Goal: Information Seeking & Learning: Learn about a topic

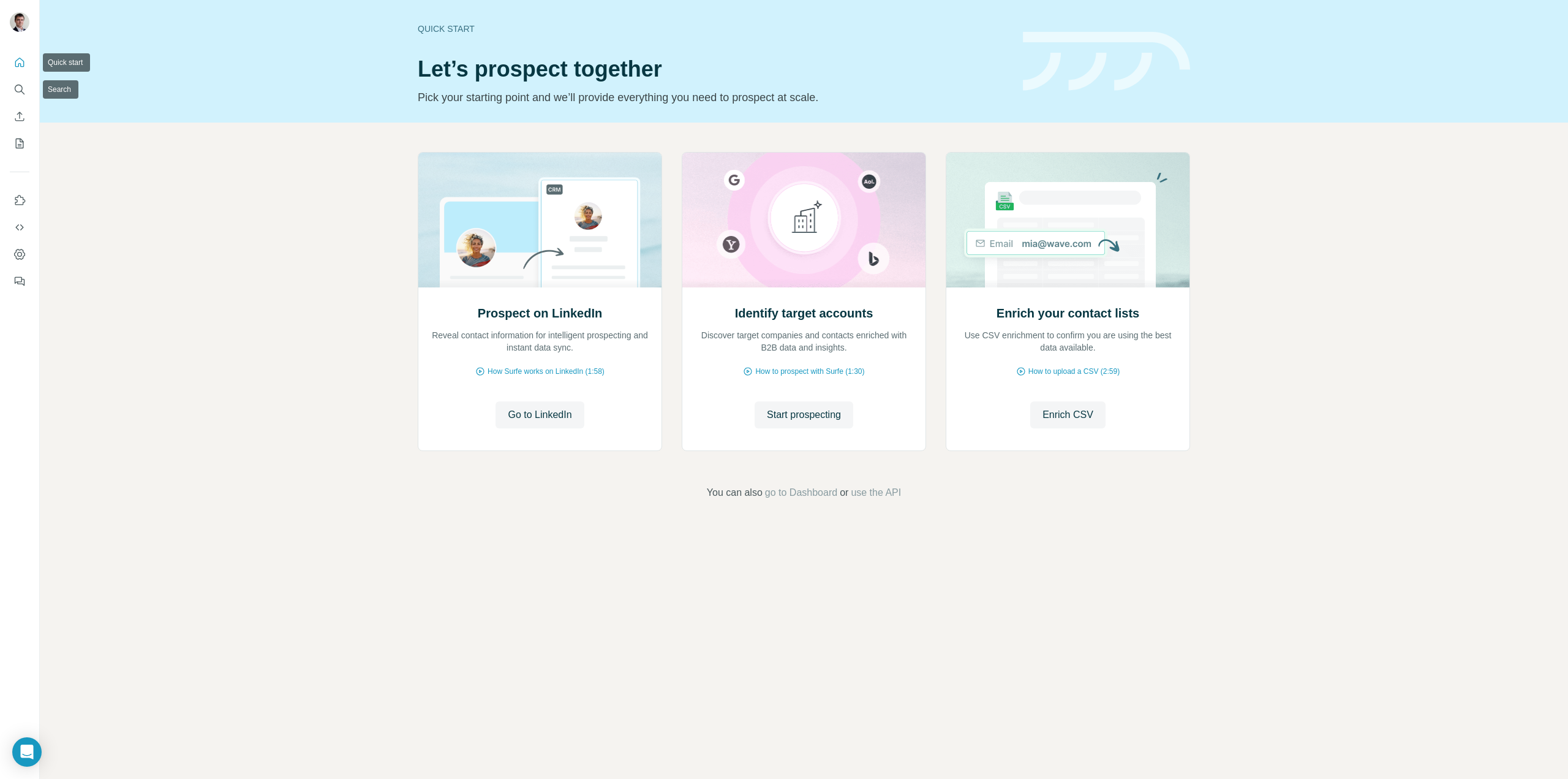
click at [19, 59] on icon "Quick start" at bounding box center [20, 62] width 9 height 9
click at [21, 87] on icon "Search" at bounding box center [18, 88] width 8 height 8
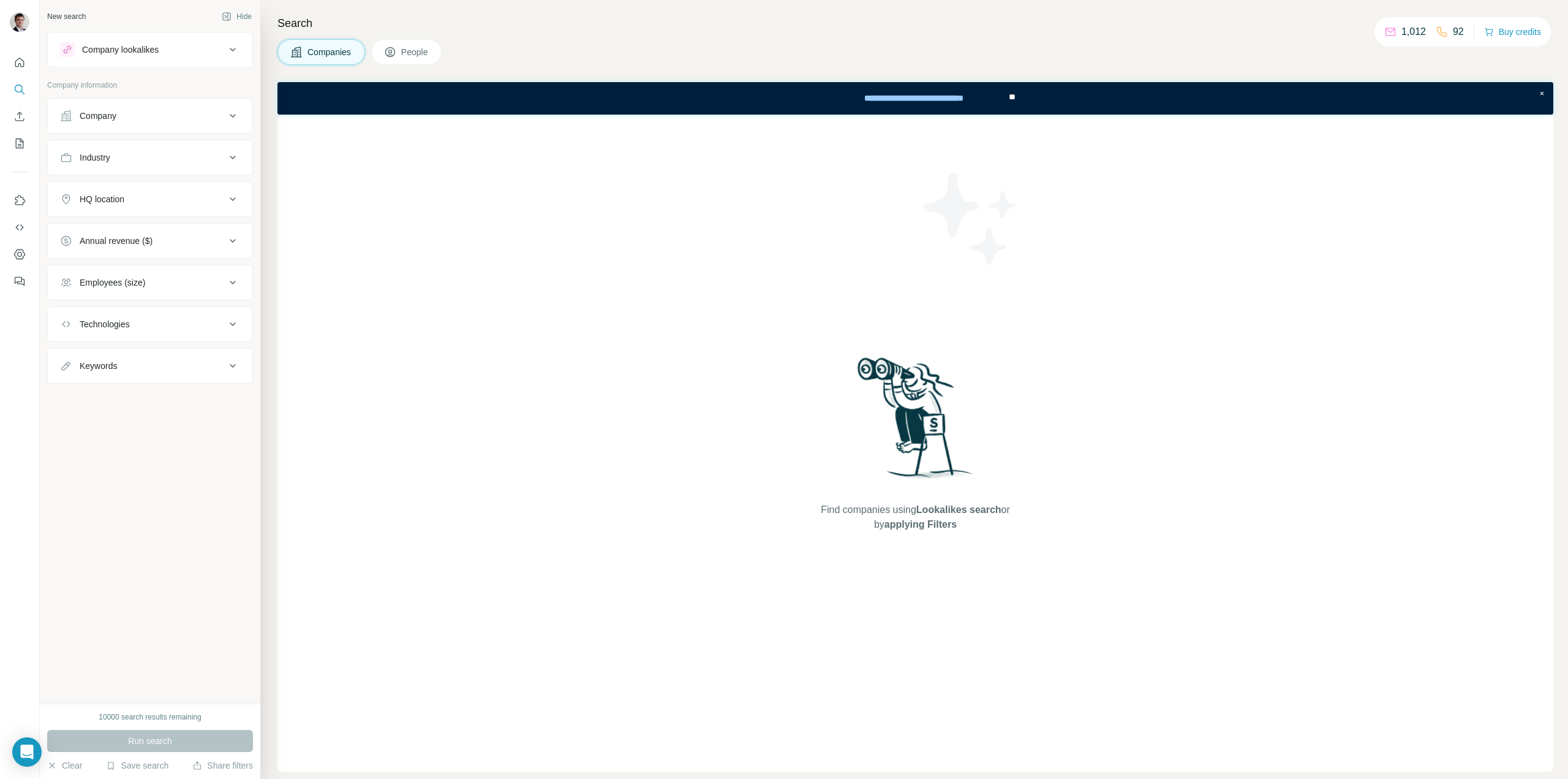
click at [142, 116] on div "Company" at bounding box center [142, 116] width 165 height 13
click at [126, 167] on input "text" at bounding box center [150, 170] width 180 height 22
drag, startPoint x: 152, startPoint y: 167, endPoint x: 0, endPoint y: 163, distance: 152.1
click at [0, 165] on div "**********" at bounding box center [784, 390] width 1568 height 779
paste input "**********"
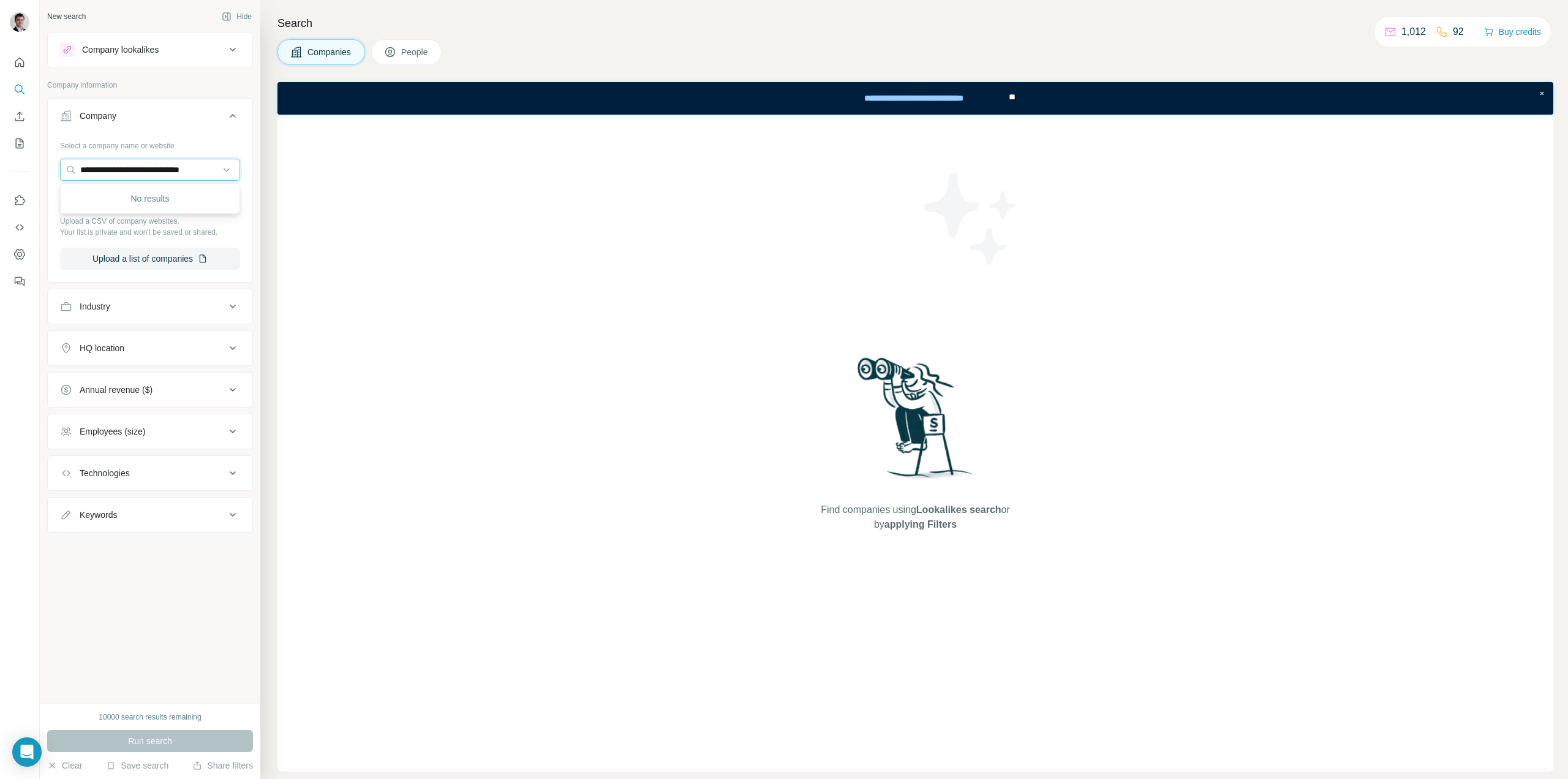
drag, startPoint x: 146, startPoint y: 172, endPoint x: 474, endPoint y: 141, distance: 329.5
click at [475, 141] on div "**********" at bounding box center [805, 390] width 1529 height 779
drag, startPoint x: 108, startPoint y: 170, endPoint x: 250, endPoint y: 155, distance: 142.8
click at [250, 155] on div "**********" at bounding box center [150, 207] width 204 height 144
type input "*****"
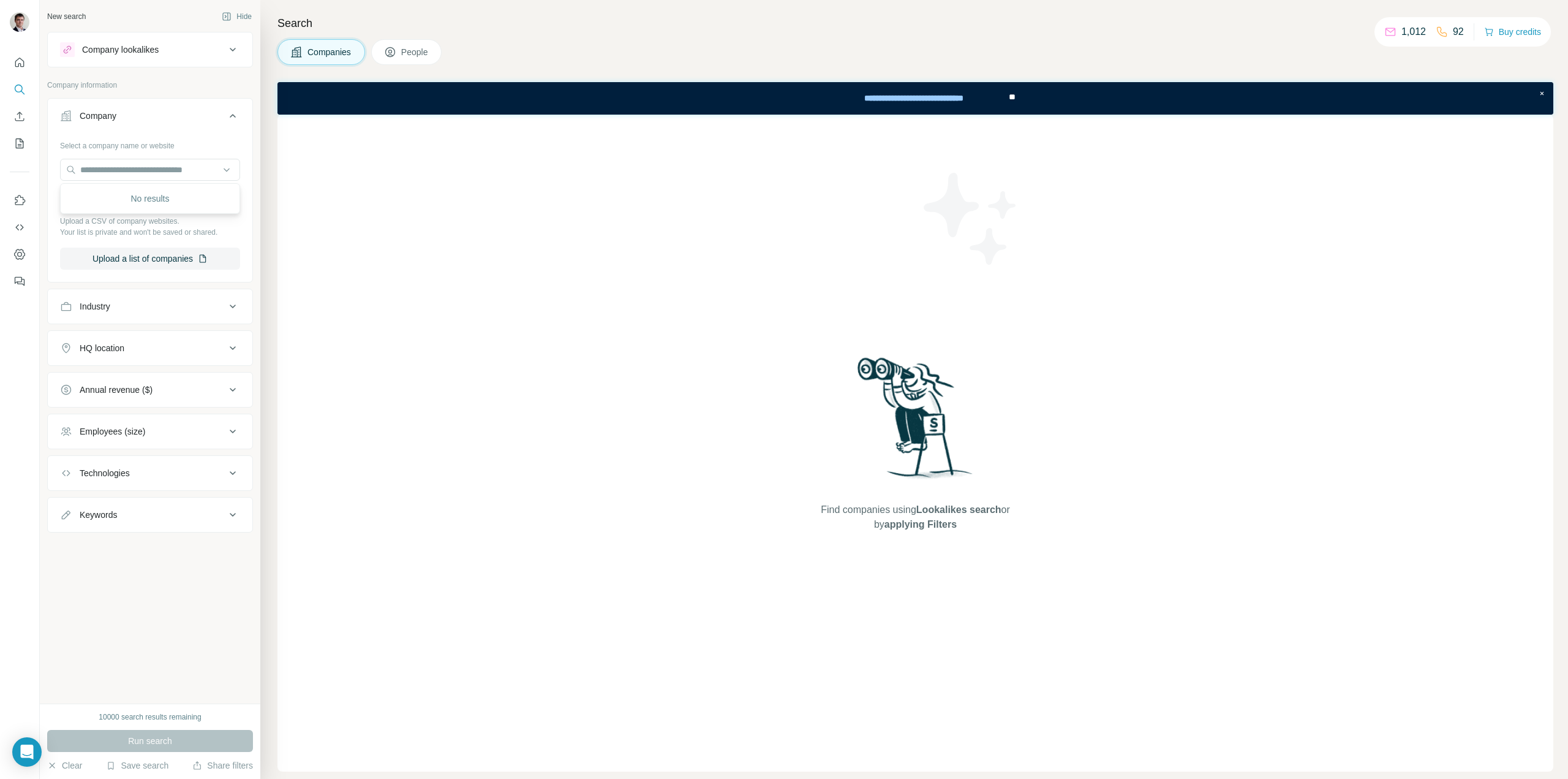
click at [129, 668] on div "New search Hide Company lookalikes Company information Company Select a company…" at bounding box center [150, 352] width 221 height 704
click at [408, 48] on span "People" at bounding box center [415, 52] width 29 height 13
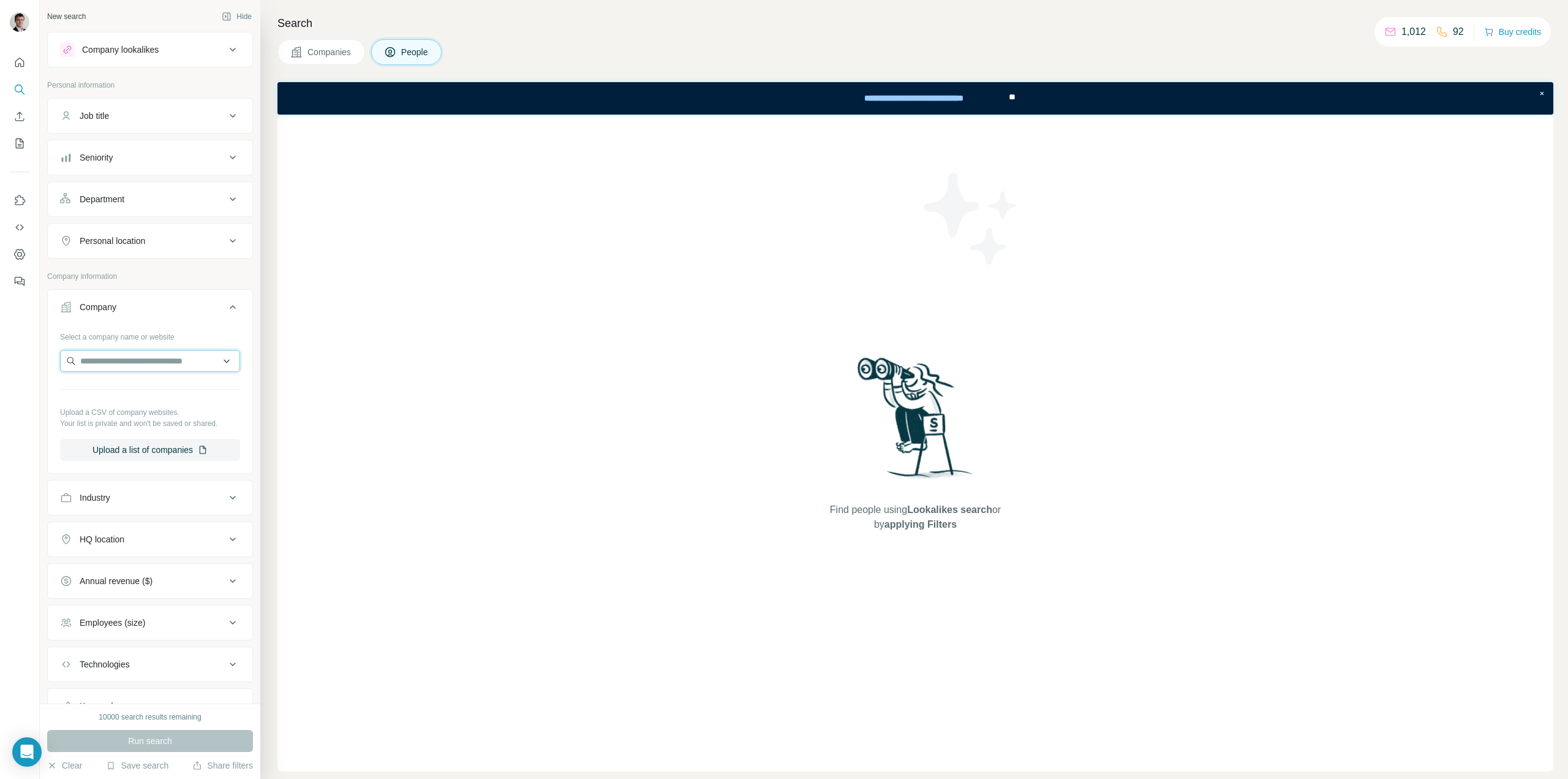
click at [159, 360] on input "text" at bounding box center [150, 361] width 180 height 22
paste input "**********"
drag, startPoint x: 206, startPoint y: 363, endPoint x: 137, endPoint y: 360, distance: 69.1
click at [137, 360] on input "**********" at bounding box center [145, 361] width 171 height 22
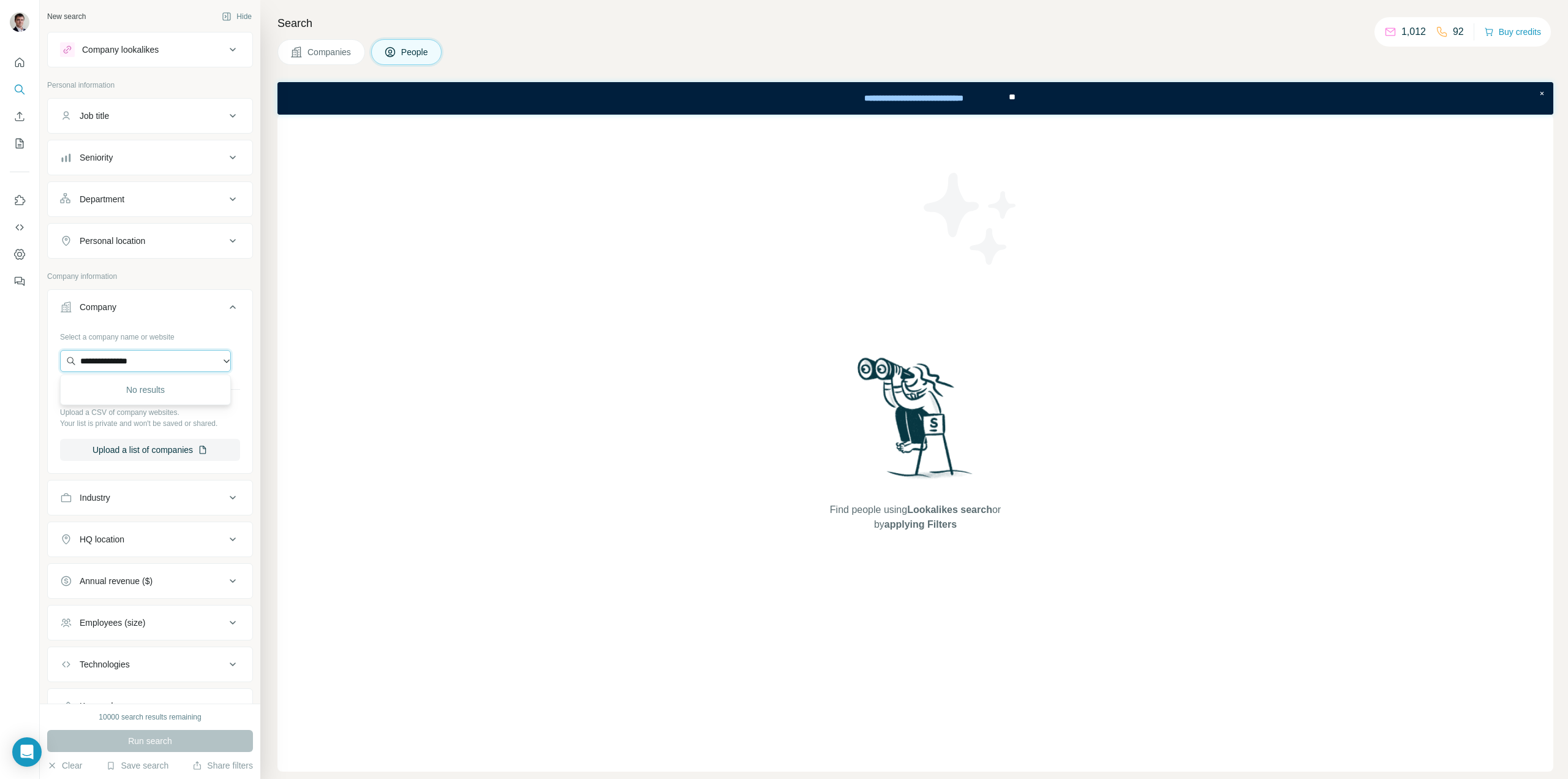
scroll to position [0, 0]
drag, startPoint x: 109, startPoint y: 360, endPoint x: 28, endPoint y: 372, distance: 81.9
click at [28, 372] on div "**********" at bounding box center [784, 390] width 1568 height 779
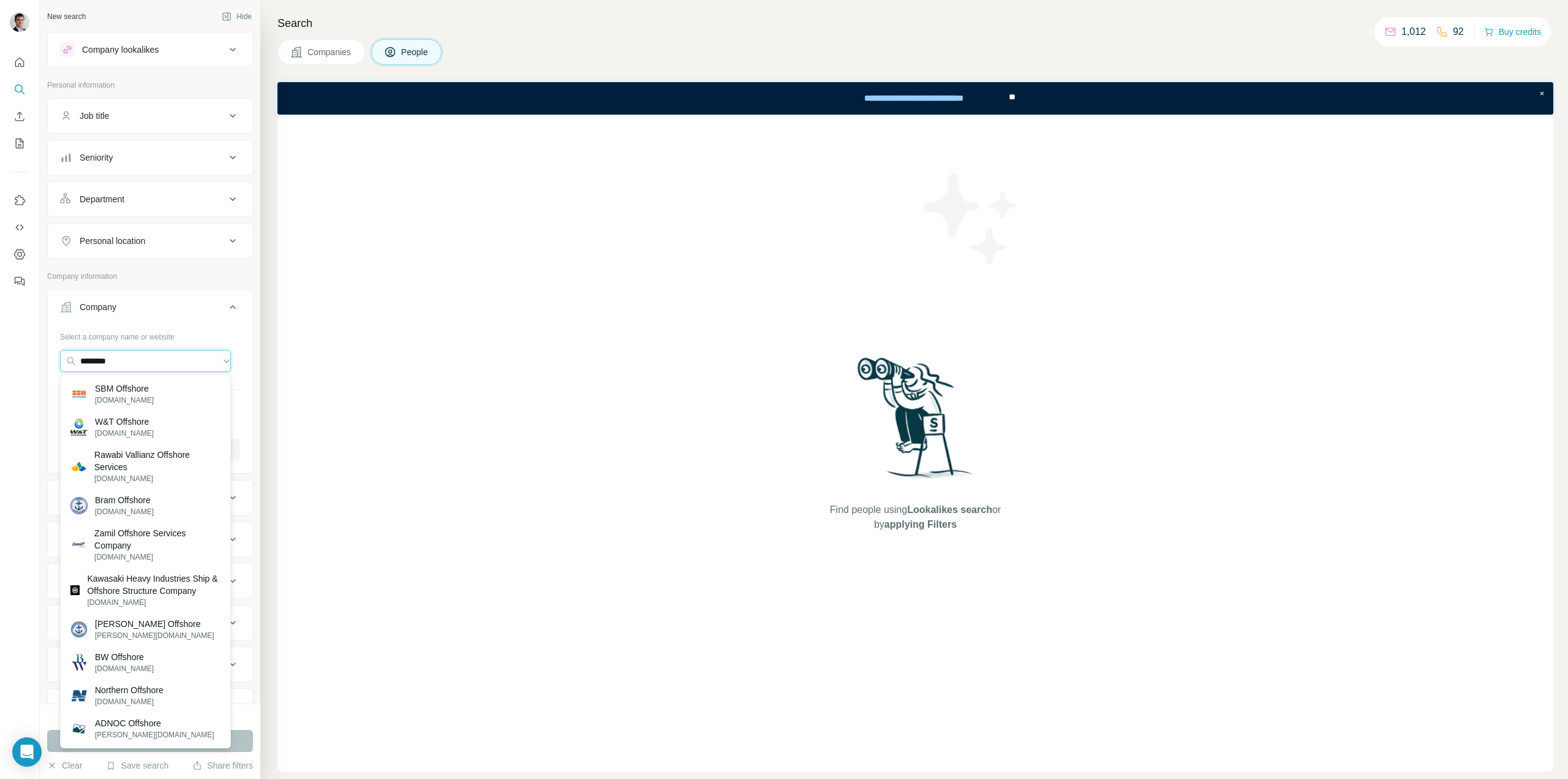
type input "********"
click at [21, 59] on icon "Quick start" at bounding box center [20, 62] width 9 height 9
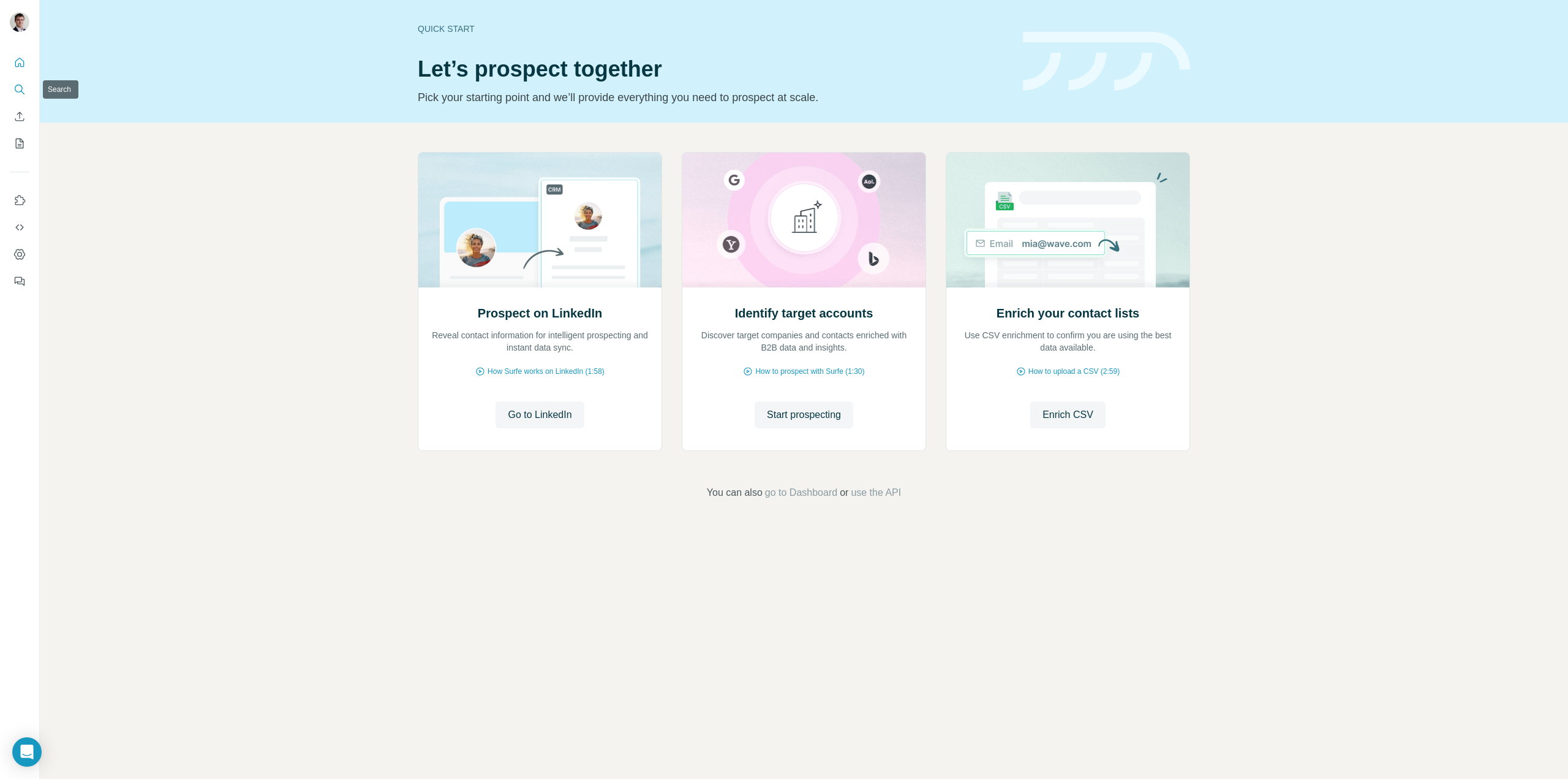
click at [22, 88] on icon "Search" at bounding box center [18, 88] width 8 height 8
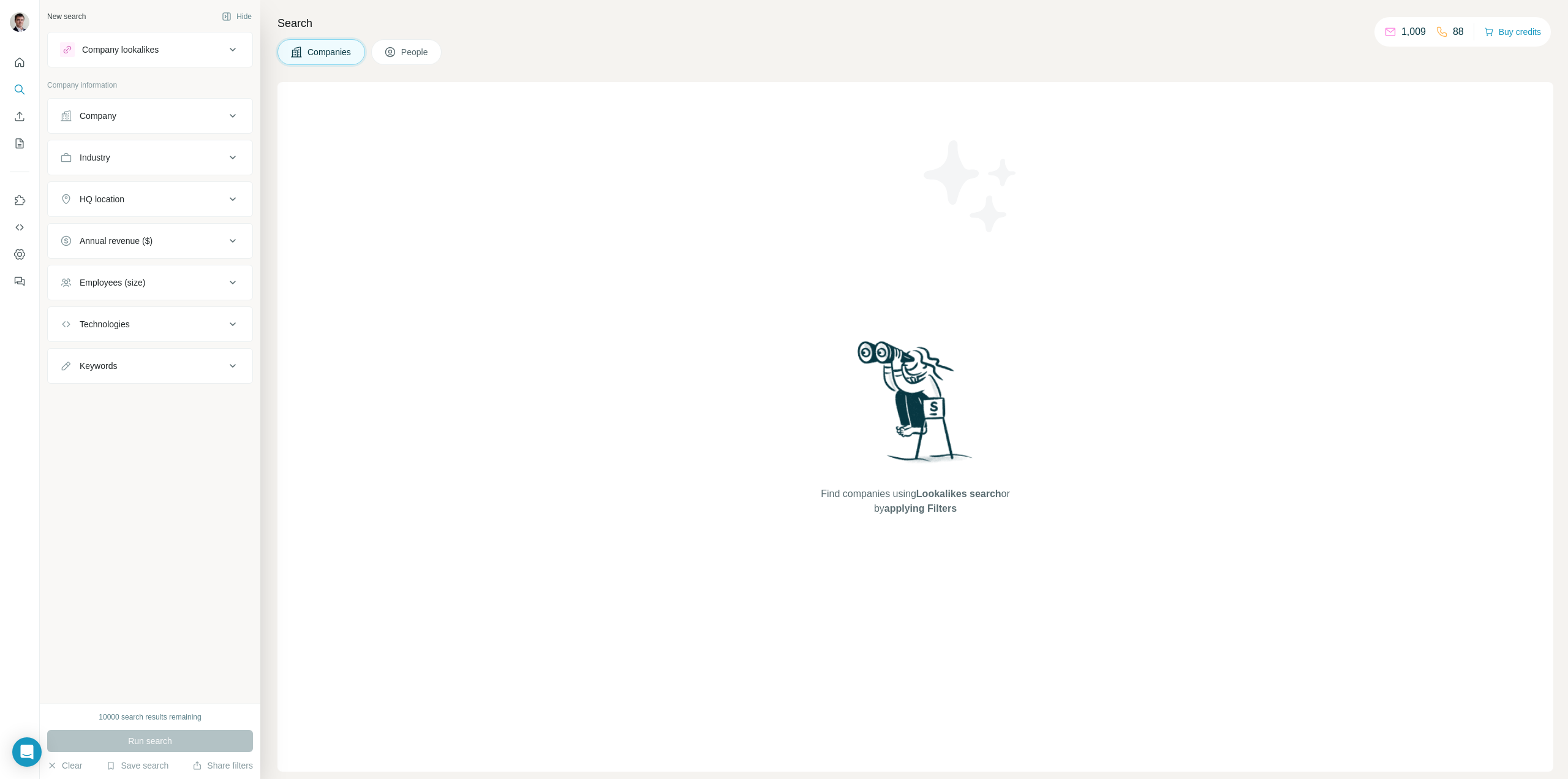
click at [129, 120] on div "Company" at bounding box center [142, 116] width 165 height 13
click at [110, 173] on input "text" at bounding box center [150, 170] width 180 height 22
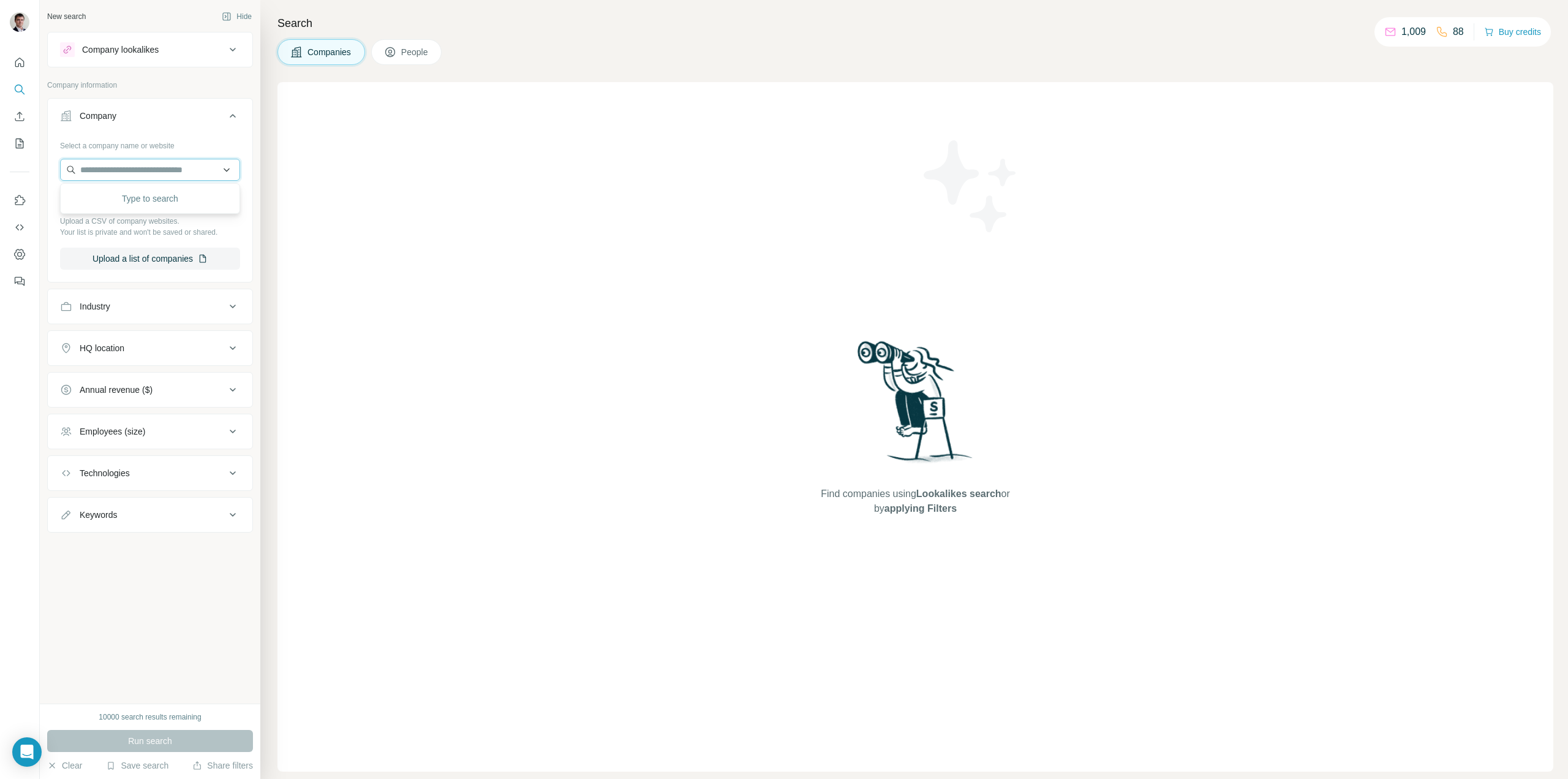
paste input "**********"
drag, startPoint x: 107, startPoint y: 169, endPoint x: 225, endPoint y: 167, distance: 118.0
click at [225, 167] on input "**********" at bounding box center [150, 170] width 180 height 22
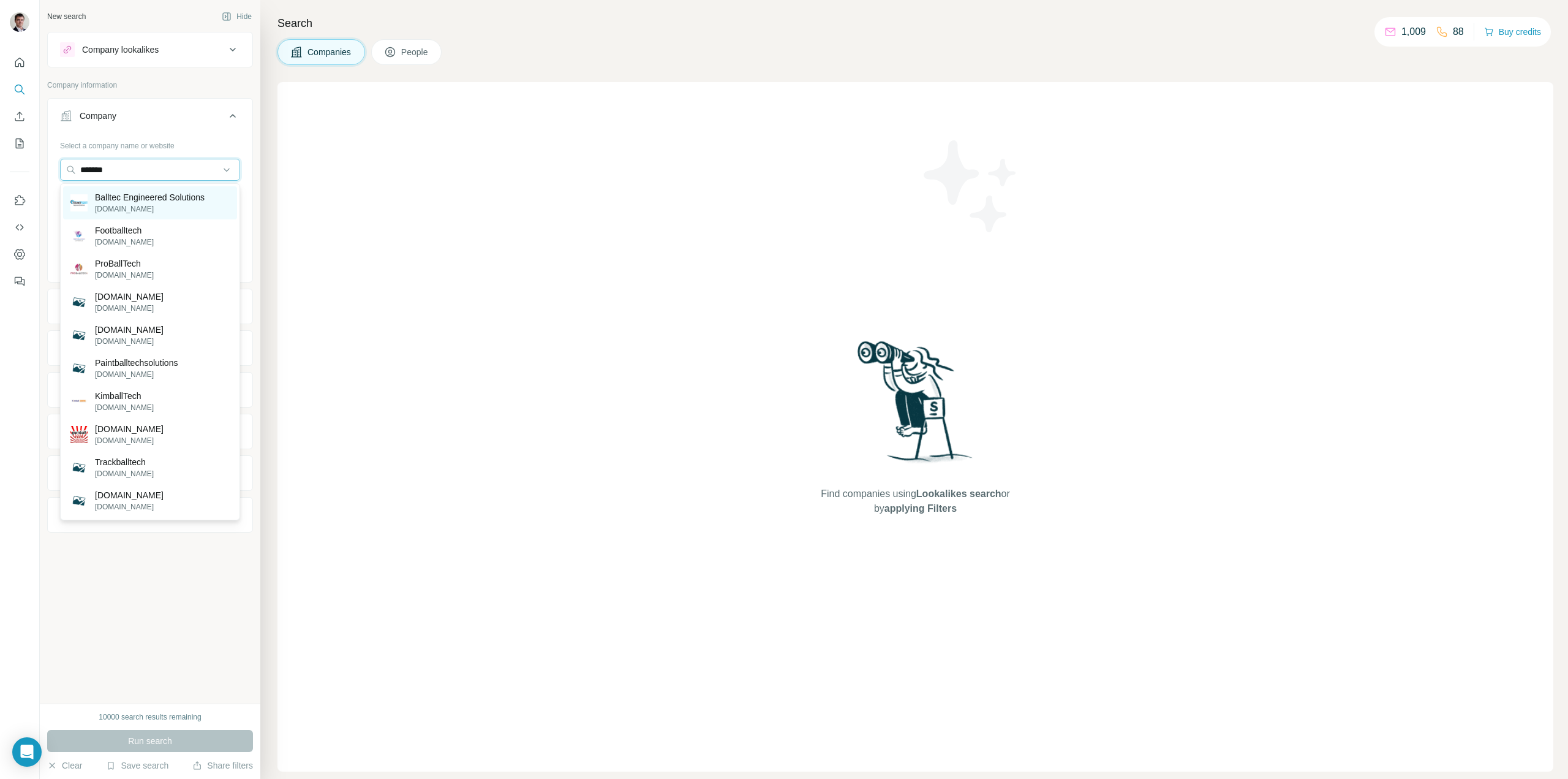
type input "*******"
click at [196, 203] on p "Balltec Engineered Solutions" at bounding box center [149, 197] width 110 height 13
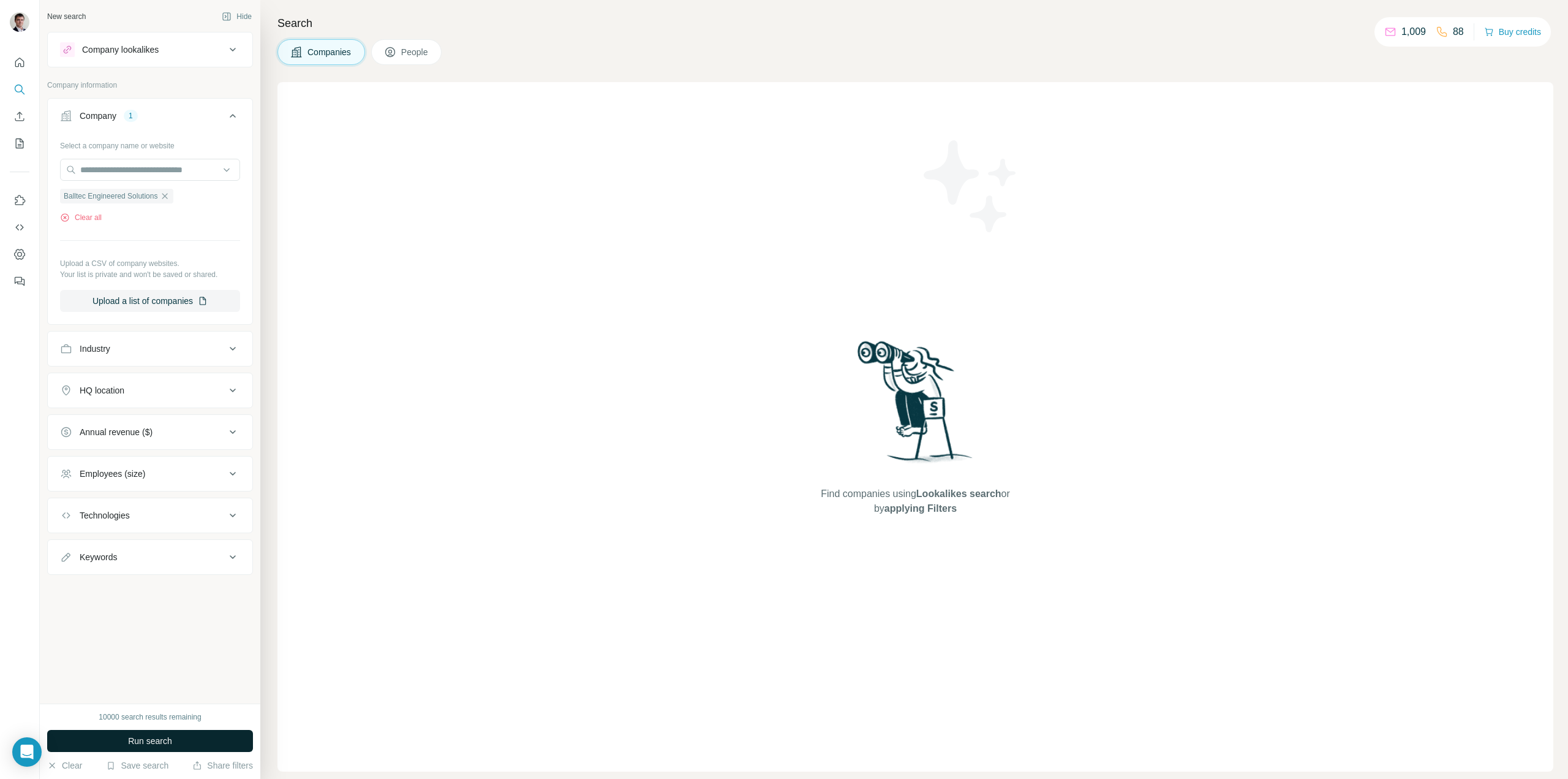
click at [148, 745] on span "Run search" at bounding box center [149, 741] width 44 height 13
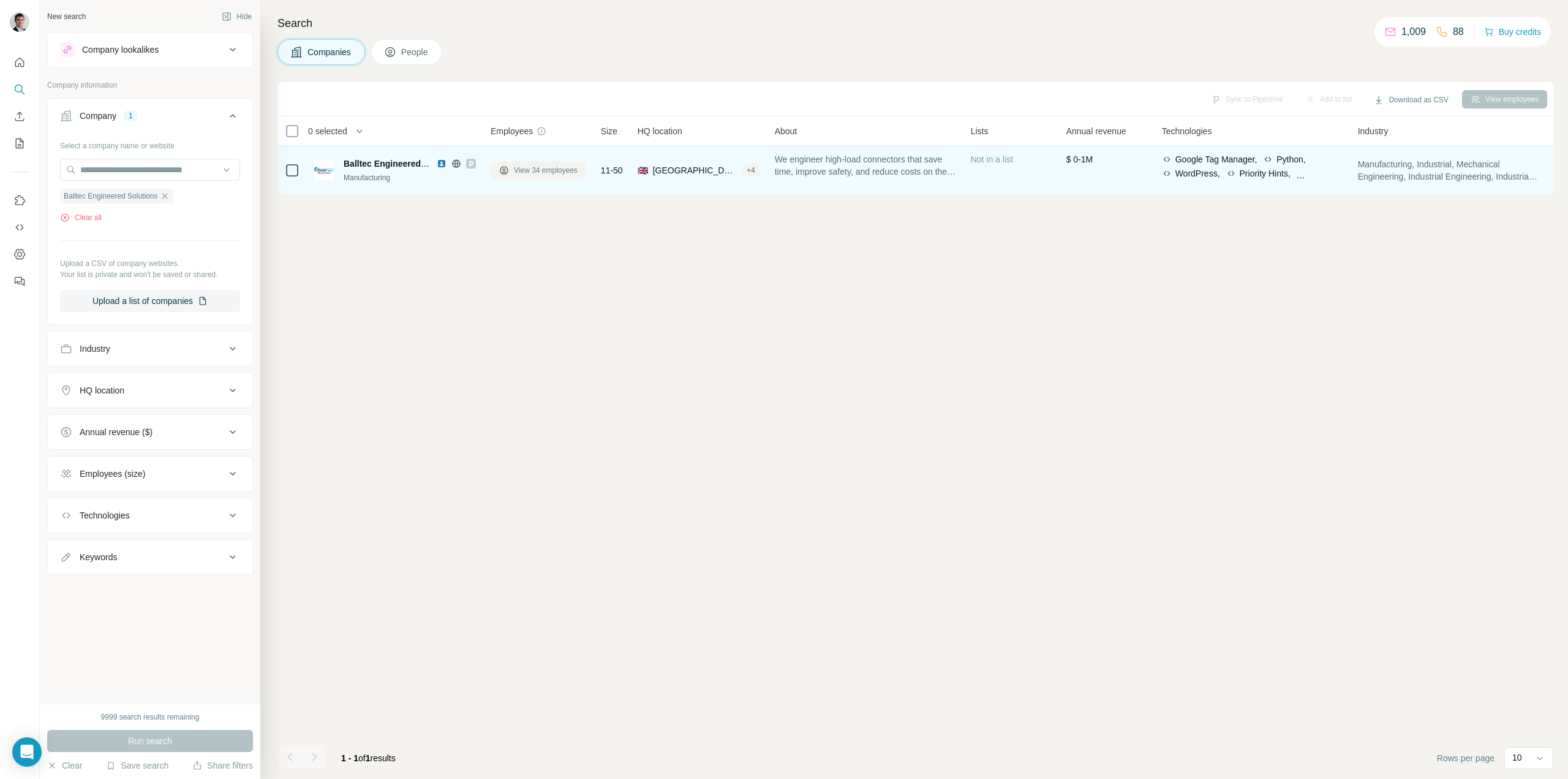
click at [555, 172] on span "View 34 employees" at bounding box center [546, 171] width 63 height 11
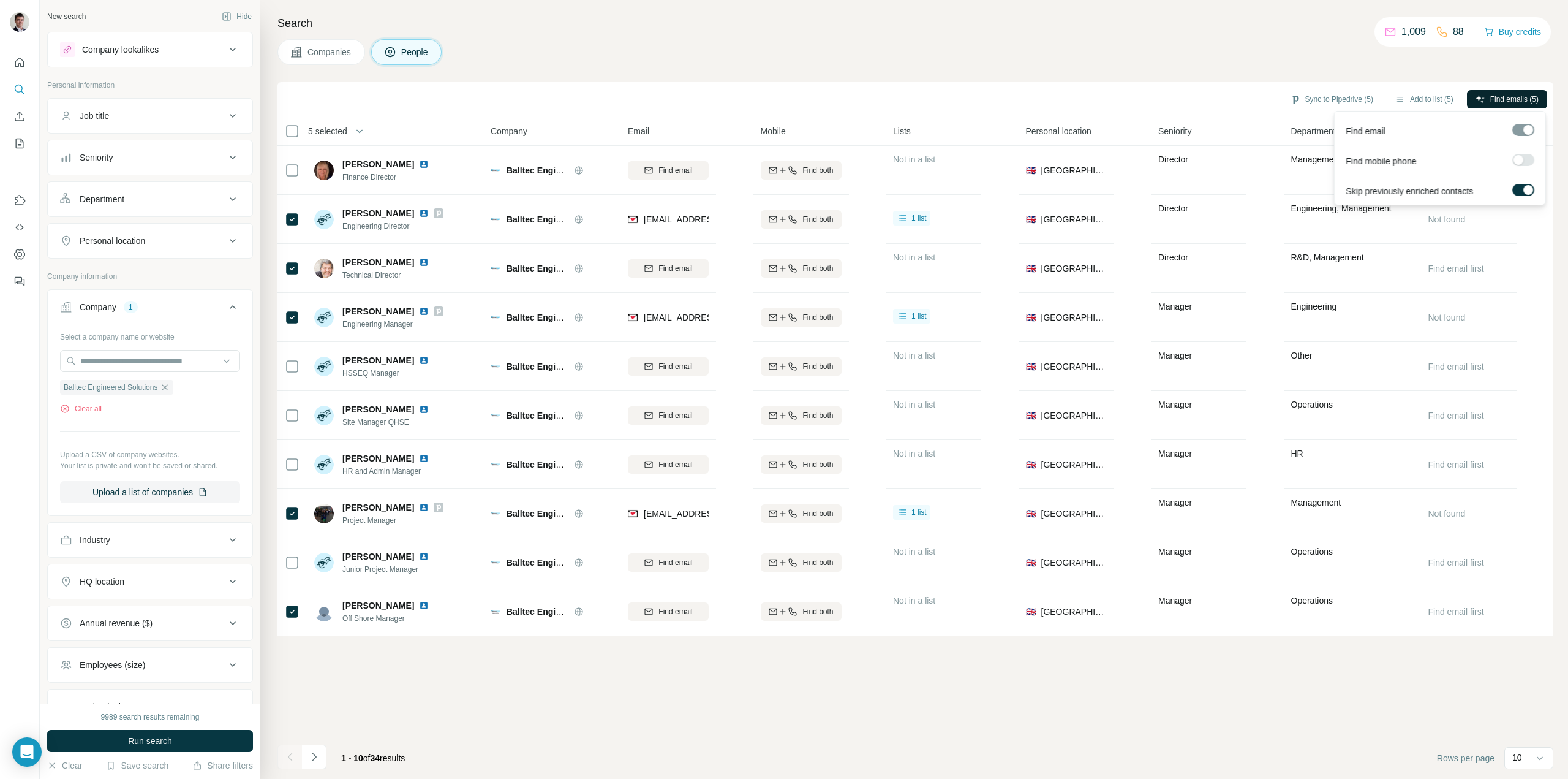
click at [1506, 95] on span "Find emails (5)" at bounding box center [1514, 99] width 48 height 11
click at [1348, 96] on button "Sync to Pipedrive (5)" at bounding box center [1332, 99] width 100 height 19
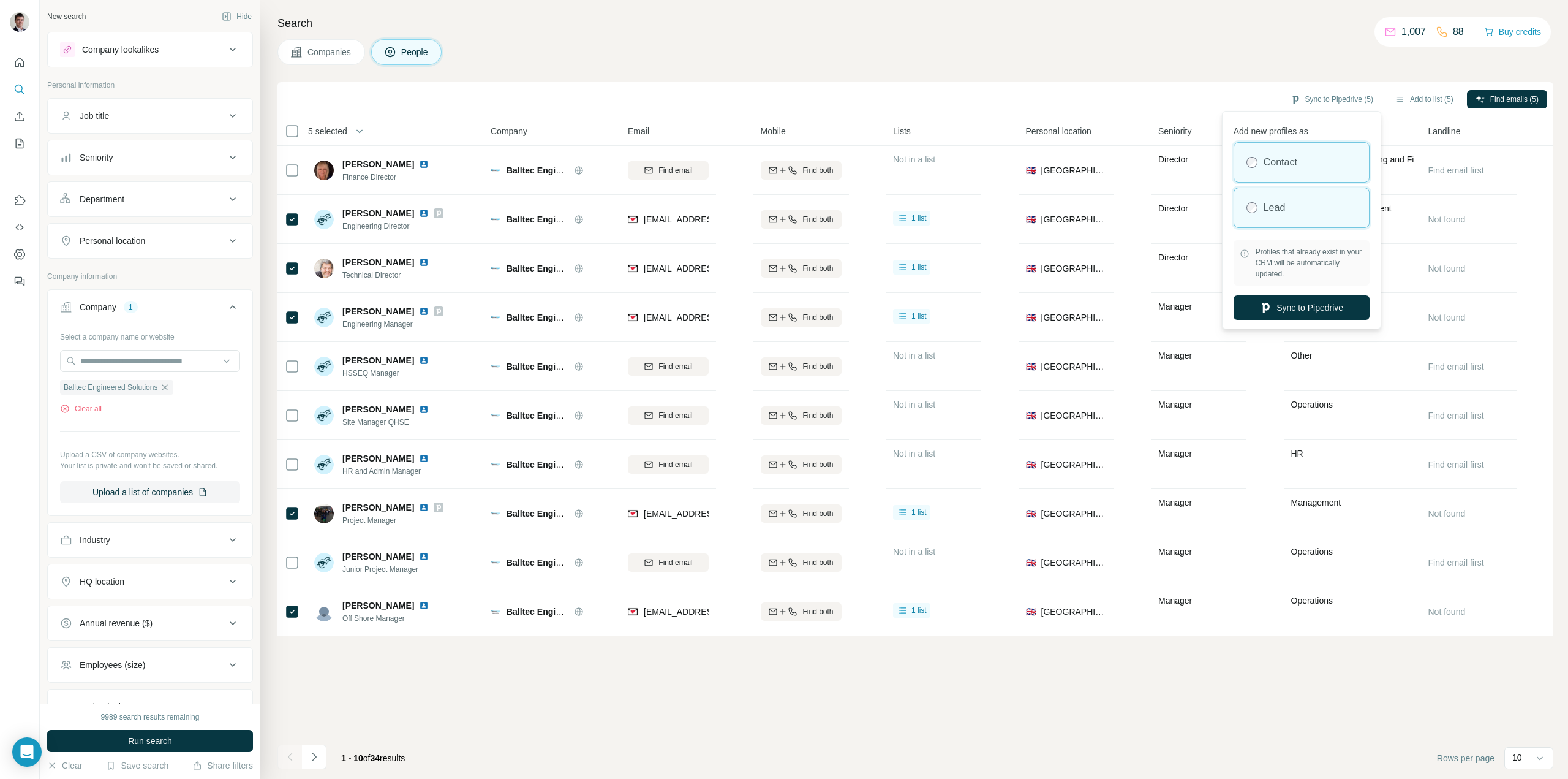
click at [1297, 214] on div "Lead" at bounding box center [1301, 208] width 135 height 39
click at [1289, 305] on button "Sync to Pipedrive" at bounding box center [1302, 307] width 136 height 24
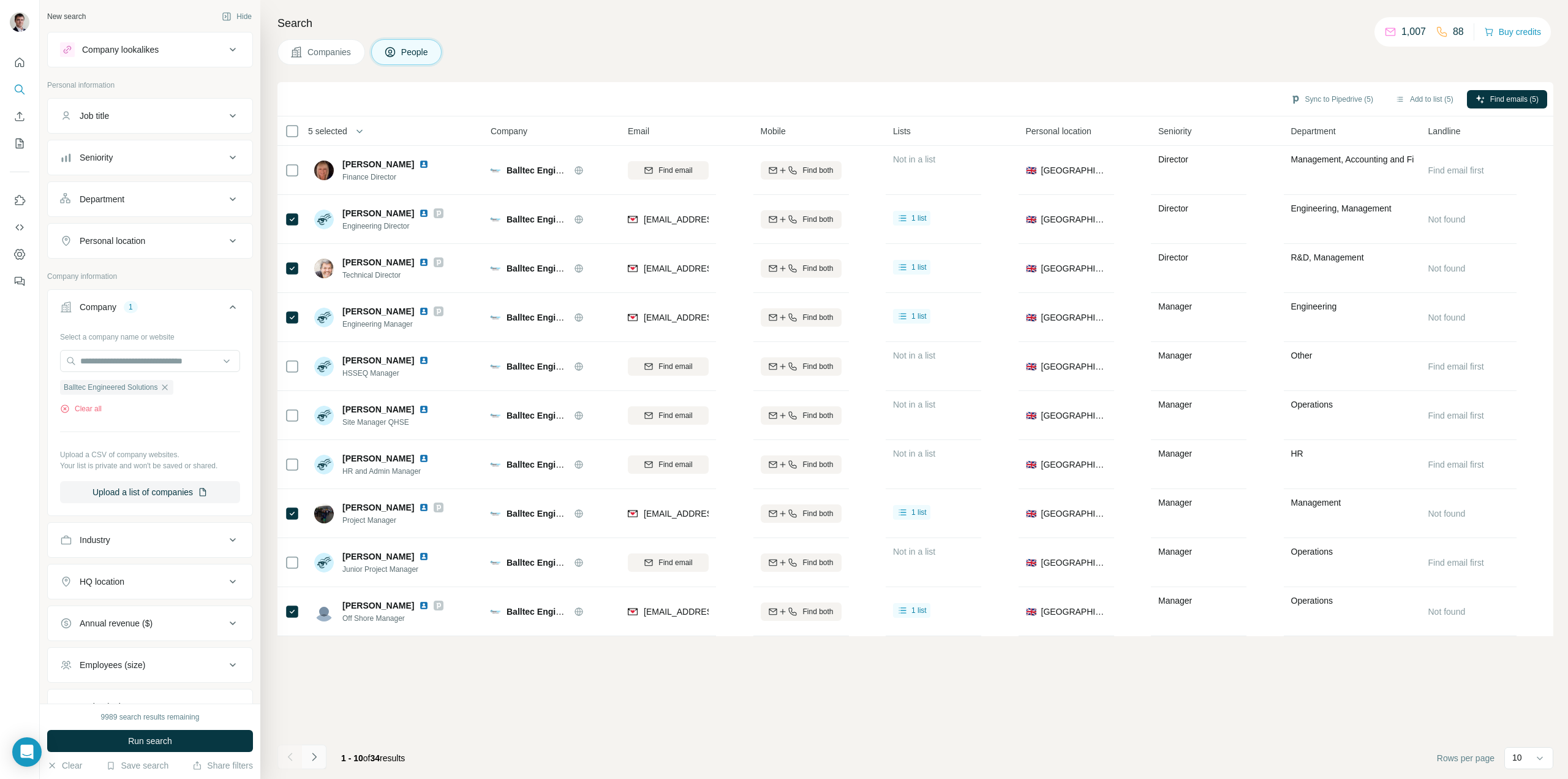
click at [317, 750] on icon "Navigate to next page" at bounding box center [314, 757] width 13 height 13
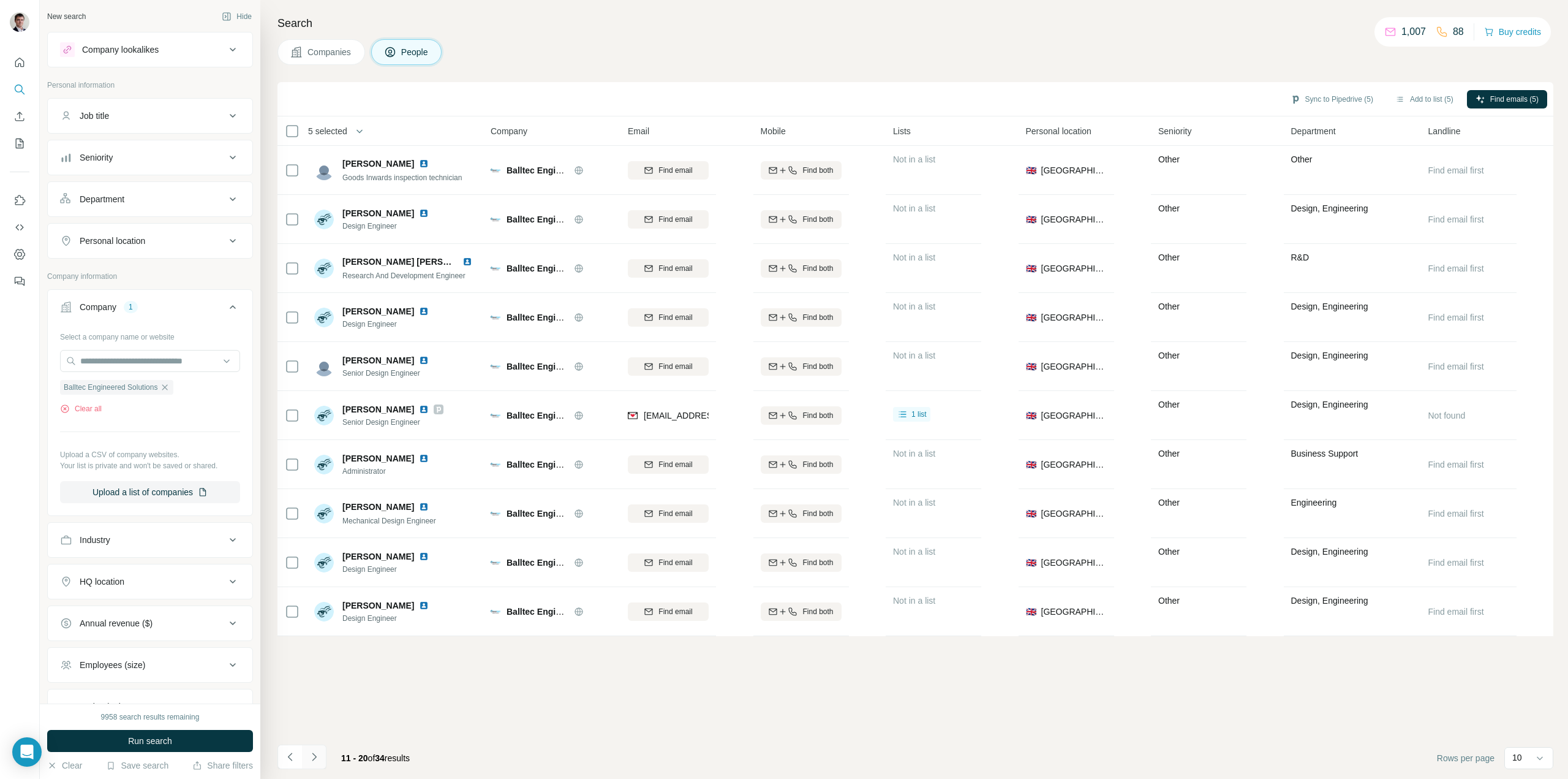
click at [313, 754] on icon "Navigate to next page" at bounding box center [313, 756] width 4 height 8
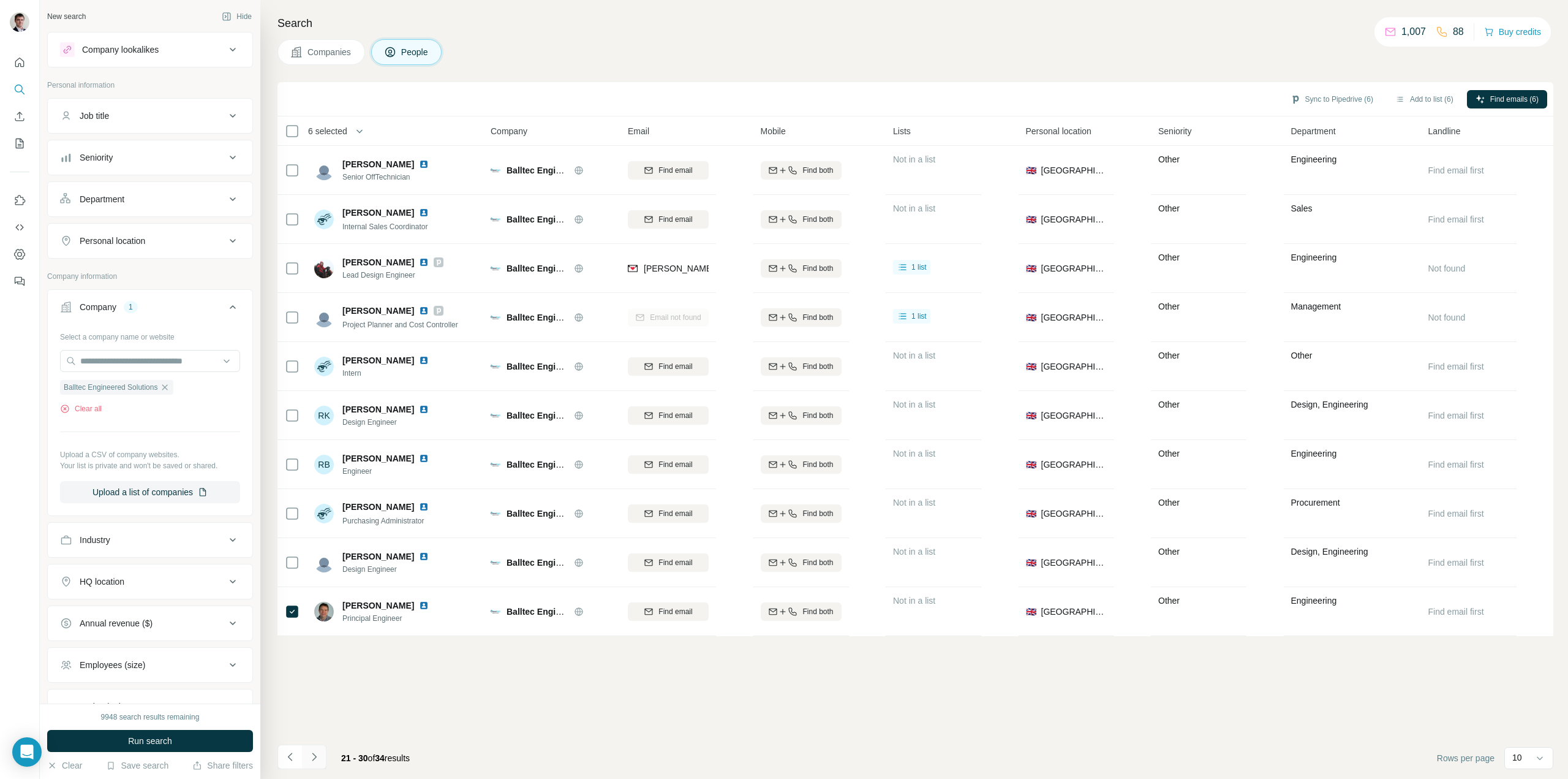
click at [315, 758] on icon "Navigate to next page" at bounding box center [313, 756] width 4 height 8
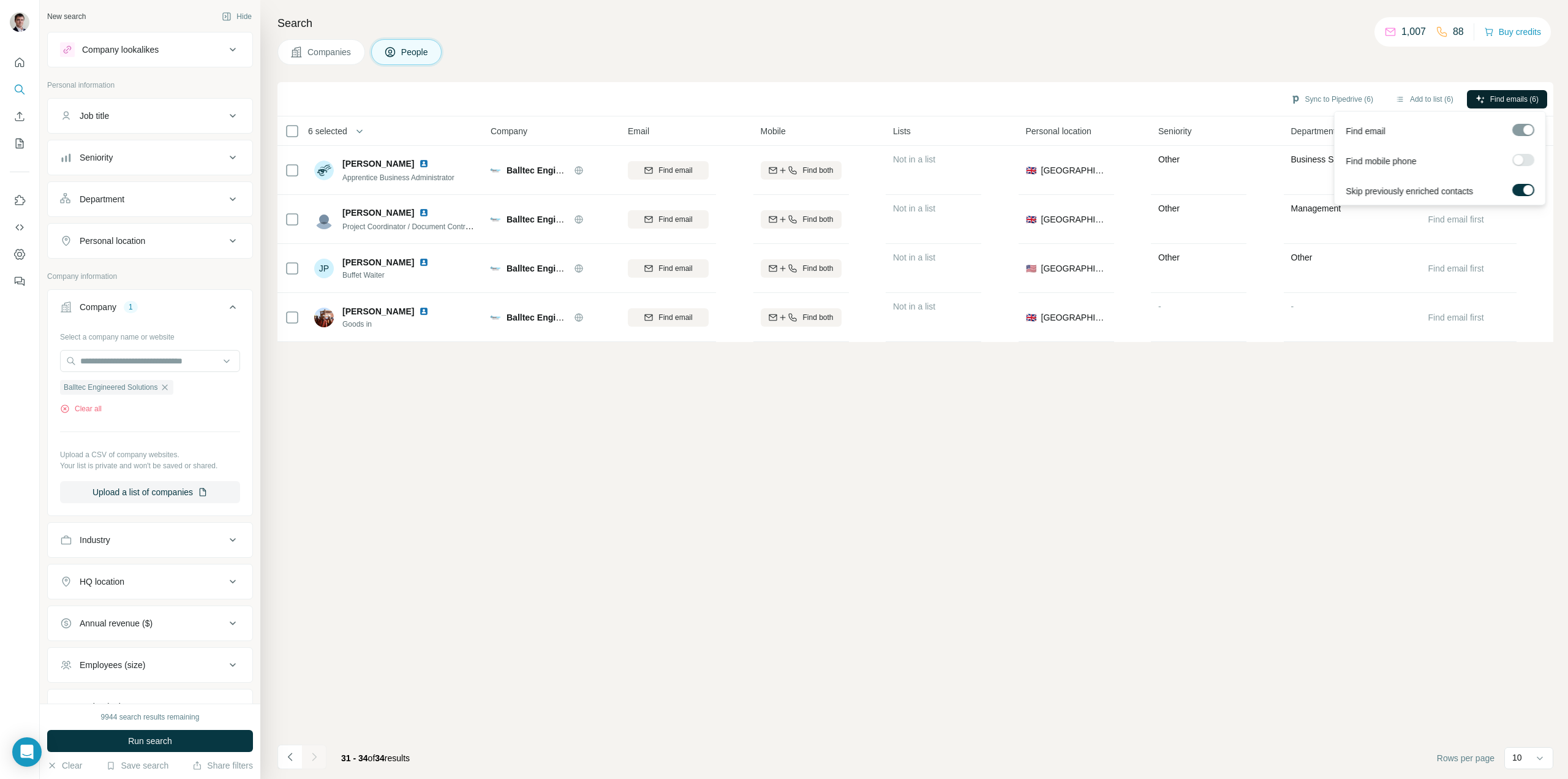
click at [1500, 96] on span "Find emails (6)" at bounding box center [1514, 99] width 48 height 11
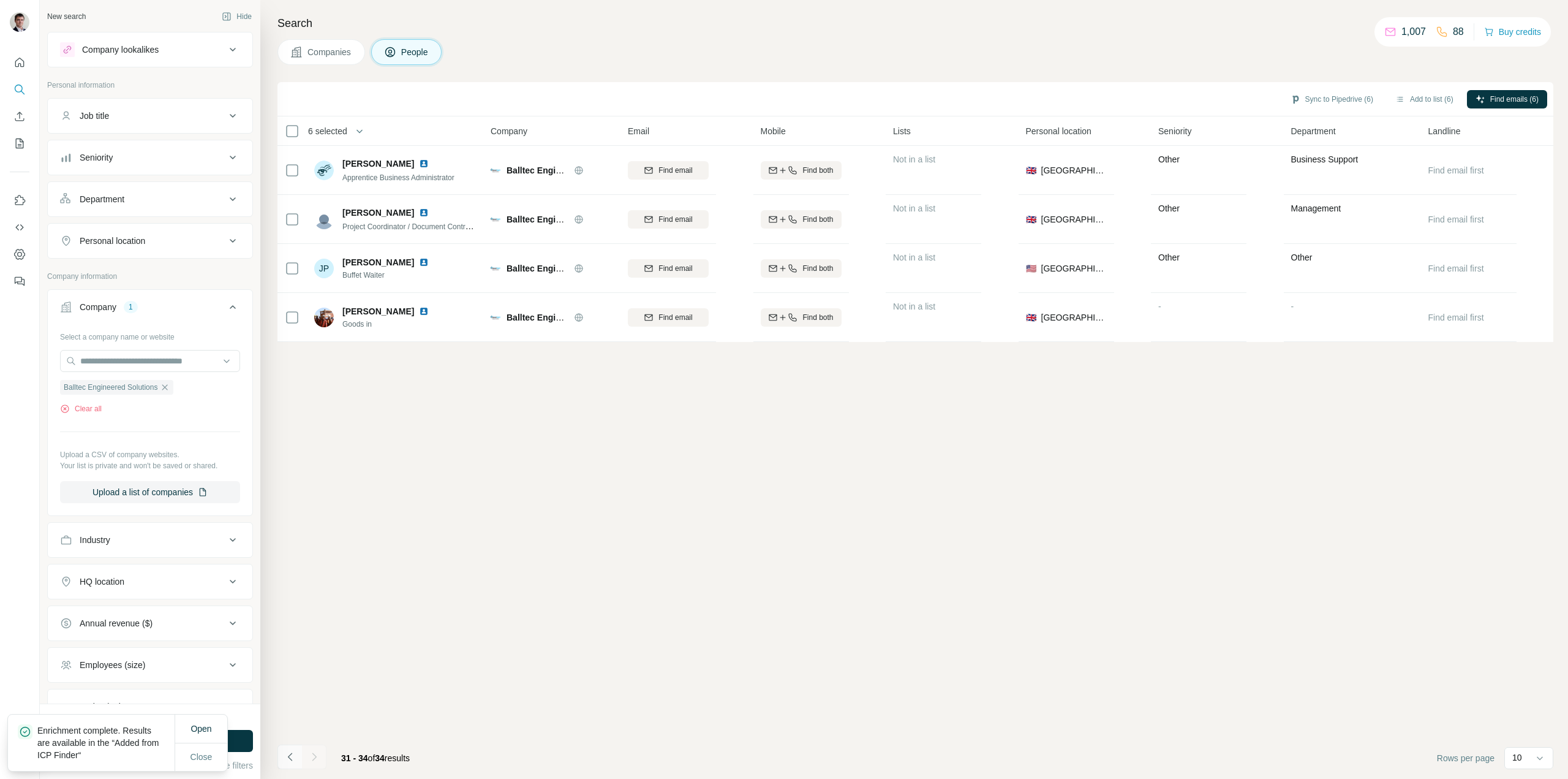
click at [288, 759] on icon "Navigate to previous page" at bounding box center [290, 757] width 13 height 13
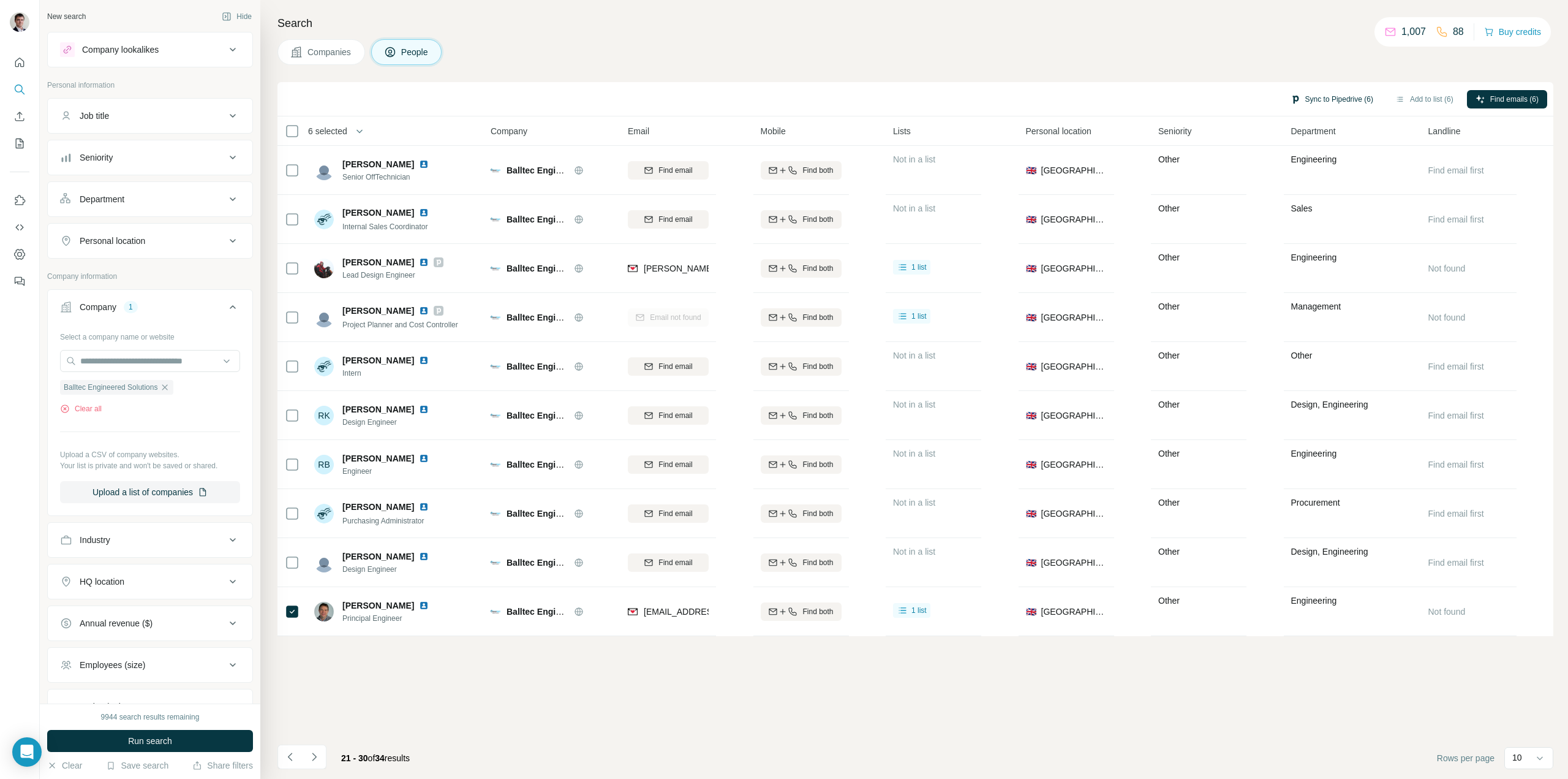
click at [1344, 106] on button "Sync to Pipedrive (6)" at bounding box center [1332, 99] width 100 height 19
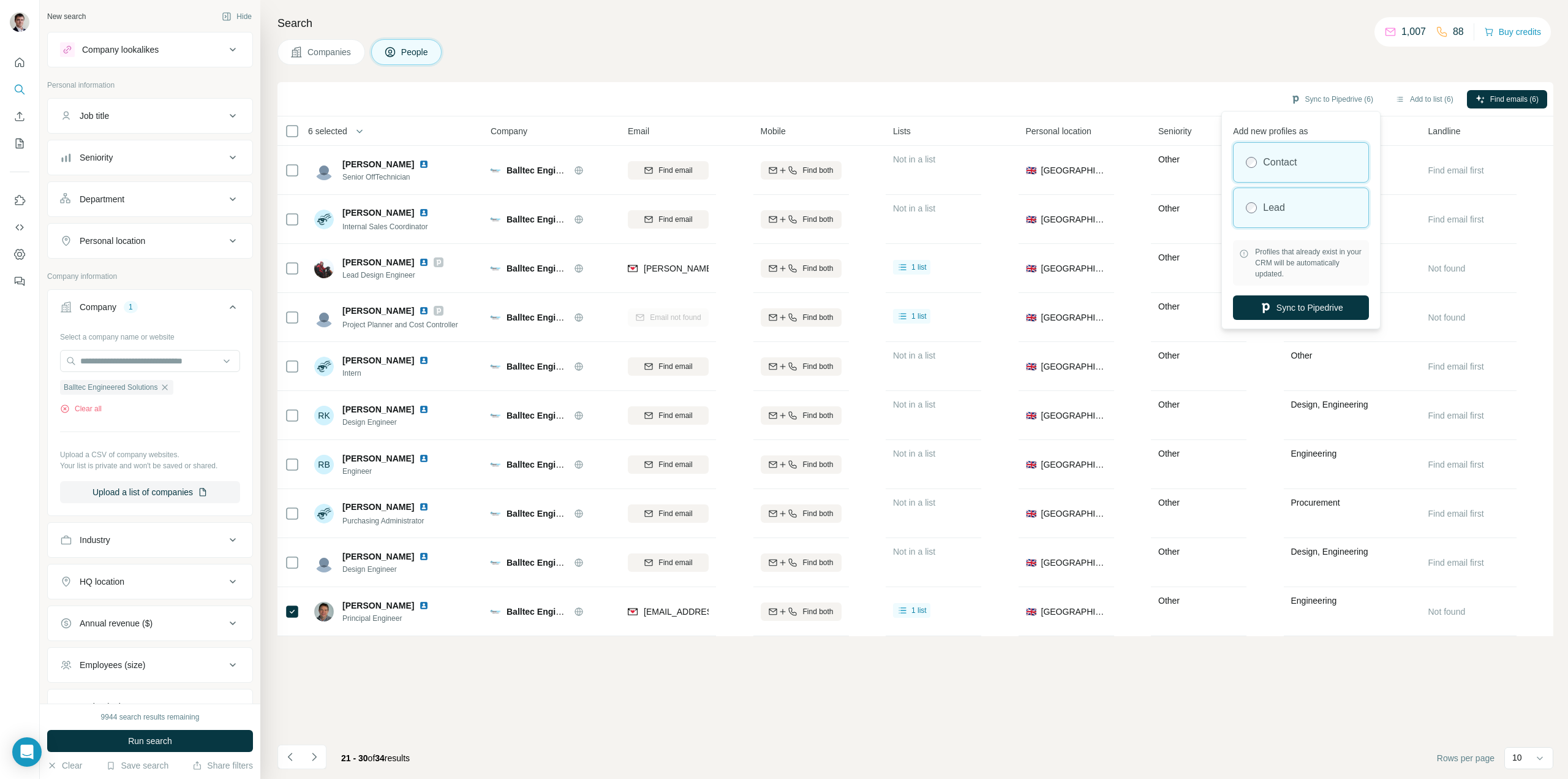
click at [1314, 218] on div "Lead" at bounding box center [1301, 208] width 135 height 39
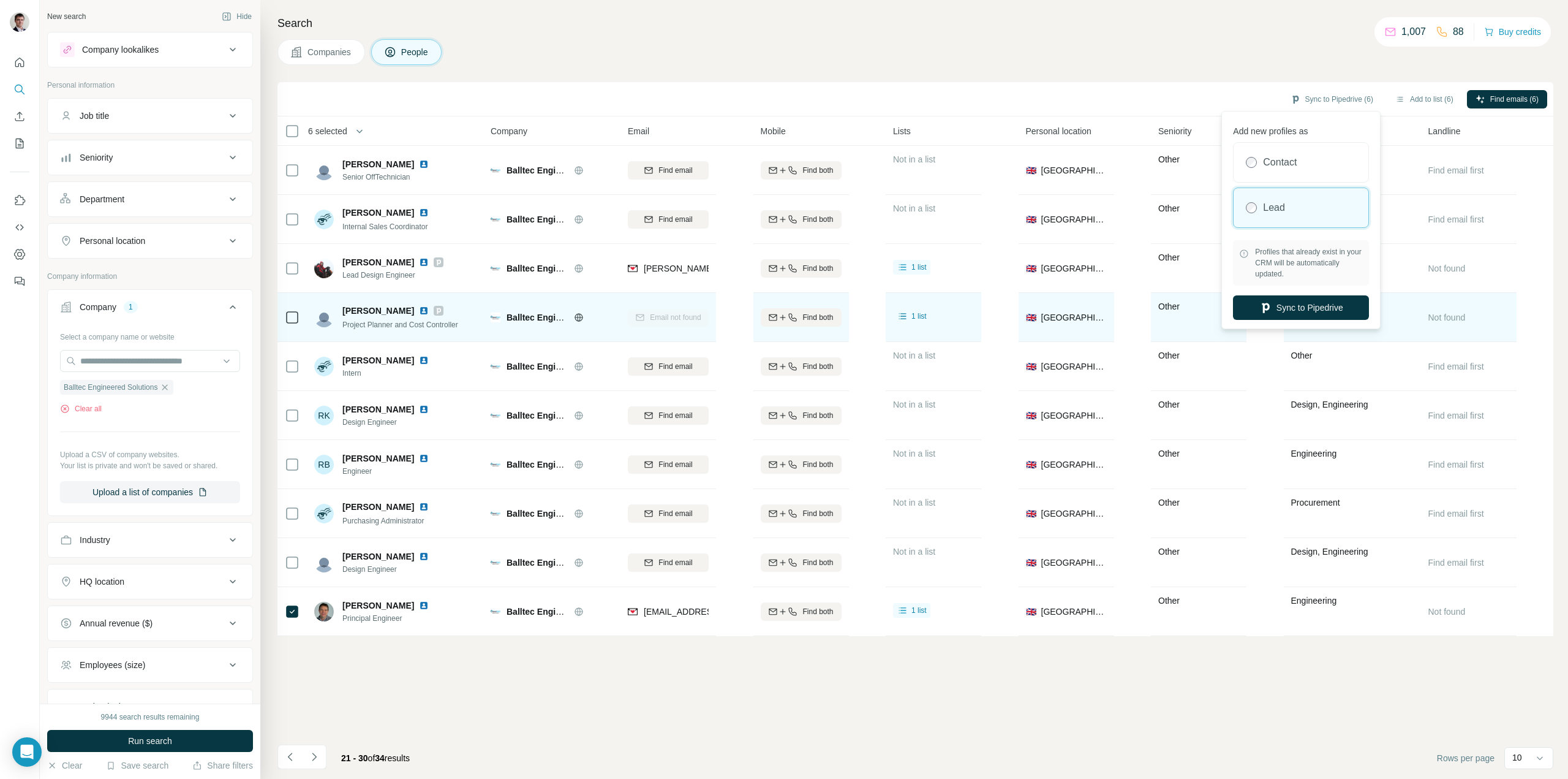
click at [1280, 311] on button "Sync to Pipedrive" at bounding box center [1301, 307] width 136 height 24
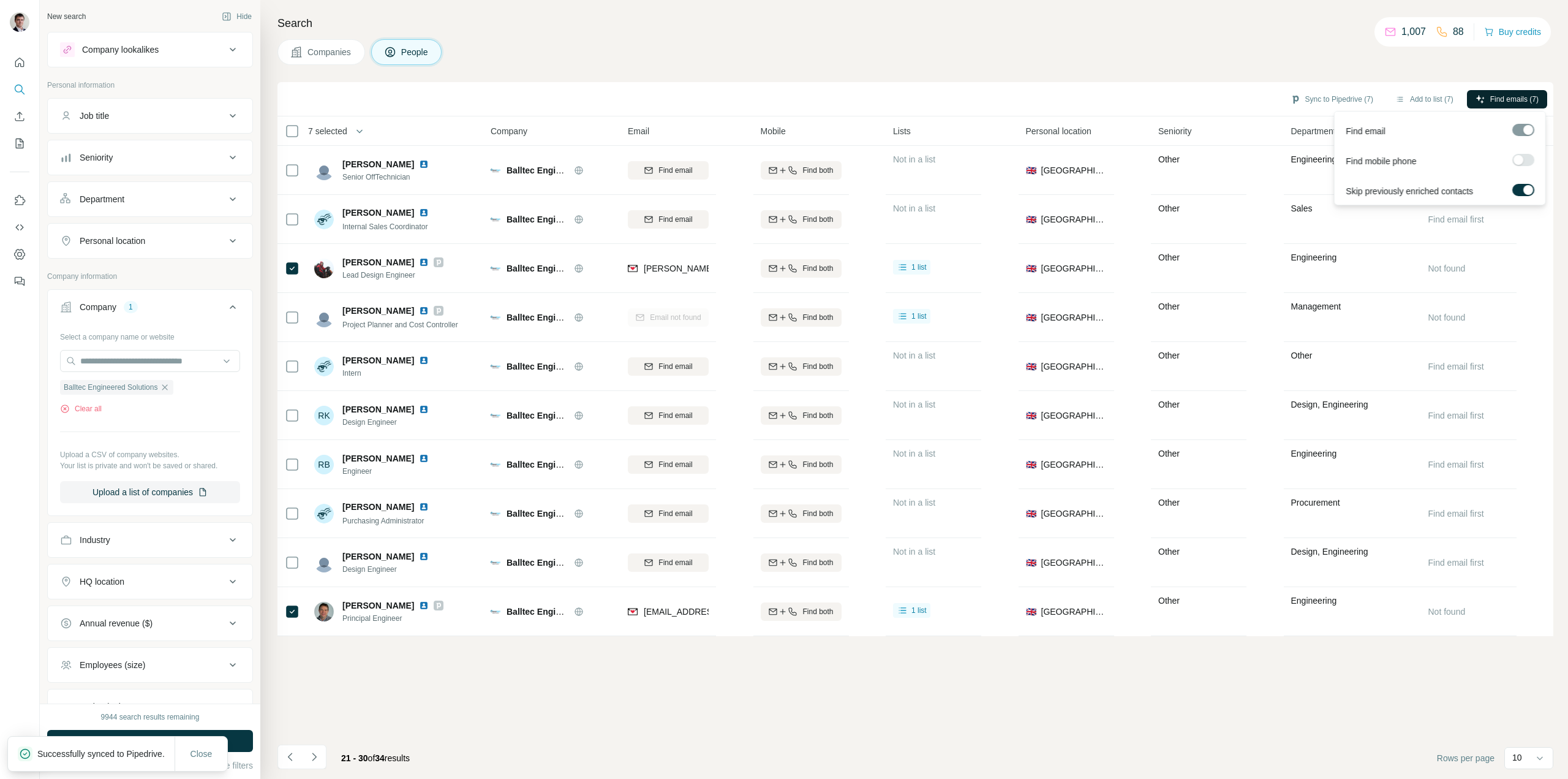
click at [1497, 100] on span "Find emails (7)" at bounding box center [1514, 99] width 48 height 11
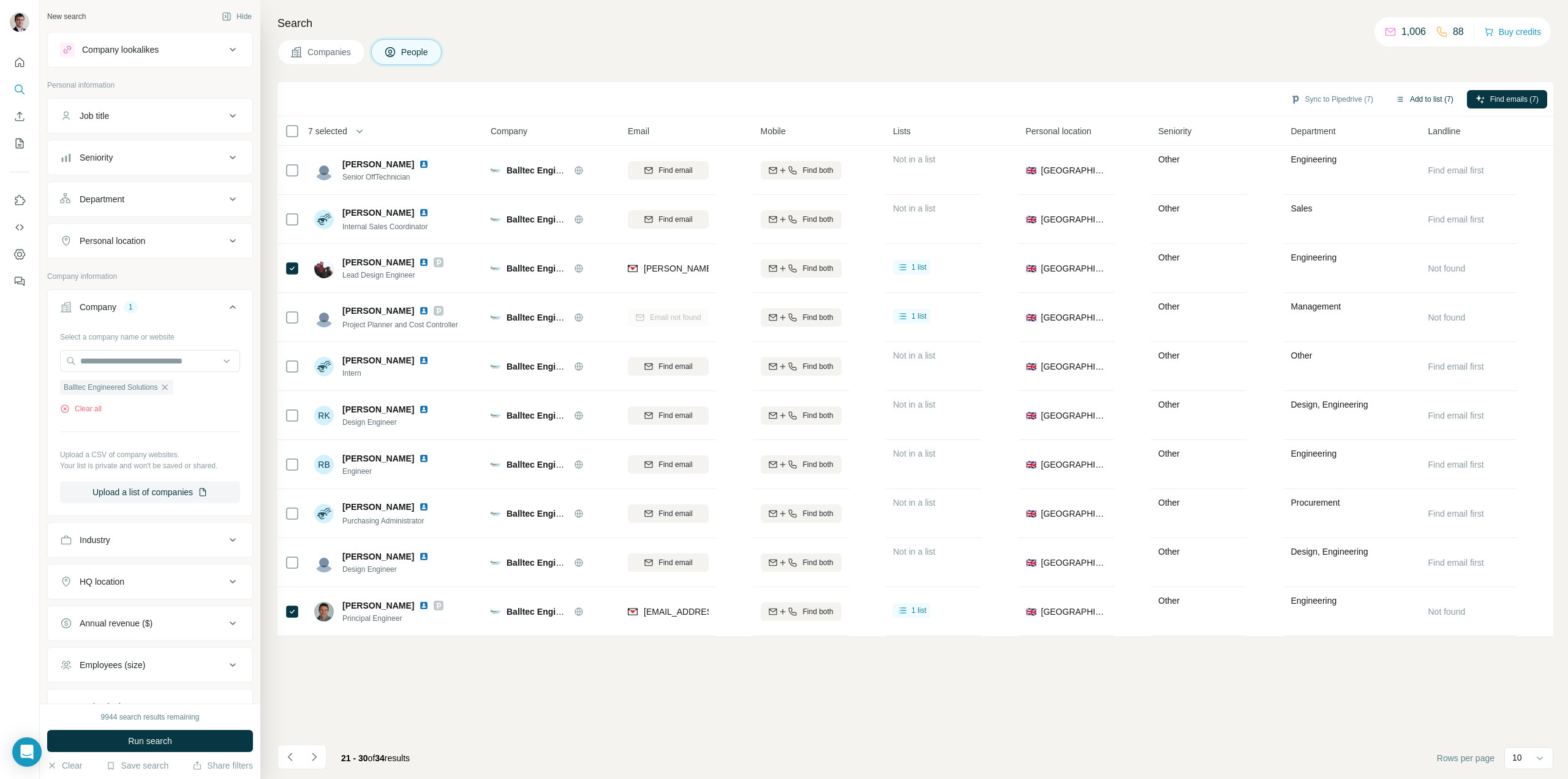
click at [1419, 102] on button "Add to list (7)" at bounding box center [1424, 99] width 75 height 19
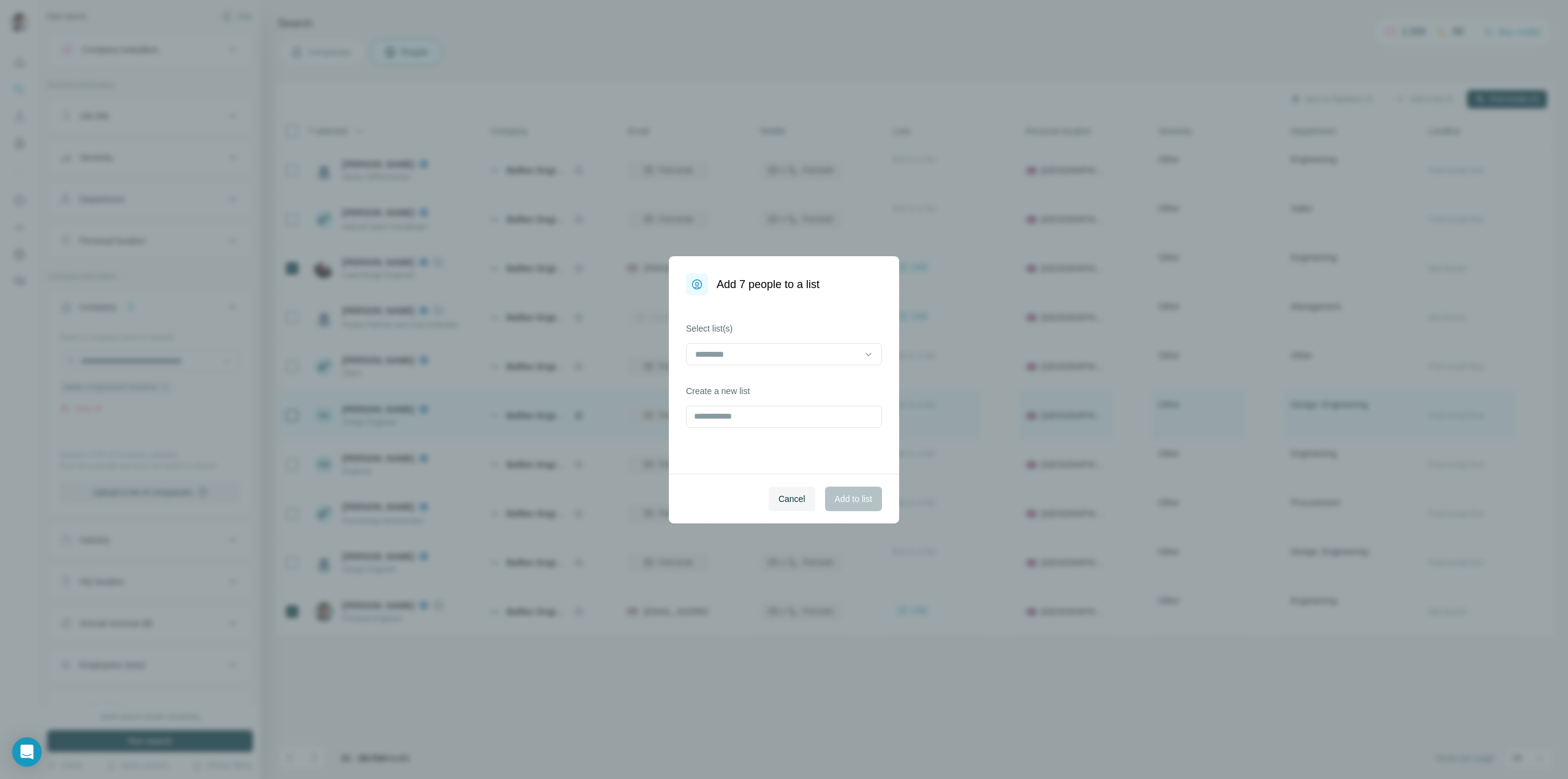
drag, startPoint x: 799, startPoint y: 498, endPoint x: 1022, endPoint y: 413, distance: 238.7
click at [805, 495] on button "Cancel" at bounding box center [792, 498] width 46 height 24
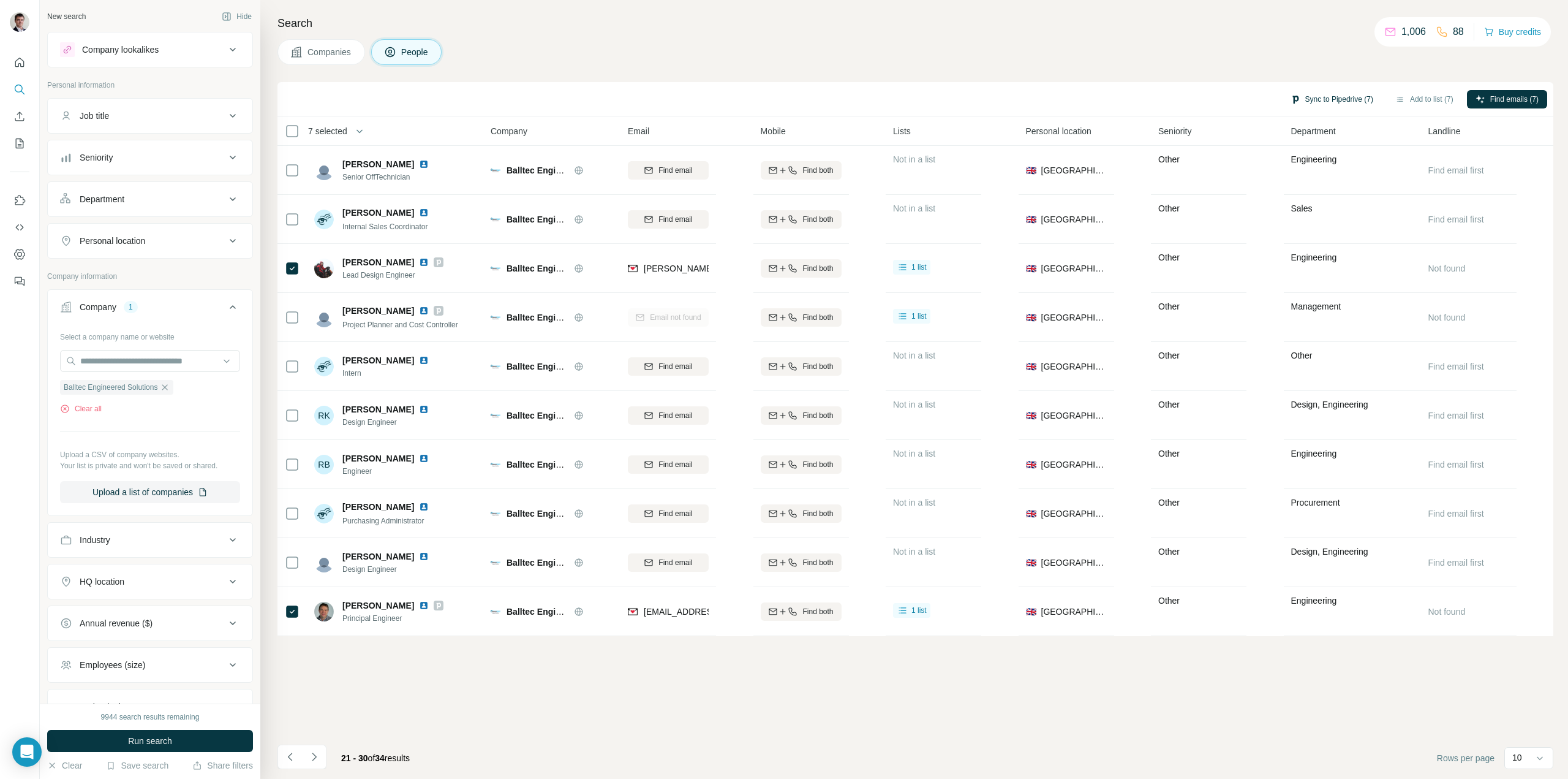
click at [1324, 102] on button "Sync to Pipedrive (7)" at bounding box center [1332, 99] width 100 height 19
click at [1305, 193] on button "Sync to Pipedrive" at bounding box center [1302, 189] width 136 height 24
click at [168, 389] on icon "button" at bounding box center [165, 387] width 5 height 5
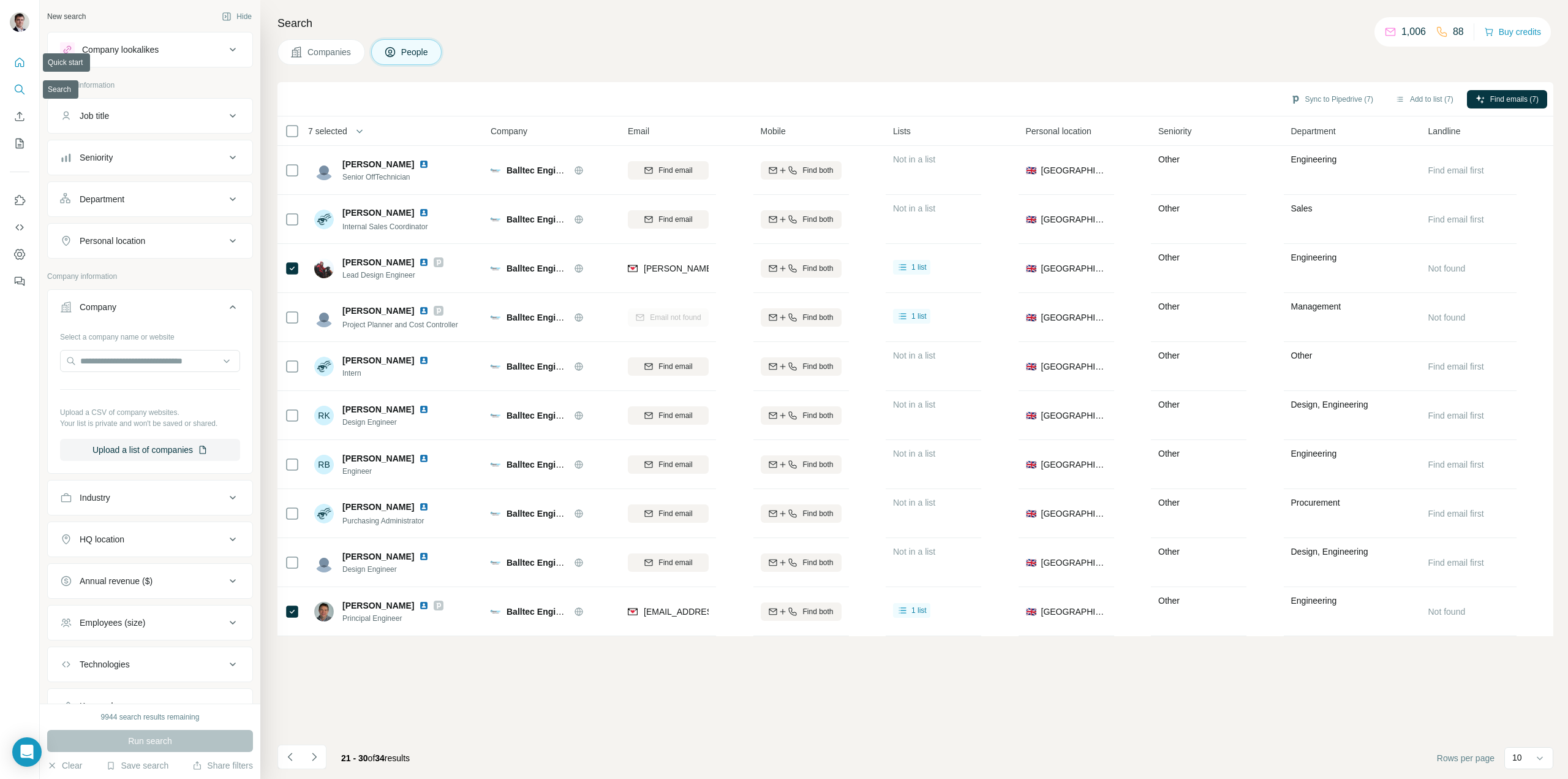
click at [26, 62] on button "Quick start" at bounding box center [20, 63] width 20 height 22
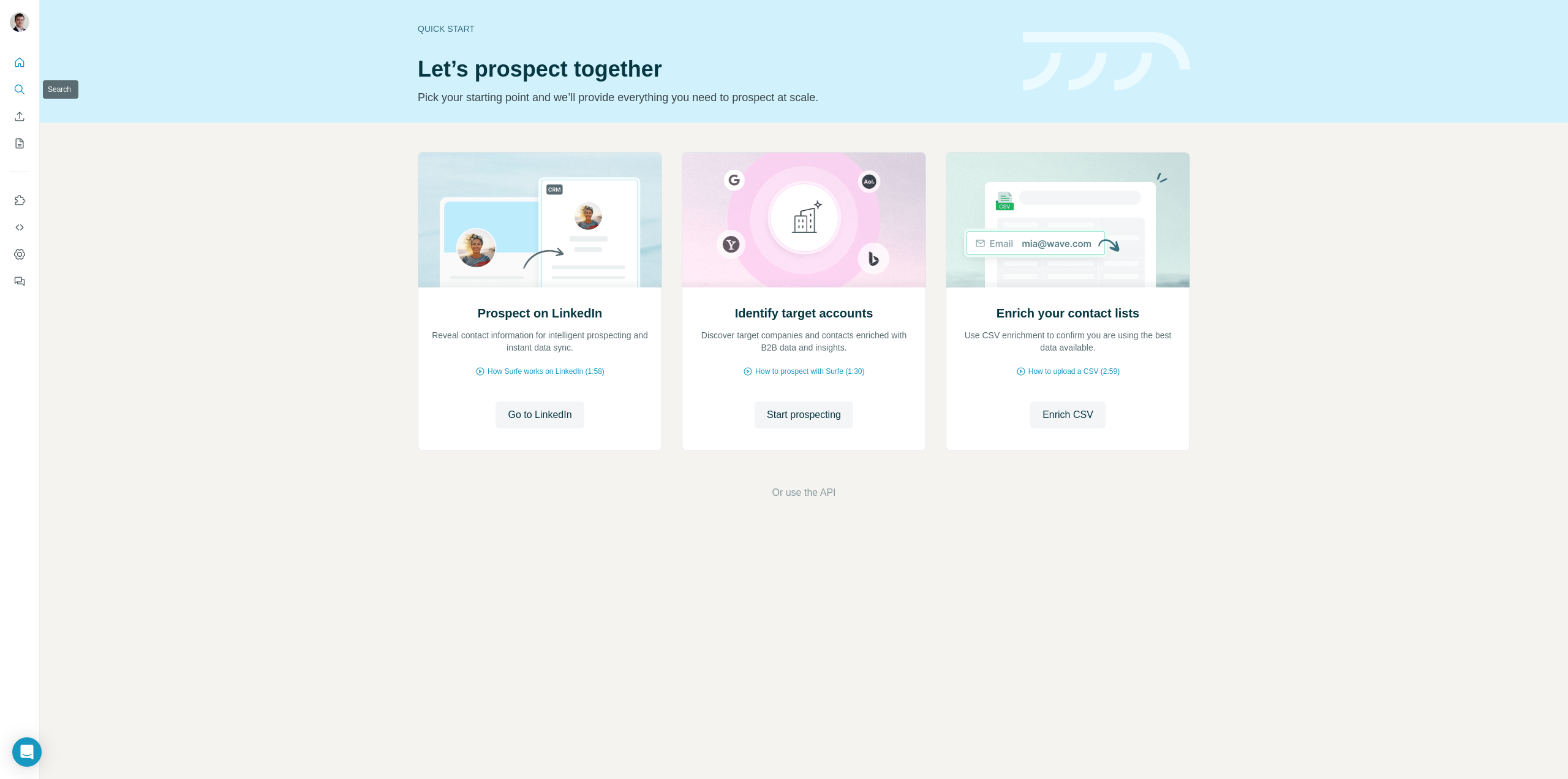
click at [20, 89] on icon "Search" at bounding box center [20, 89] width 13 height 13
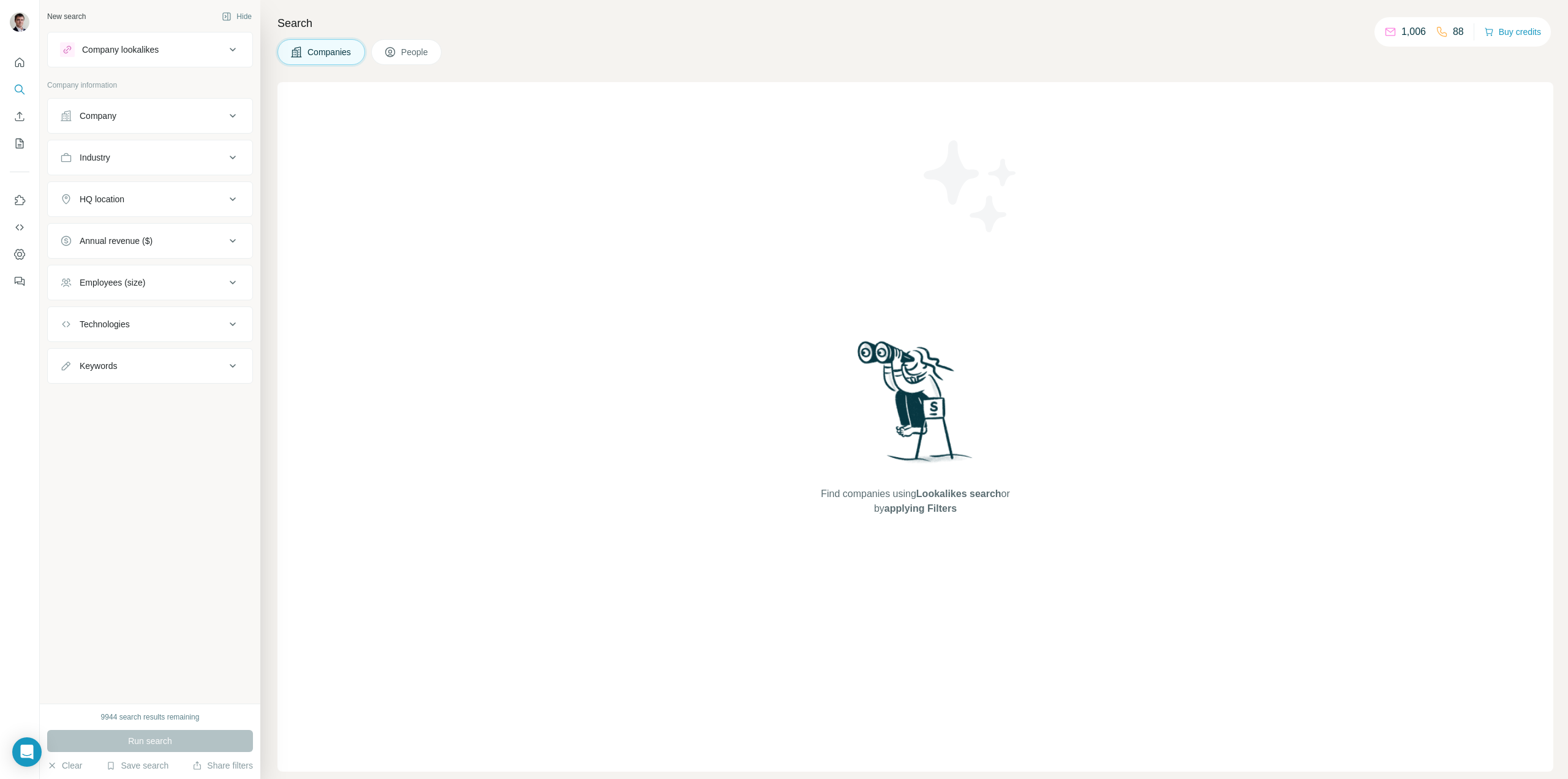
click at [136, 113] on div "Company" at bounding box center [142, 116] width 165 height 13
click at [131, 175] on input "text" at bounding box center [150, 170] width 180 height 22
click at [139, 75] on div "Company lookalikes Company information Company Select a company name or website…" at bounding box center [150, 282] width 206 height 500
click at [154, 50] on div "Company lookalikes" at bounding box center [121, 50] width 77 height 13
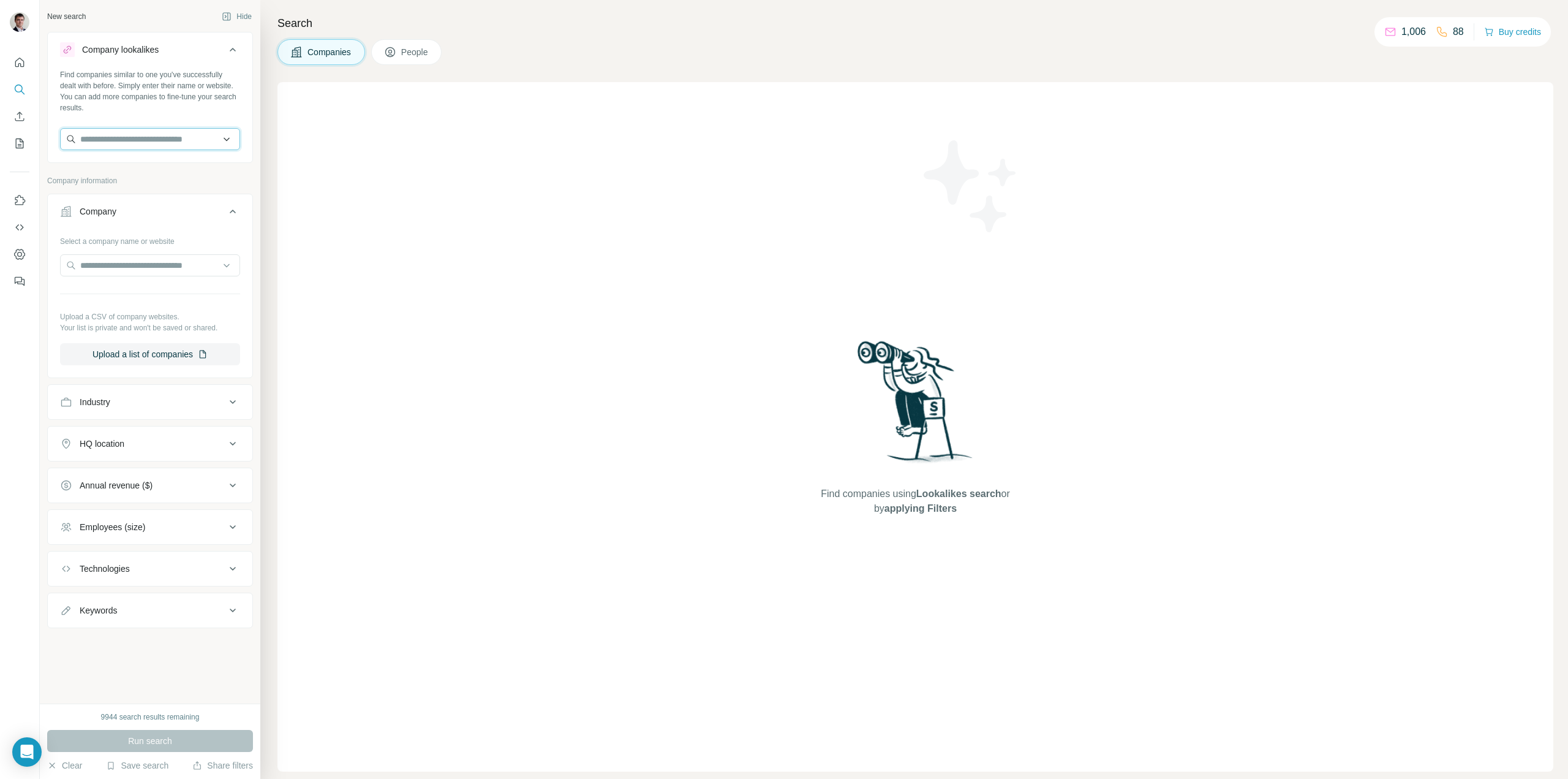
click at [103, 139] on input "text" at bounding box center [150, 138] width 180 height 22
type input "*"
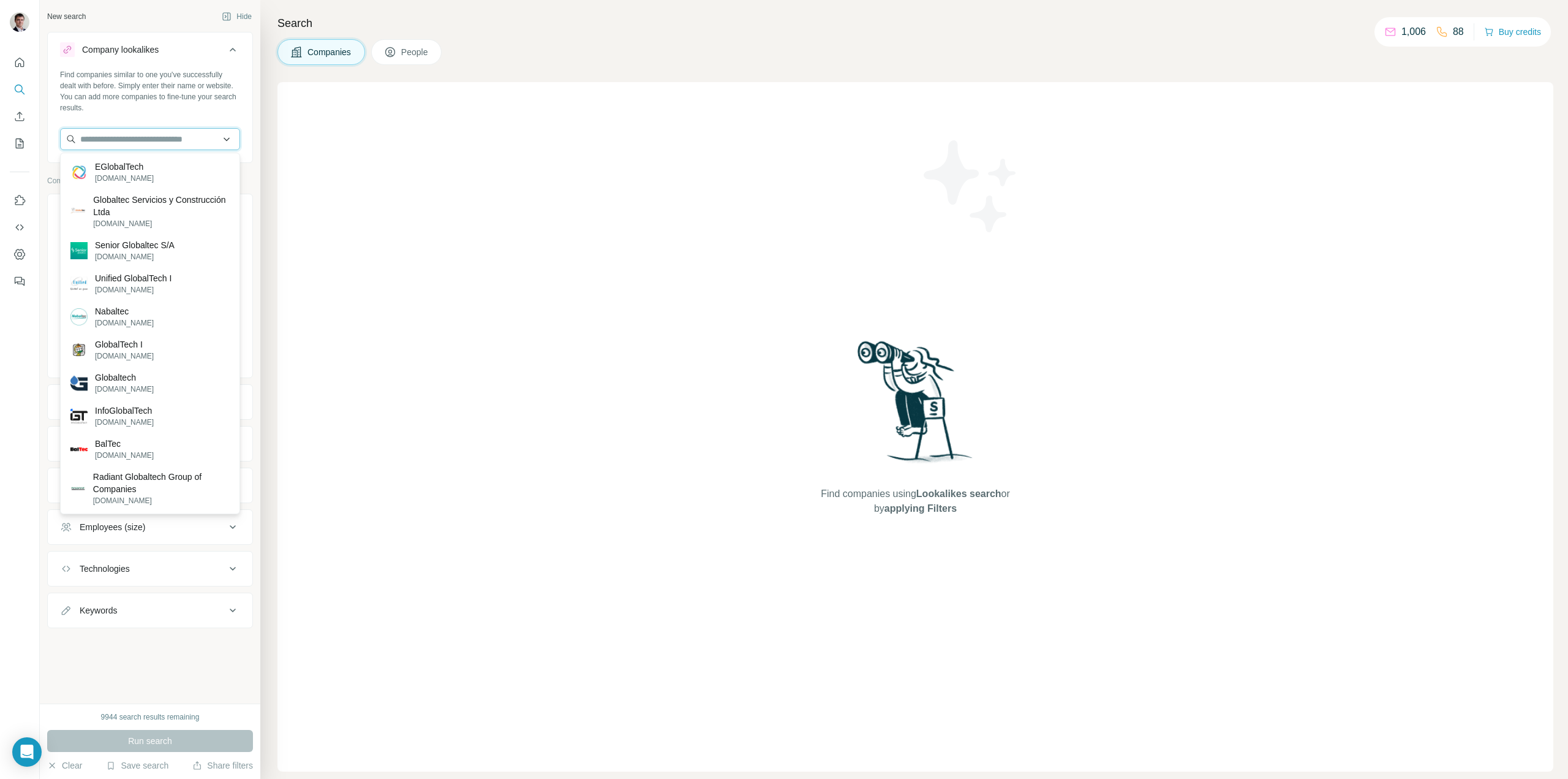
paste input "*********"
type input "*********"
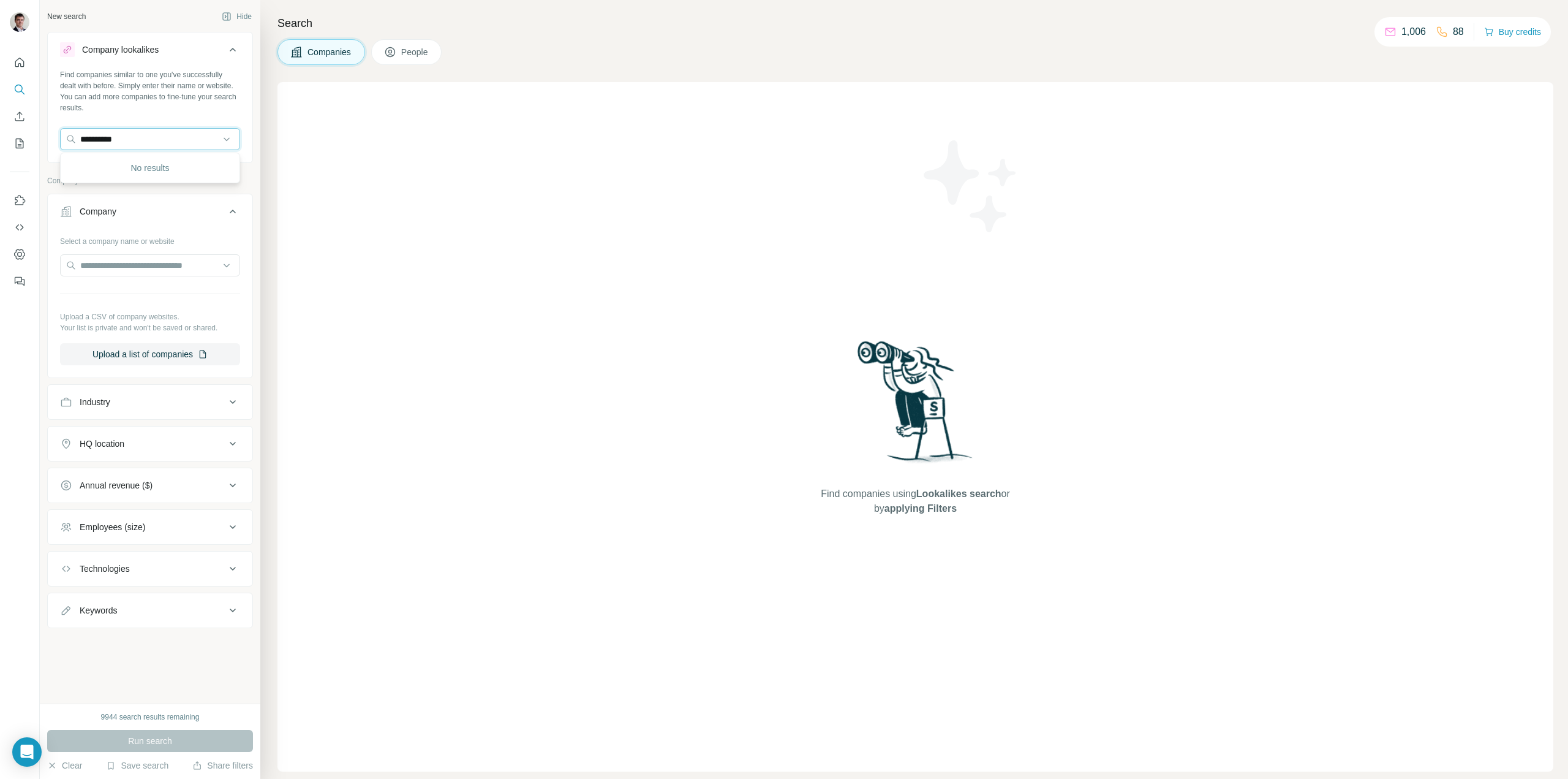
drag, startPoint x: 123, startPoint y: 136, endPoint x: 65, endPoint y: 124, distance: 59.2
click at [65, 124] on div "Find companies similar to one you've successfully dealt with before. Simply ent…" at bounding box center [150, 115] width 204 height 91
type input "*"
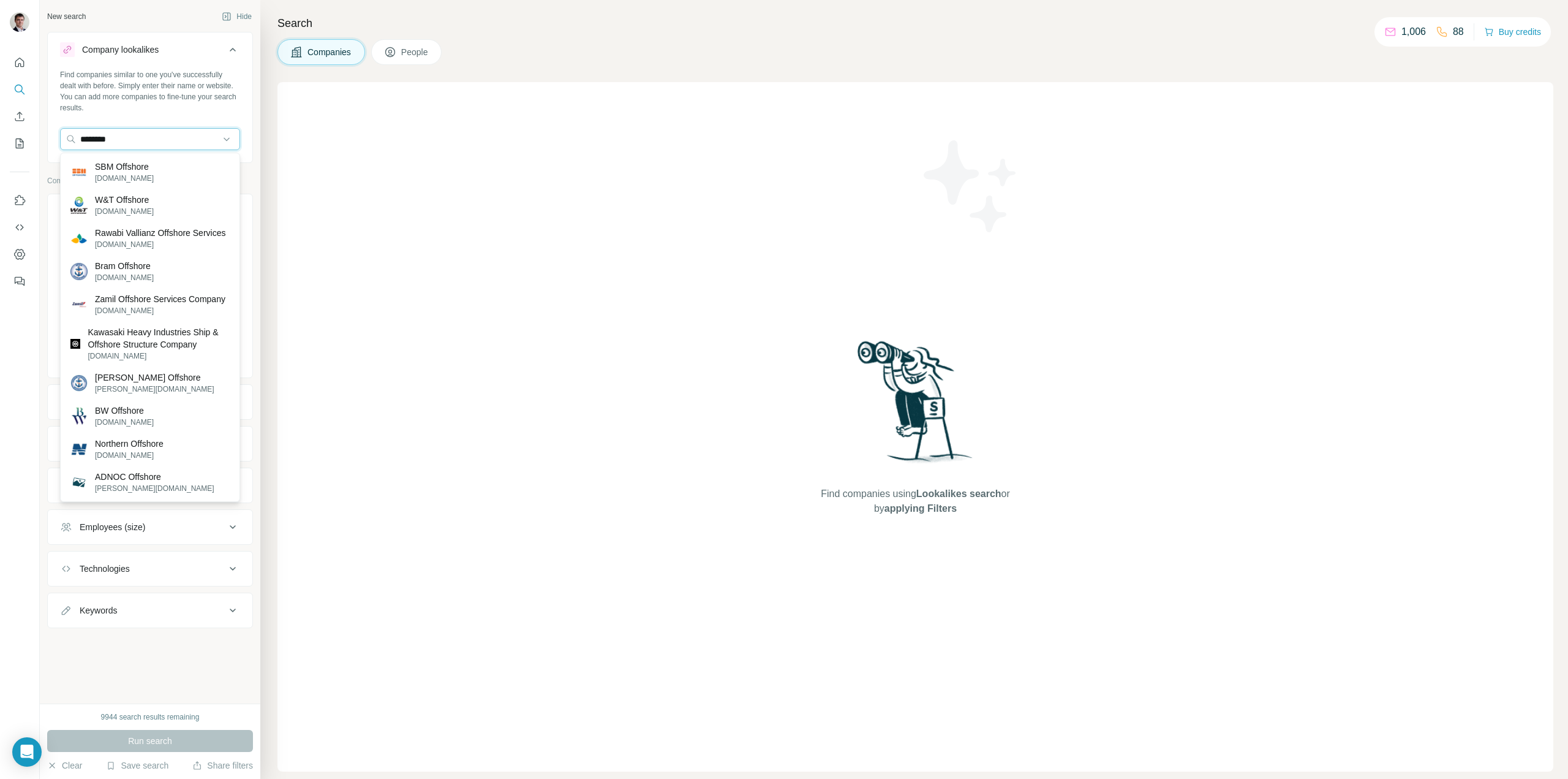
drag, startPoint x: 137, startPoint y: 144, endPoint x: 36, endPoint y: 138, distance: 101.2
click at [36, 138] on div "New search Hide Company lookalikes Find companies similar to one you've success…" at bounding box center [784, 390] width 1568 height 779
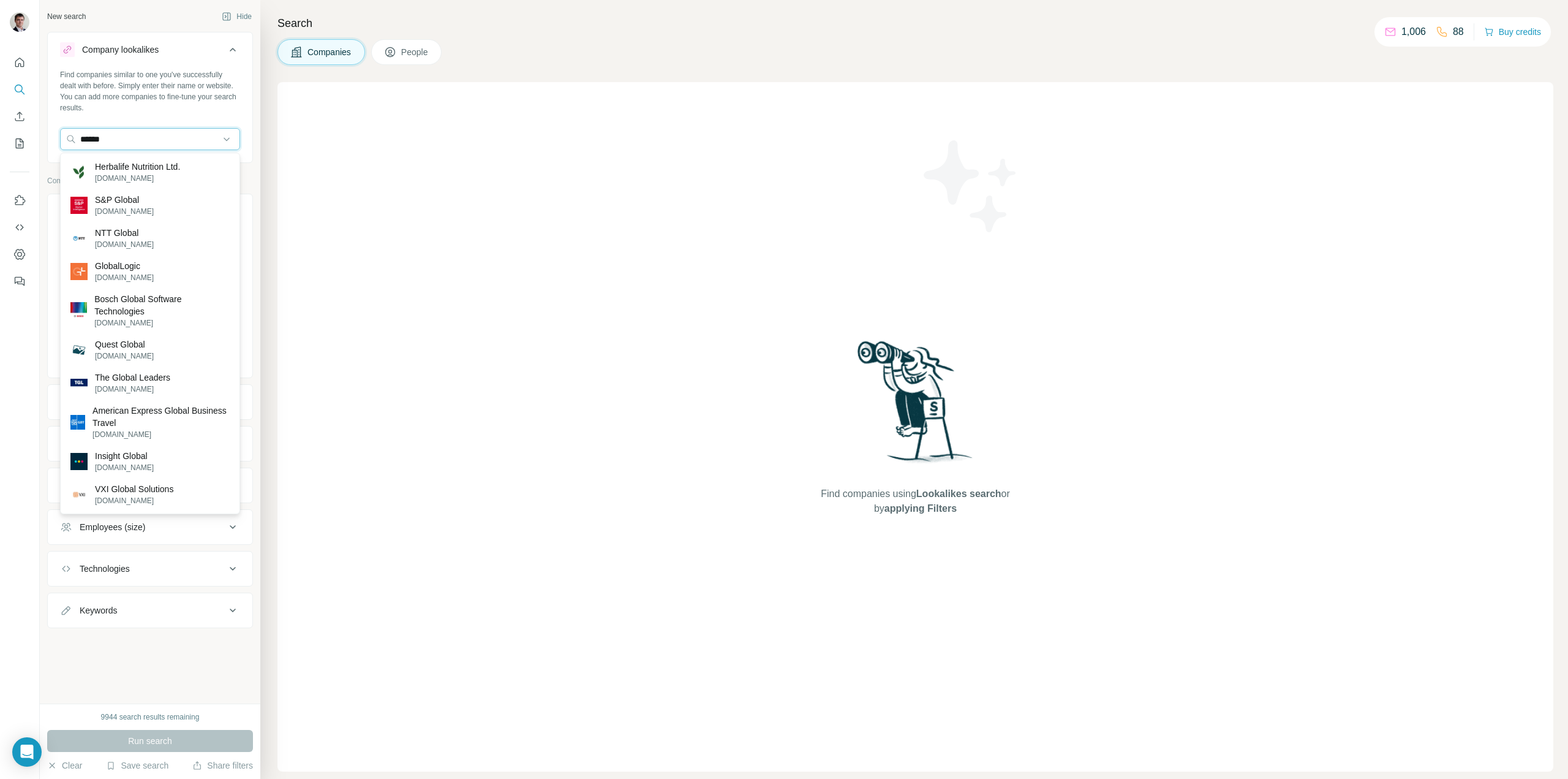
type input "*******"
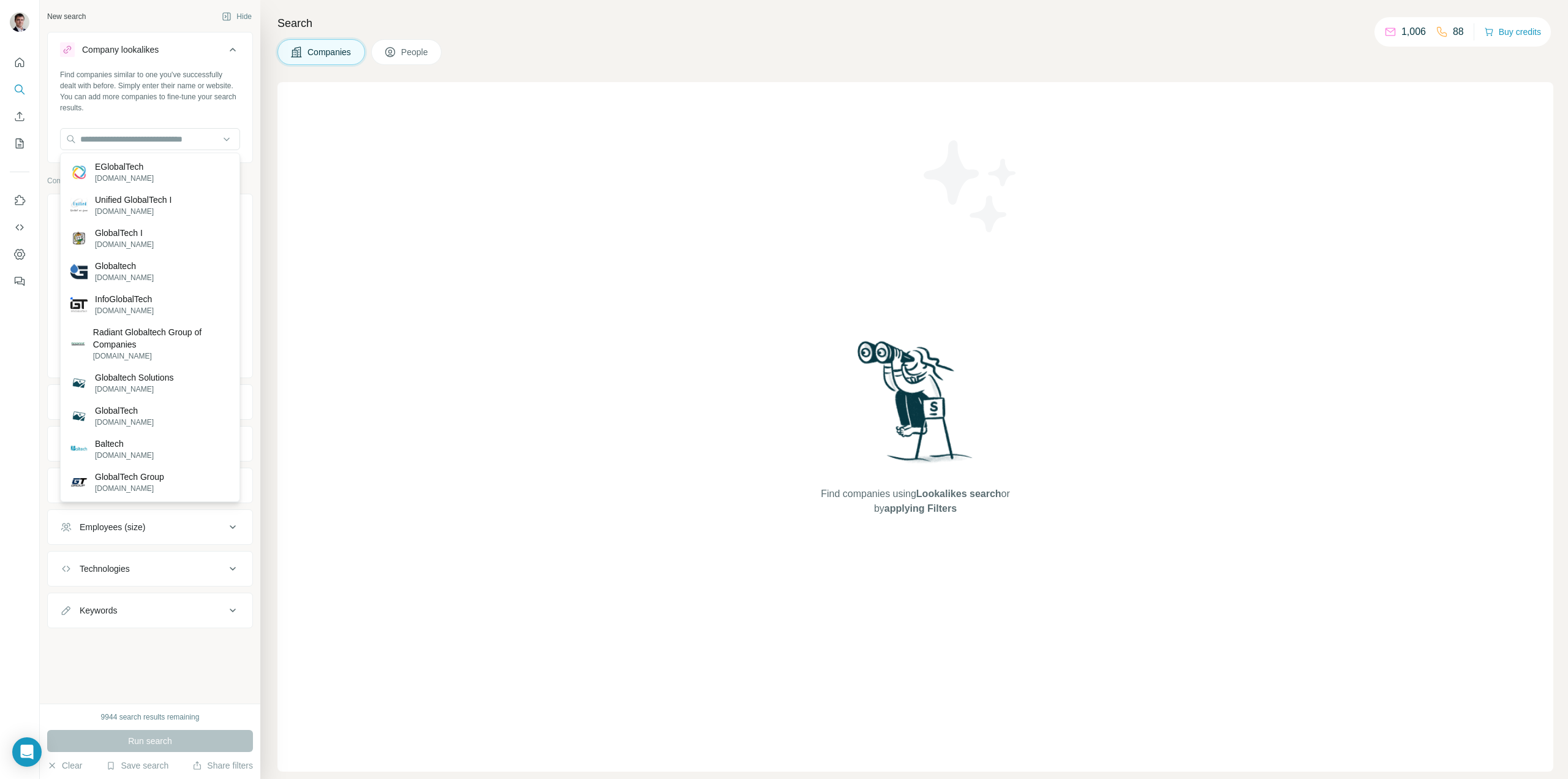
click at [588, 67] on div "Search Companies People Find companies using Lookalikes search or by applying F…" at bounding box center [914, 390] width 1308 height 779
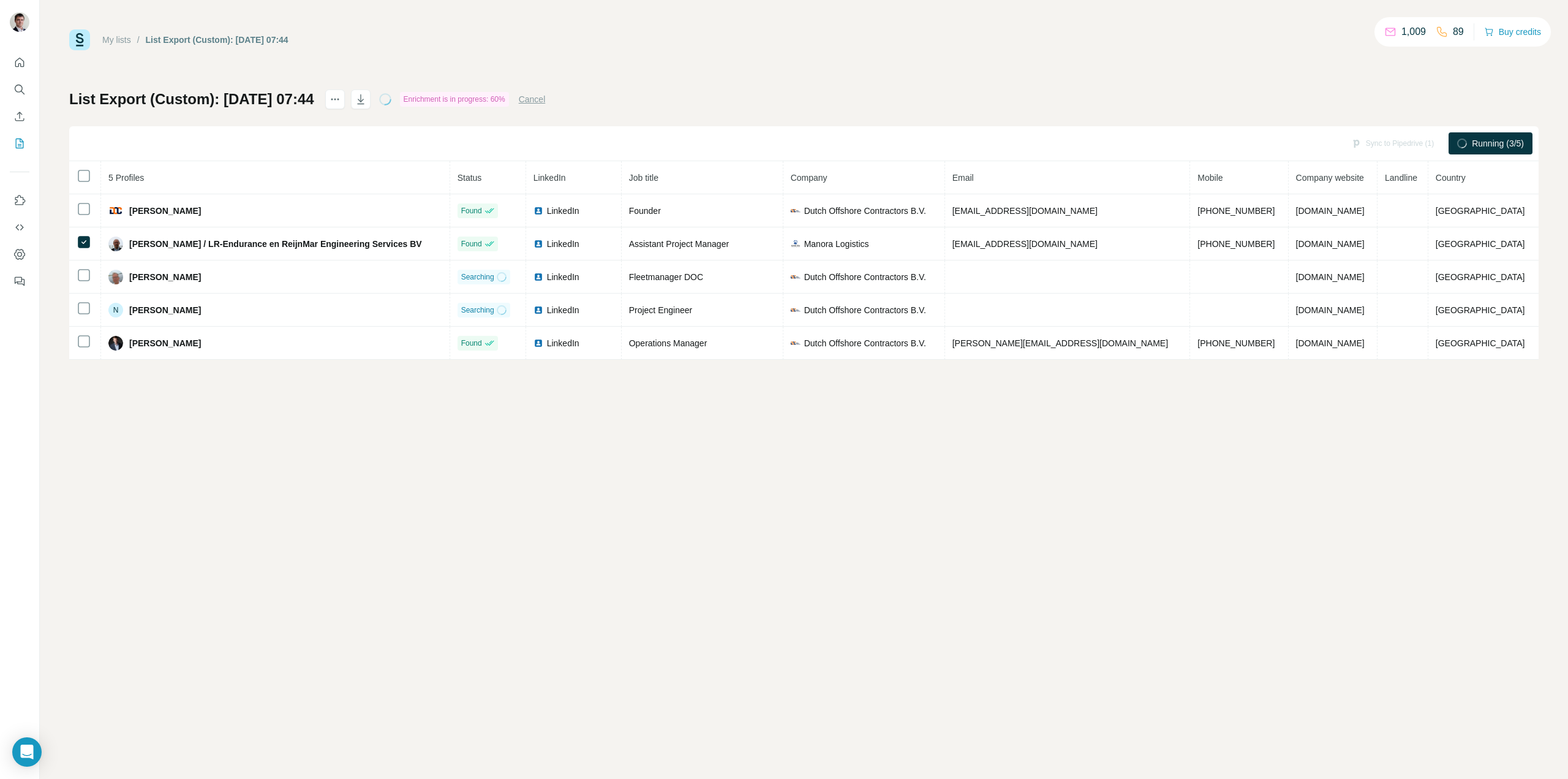
click at [212, 409] on div "My lists / List Export (Custom): [DATE] 07:44 1,009 89 Buy credits List Export …" at bounding box center [805, 390] width 1529 height 779
click at [278, 399] on div "My lists / List Export (Custom): [DATE] 07:44 1,009 89 Buy credits List Export …" at bounding box center [805, 390] width 1529 height 779
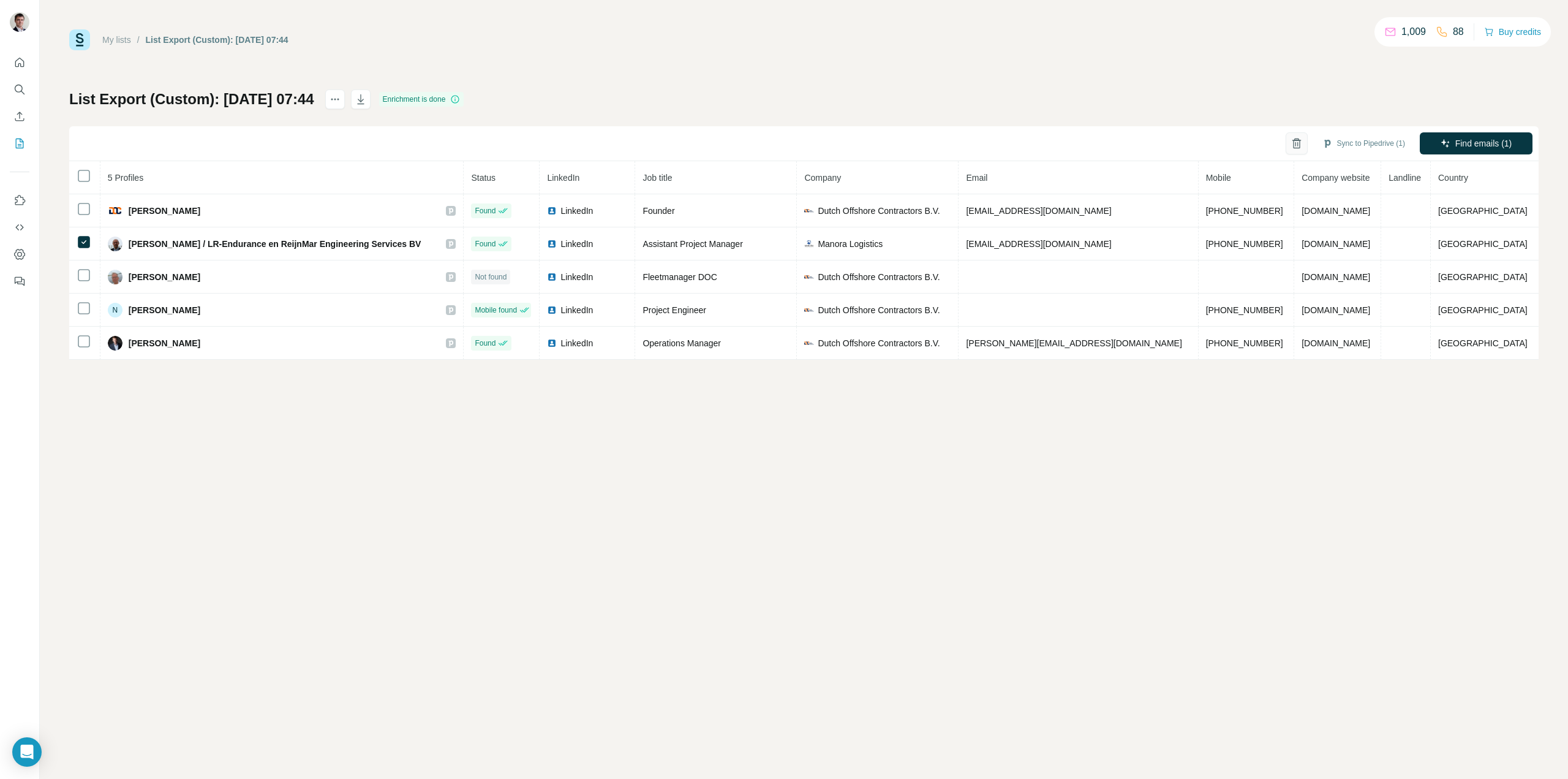
click at [1290, 143] on icon "button" at bounding box center [1297, 144] width 13 height 13
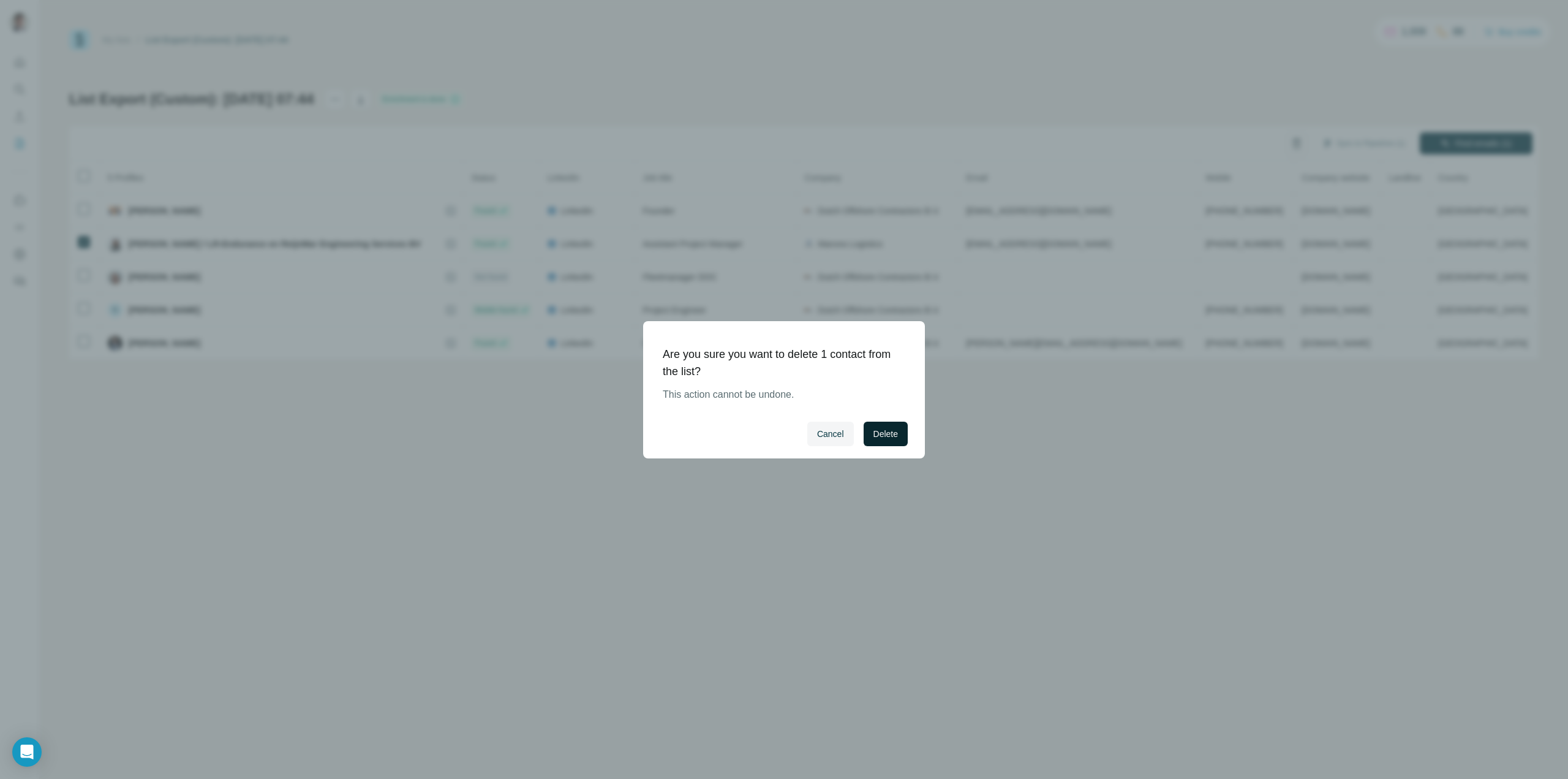
click at [881, 433] on span "Delete" at bounding box center [885, 434] width 24 height 13
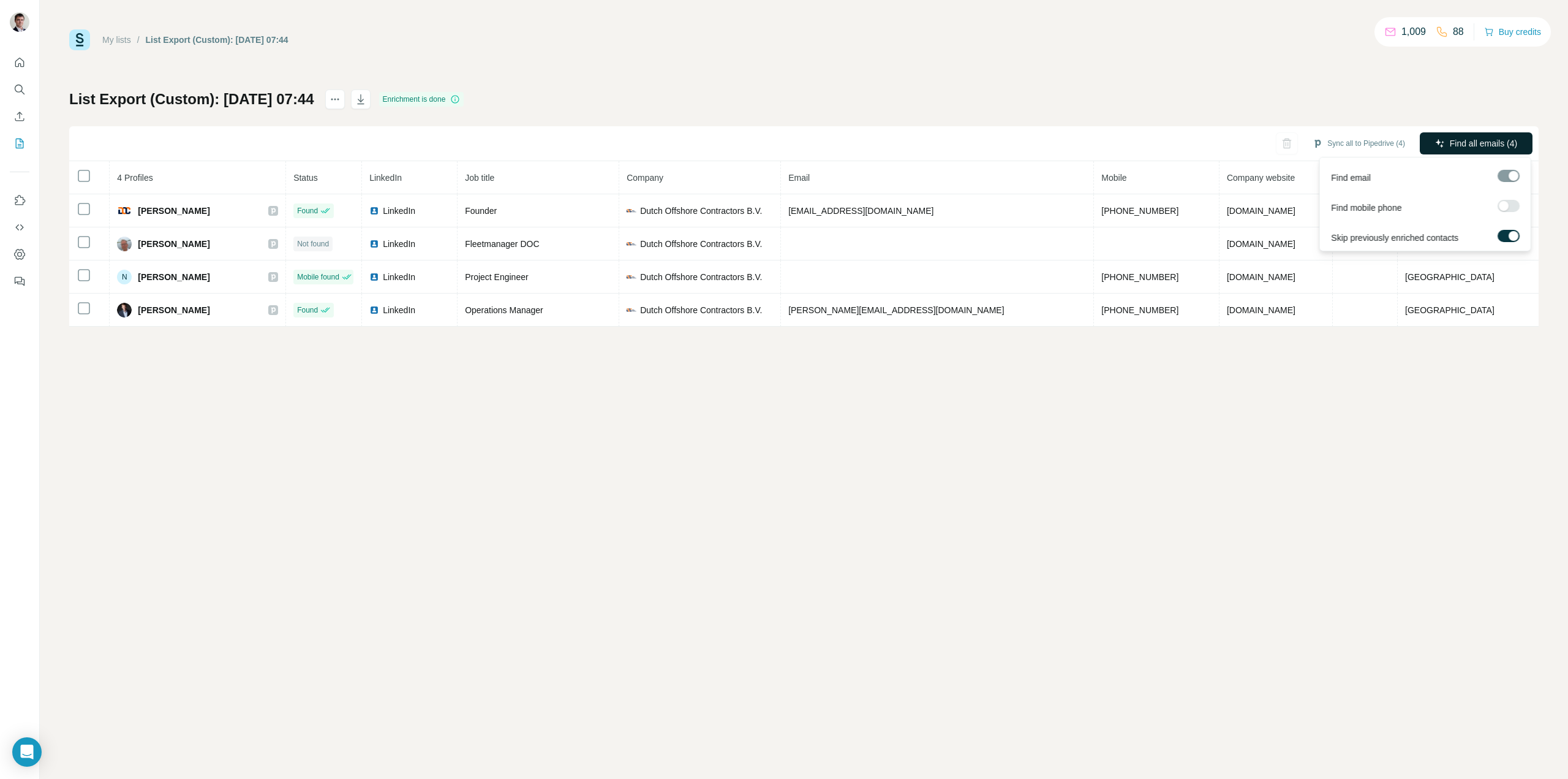
click at [1474, 142] on span "Find all emails (4)" at bounding box center [1483, 144] width 67 height 13
click at [1290, 138] on icon "button" at bounding box center [1297, 144] width 13 height 13
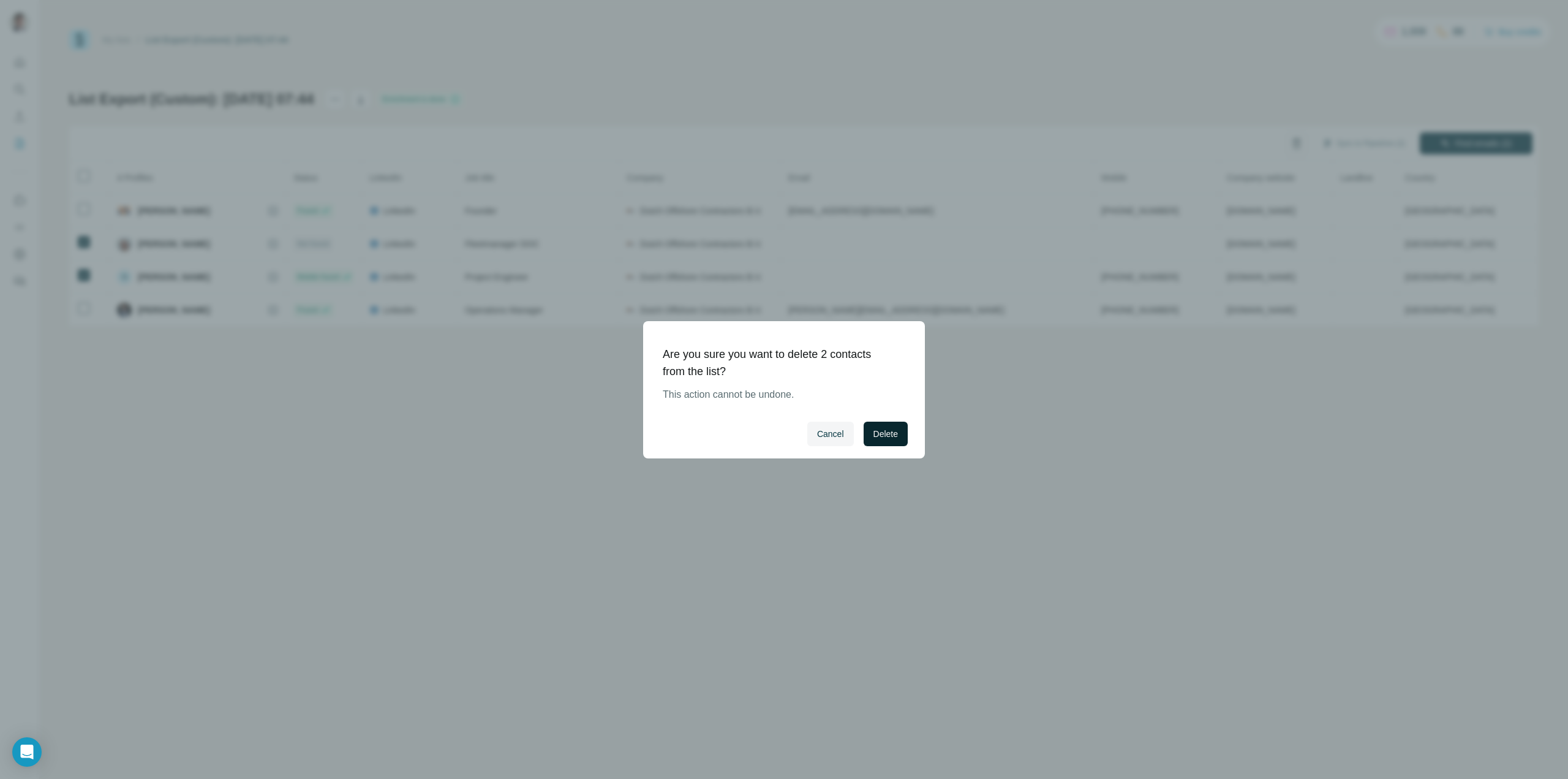
click at [885, 434] on span "Delete" at bounding box center [885, 434] width 24 height 13
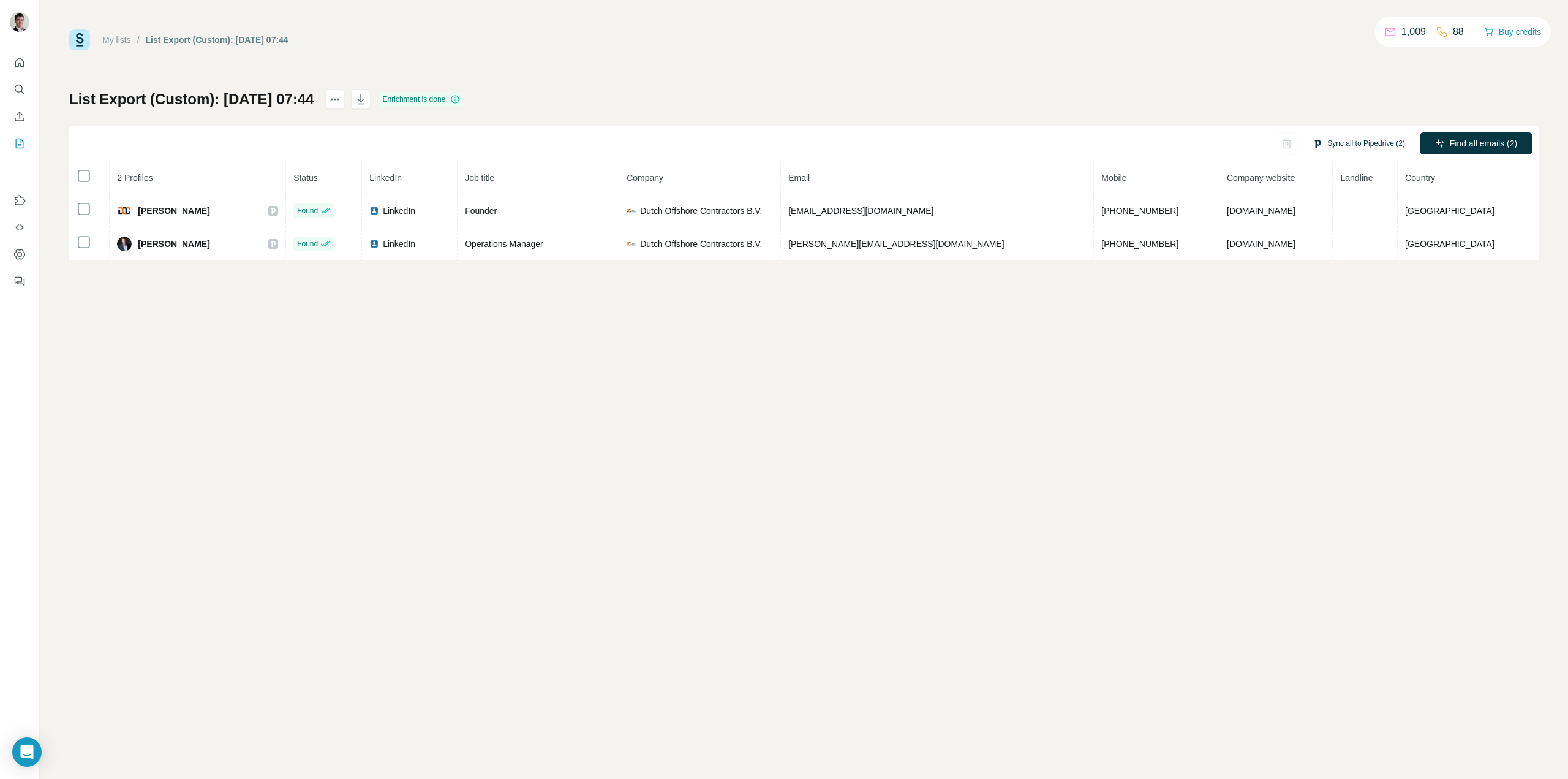
click at [1355, 138] on button "Sync all to Pipedrive (2)" at bounding box center [1359, 143] width 110 height 19
click at [1348, 232] on button "Sync all to Pipedrive" at bounding box center [1341, 235] width 136 height 24
click at [21, 60] on icon "Quick start" at bounding box center [20, 62] width 9 height 9
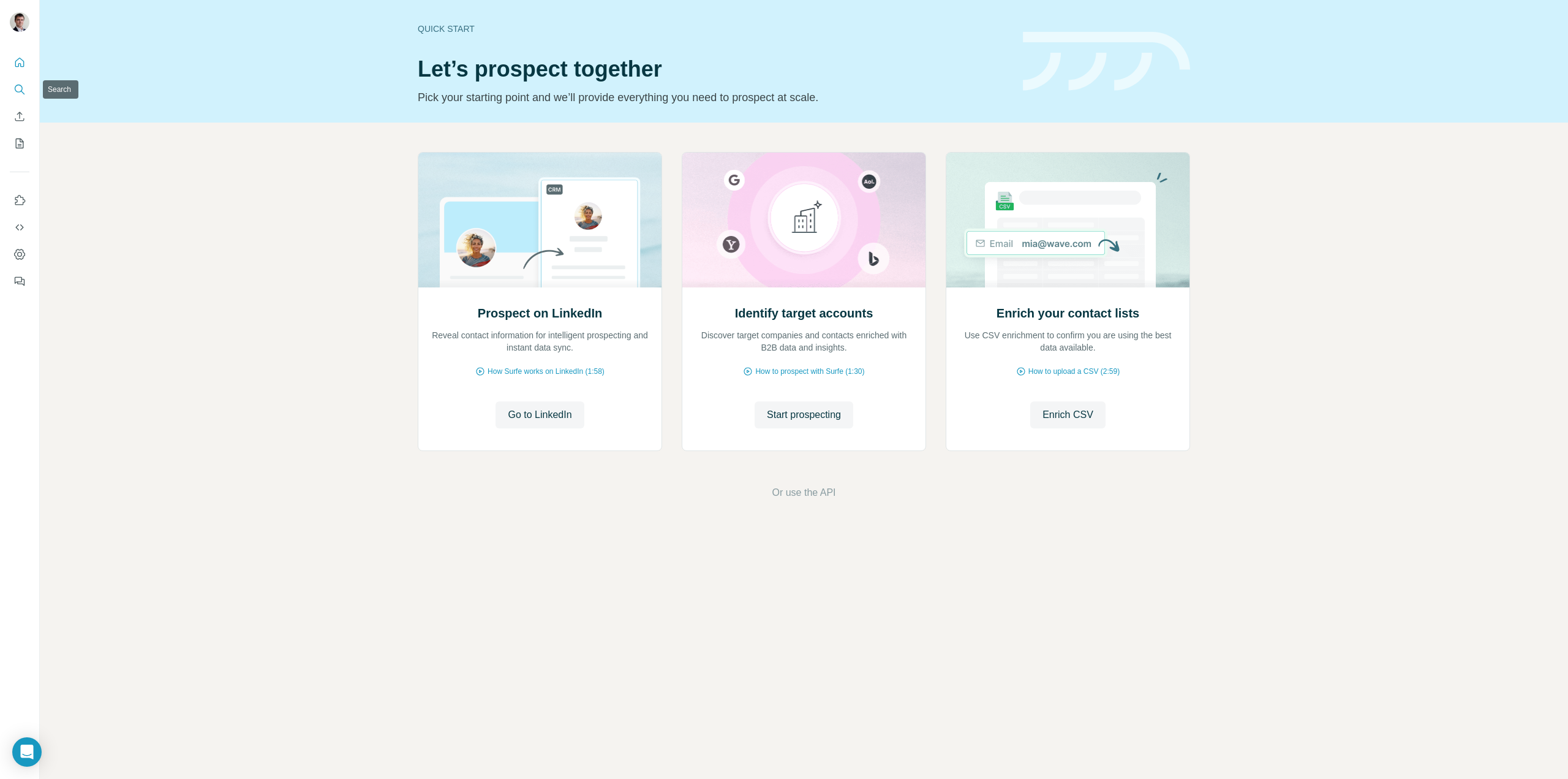
click at [21, 93] on icon "Search" at bounding box center [20, 89] width 13 height 13
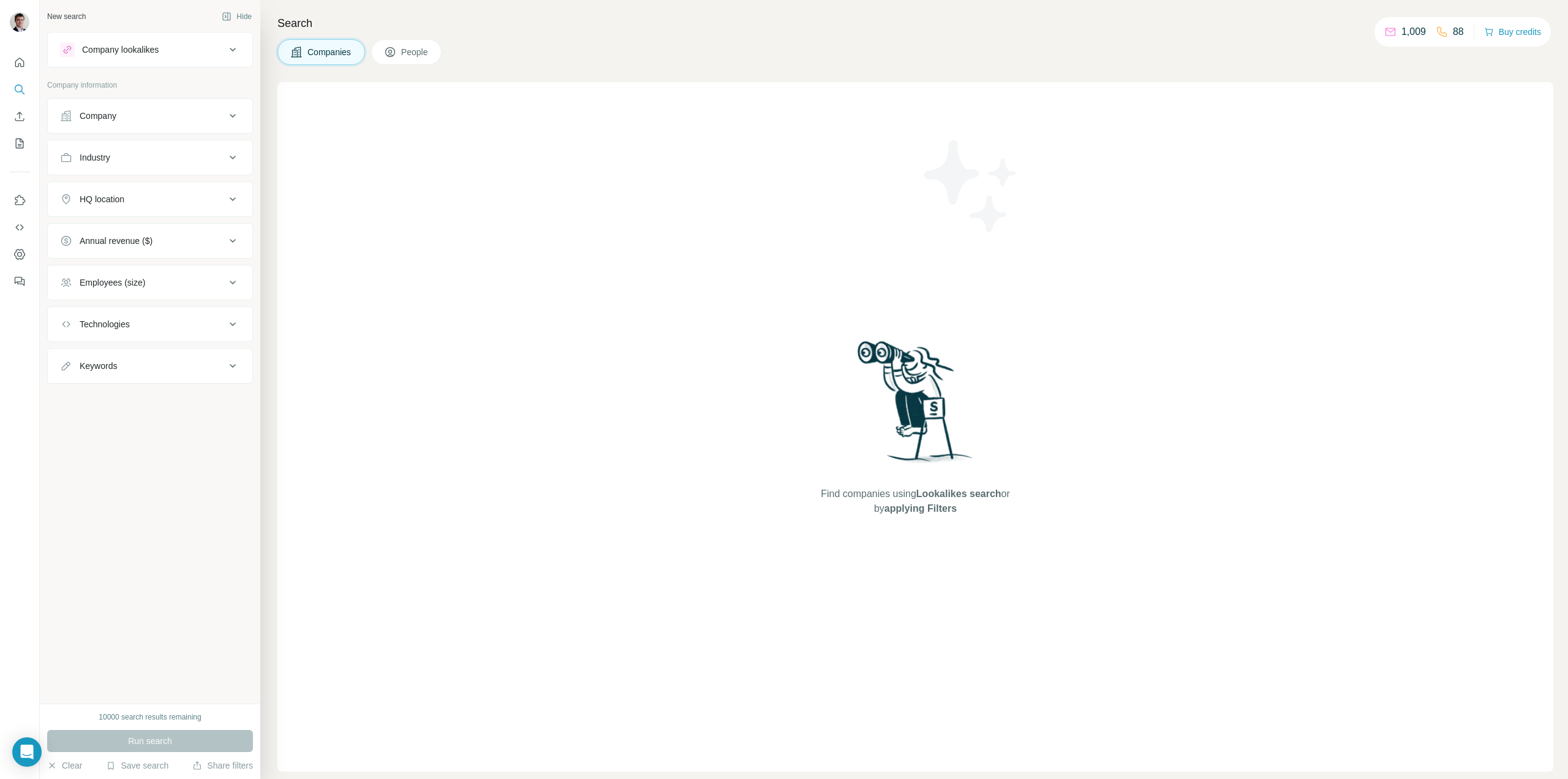
click at [177, 46] on div "Company lookalikes" at bounding box center [142, 49] width 165 height 14
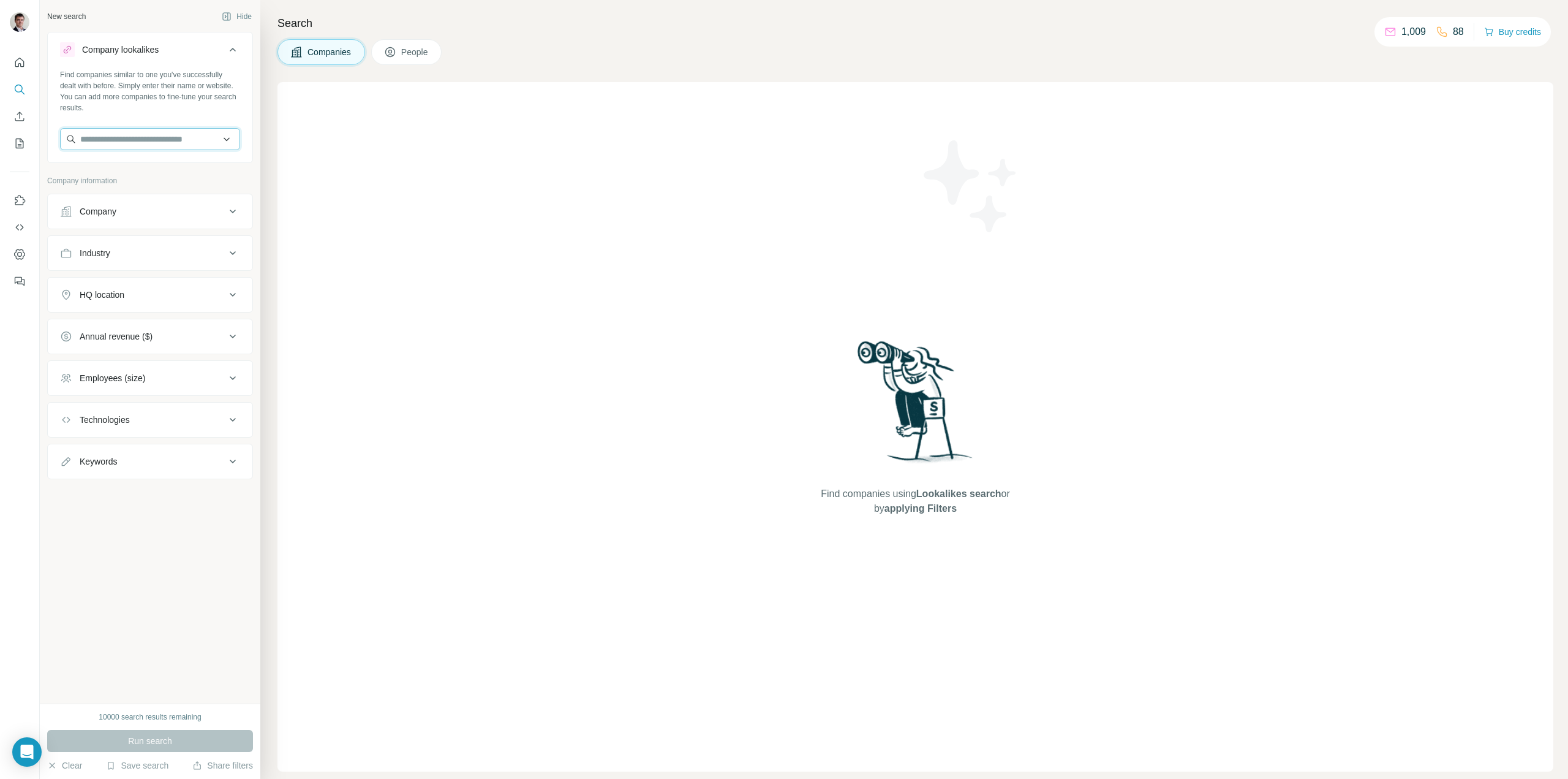
click at [134, 137] on input "text" at bounding box center [150, 138] width 180 height 22
type input "*"
click at [134, 137] on input "text" at bounding box center [150, 138] width 180 height 22
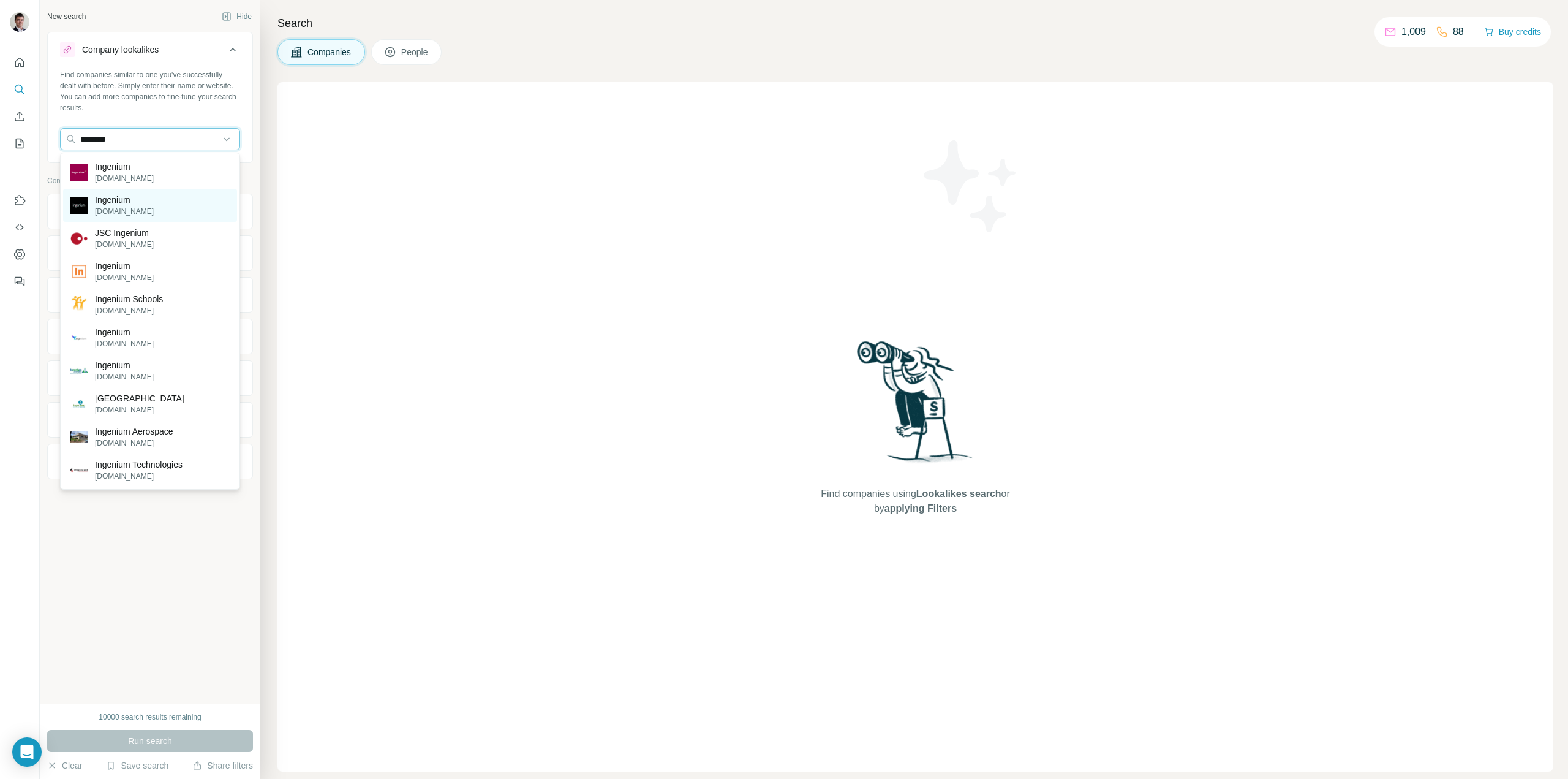
type input "********"
click at [103, 208] on p "[DOMAIN_NAME]" at bounding box center [124, 212] width 59 height 11
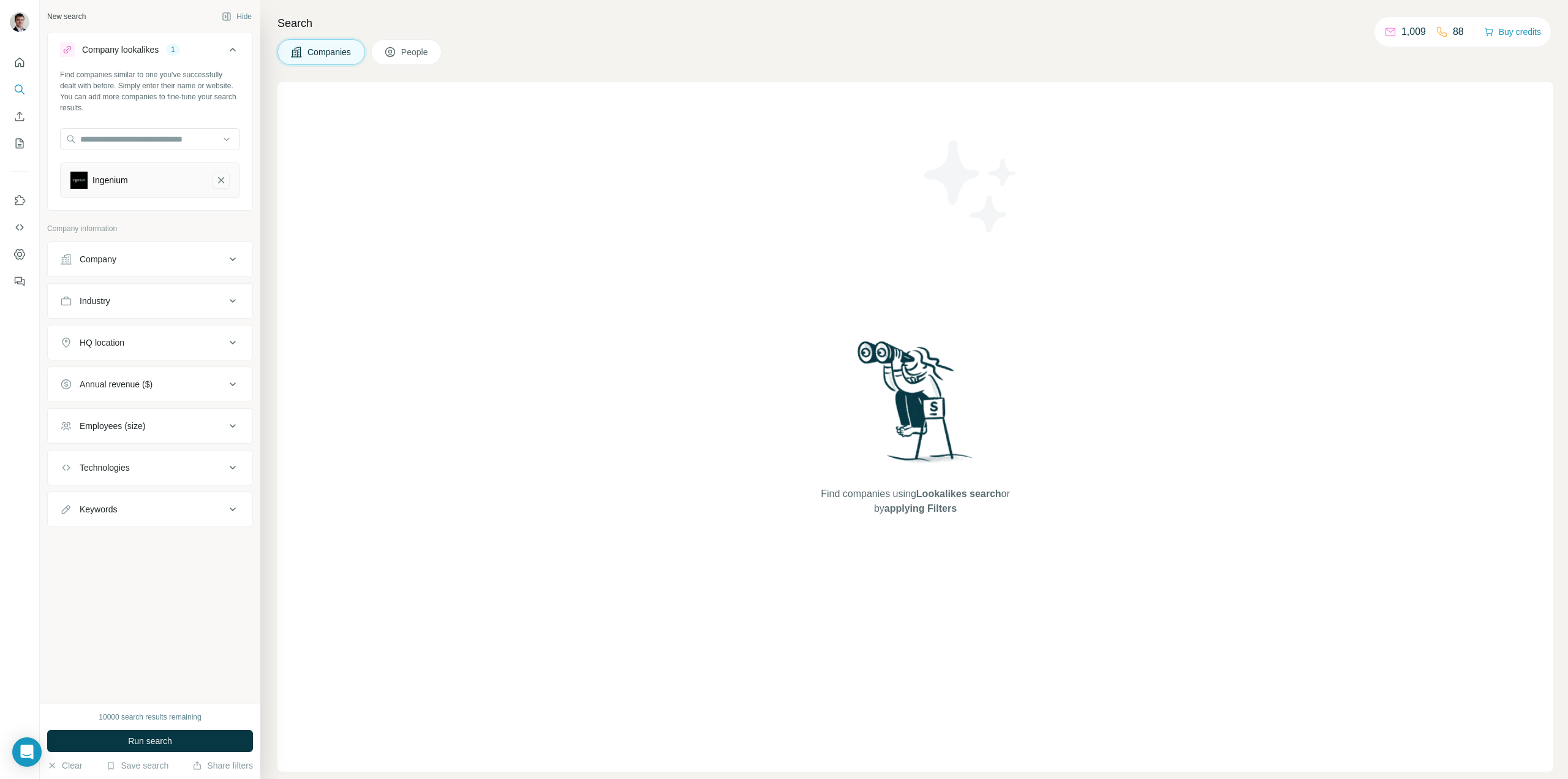
click at [215, 182] on icon "Ingenium-remove-button" at bounding box center [221, 180] width 11 height 13
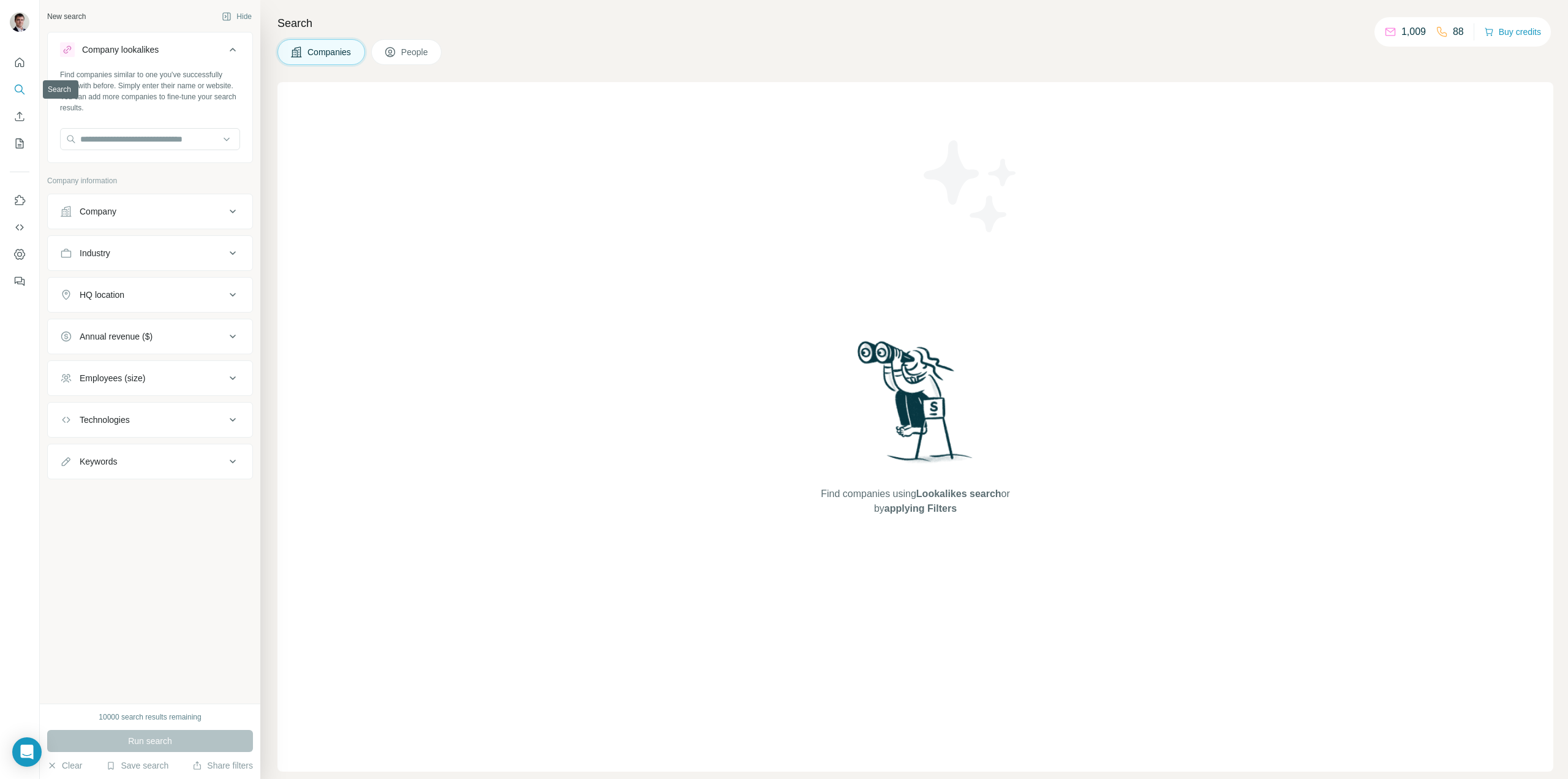
click at [21, 85] on icon "Search" at bounding box center [20, 89] width 13 height 13
click at [21, 24] on img at bounding box center [20, 22] width 20 height 20
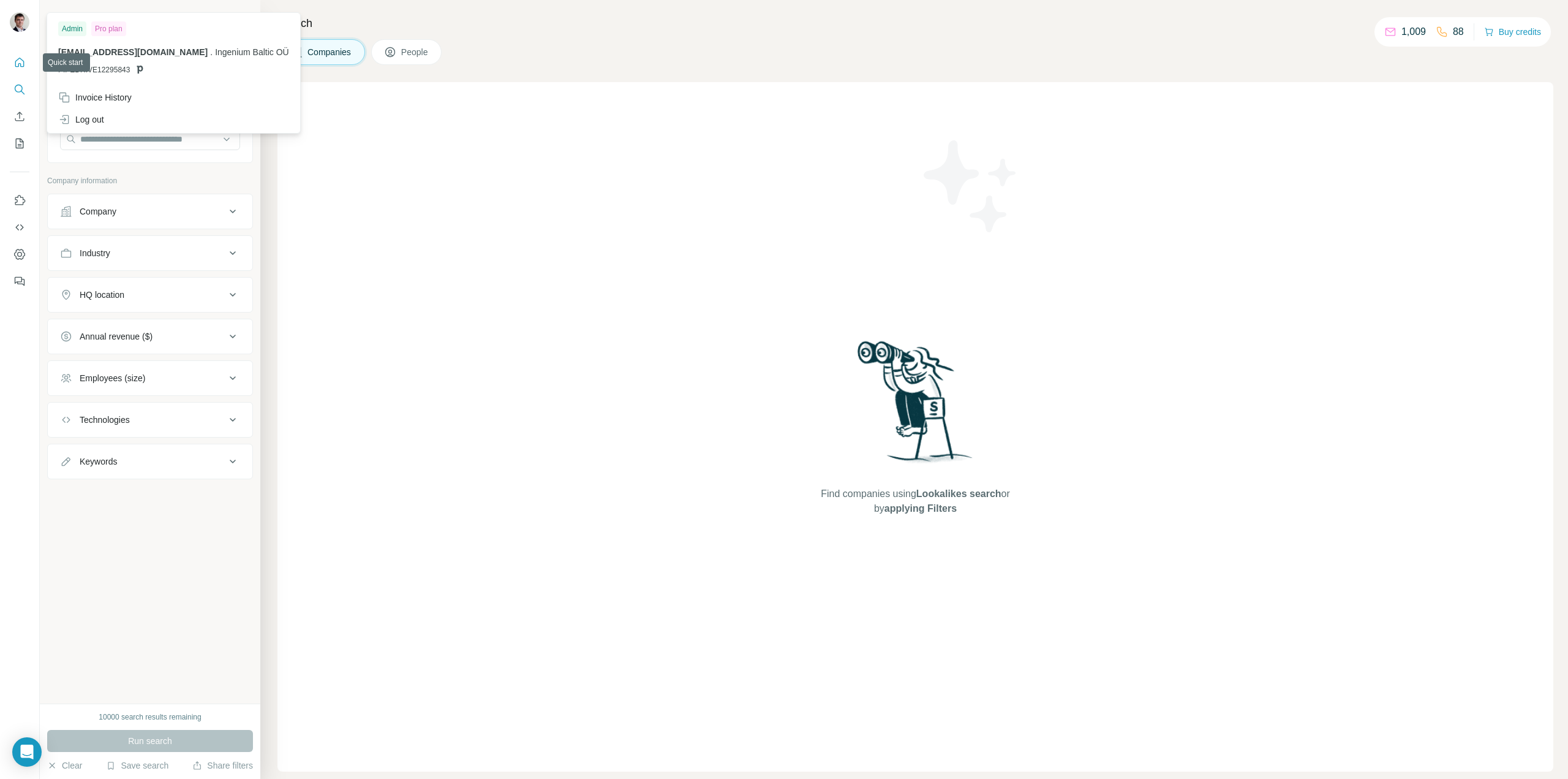
click at [17, 71] on button "Quick start" at bounding box center [20, 63] width 20 height 22
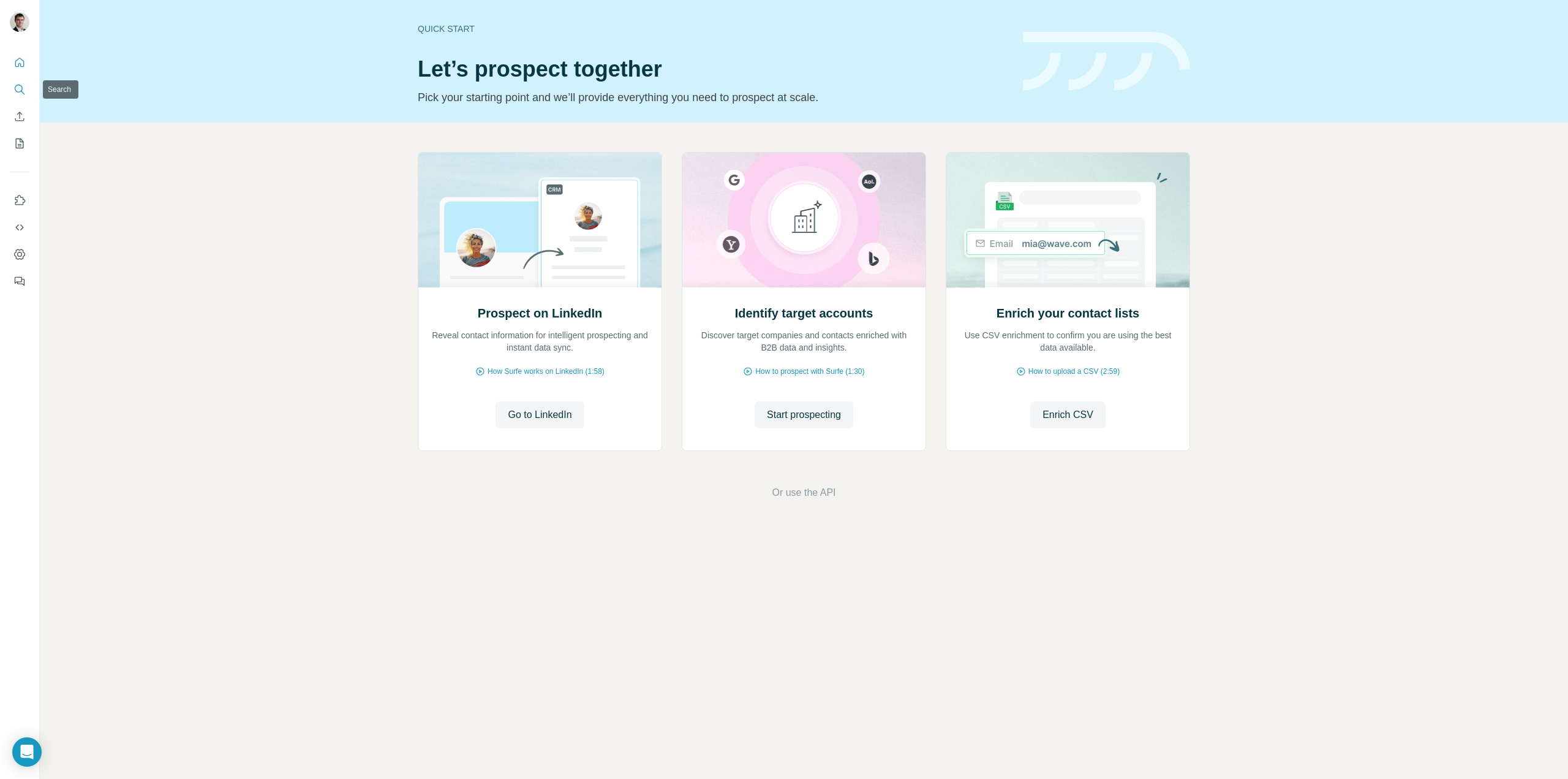
click at [20, 88] on icon "Search" at bounding box center [20, 89] width 13 height 13
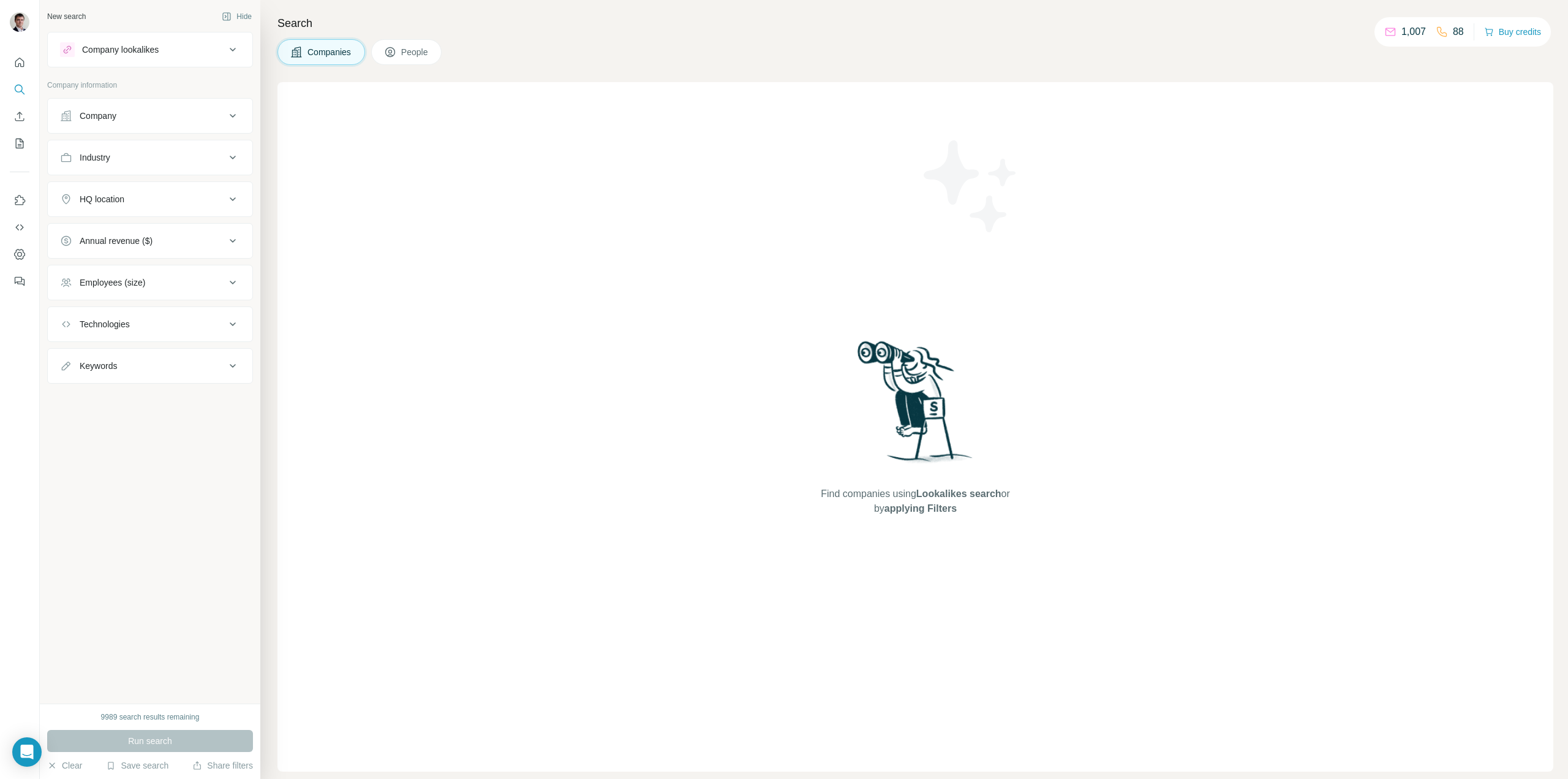
click at [147, 120] on div "Company" at bounding box center [142, 116] width 165 height 13
click at [96, 172] on input "text" at bounding box center [150, 170] width 180 height 22
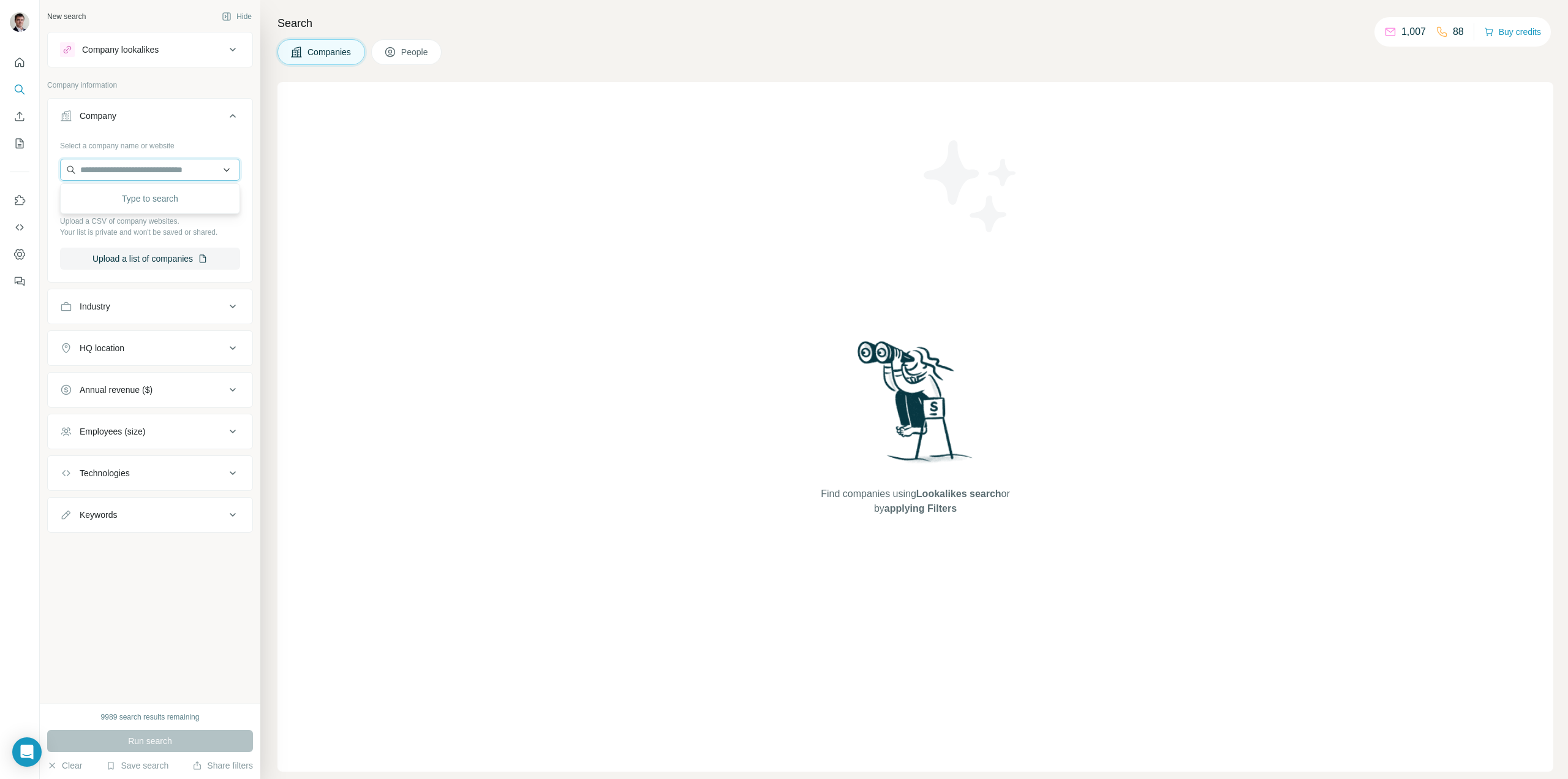
paste input "*********"
drag, startPoint x: 149, startPoint y: 165, endPoint x: 103, endPoint y: 167, distance: 46.0
click at [103, 167] on input "*********" at bounding box center [150, 170] width 180 height 22
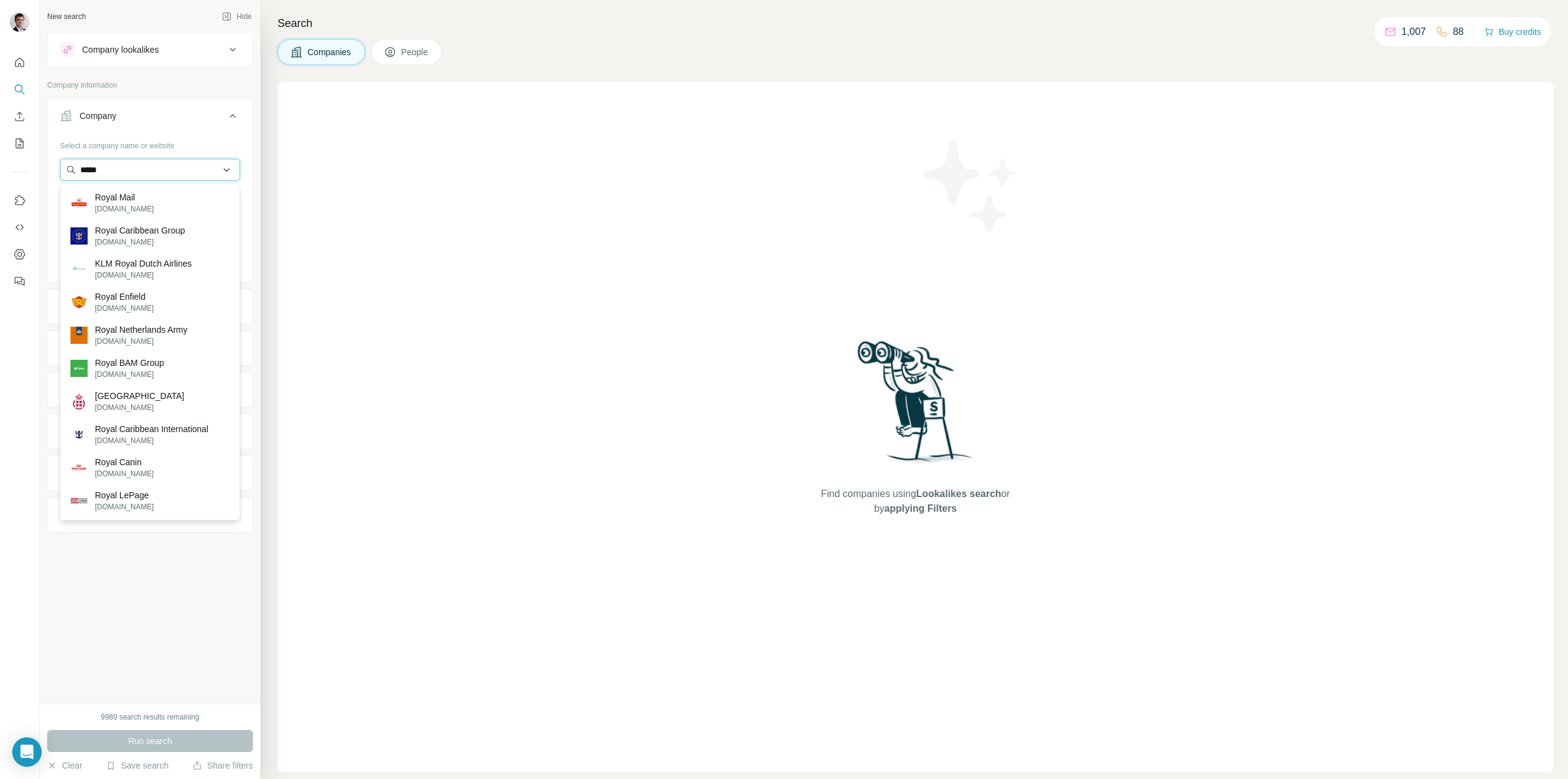
drag, startPoint x: 137, startPoint y: 169, endPoint x: 77, endPoint y: 169, distance: 60.0
click at [77, 169] on input "*****" at bounding box center [150, 170] width 180 height 22
type input "***"
click at [125, 205] on p "[DOMAIN_NAME]" at bounding box center [124, 209] width 59 height 11
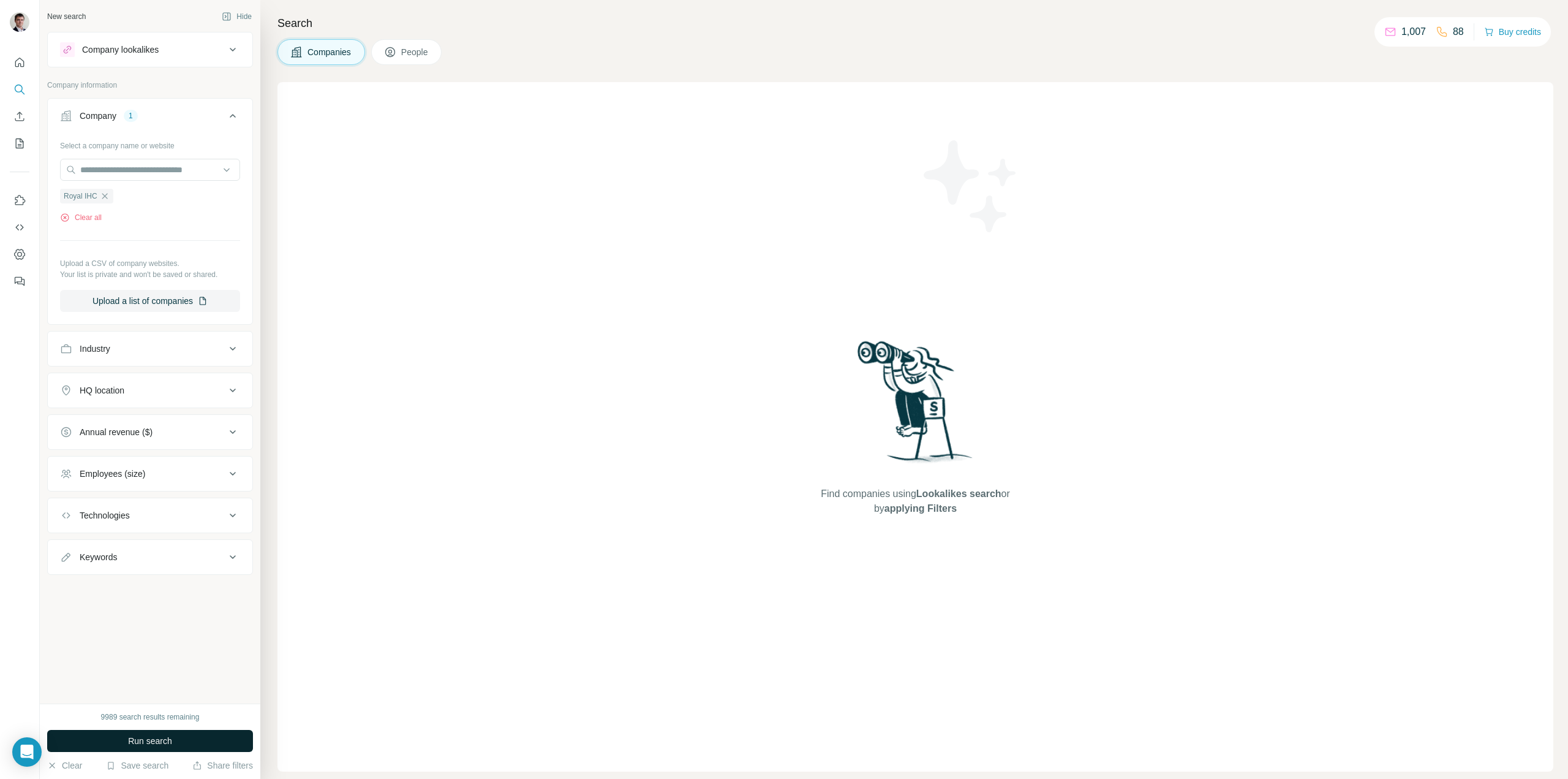
click at [139, 737] on span "Run search" at bounding box center [149, 741] width 44 height 13
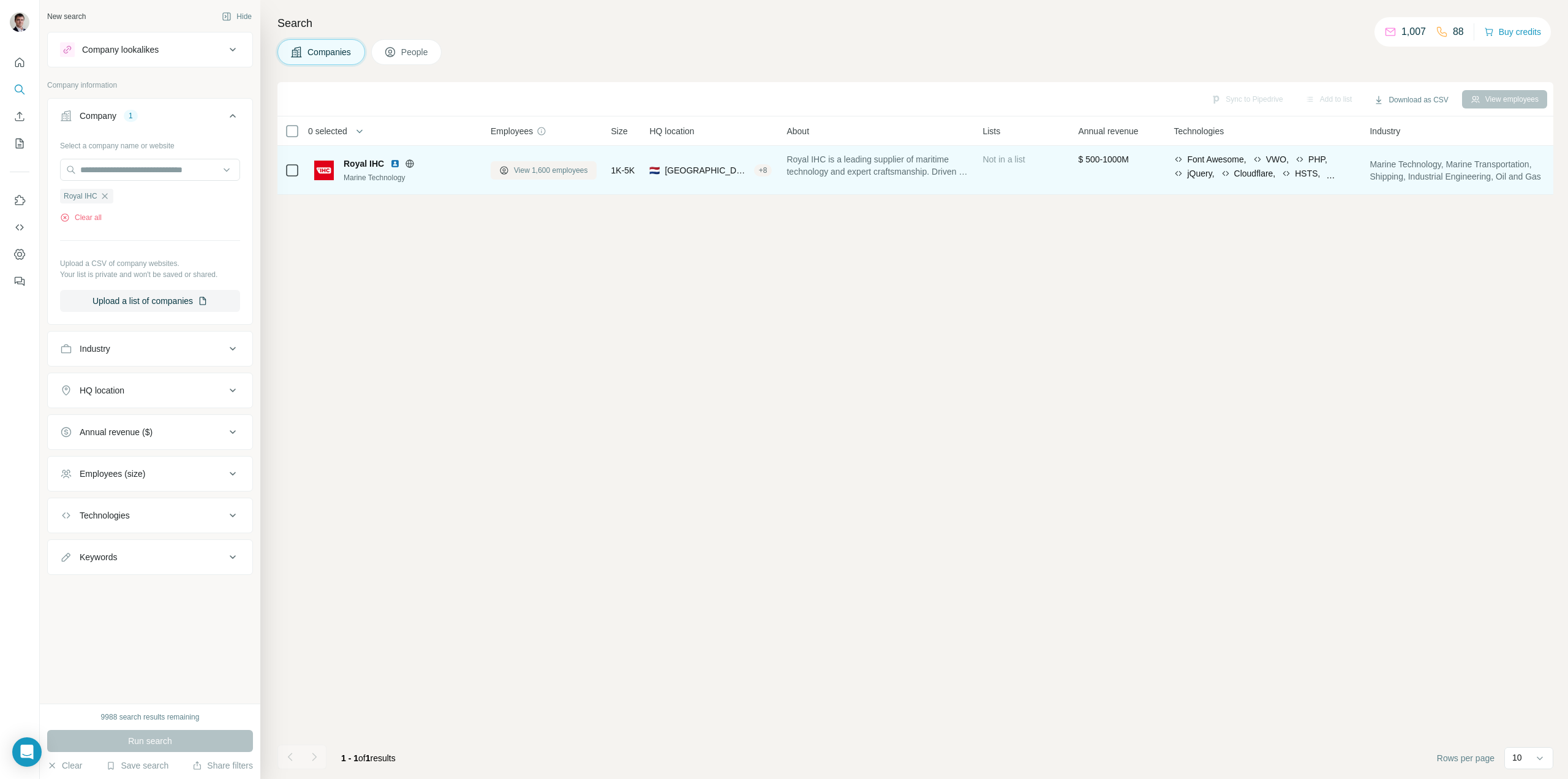
click at [546, 171] on span "View 1,600 employees" at bounding box center [551, 171] width 74 height 11
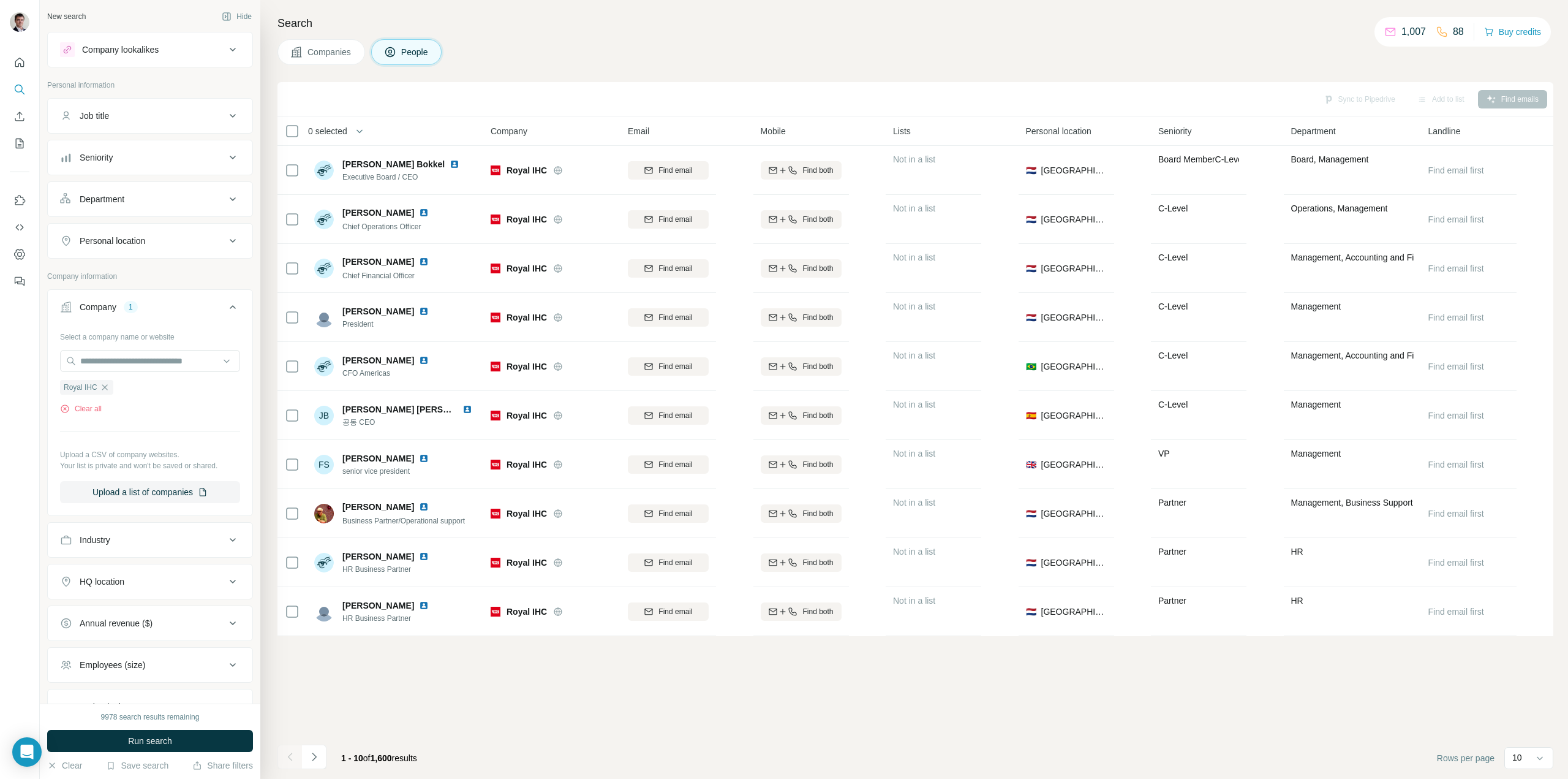
click at [225, 201] on icon at bounding box center [232, 199] width 14 height 14
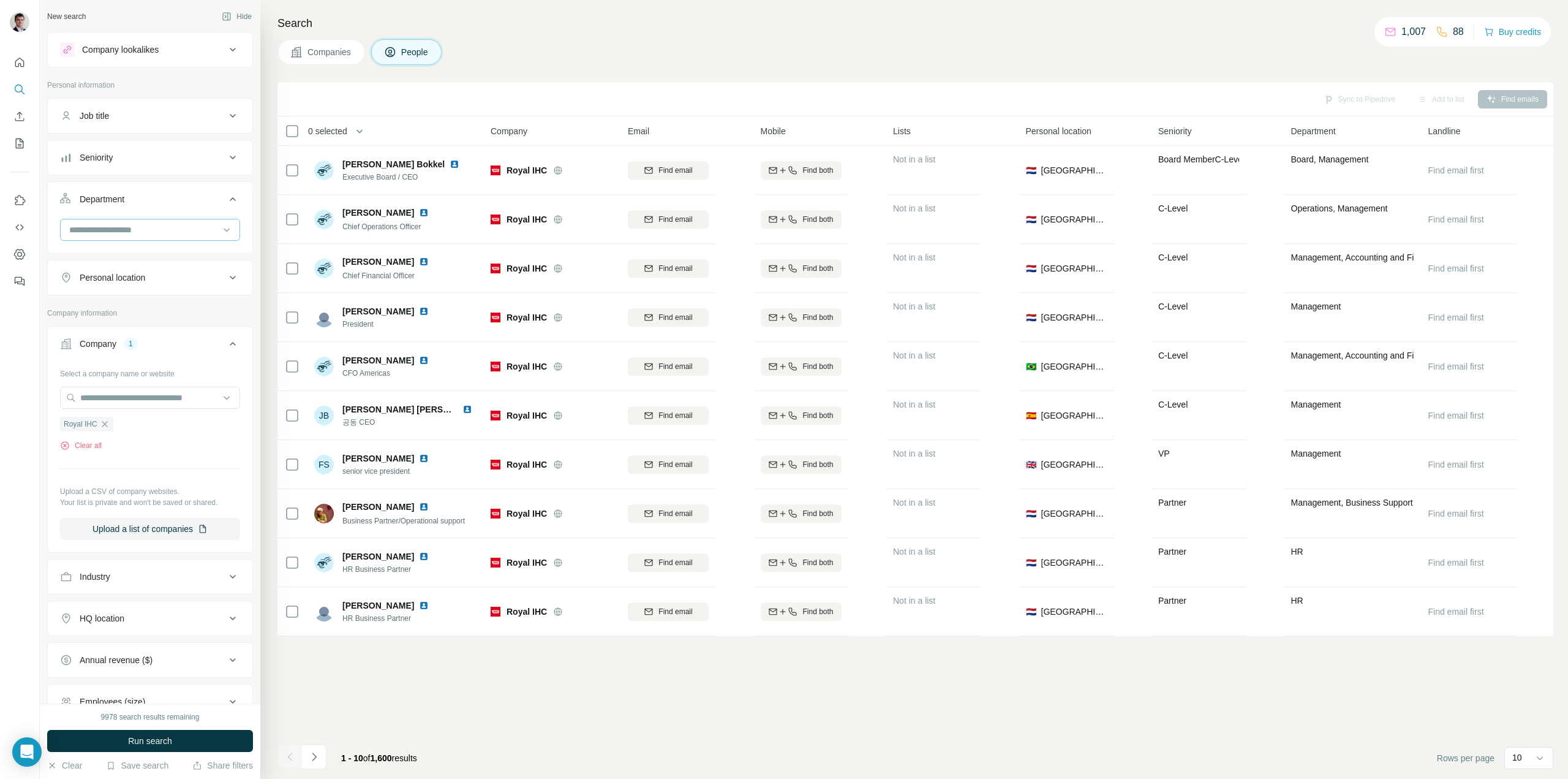
click at [200, 231] on input at bounding box center [143, 230] width 151 height 13
type input "***"
click at [149, 261] on div "Engineering" at bounding box center [146, 257] width 150 height 13
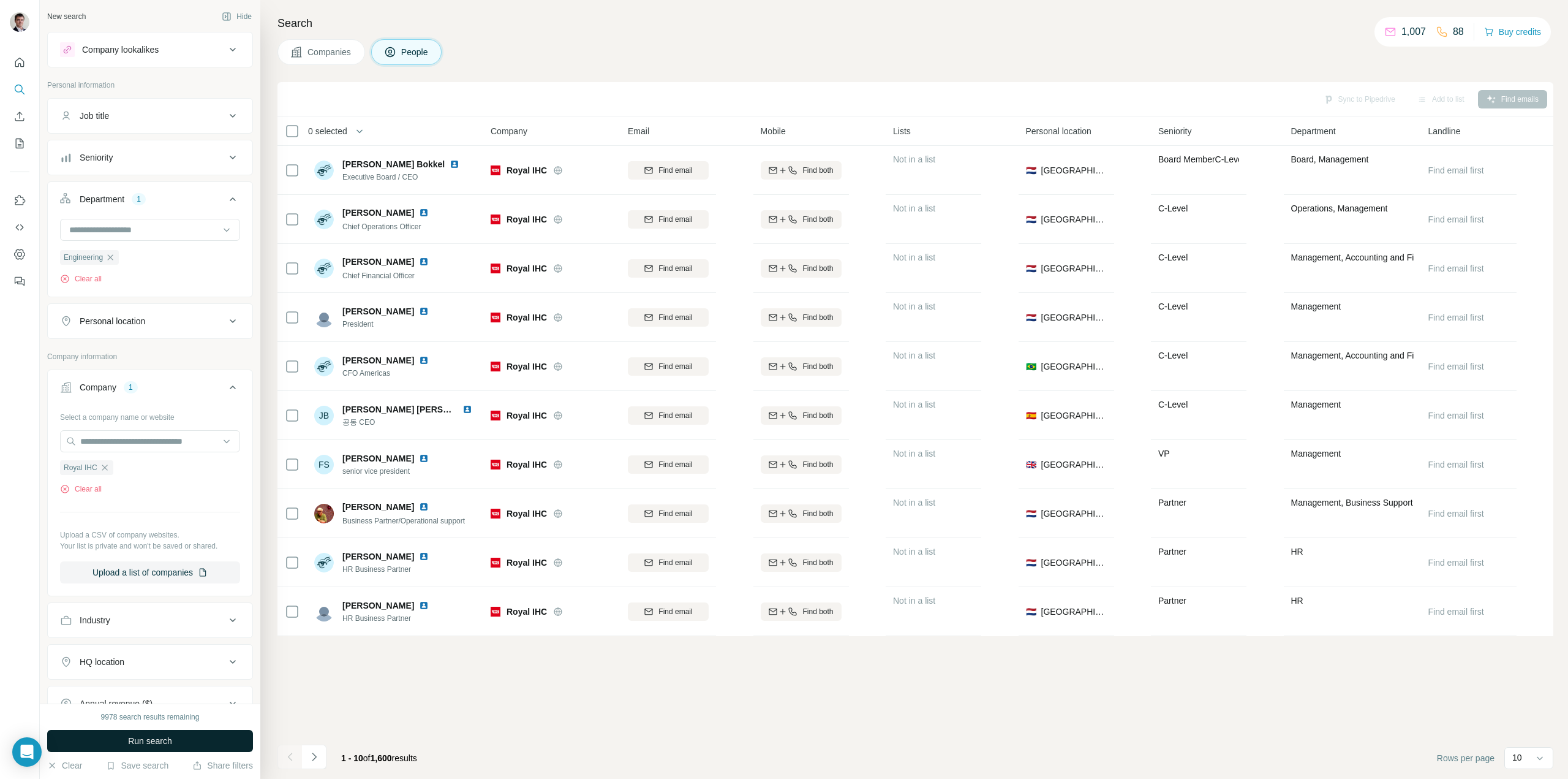
click at [188, 738] on button "Run search" at bounding box center [150, 741] width 206 height 22
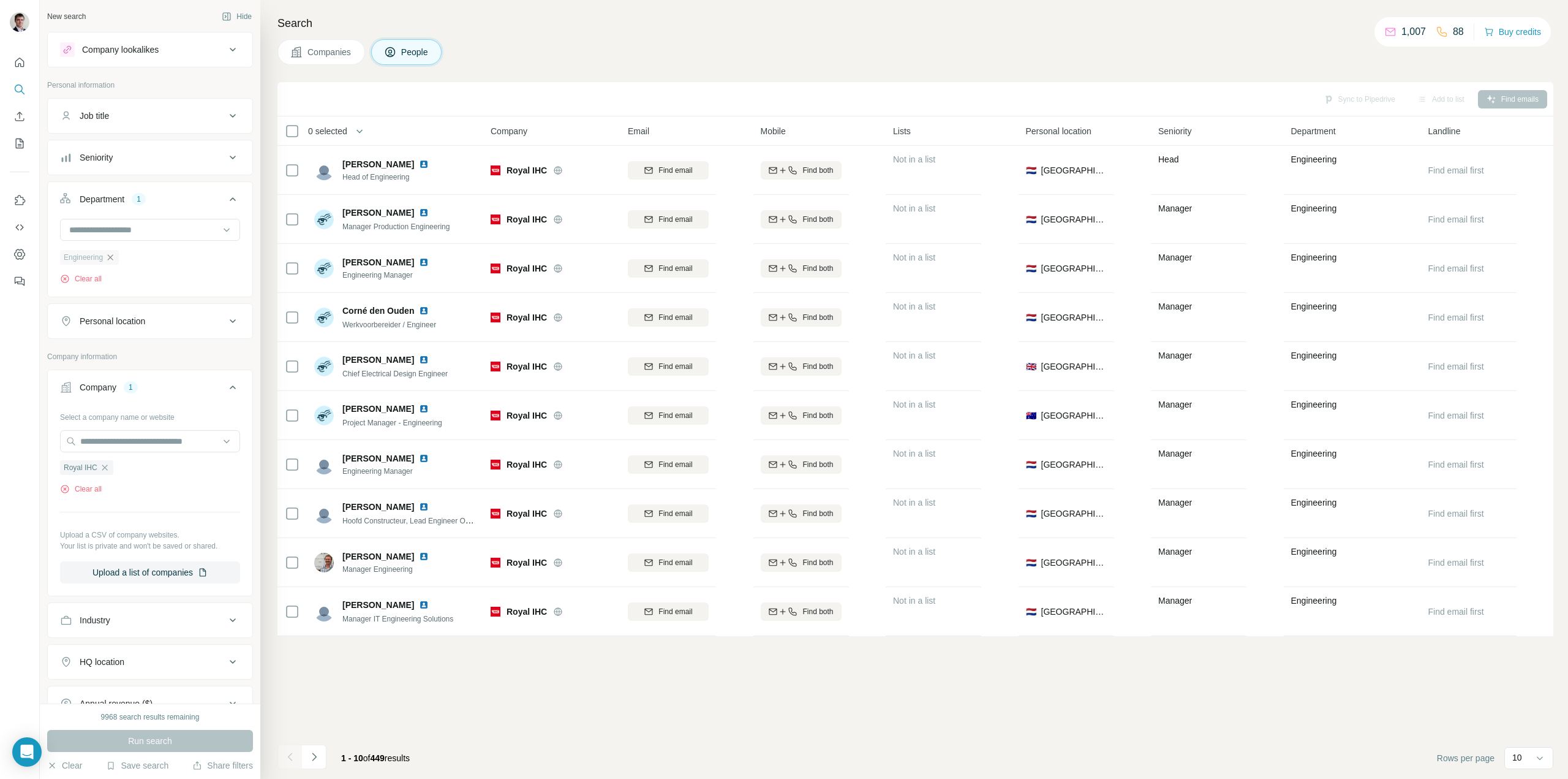
click at [115, 258] on icon "button" at bounding box center [110, 257] width 10 height 10
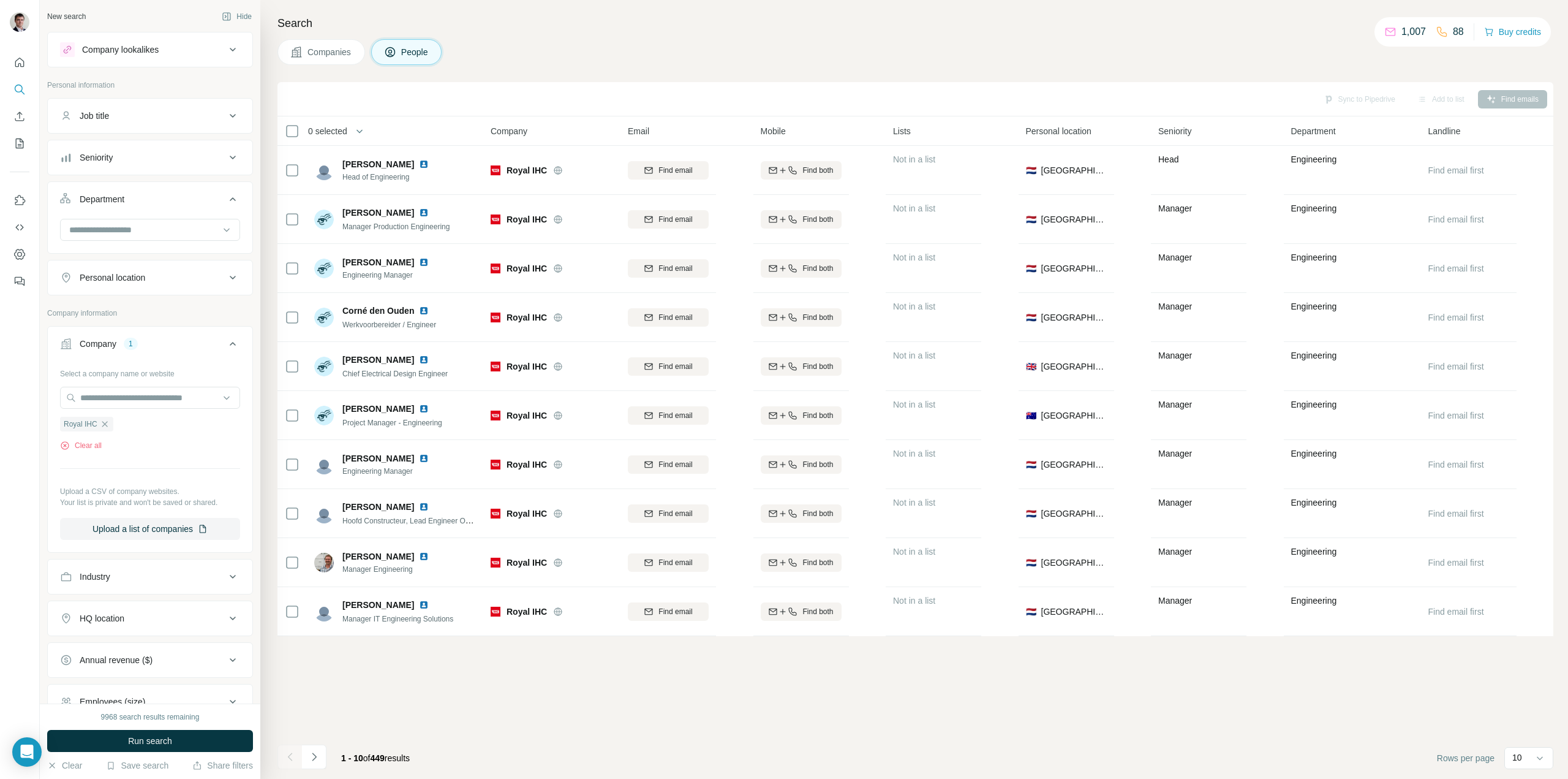
click at [225, 46] on icon at bounding box center [232, 49] width 14 height 14
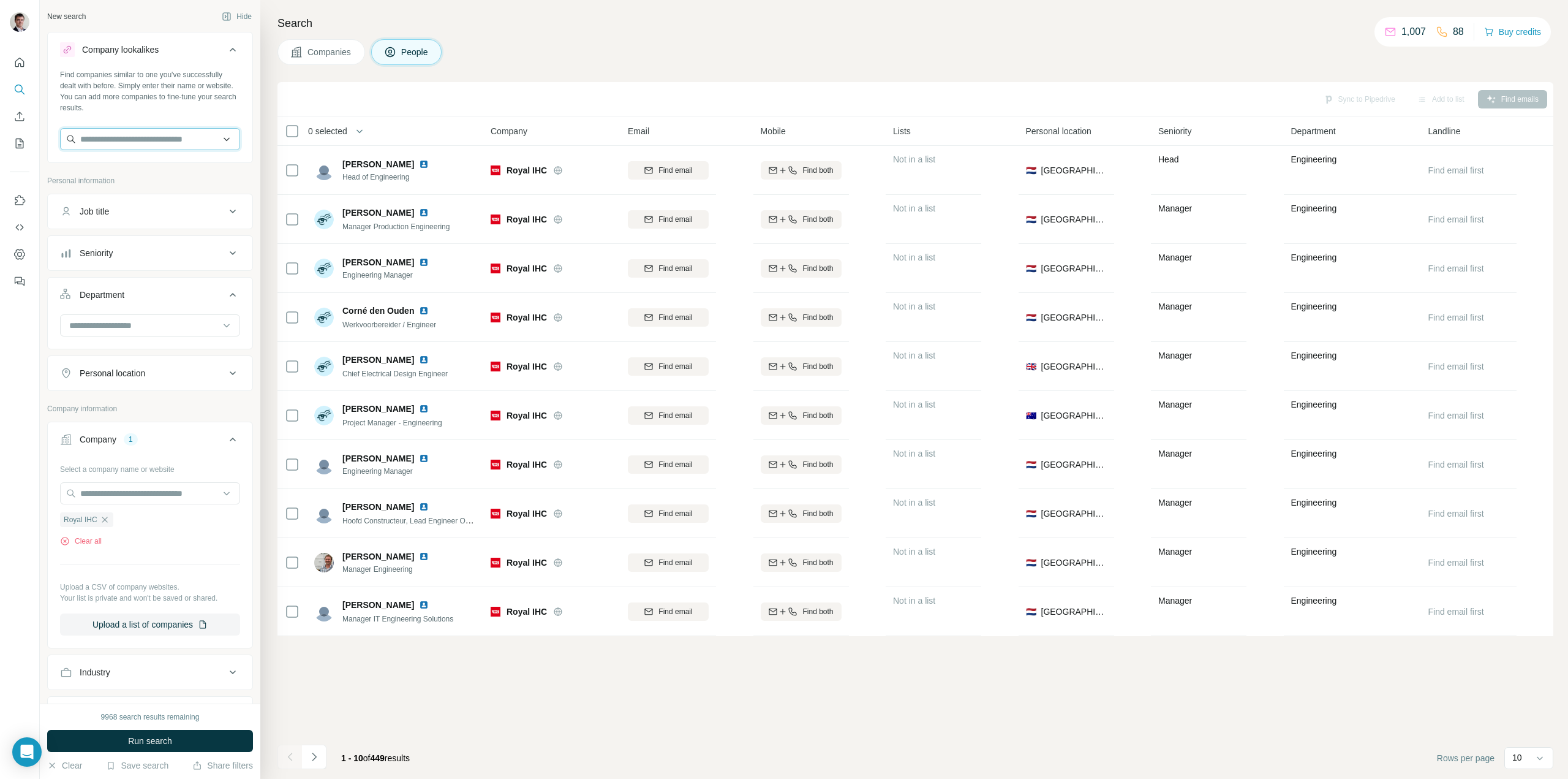
click at [104, 138] on input "text" at bounding box center [150, 138] width 180 height 22
type input "*"
drag, startPoint x: 139, startPoint y: 139, endPoint x: 0, endPoint y: 115, distance: 141.1
click at [0, 120] on div "**********" at bounding box center [784, 390] width 1568 height 779
drag, startPoint x: 108, startPoint y: 144, endPoint x: 727, endPoint y: 154, distance: 619.1
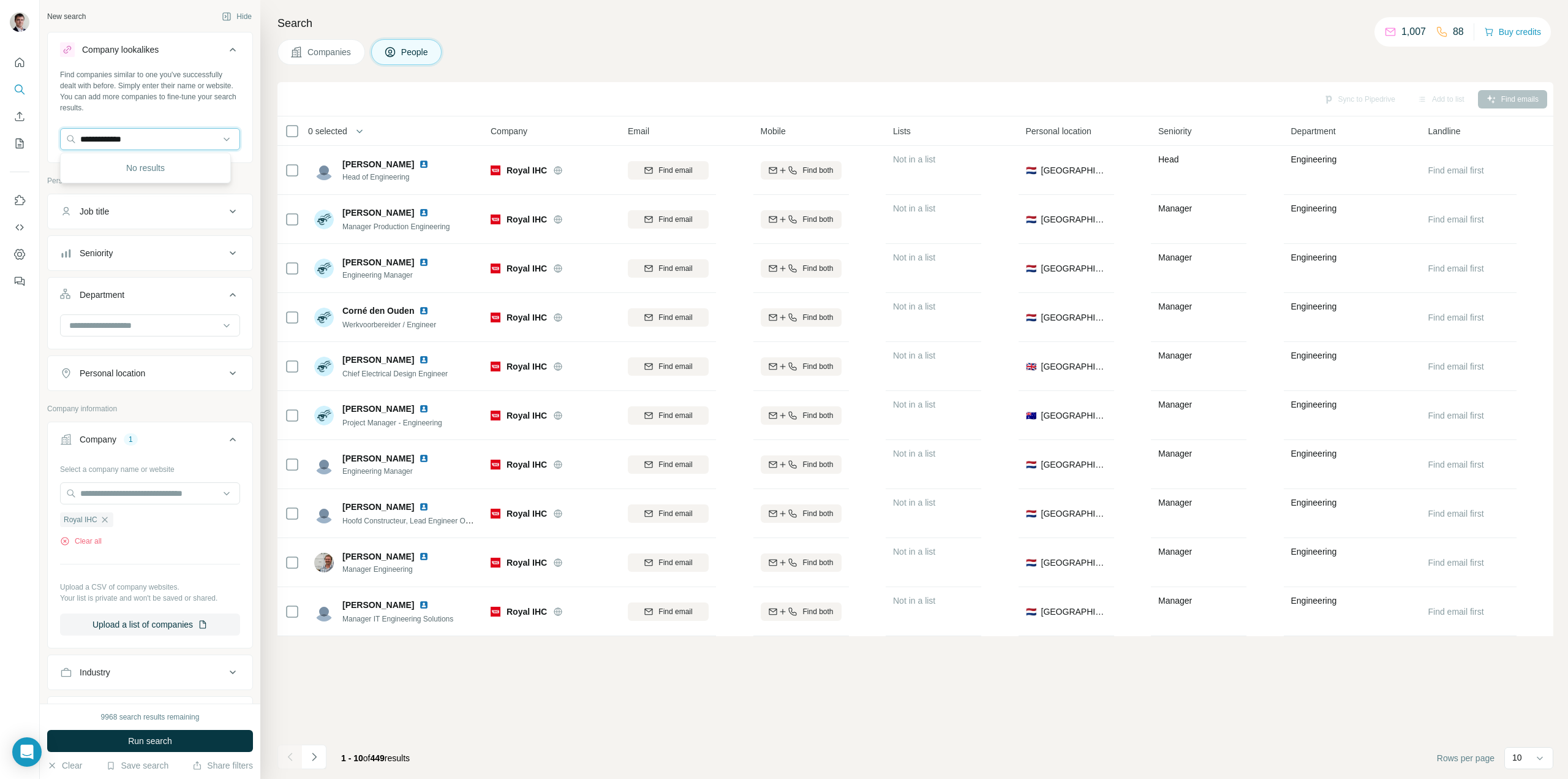
click at [622, 154] on div "**********" at bounding box center [805, 390] width 1529 height 779
type input "*****"
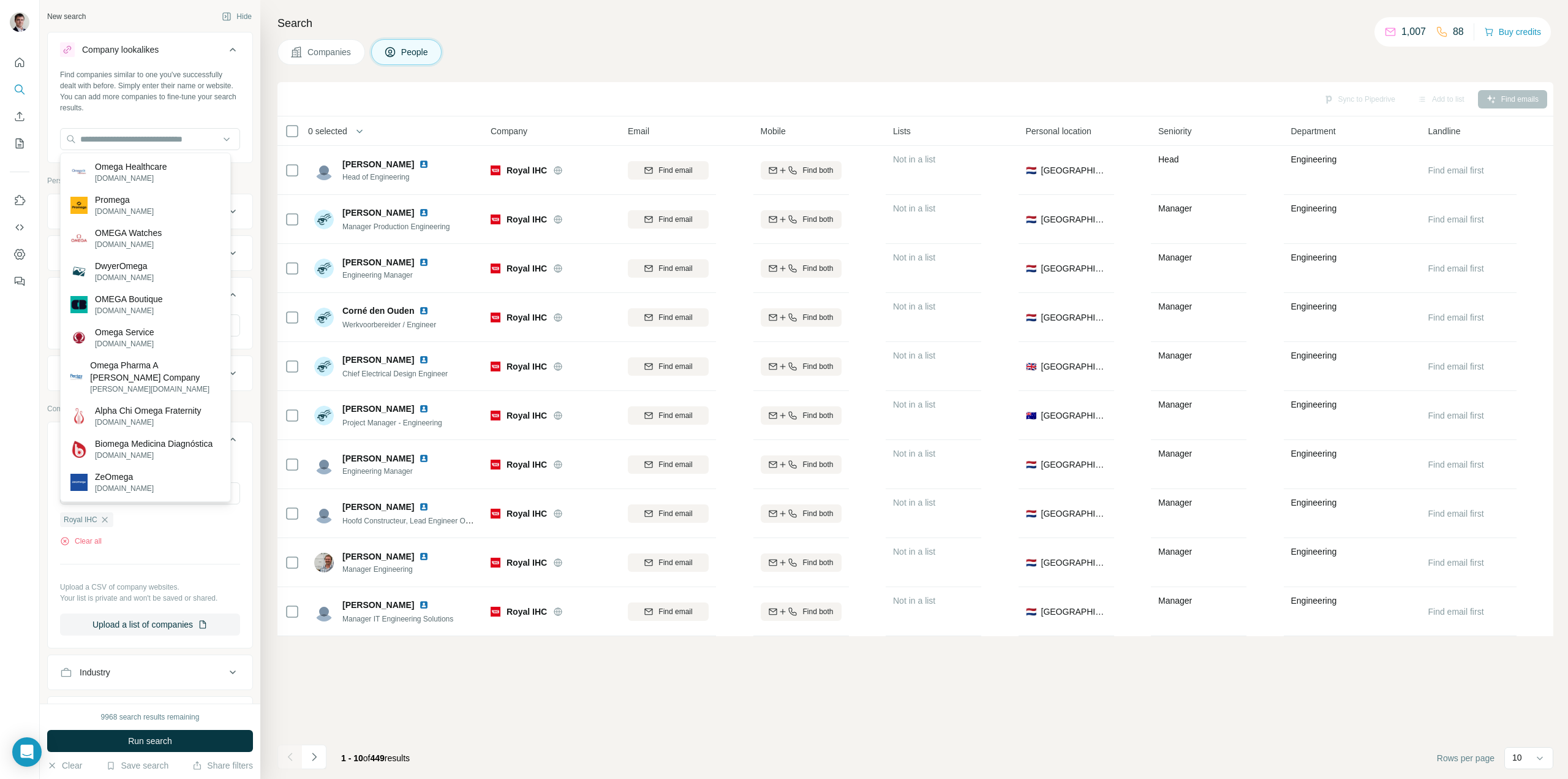
click at [596, 661] on div "Sync to Pipedrive Add to list Find emails 0 selected People Company Email Mobil…" at bounding box center [915, 431] width 1276 height 697
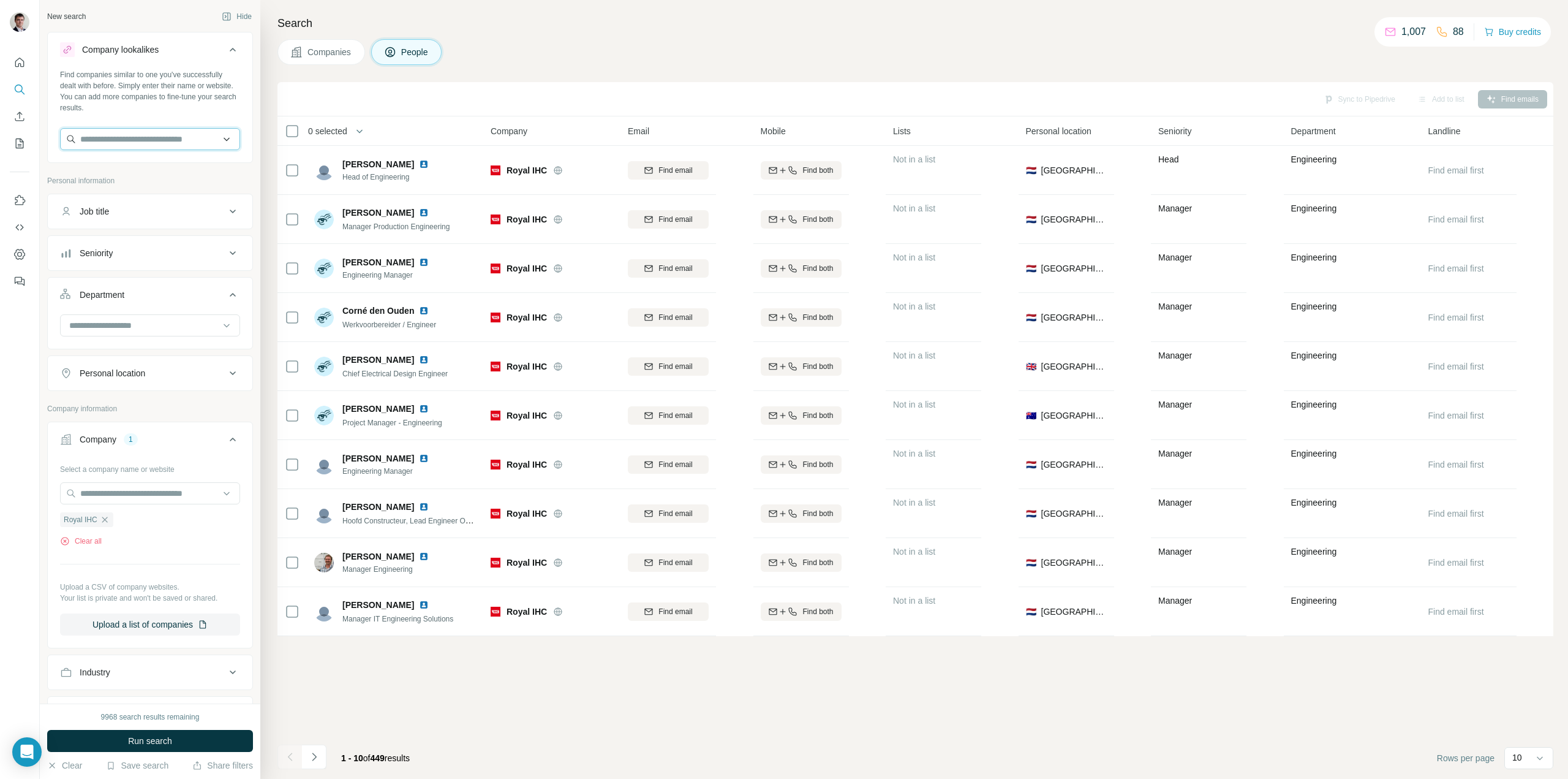
click at [118, 141] on input "text" at bounding box center [150, 138] width 180 height 22
type input "***"
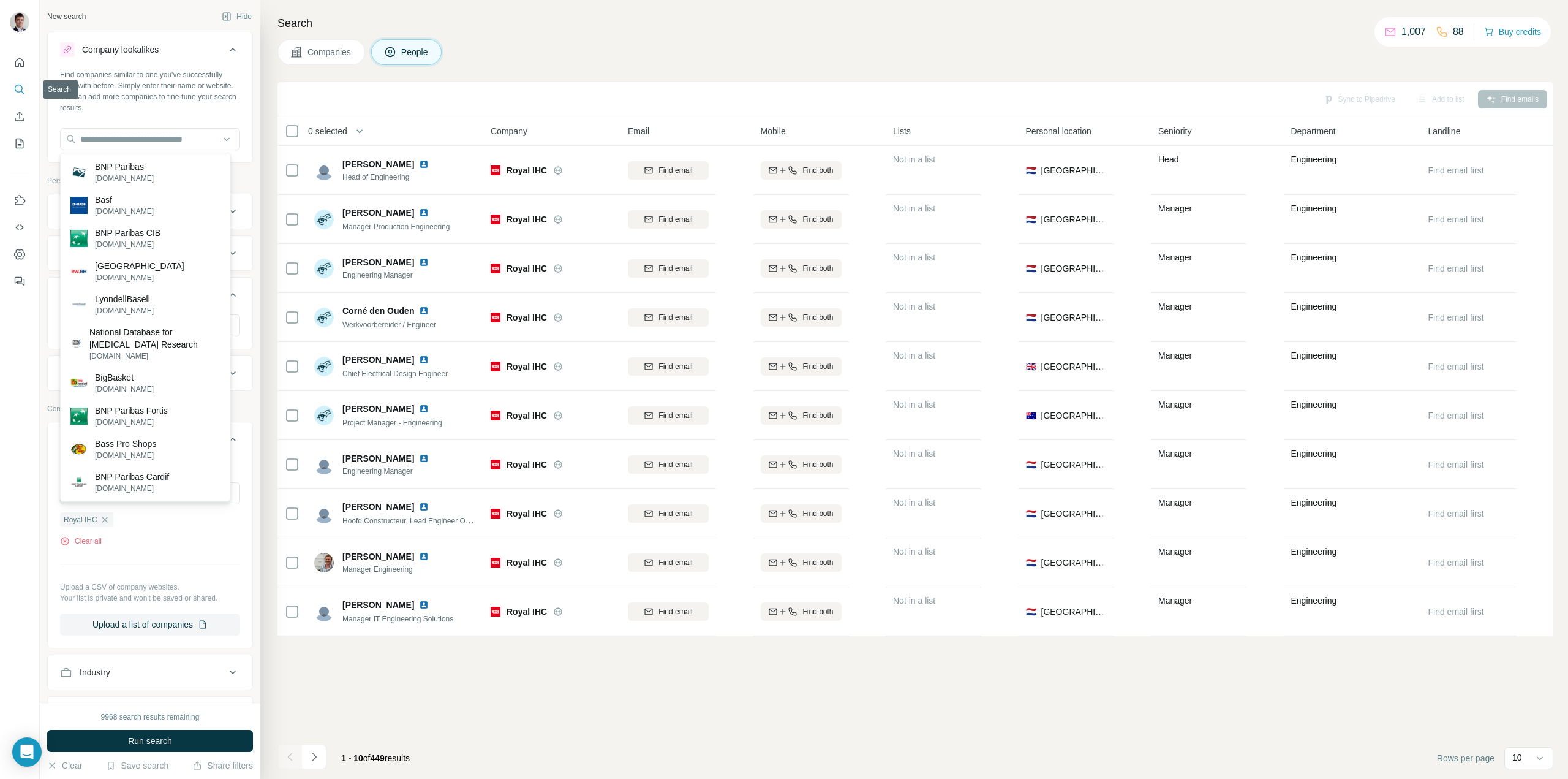
click at [19, 87] on icon "Search" at bounding box center [20, 89] width 13 height 13
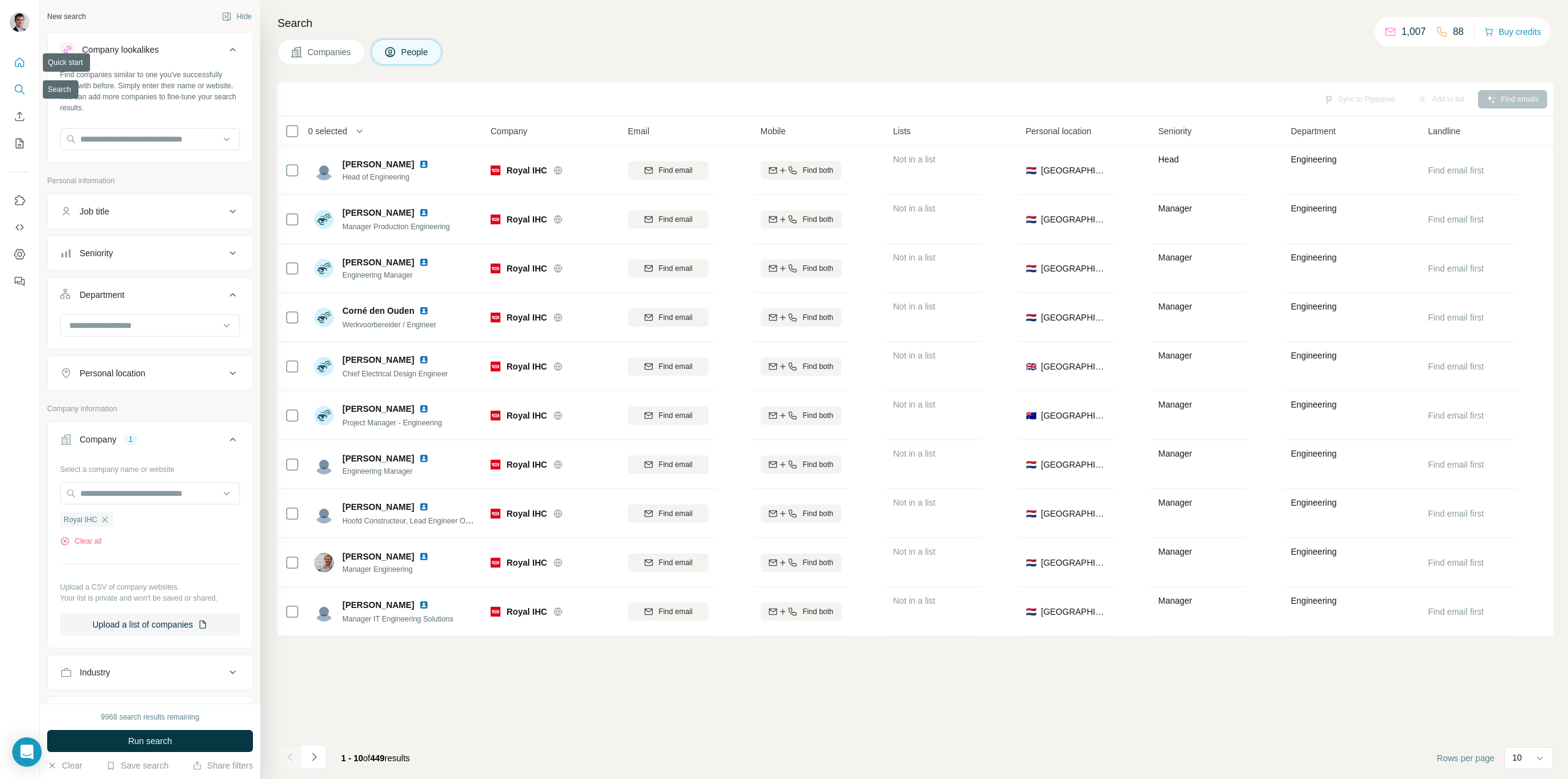
click at [21, 60] on icon "Quick start" at bounding box center [20, 63] width 13 height 13
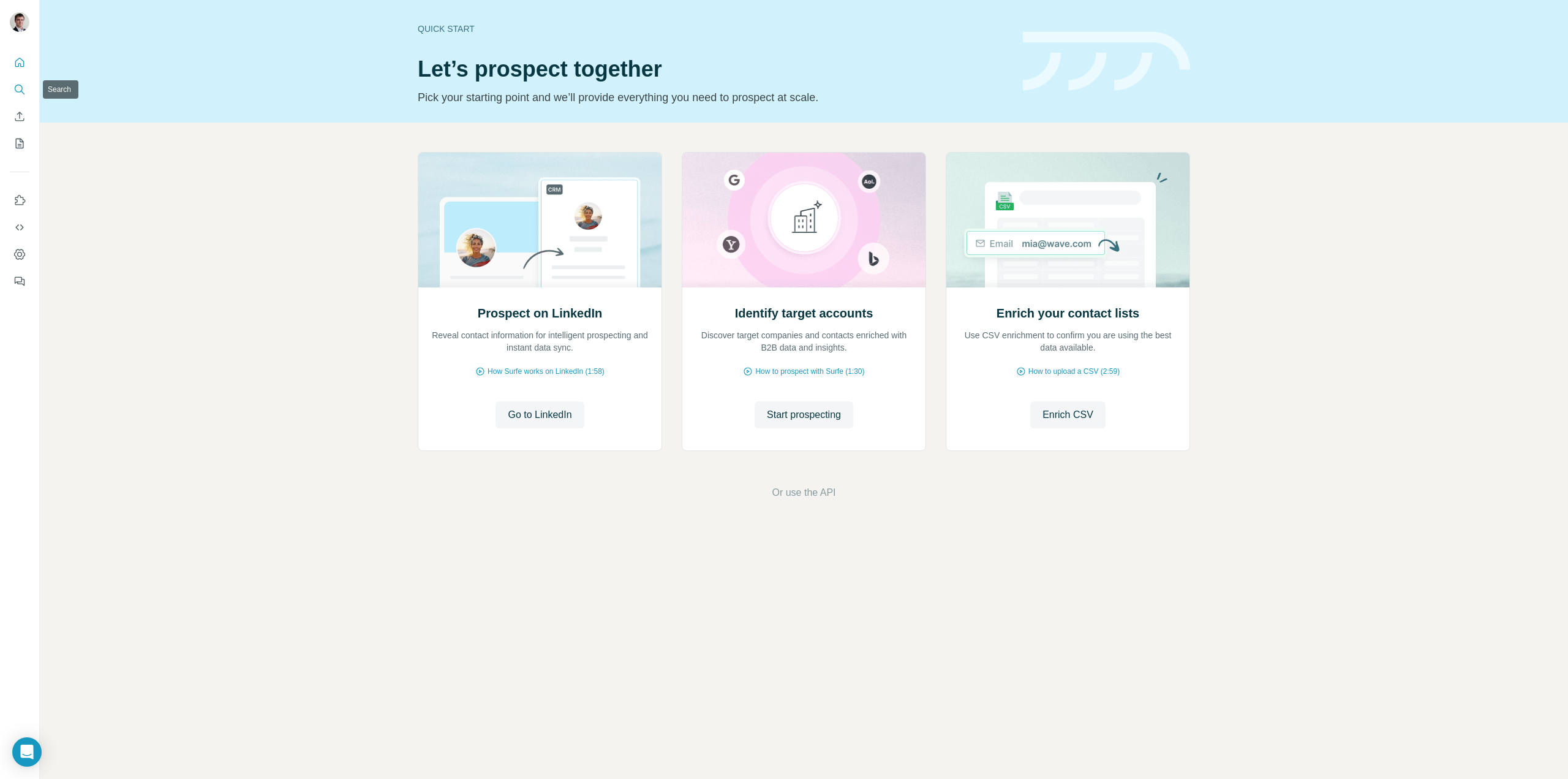
click at [21, 90] on icon "Search" at bounding box center [20, 89] width 13 height 13
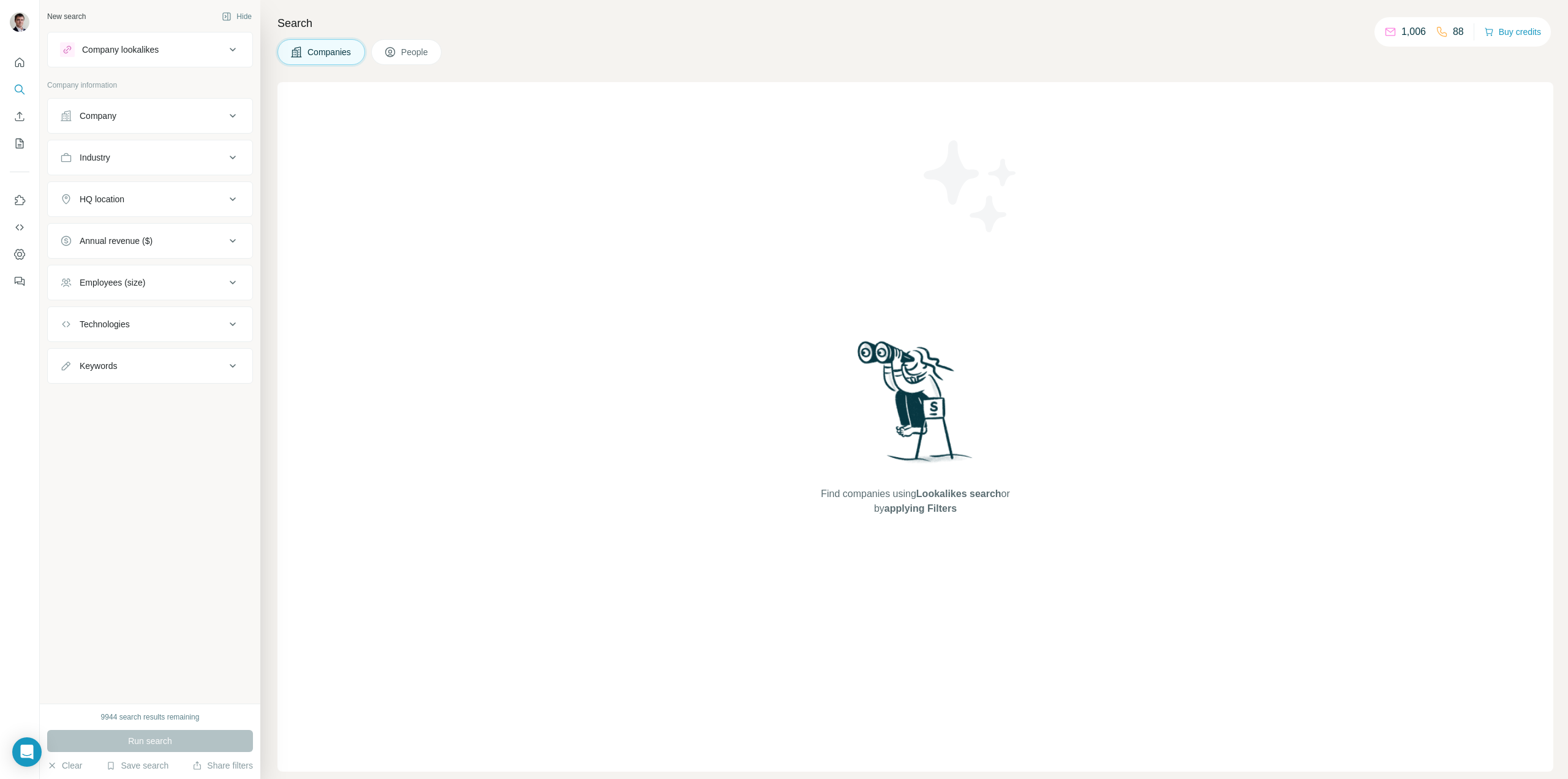
click at [128, 121] on div "Company" at bounding box center [142, 116] width 165 height 13
click at [133, 52] on div "Company lookalikes" at bounding box center [121, 50] width 77 height 13
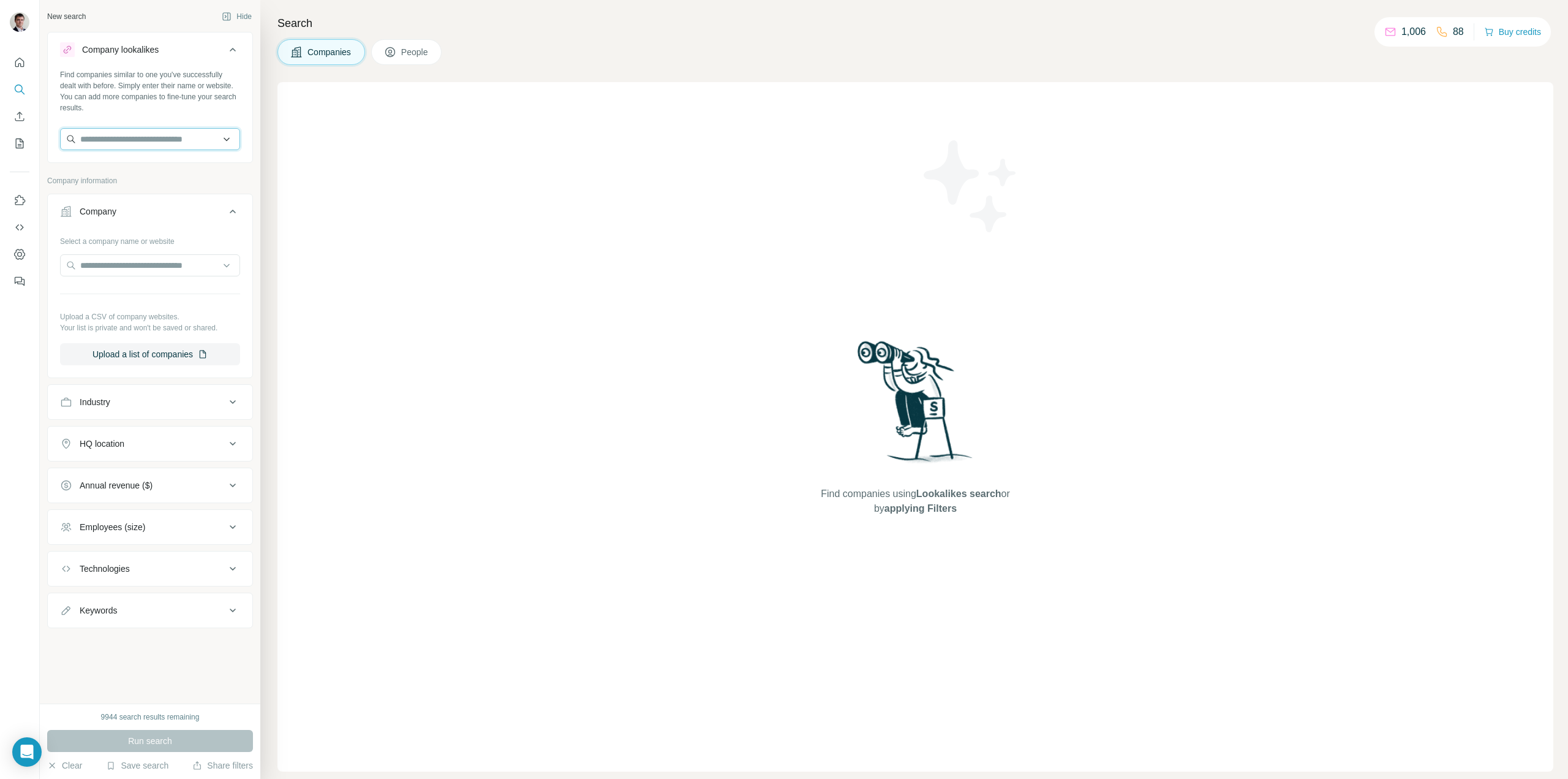
click at [112, 146] on input "text" at bounding box center [150, 138] width 180 height 22
type input "********"
click at [142, 166] on p "Basstech Engineering Group" at bounding box center [149, 167] width 110 height 13
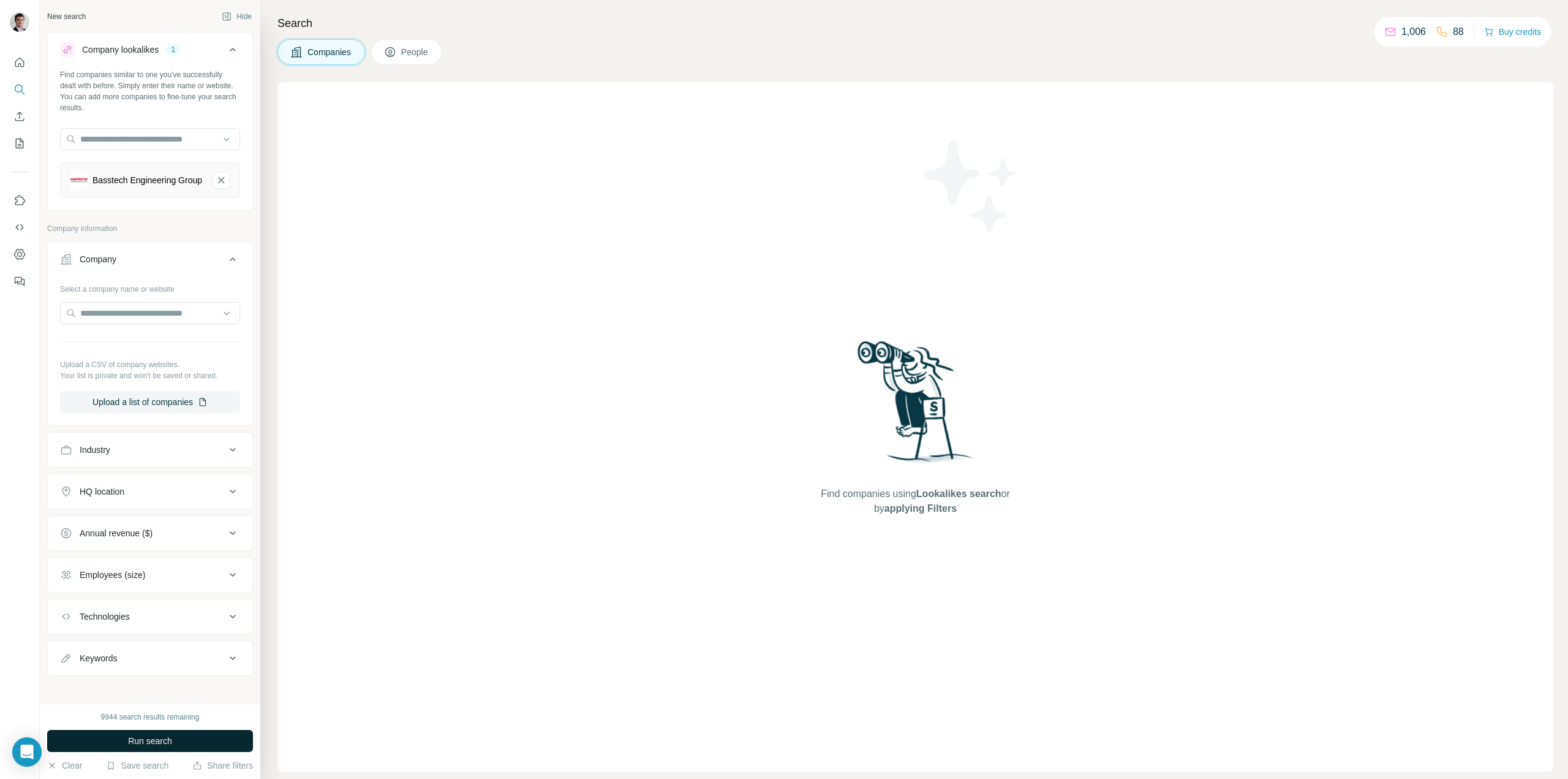
click at [140, 741] on span "Run search" at bounding box center [149, 741] width 44 height 13
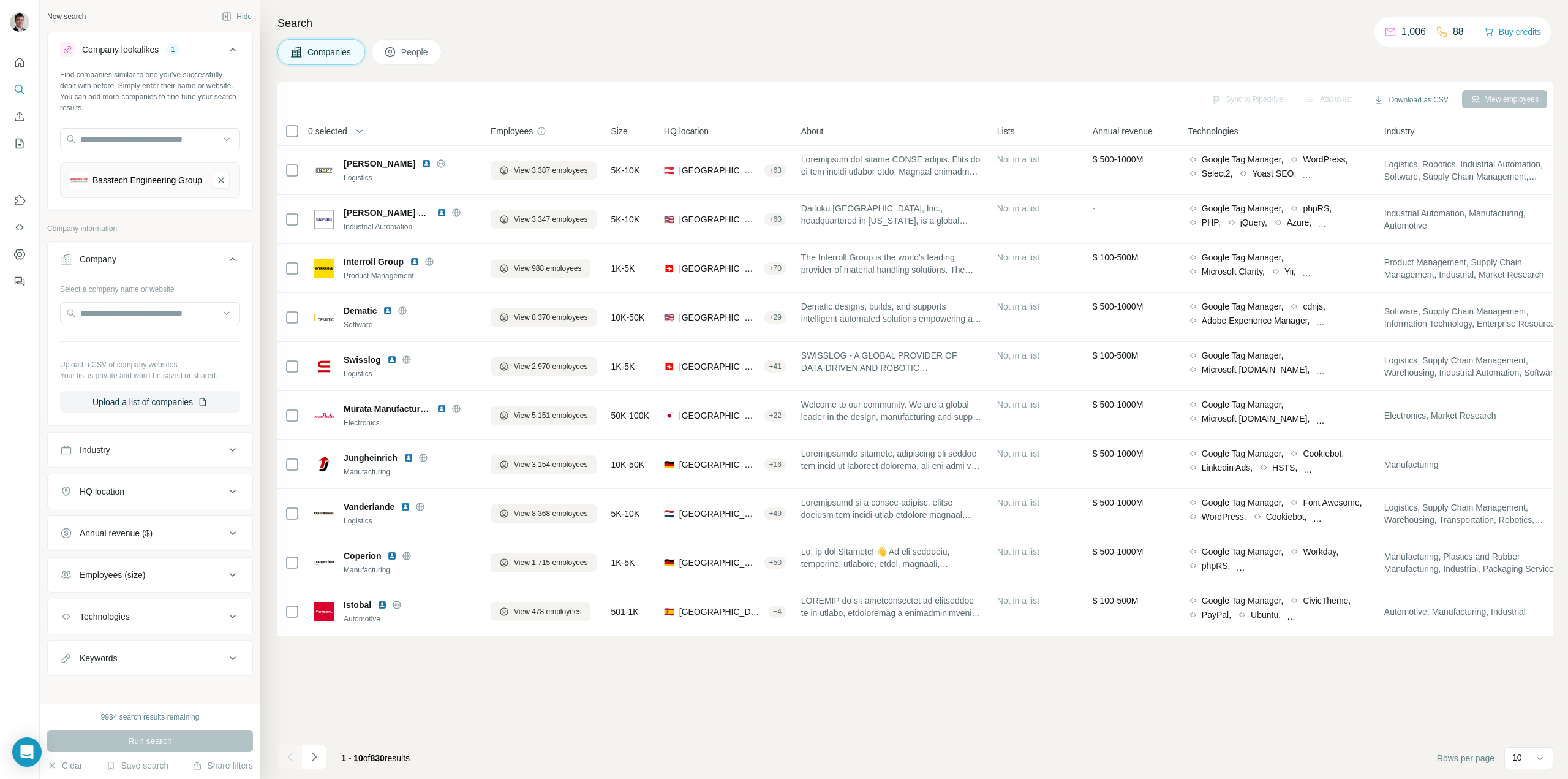
click at [198, 581] on div "Employees (size)" at bounding box center [142, 575] width 165 height 13
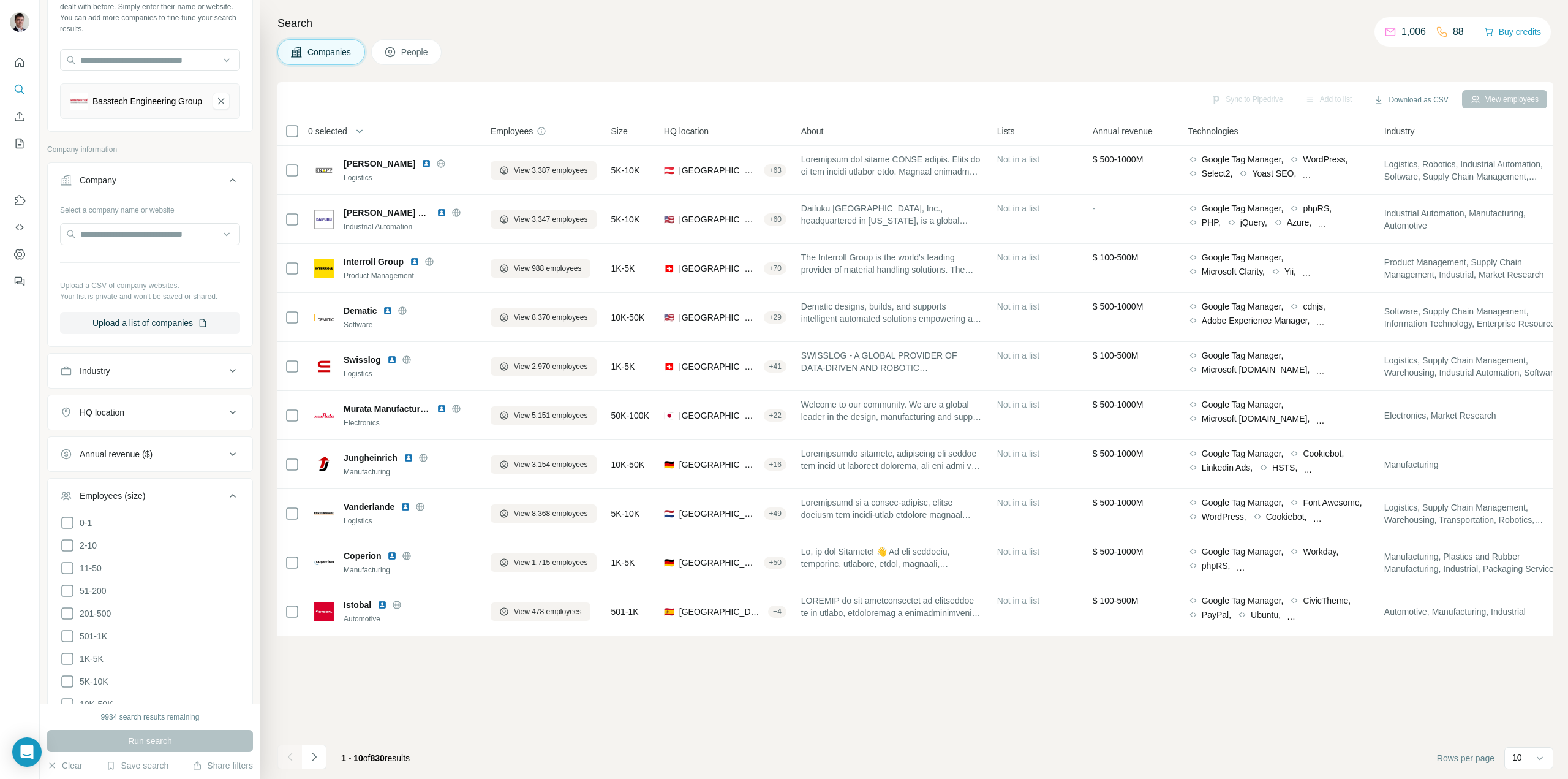
scroll to position [122, 0]
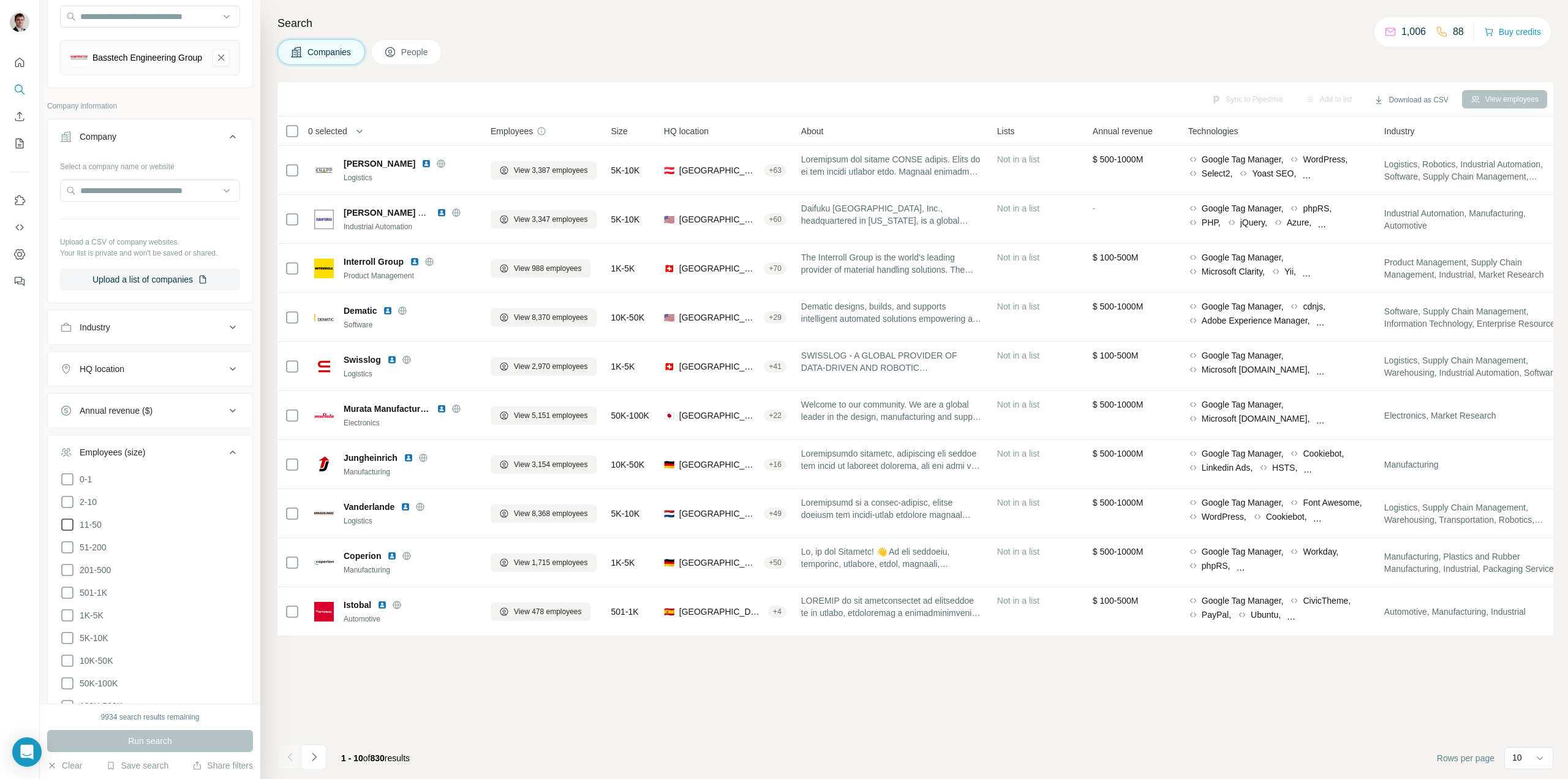
click at [68, 530] on icon at bounding box center [67, 524] width 14 height 14
click at [67, 553] on icon at bounding box center [67, 547] width 14 height 14
click at [66, 574] on icon at bounding box center [67, 570] width 14 height 14
click at [66, 592] on icon at bounding box center [67, 592] width 14 height 14
click at [151, 739] on span "Run search" at bounding box center [149, 741] width 44 height 13
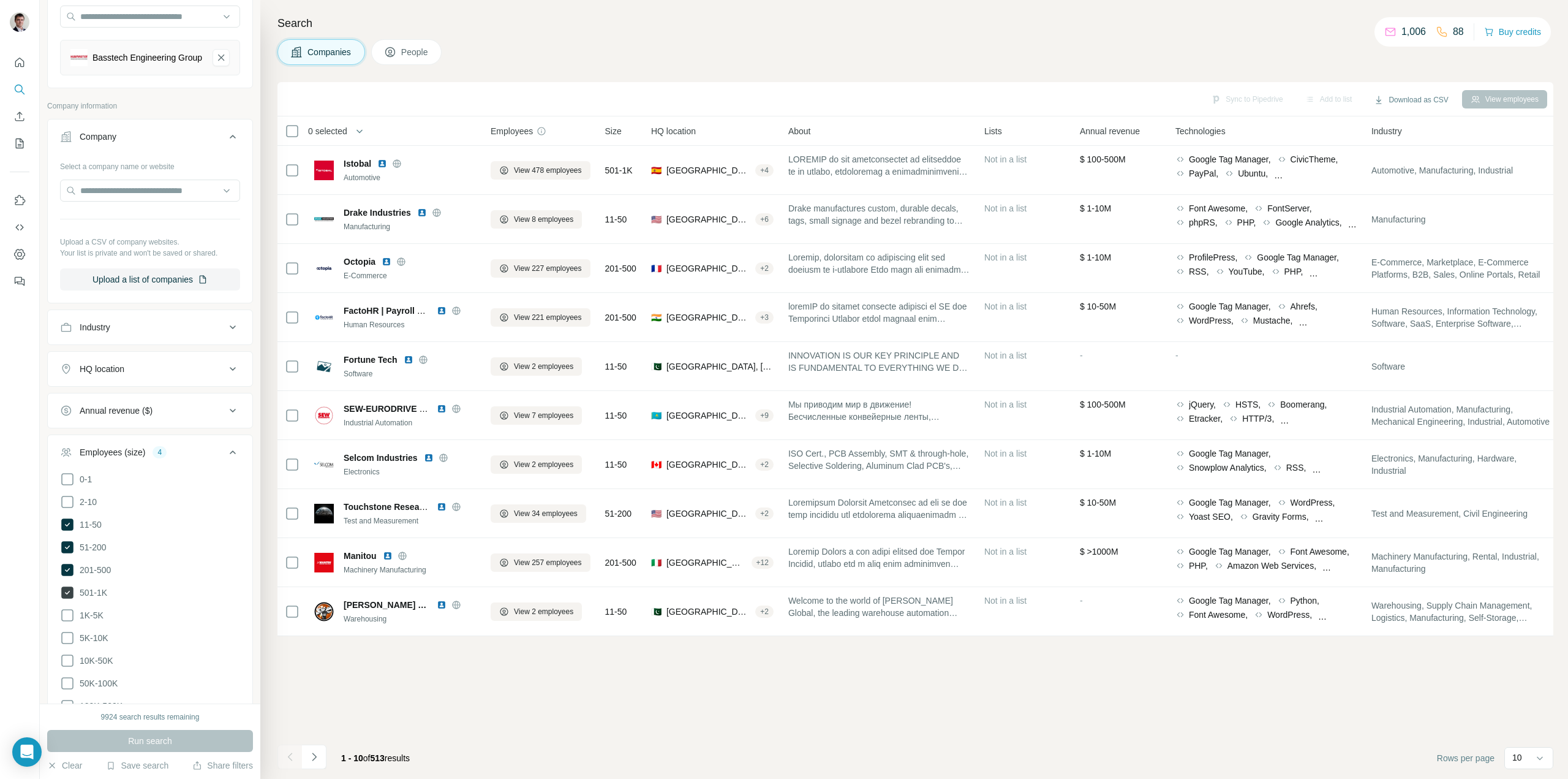
click at [68, 599] on icon at bounding box center [68, 593] width 13 height 13
click at [129, 741] on span "Run search" at bounding box center [149, 741] width 44 height 13
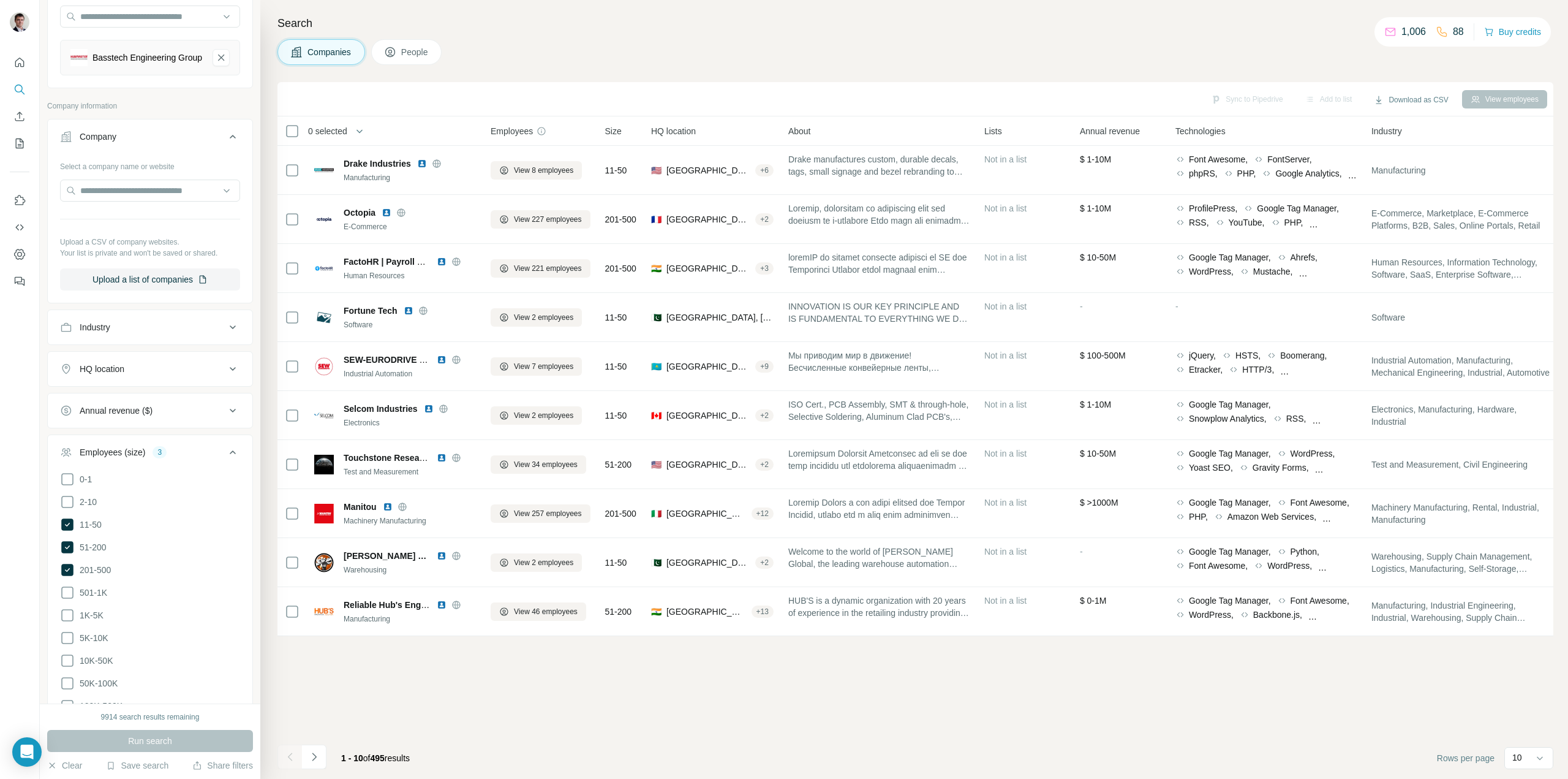
click at [215, 373] on div "HQ location" at bounding box center [142, 369] width 165 height 13
click at [146, 404] on input "text" at bounding box center [150, 399] width 180 height 22
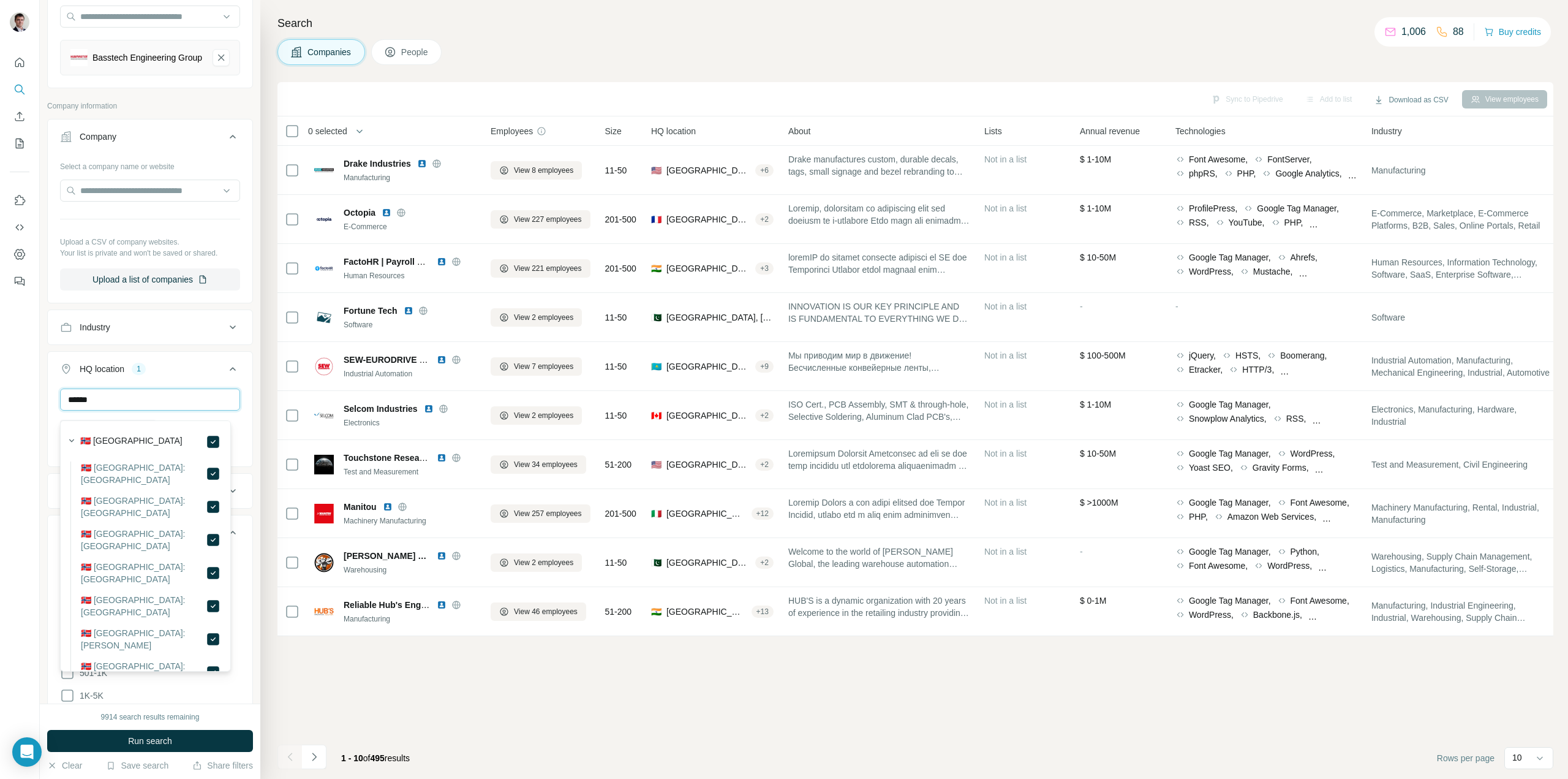
click at [188, 407] on input "******" at bounding box center [150, 399] width 180 height 22
drag, startPoint x: 198, startPoint y: 406, endPoint x: 1, endPoint y: 365, distance: 201.2
click at [0, 368] on div "New search Hide Company lookalikes 1 Find companies similar to one you've succe…" at bounding box center [784, 390] width 1568 height 779
drag, startPoint x: 177, startPoint y: 412, endPoint x: 0, endPoint y: 391, distance: 178.2
click at [0, 393] on div "New search Hide Company lookalikes 1 Find companies similar to one you've succe…" at bounding box center [784, 390] width 1568 height 779
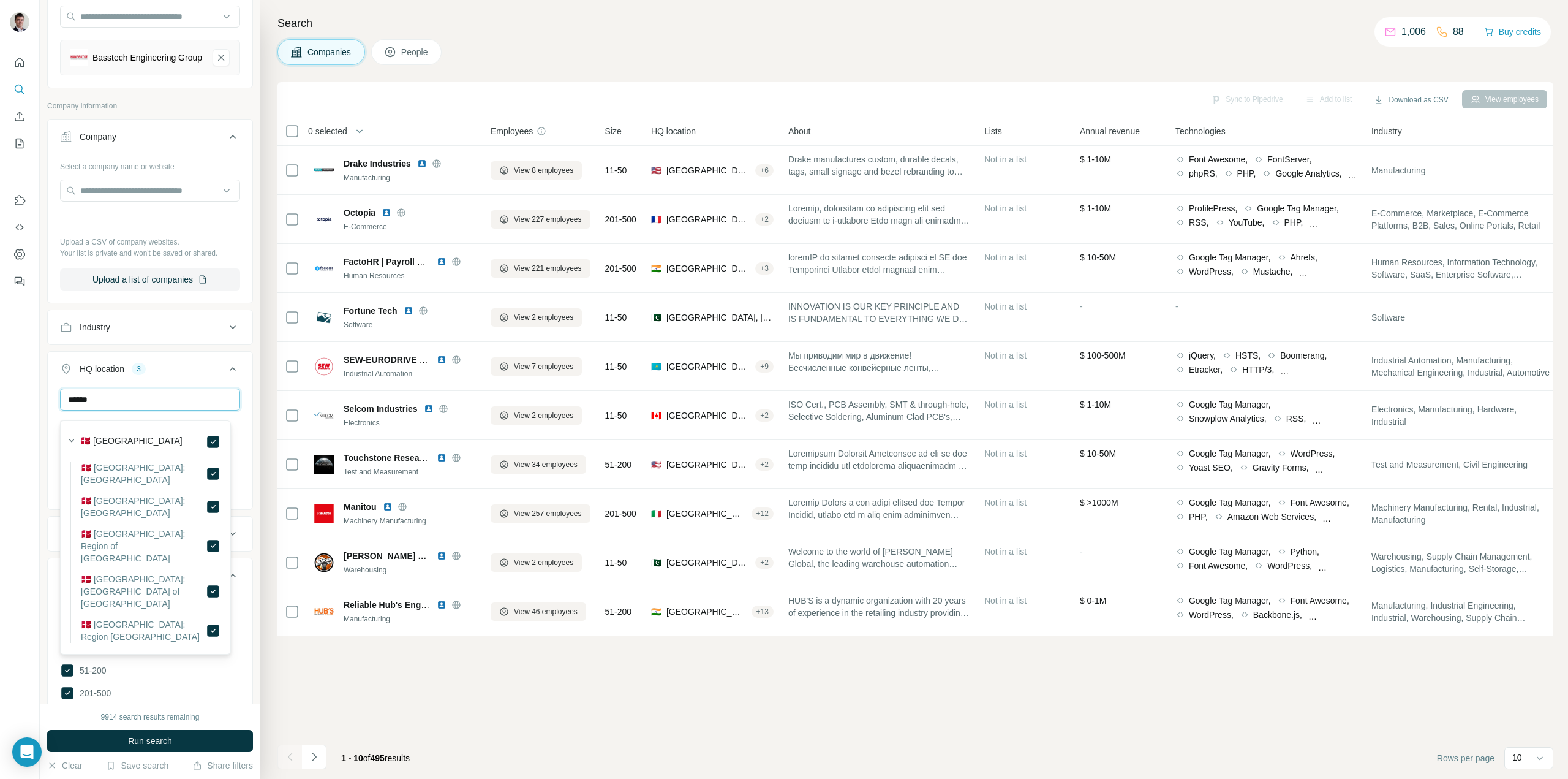
drag, startPoint x: 124, startPoint y: 399, endPoint x: 0, endPoint y: 390, distance: 124.3
click at [0, 390] on div "New search Hide Company lookalikes 1 Find companies similar to one you've succe…" at bounding box center [784, 390] width 1568 height 779
drag, startPoint x: 129, startPoint y: 408, endPoint x: 7, endPoint y: 395, distance: 122.7
click at [0, 396] on div "New search Hide Company lookalikes 1 Find companies similar to one you've succe…" at bounding box center [784, 390] width 1568 height 779
drag, startPoint x: 141, startPoint y: 405, endPoint x: 0, endPoint y: 399, distance: 141.1
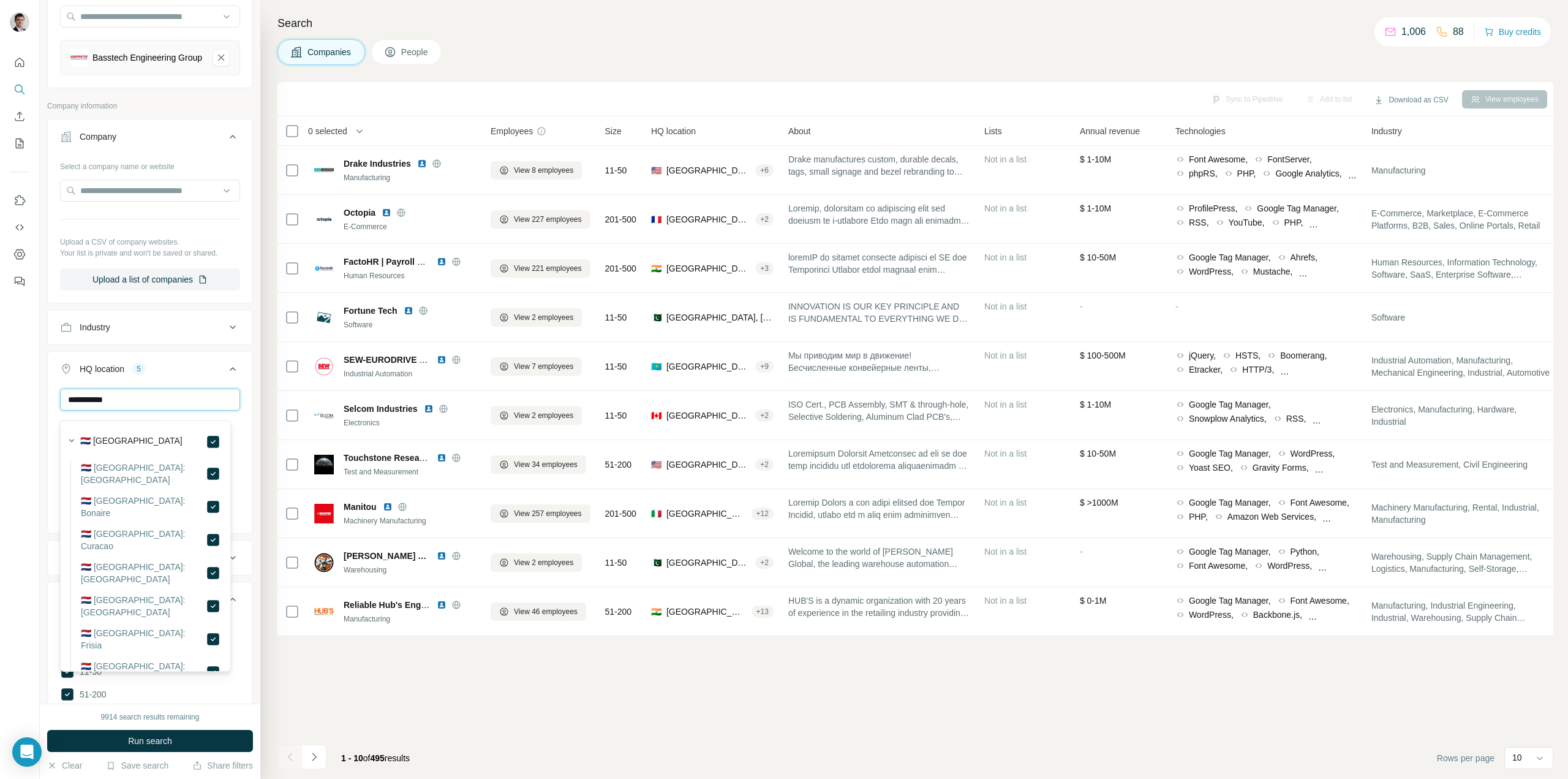
click at [0, 399] on div "**********" at bounding box center [784, 390] width 1568 height 779
drag, startPoint x: 49, startPoint y: 402, endPoint x: 0, endPoint y: 373, distance: 56.9
click at [0, 375] on div "New search Hide Company lookalikes 1 Find companies similar to one you've succe…" at bounding box center [784, 390] width 1568 height 779
drag, startPoint x: 178, startPoint y: 409, endPoint x: 0, endPoint y: 374, distance: 181.4
click at [0, 374] on div "**********" at bounding box center [784, 390] width 1568 height 779
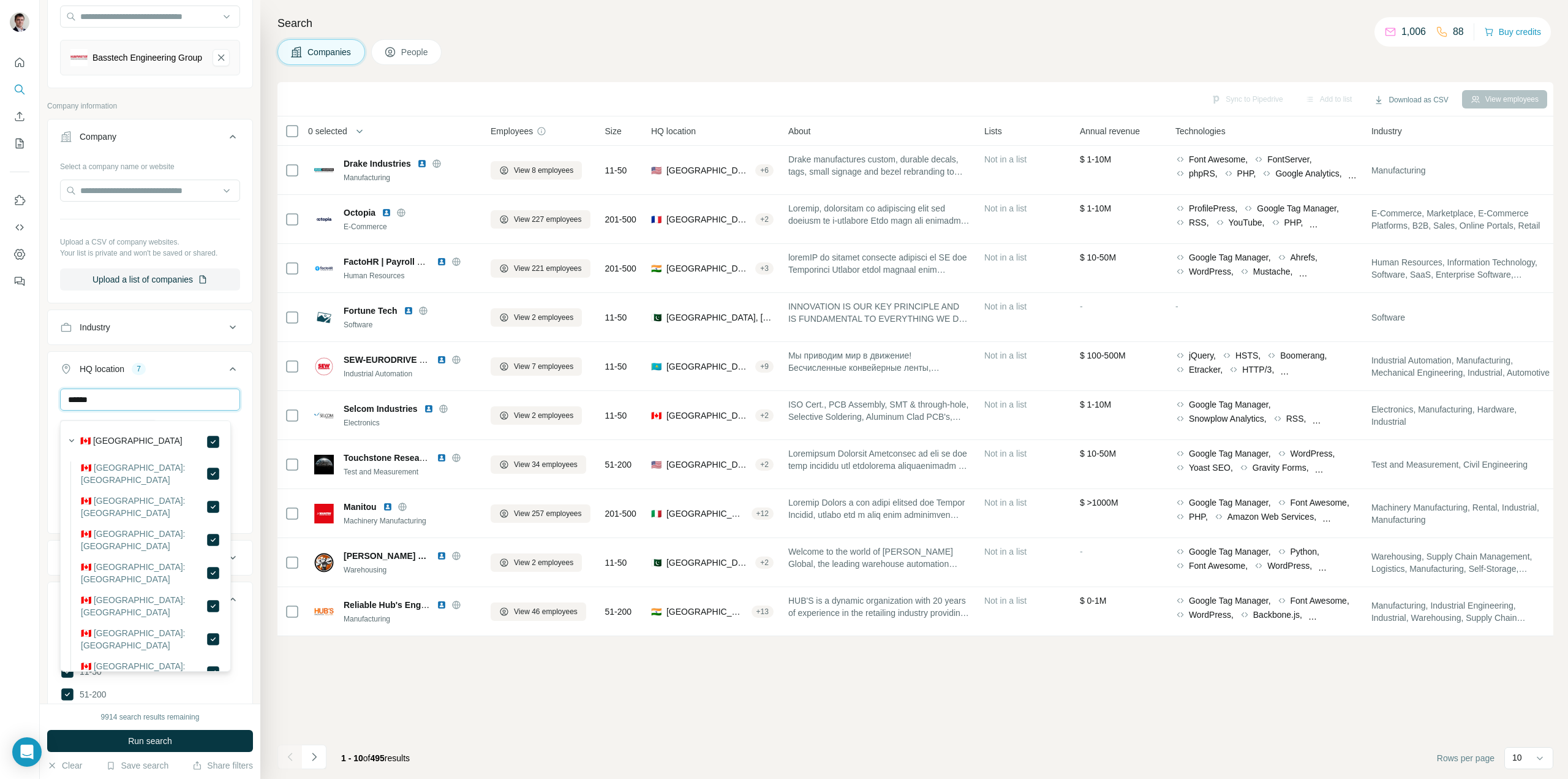
drag, startPoint x: 205, startPoint y: 405, endPoint x: 0, endPoint y: 407, distance: 205.0
click at [0, 407] on div "New search Hide Company lookalikes 1 Find companies similar to one you've succe…" at bounding box center [784, 390] width 1568 height 779
drag, startPoint x: 165, startPoint y: 406, endPoint x: 0, endPoint y: 386, distance: 166.2
click at [0, 386] on div "New search Hide Company lookalikes 1 Find companies similar to one you've succe…" at bounding box center [784, 390] width 1568 height 779
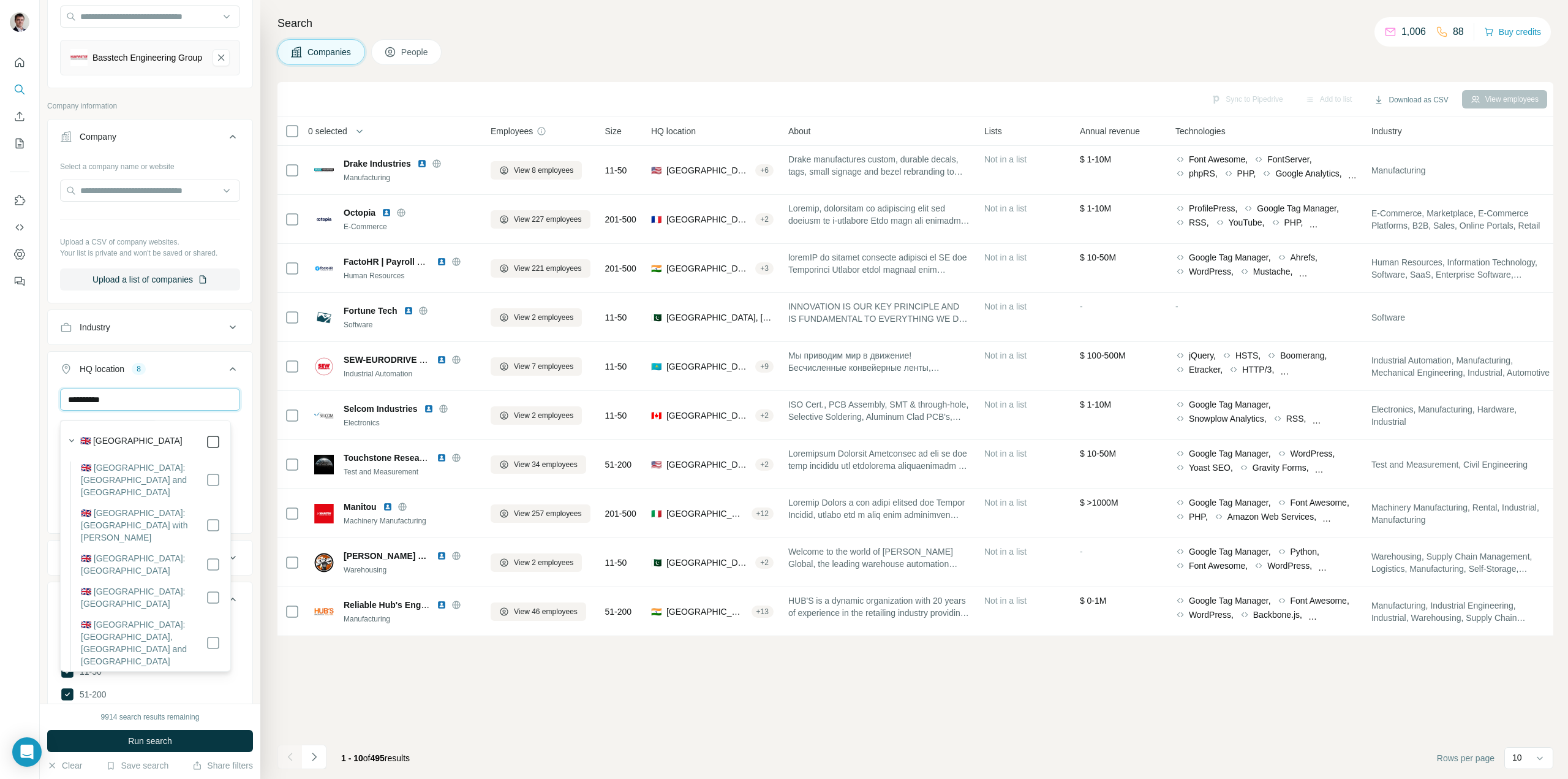
type input "**********"
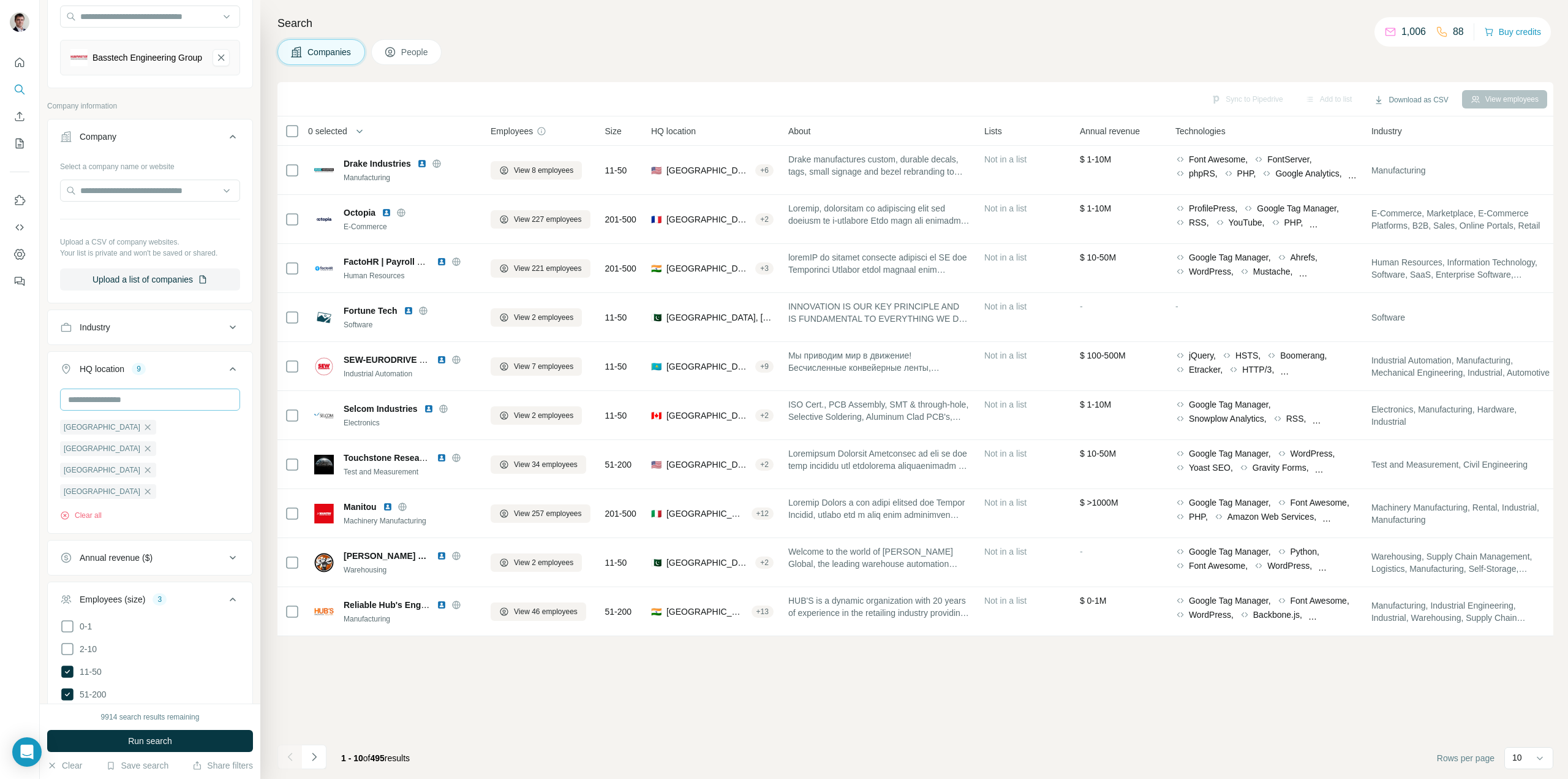
drag, startPoint x: 136, startPoint y: 395, endPoint x: 106, endPoint y: 398, distance: 30.1
click at [106, 398] on div "HQ location 9 [GEOGRAPHIC_DATA] [GEOGRAPHIC_DATA] [GEOGRAPHIC_DATA] [GEOGRAPHIC…" at bounding box center [150, 442] width 206 height 182
click at [128, 405] on input "text" at bounding box center [150, 399] width 180 height 22
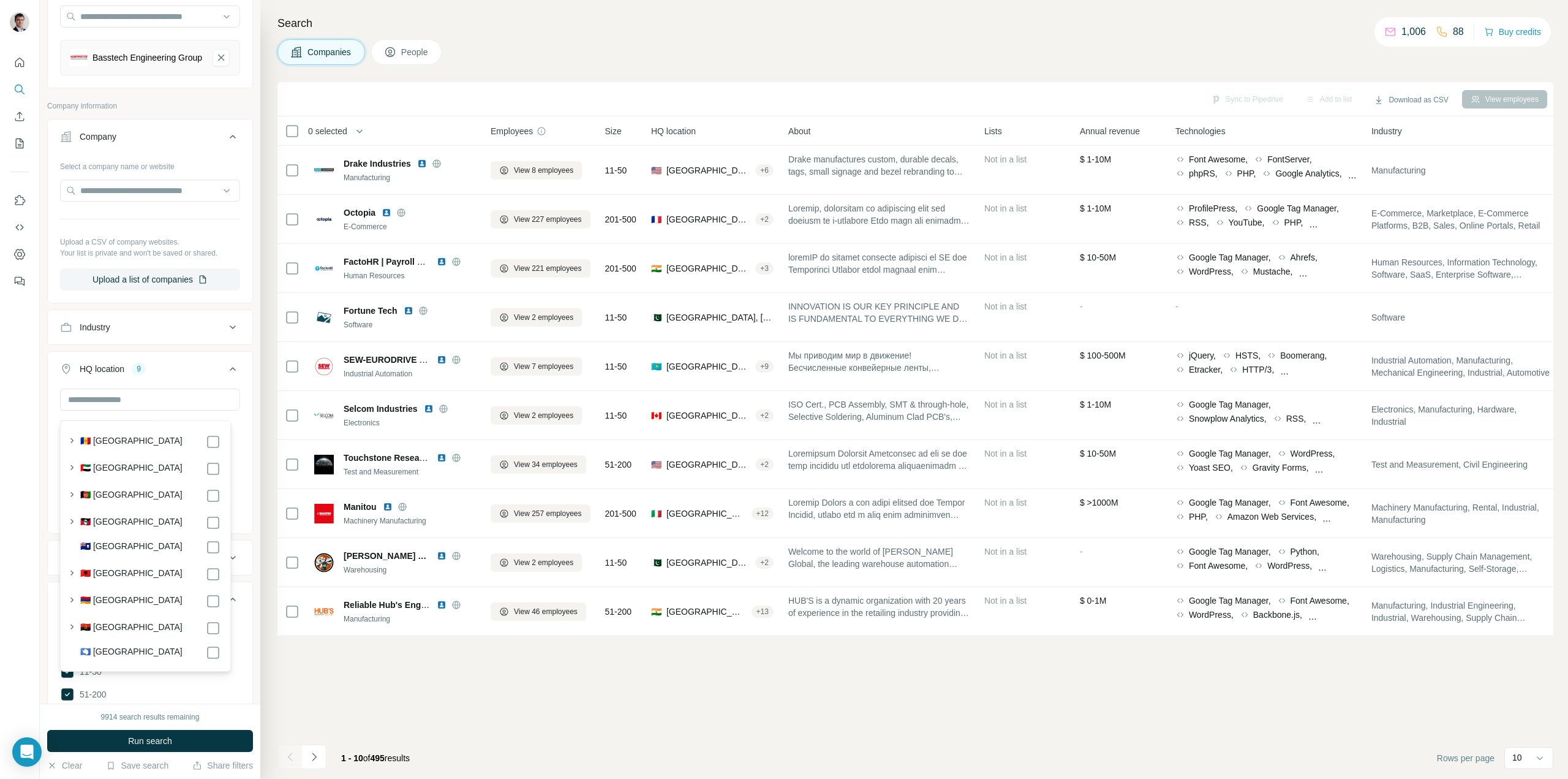
click at [162, 748] on button "Run search" at bounding box center [150, 741] width 206 height 22
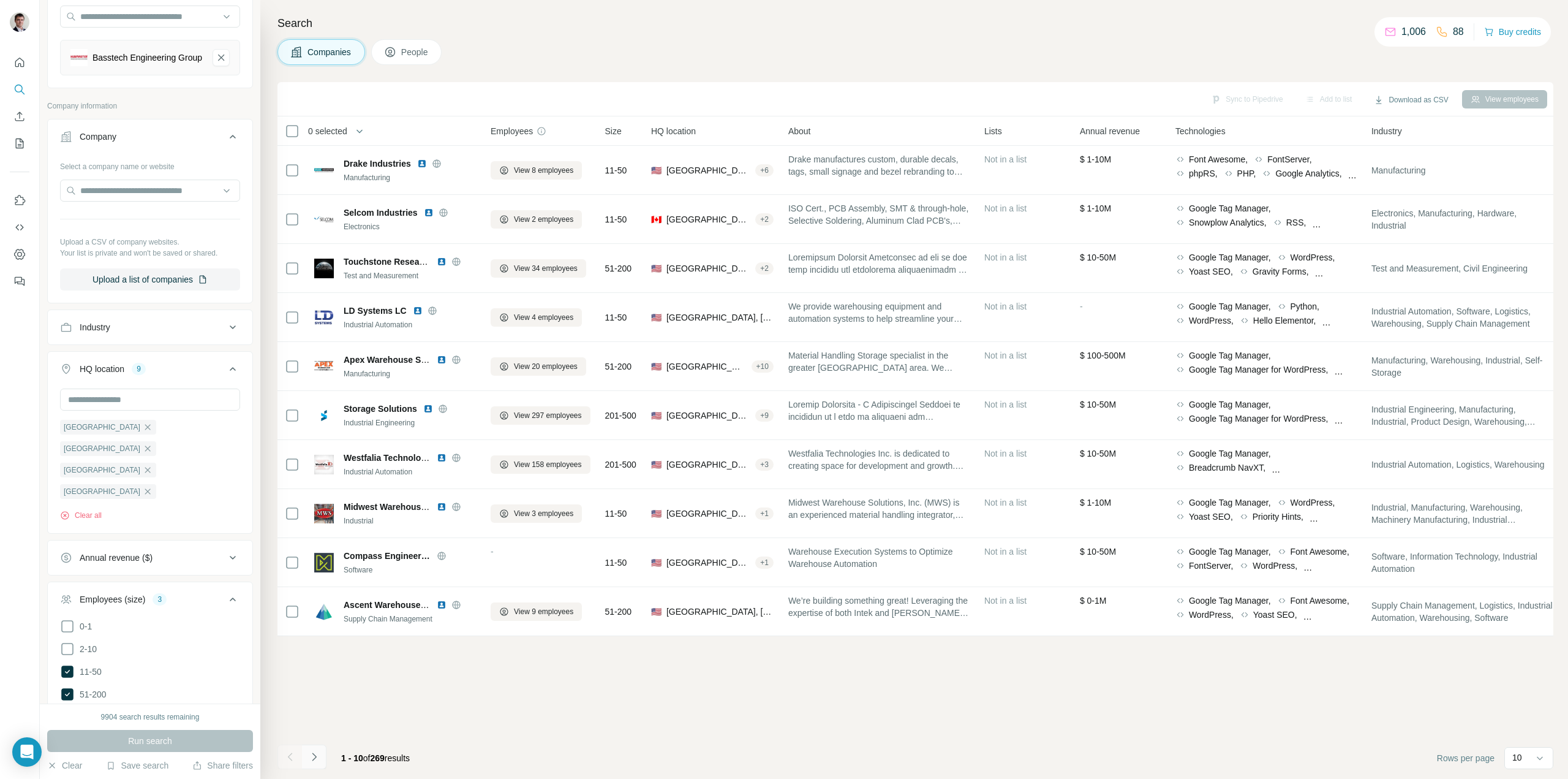
click at [316, 757] on icon "Navigate to next page" at bounding box center [313, 756] width 4 height 8
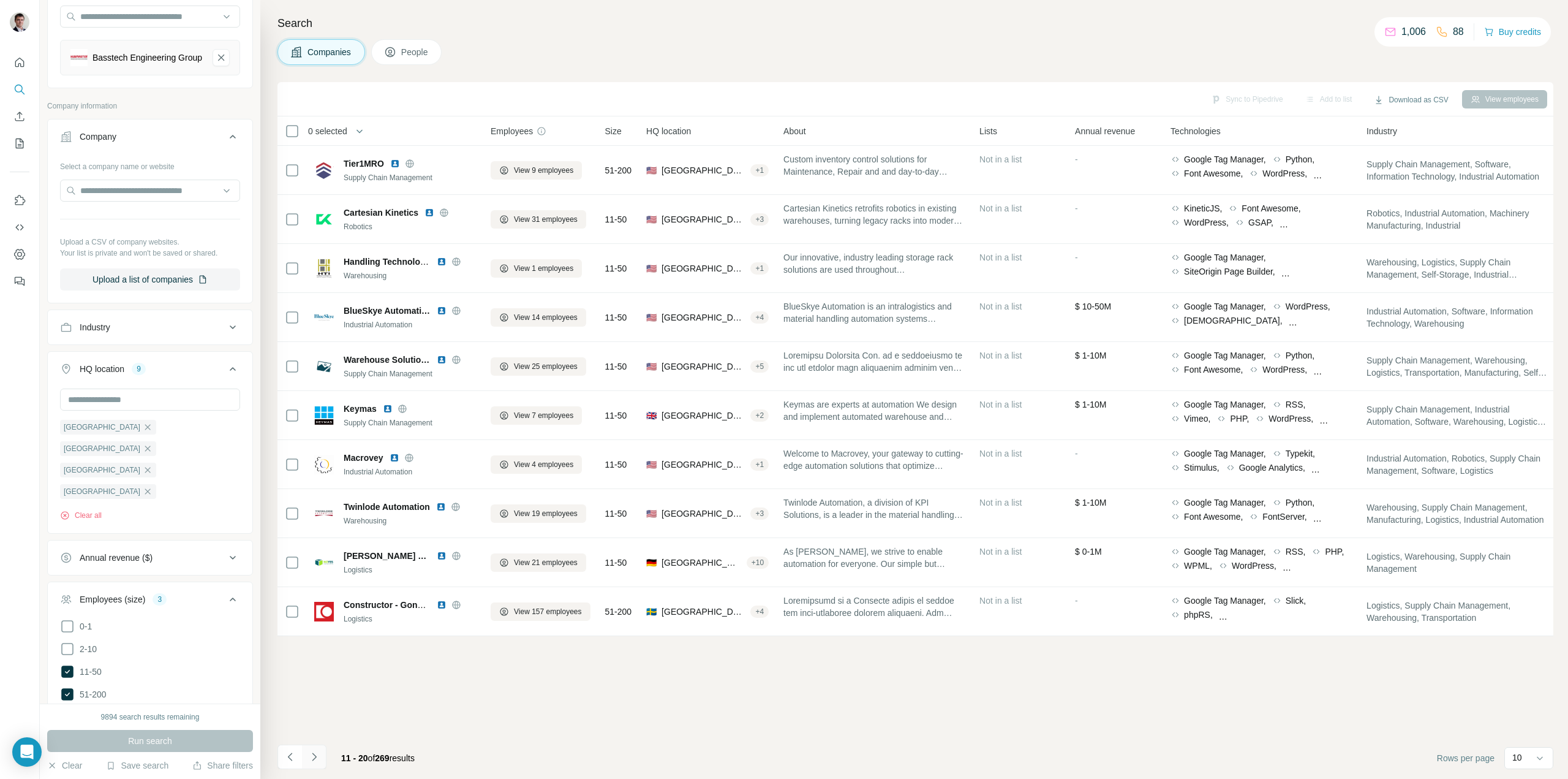
click at [316, 758] on icon "Navigate to next page" at bounding box center [314, 757] width 13 height 13
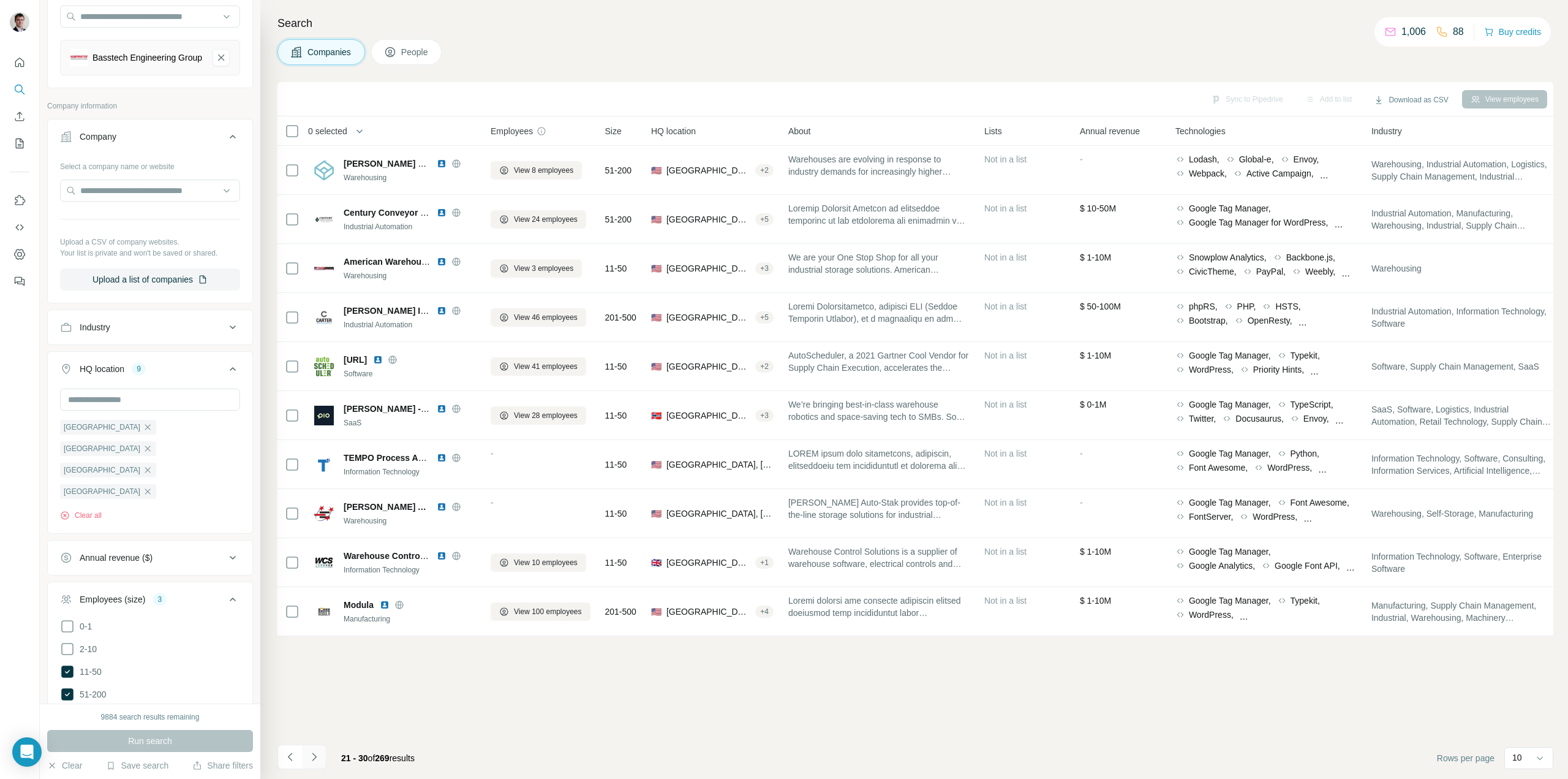
click at [316, 758] on icon "Navigate to next page" at bounding box center [314, 757] width 13 height 13
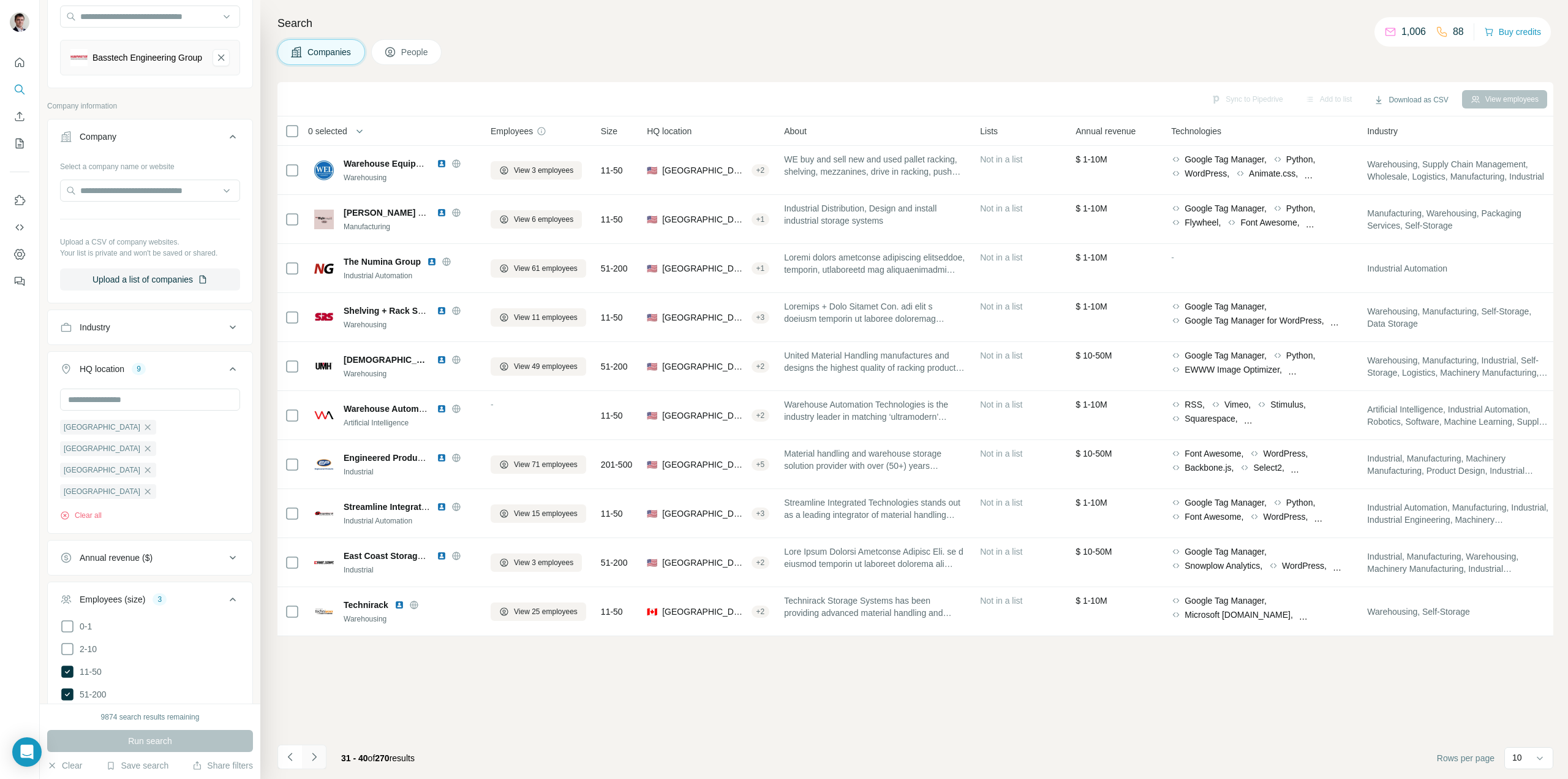
click at [316, 758] on icon "Navigate to next page" at bounding box center [314, 757] width 13 height 13
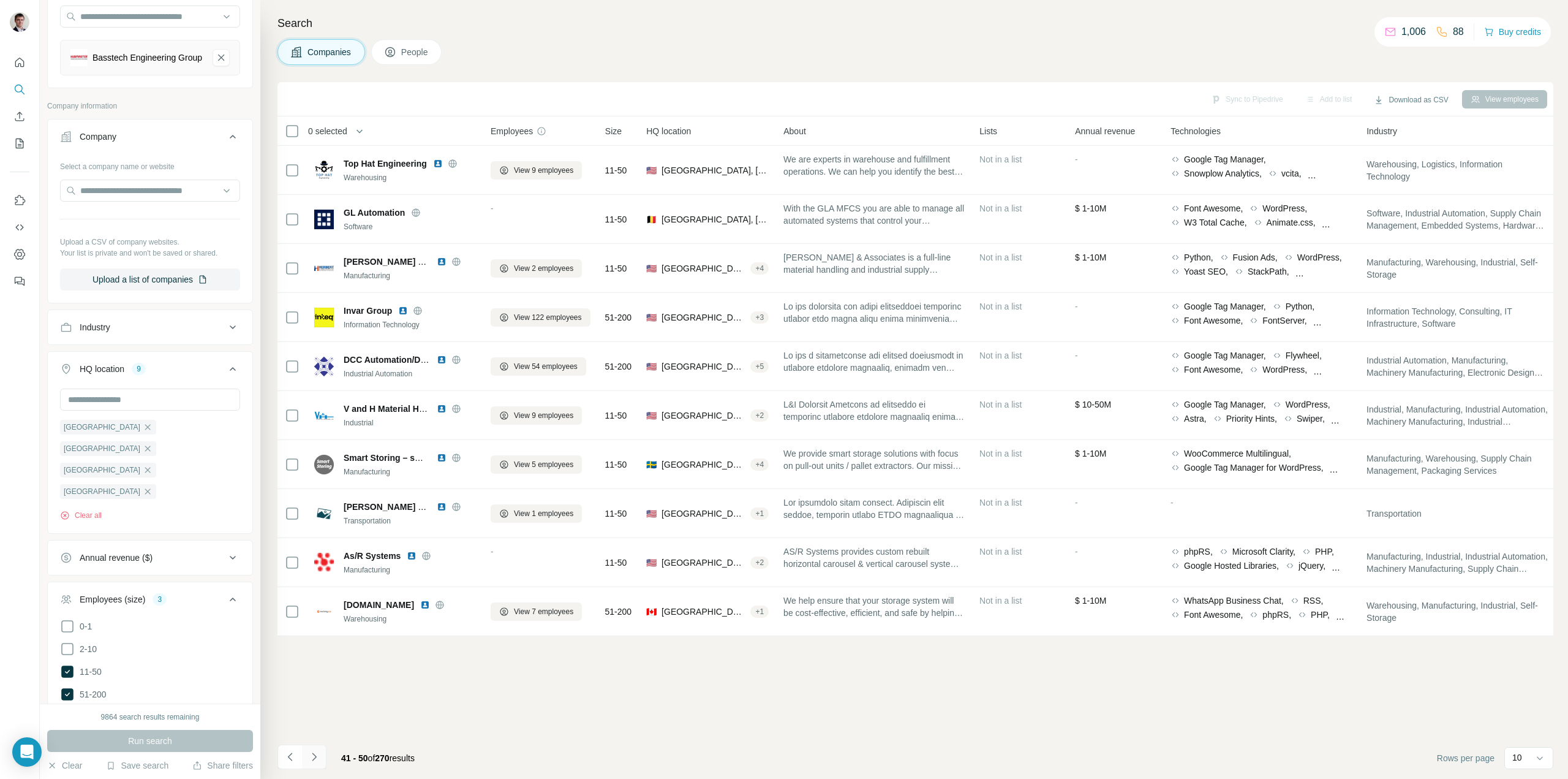
click at [316, 758] on icon "Navigate to next page" at bounding box center [314, 757] width 13 height 13
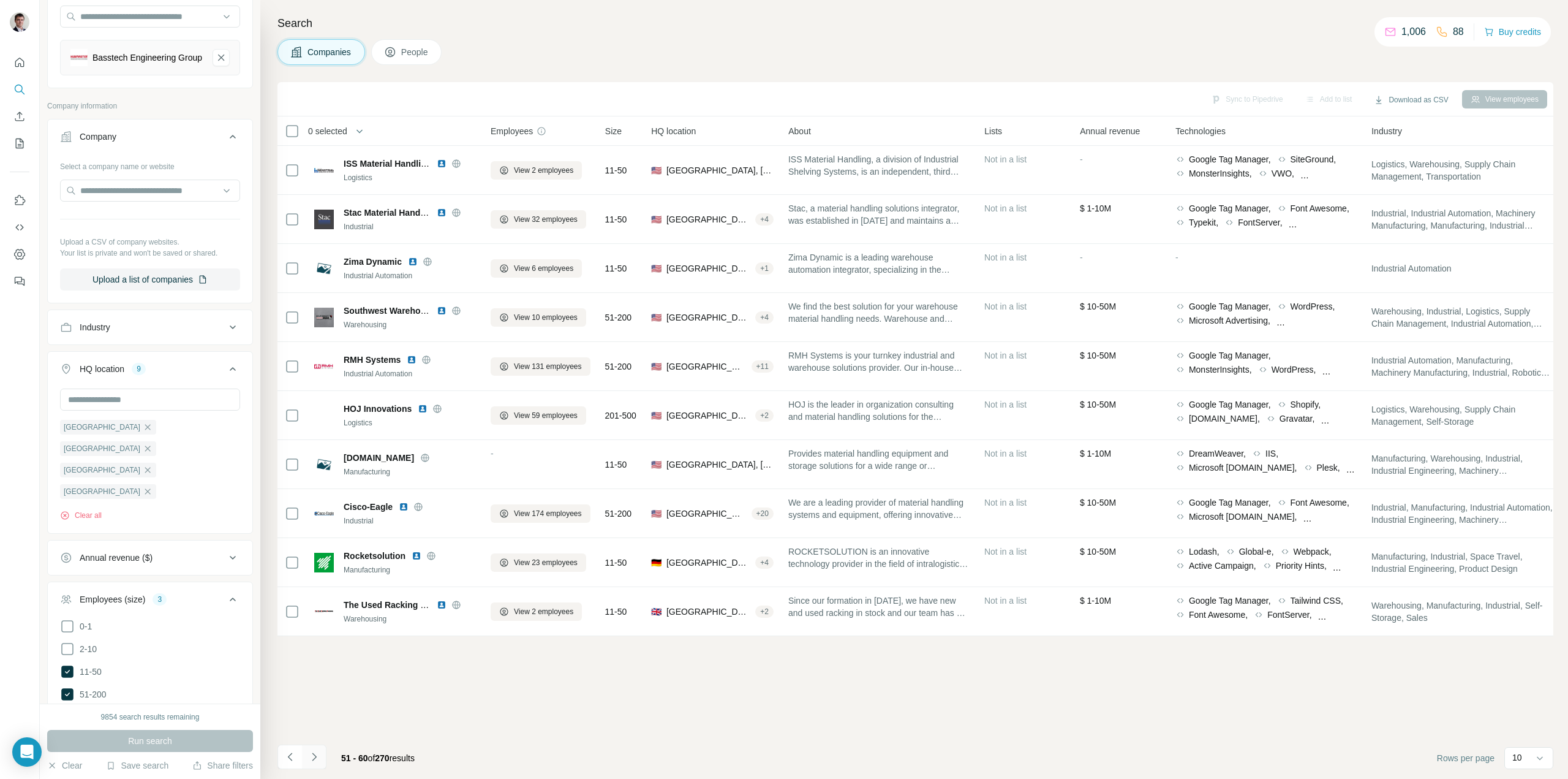
click at [316, 758] on icon "Navigate to next page" at bounding box center [314, 757] width 13 height 13
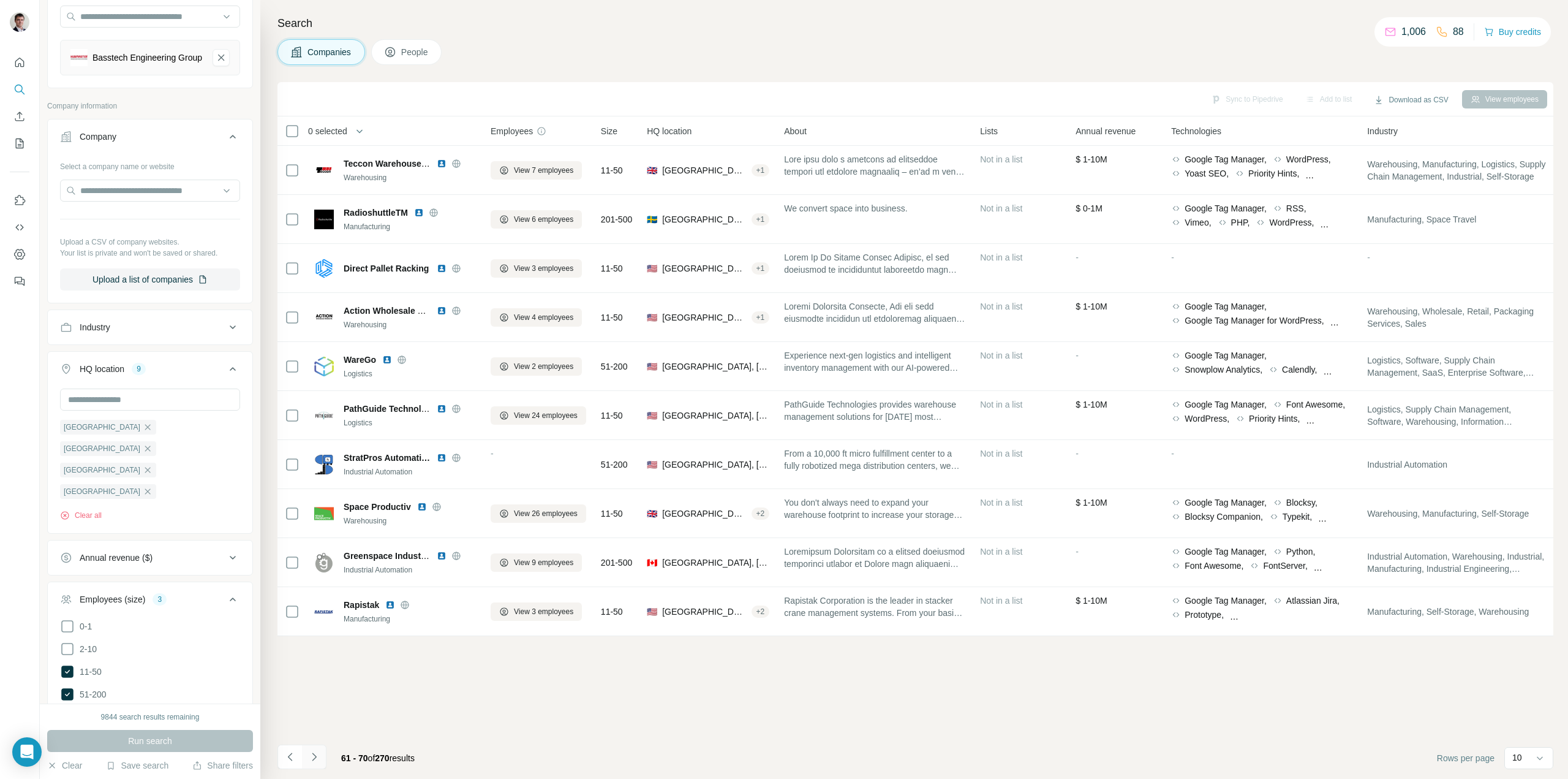
click at [316, 758] on icon "Navigate to next page" at bounding box center [314, 757] width 13 height 13
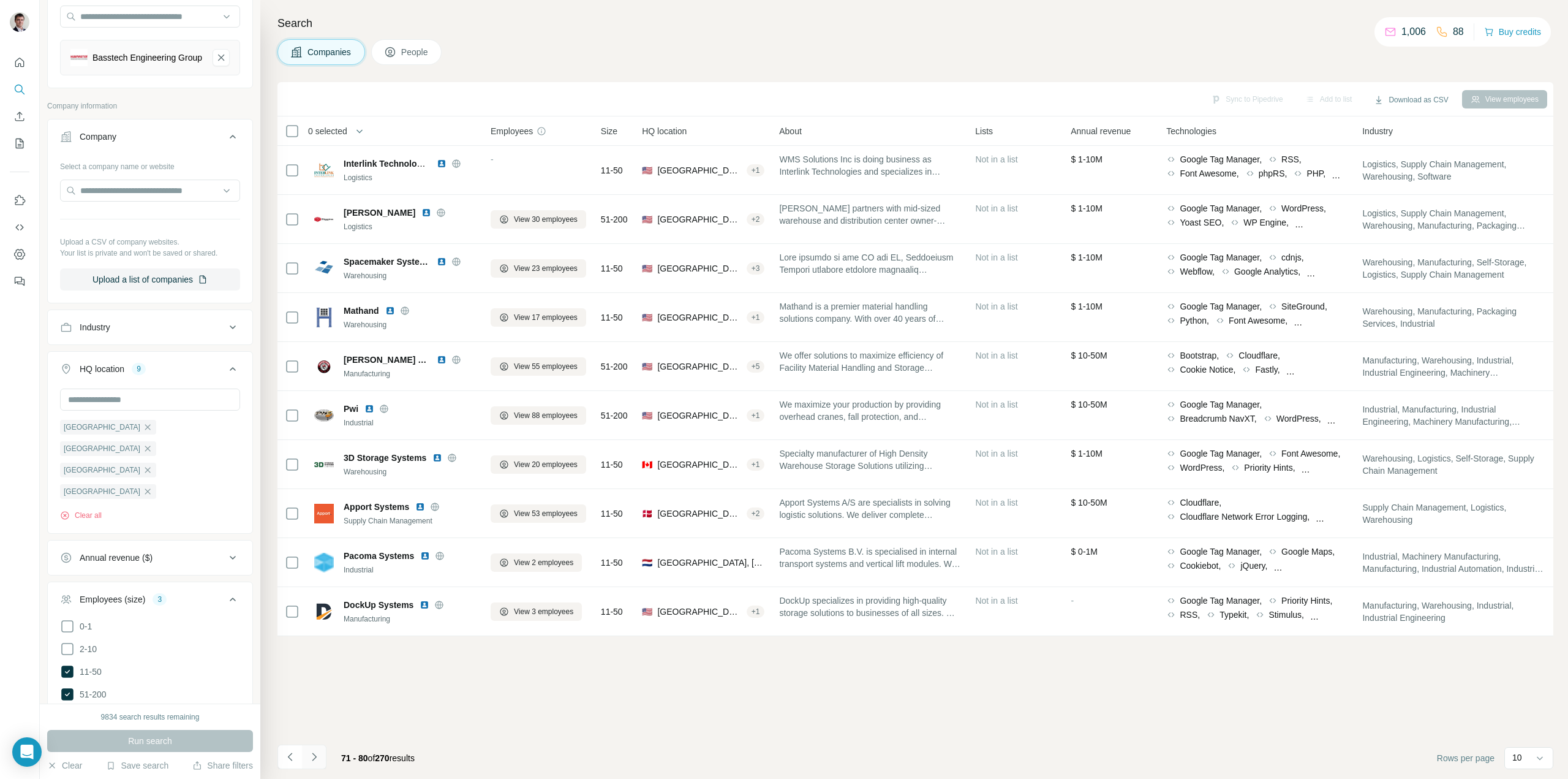
click at [316, 758] on icon "Navigate to next page" at bounding box center [314, 757] width 13 height 13
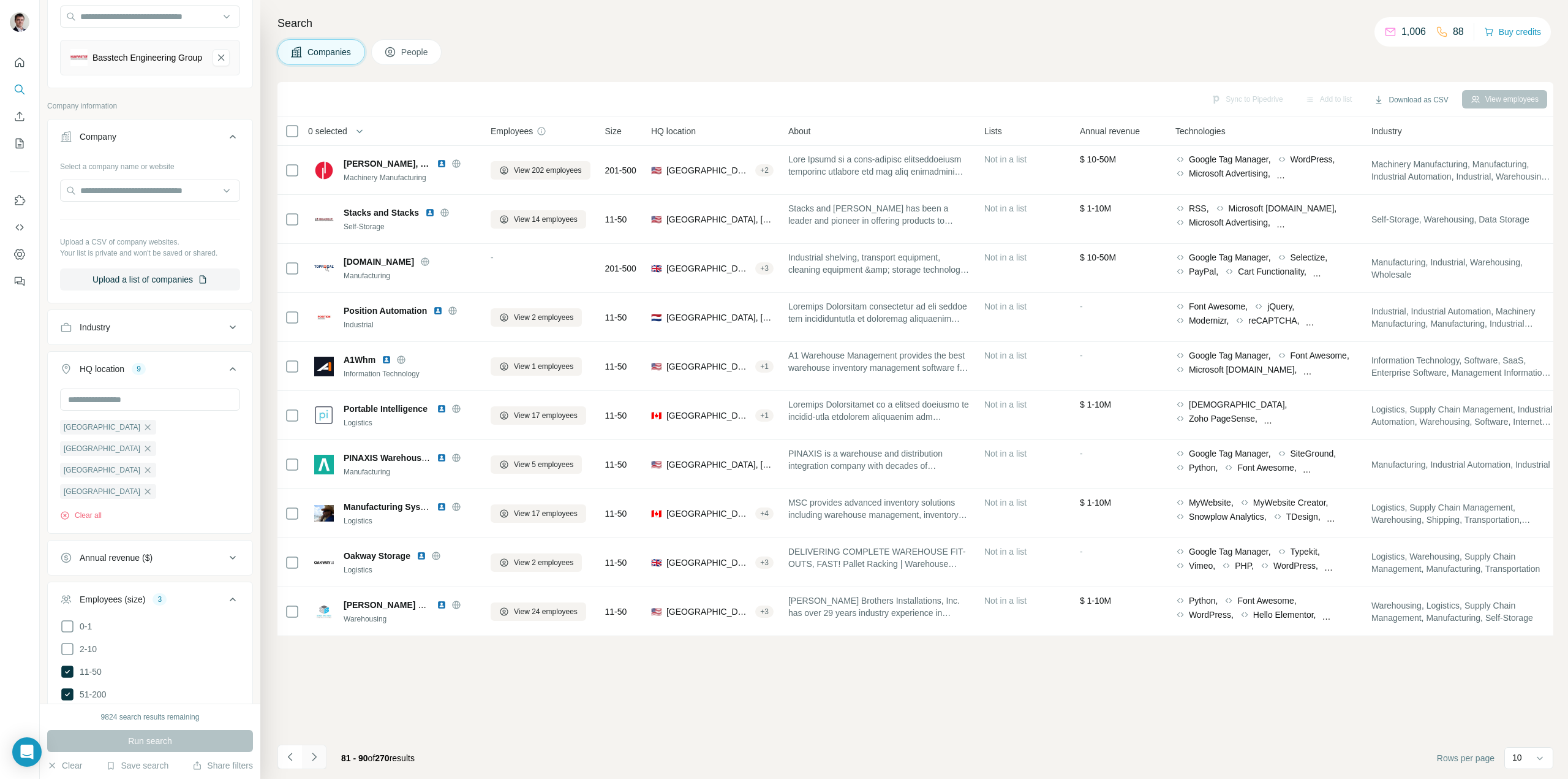
click at [316, 758] on icon "Navigate to next page" at bounding box center [314, 757] width 13 height 13
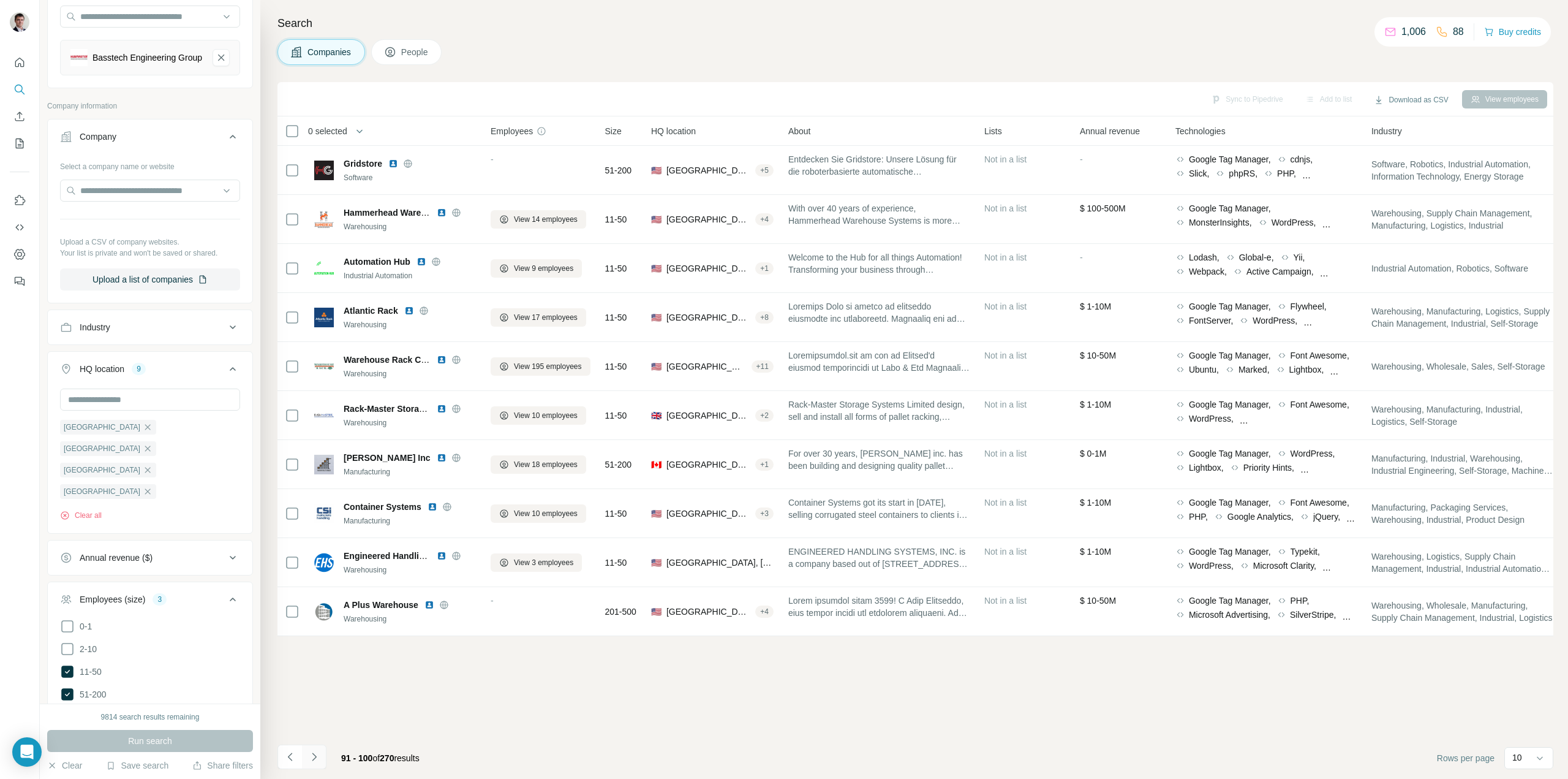
click at [316, 758] on icon "Navigate to next page" at bounding box center [314, 757] width 13 height 13
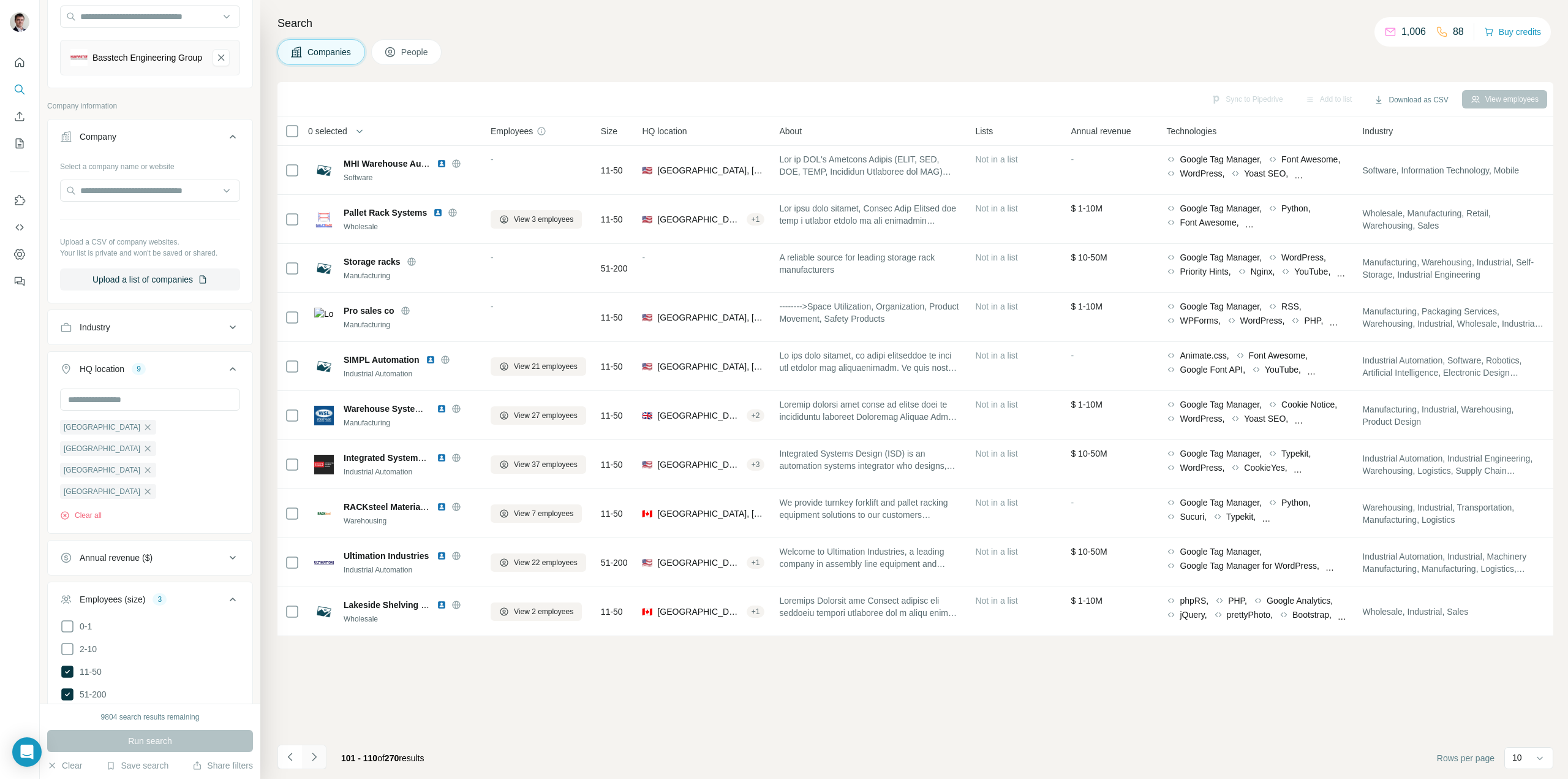
click at [316, 758] on icon "Navigate to next page" at bounding box center [314, 757] width 13 height 13
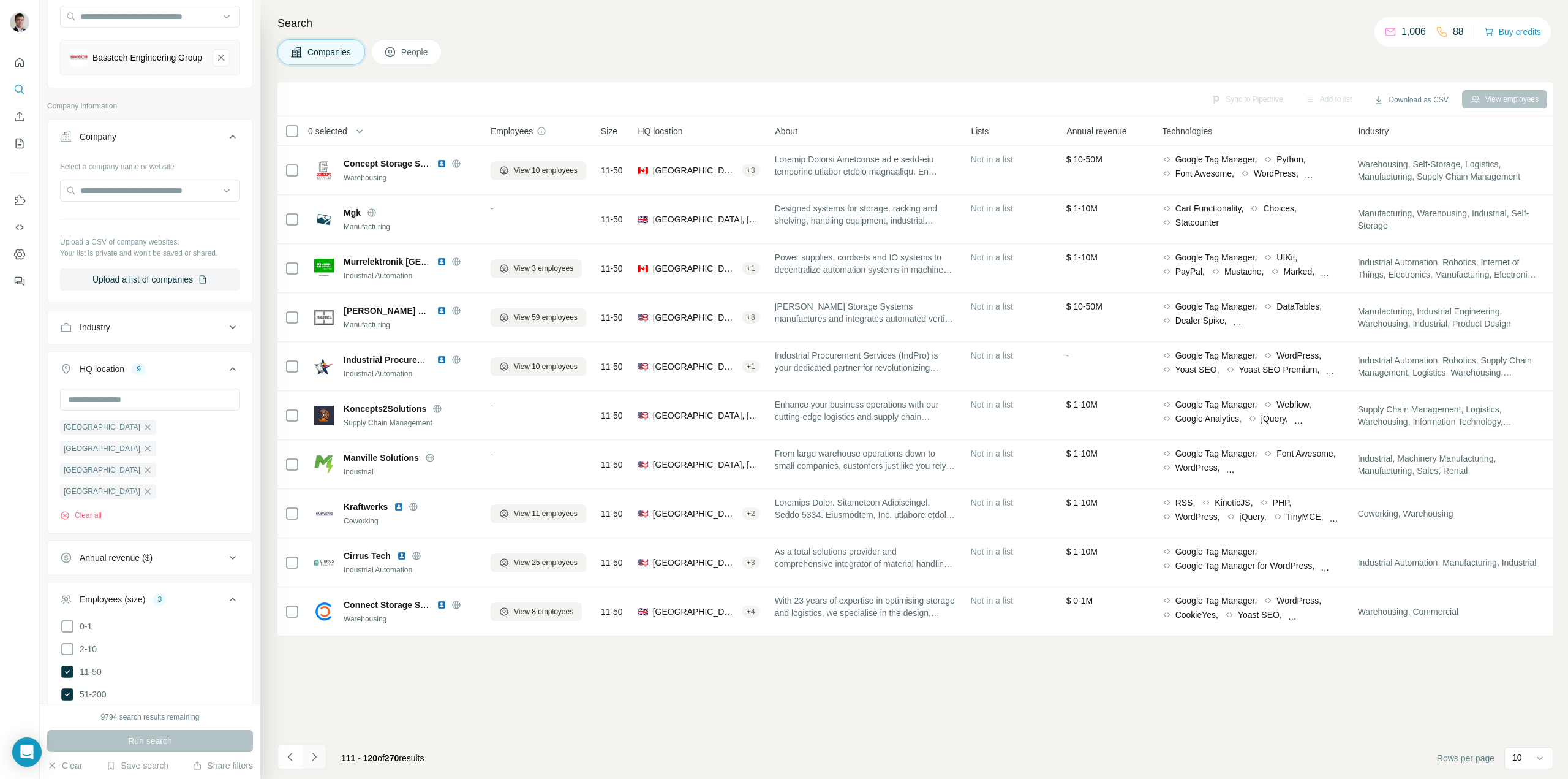
click at [316, 758] on icon "Navigate to next page" at bounding box center [314, 757] width 13 height 13
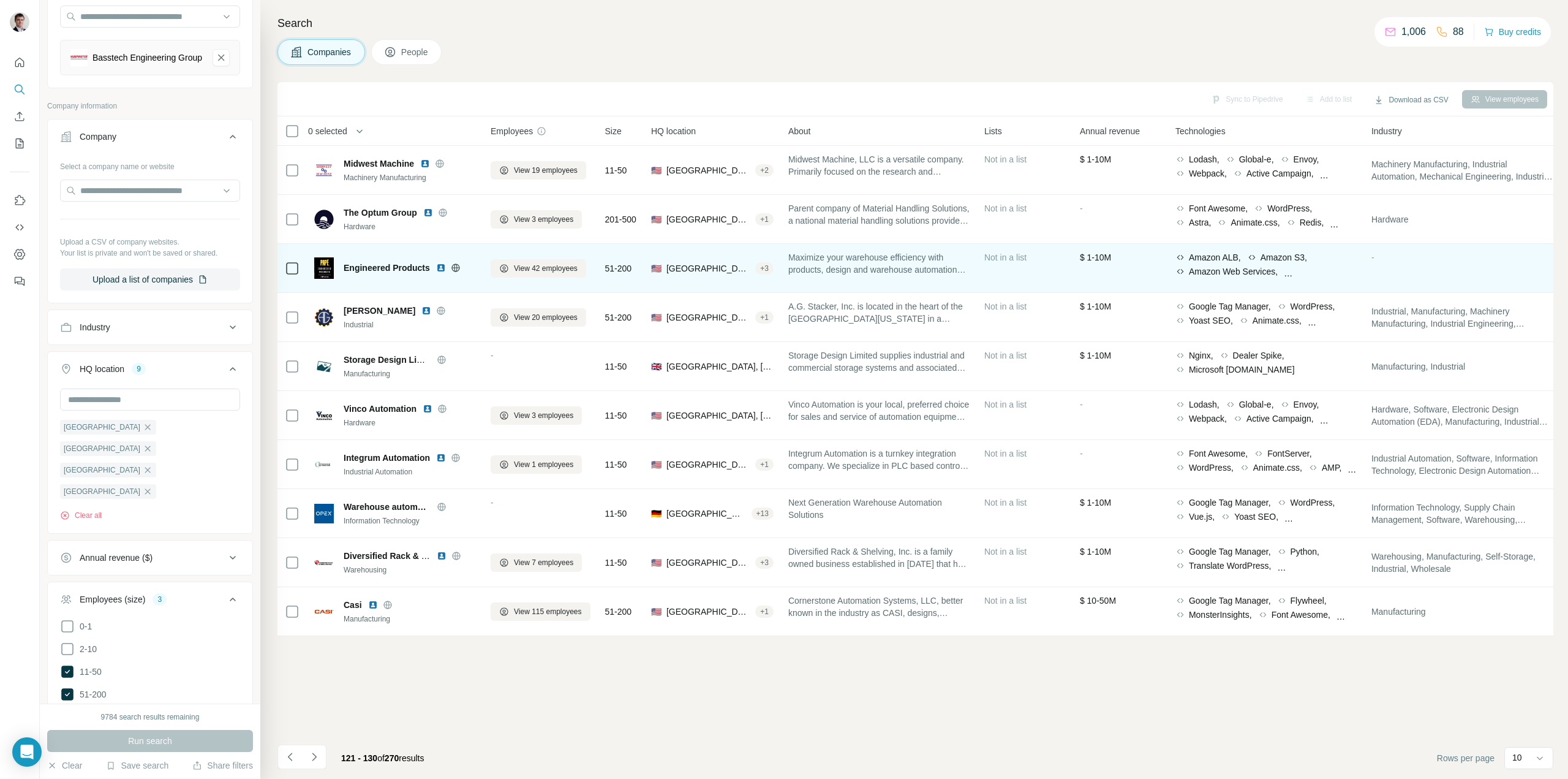
click at [457, 264] on icon at bounding box center [455, 268] width 8 height 8
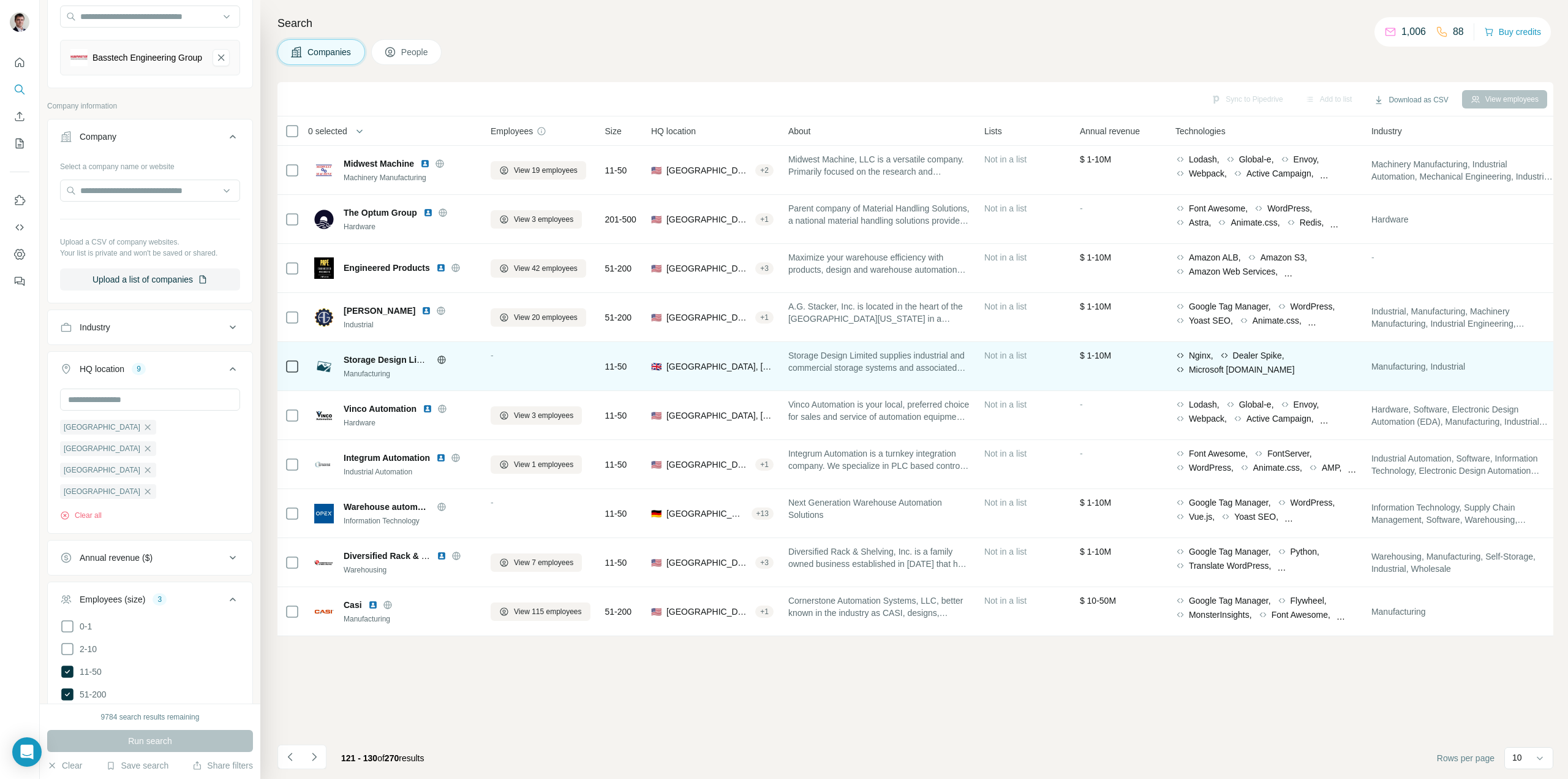
click at [442, 360] on icon at bounding box center [441, 359] width 8 height 1
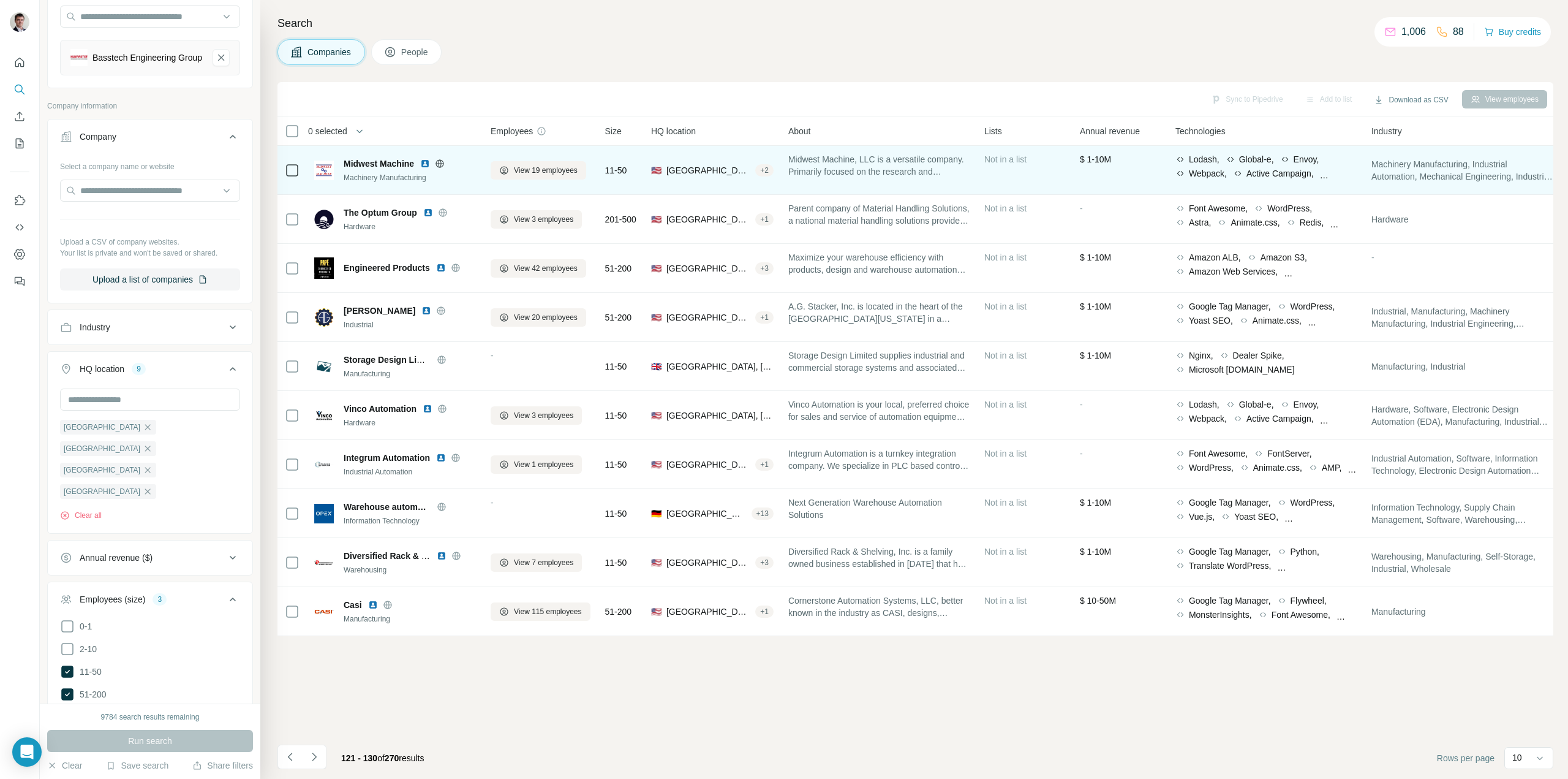
click at [442, 163] on icon at bounding box center [439, 163] width 3 height 8
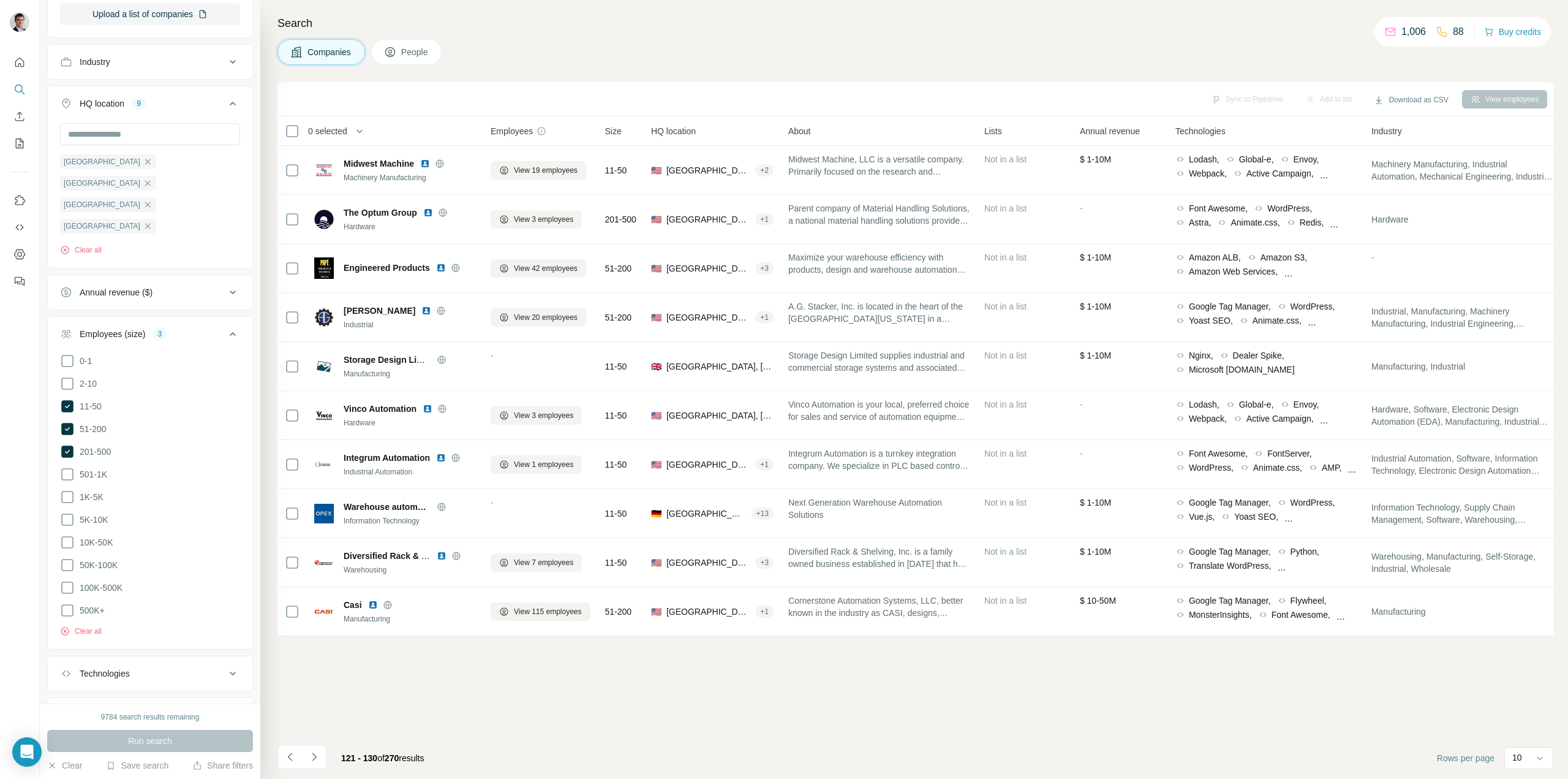
scroll to position [452, 0]
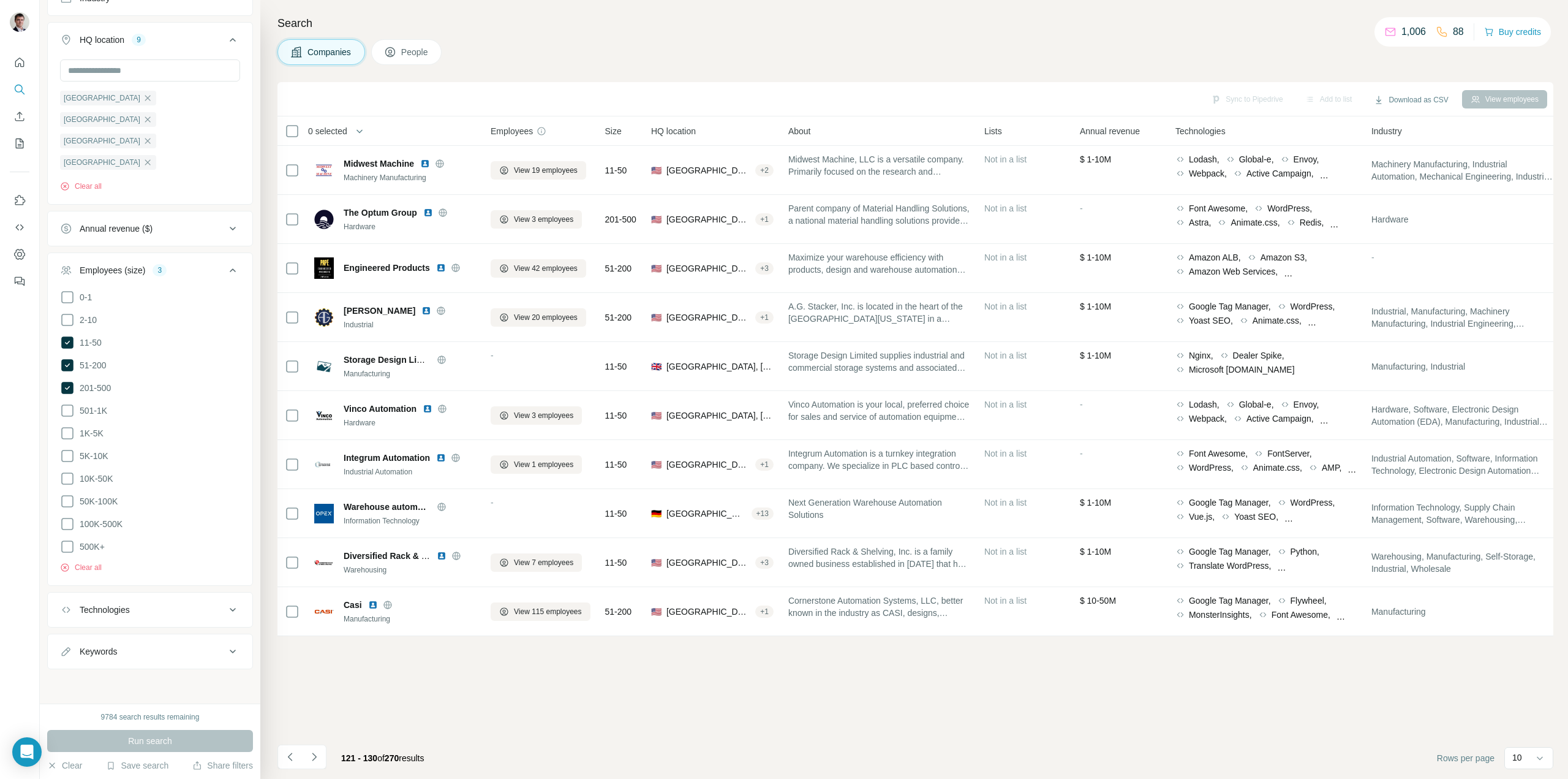
click at [203, 608] on div "Technologies" at bounding box center [142, 610] width 165 height 13
click at [171, 607] on input "text" at bounding box center [150, 603] width 180 height 22
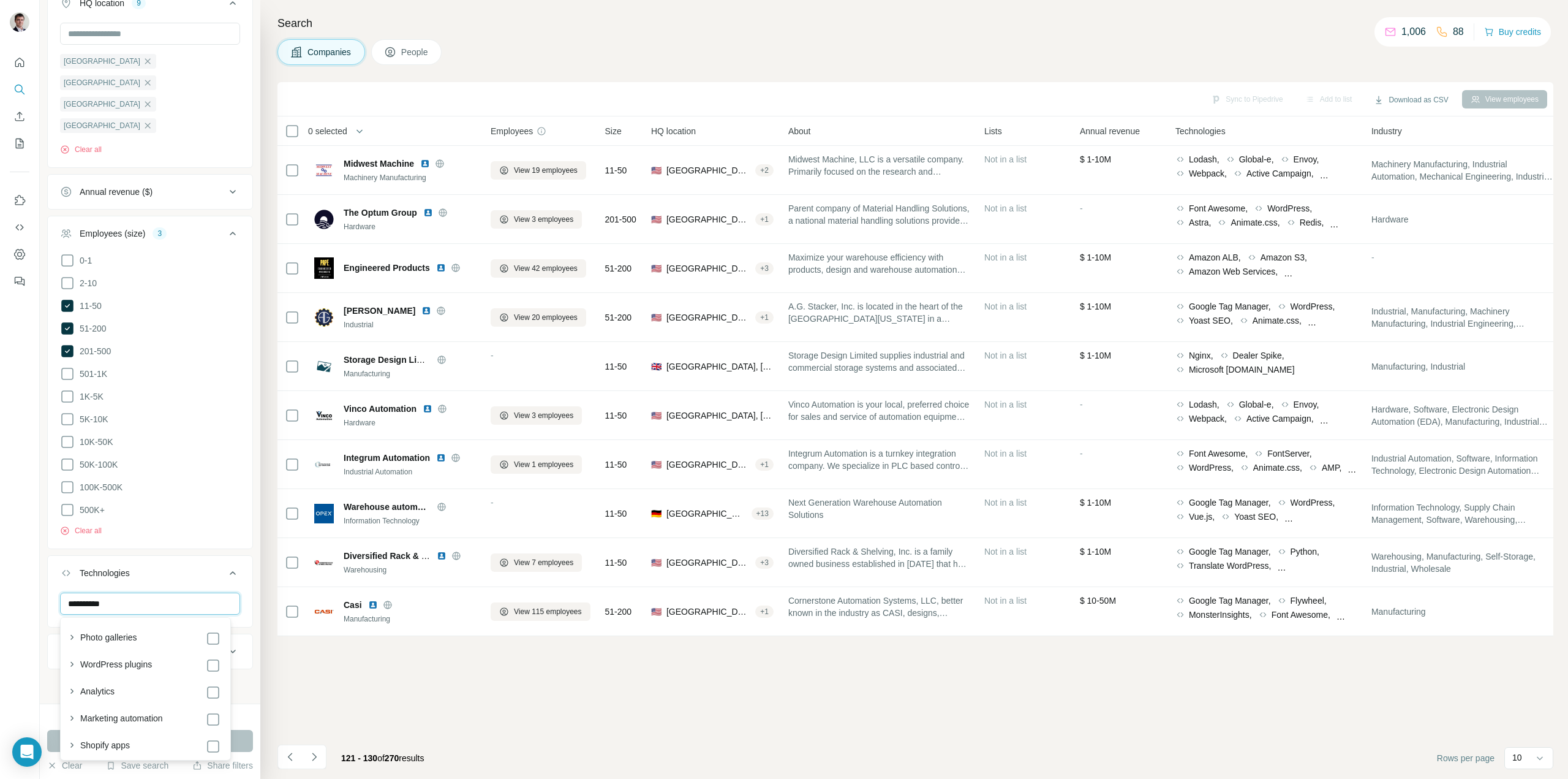
type input "**********"
drag, startPoint x: 140, startPoint y: 599, endPoint x: 0, endPoint y: 581, distance: 141.2
click at [0, 597] on div "**********" at bounding box center [784, 390] width 1568 height 779
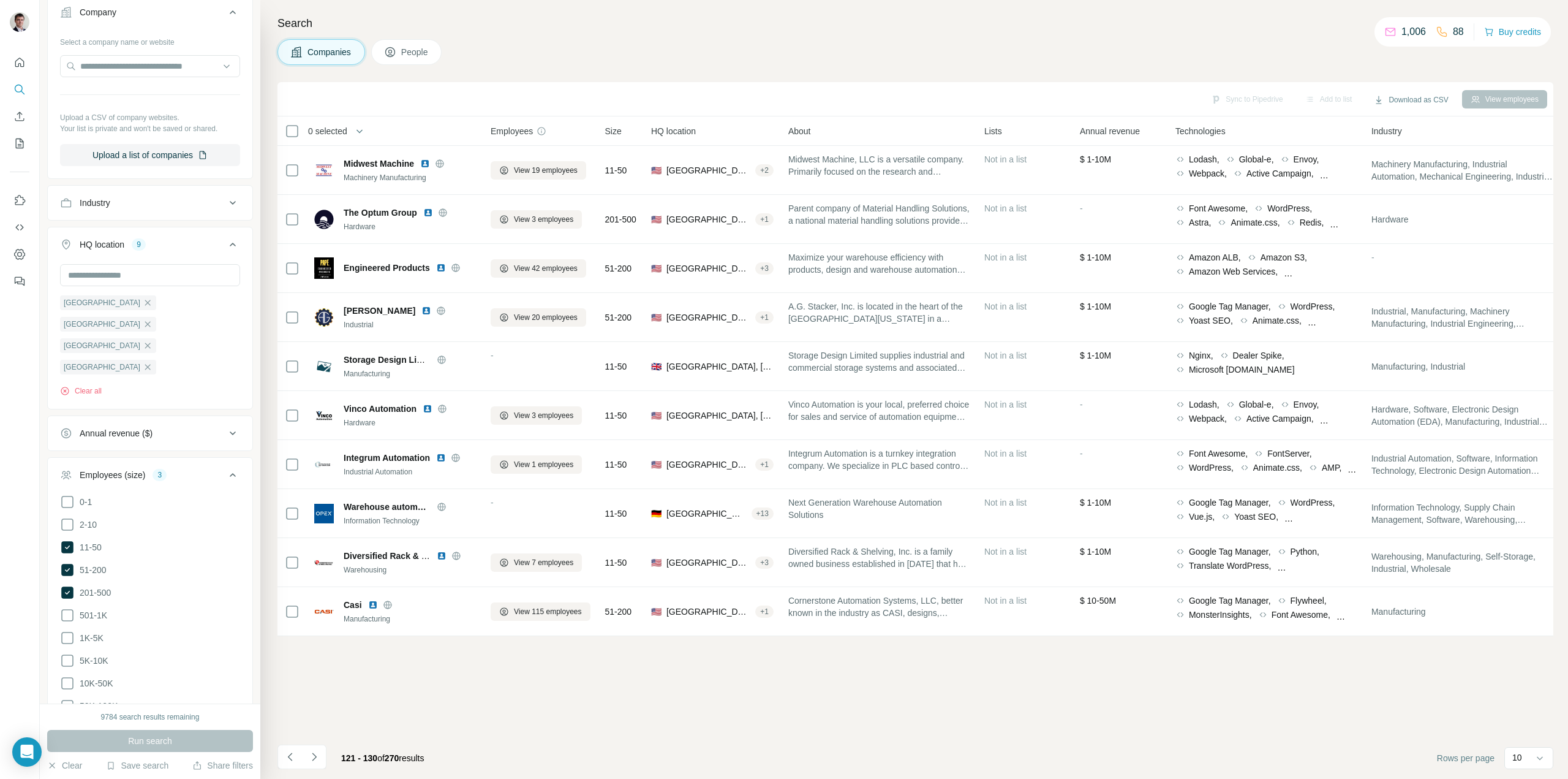
scroll to position [182, 0]
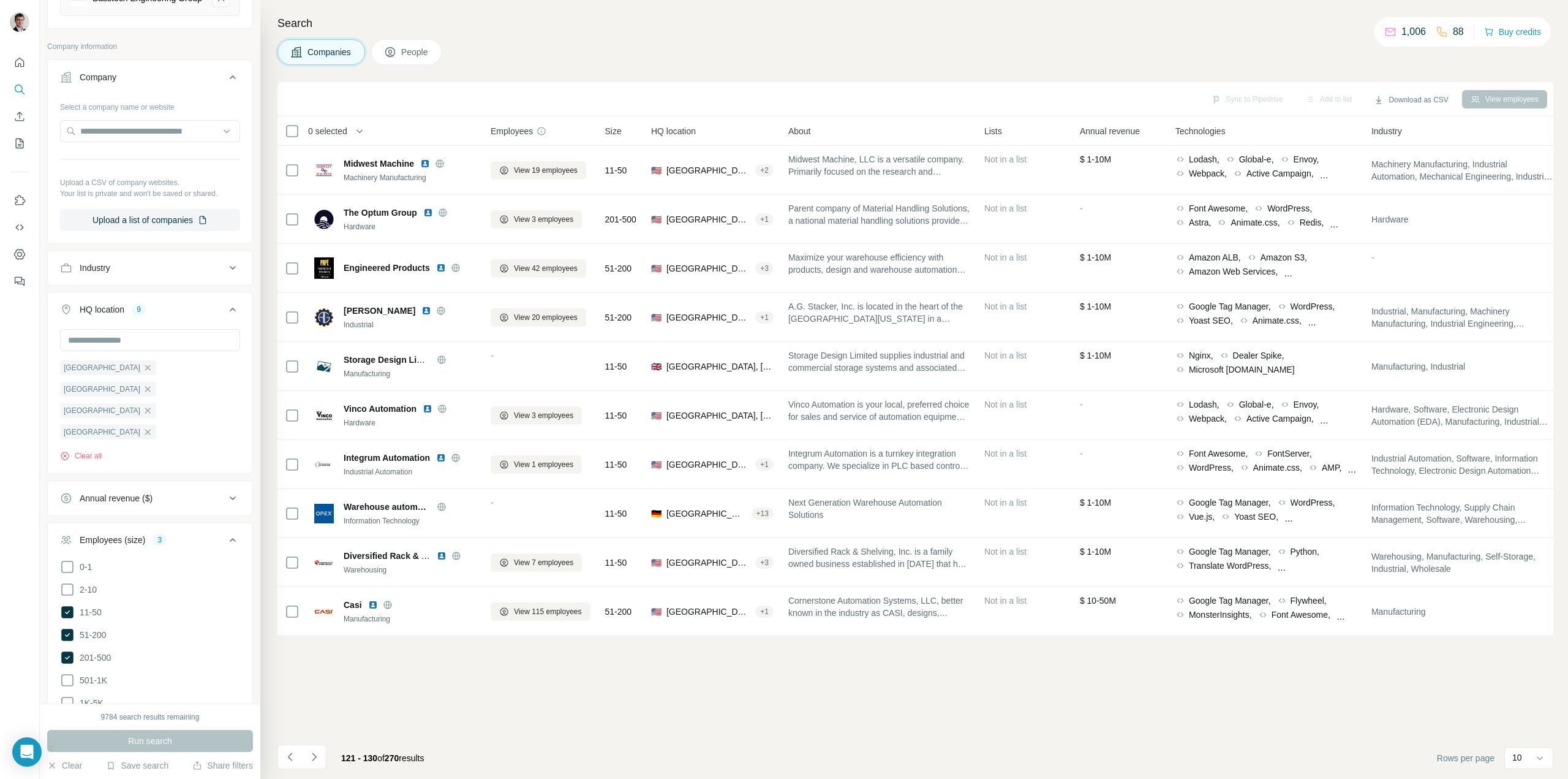
click at [190, 274] on div "Industry" at bounding box center [142, 268] width 165 height 13
click at [147, 306] on input at bounding box center [143, 298] width 151 height 13
click at [100, 373] on div "Energy" at bounding box center [146, 368] width 150 height 13
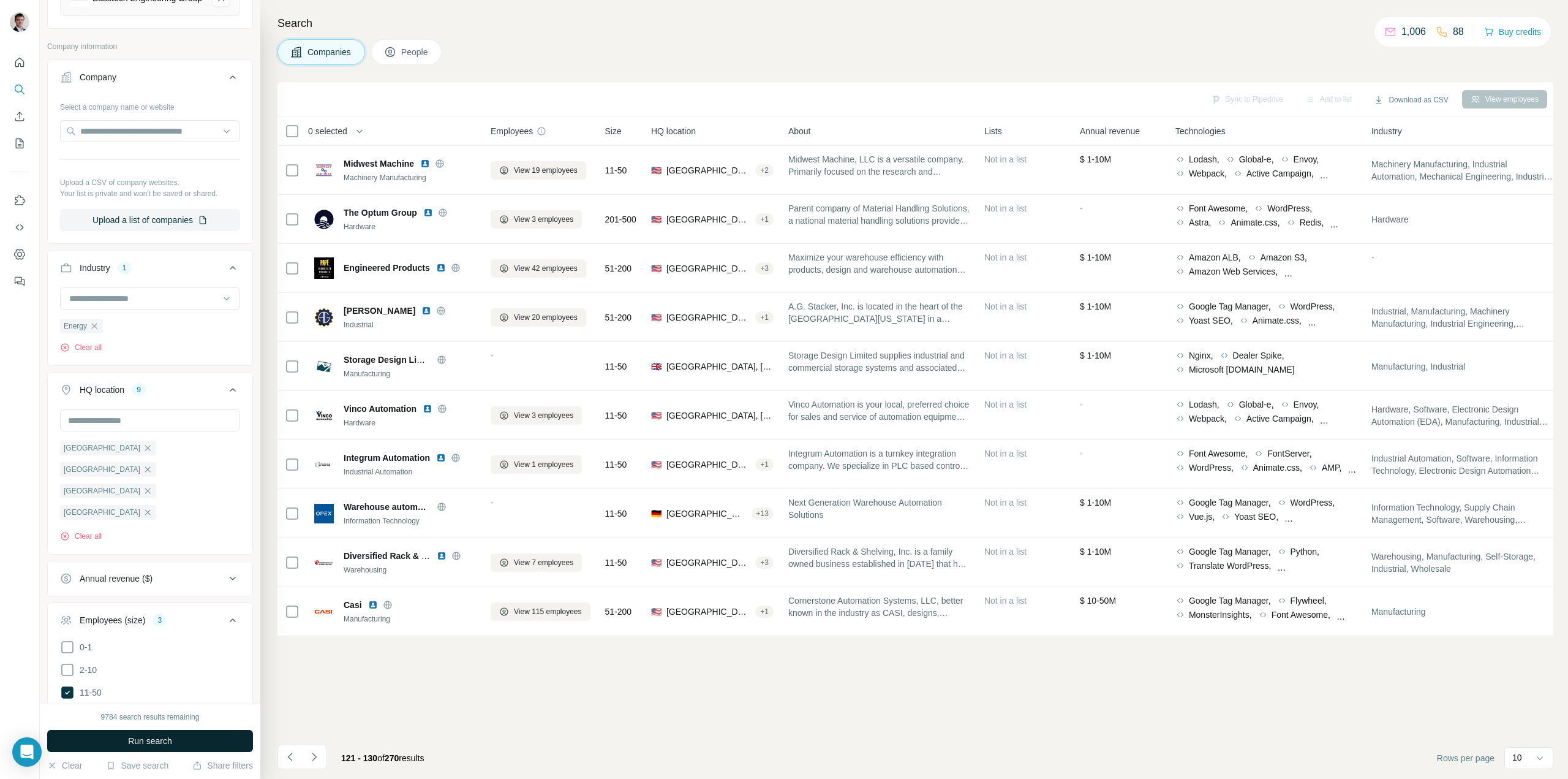
click at [126, 738] on button "Run search" at bounding box center [150, 741] width 206 height 22
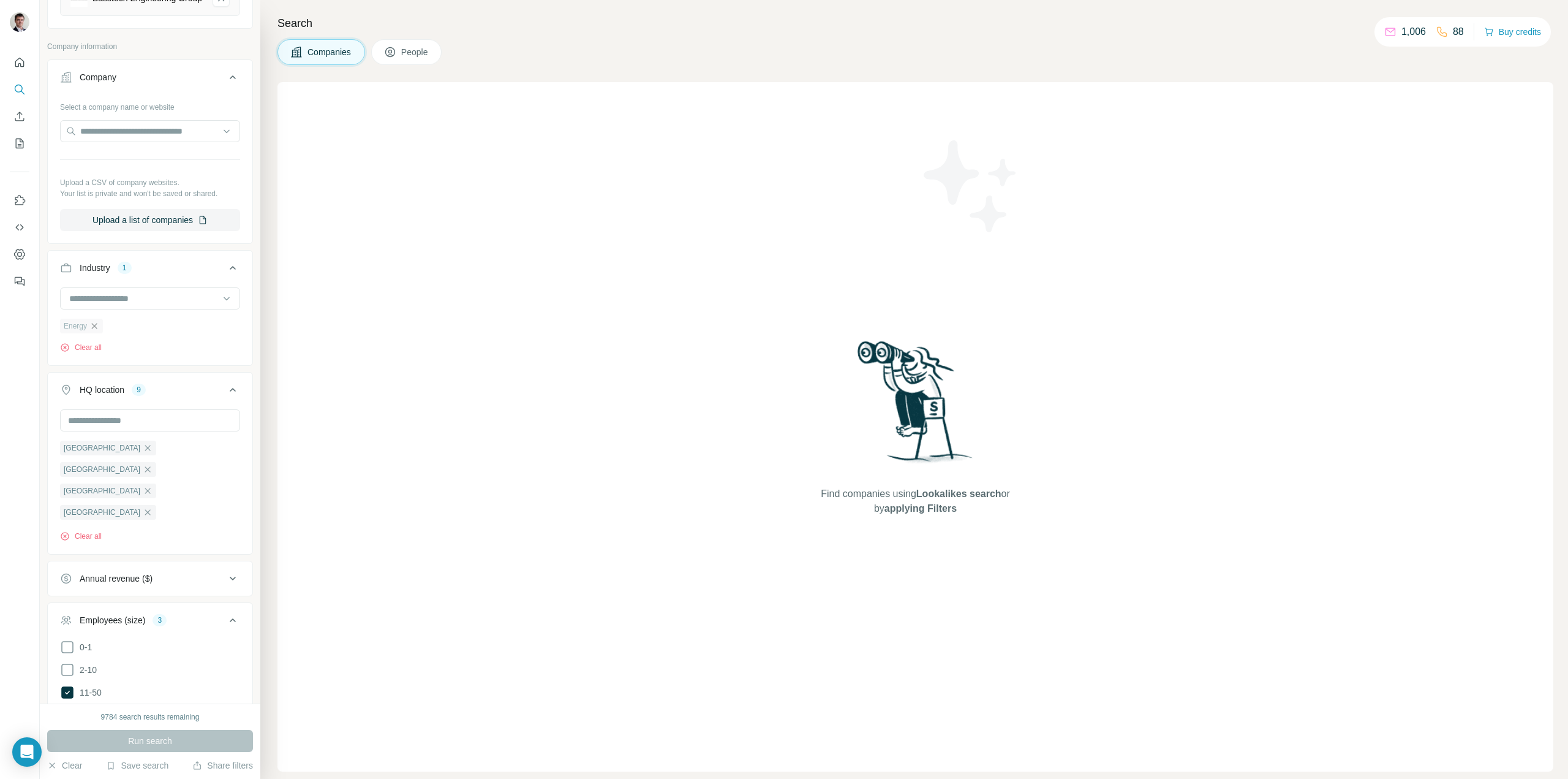
click at [91, 331] on icon "button" at bounding box center [94, 325] width 10 height 10
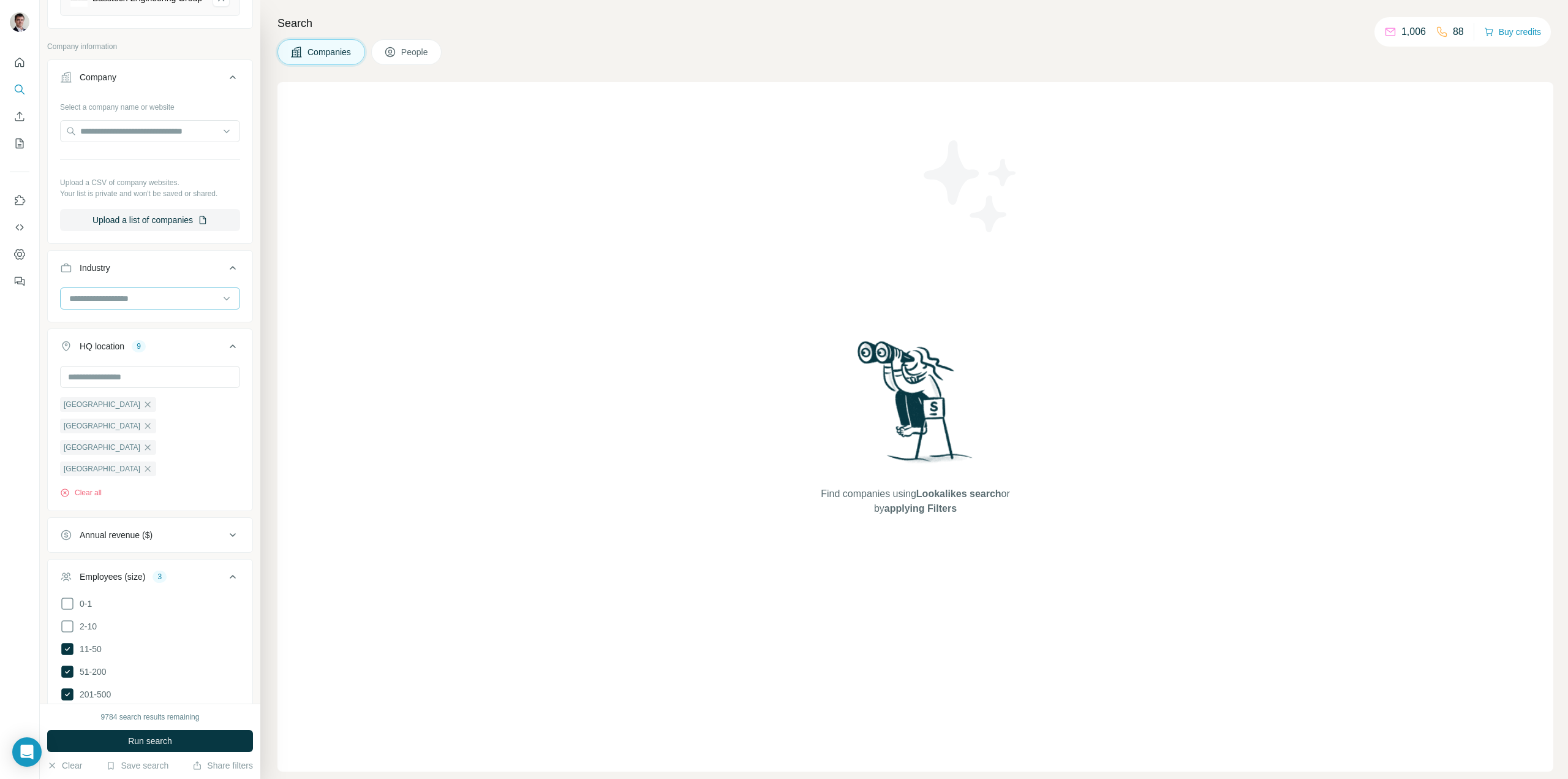
click at [121, 306] on input at bounding box center [143, 298] width 151 height 13
type input "*******"
click at [182, 353] on div "Machinery Manufacturing" at bounding box center [146, 356] width 150 height 13
click at [163, 306] on input at bounding box center [143, 298] width 151 height 13
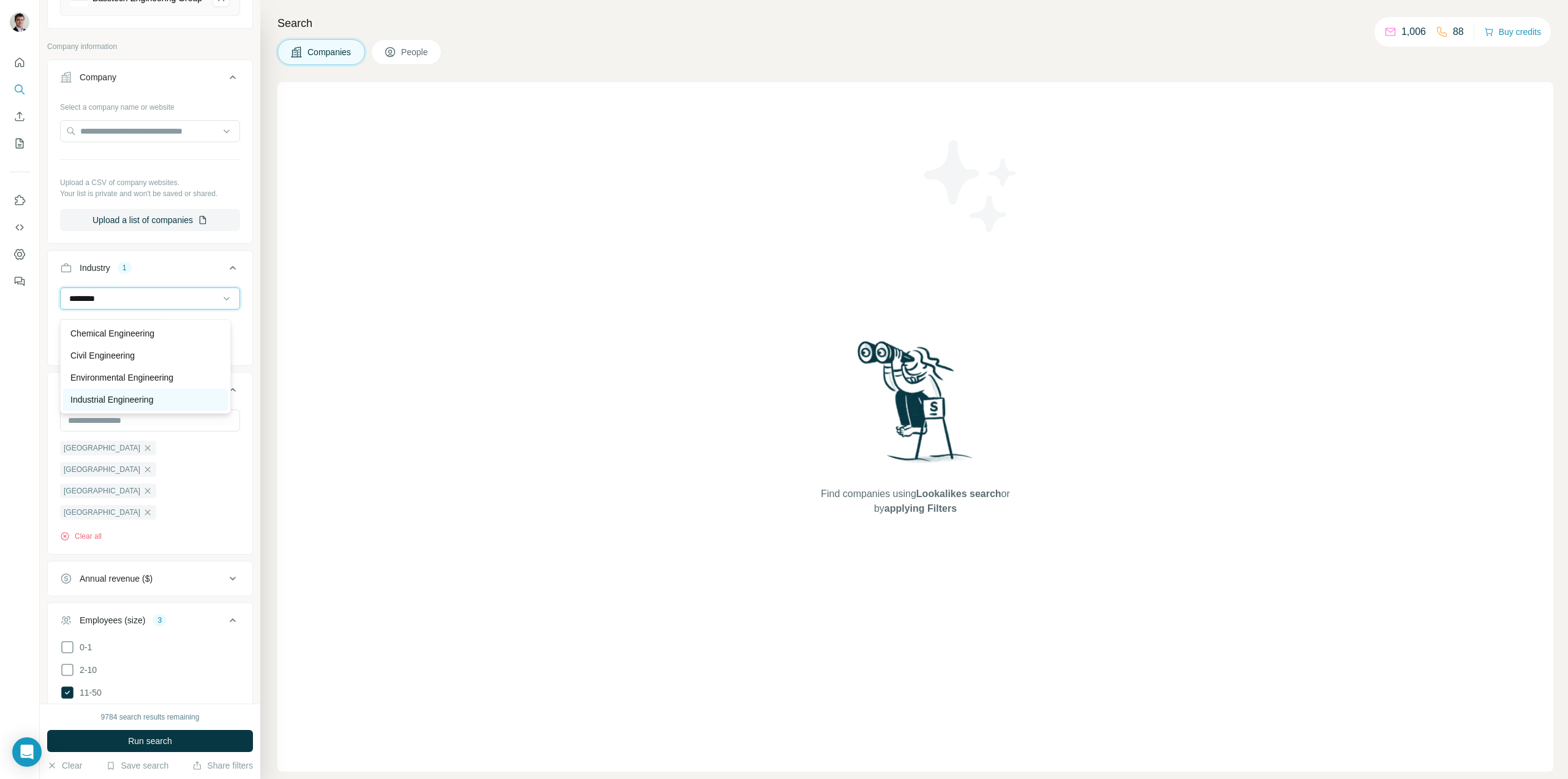
type input "********"
click at [167, 396] on div "Industrial Engineering" at bounding box center [146, 399] width 150 height 13
click at [134, 306] on input at bounding box center [143, 298] width 151 height 13
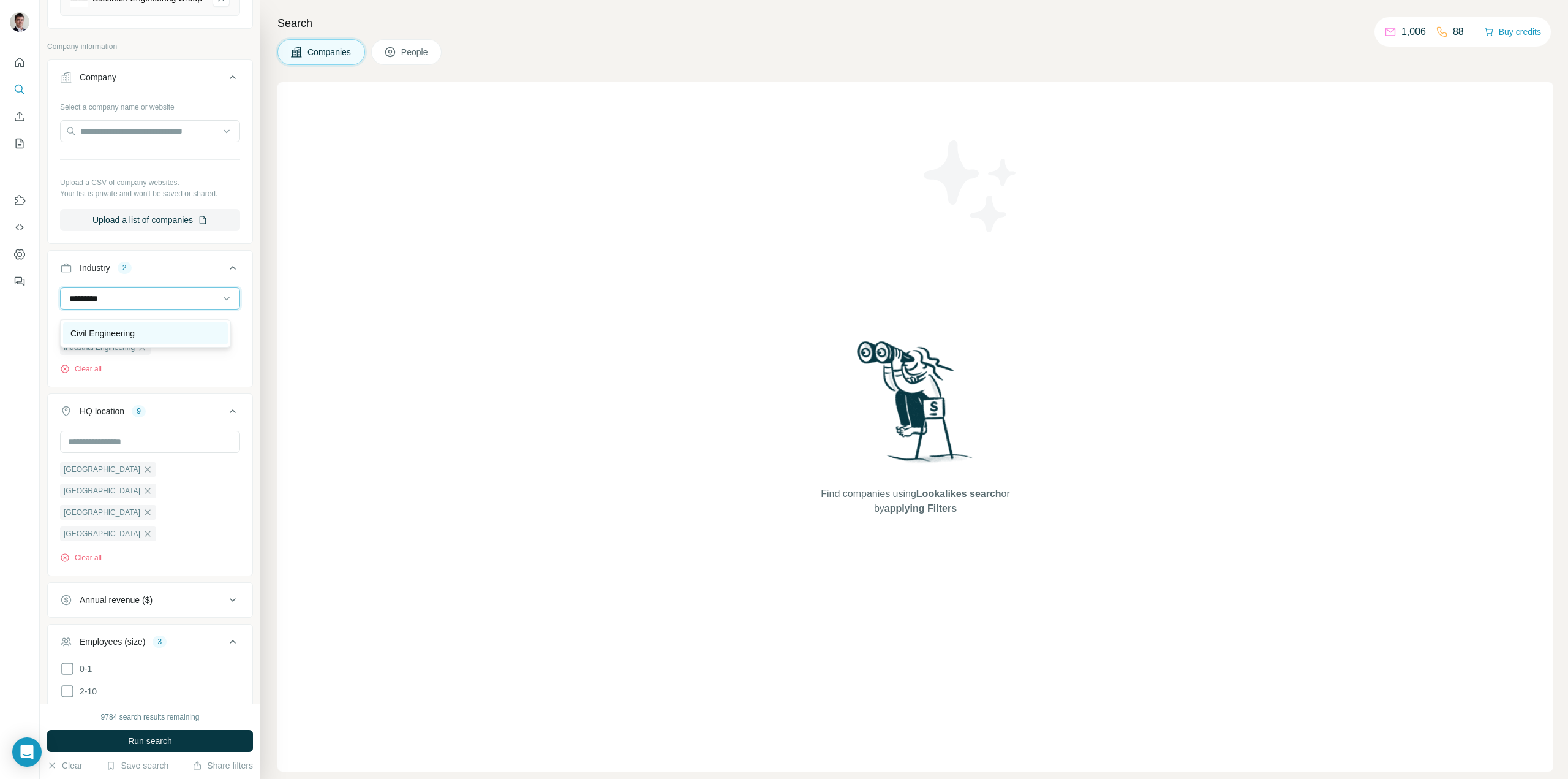
type input "*********"
click at [132, 328] on p "Civil Engineering" at bounding box center [103, 333] width 64 height 13
click at [132, 306] on input at bounding box center [143, 298] width 151 height 13
type input "****"
click at [128, 333] on p "Marine Technology" at bounding box center [106, 333] width 71 height 13
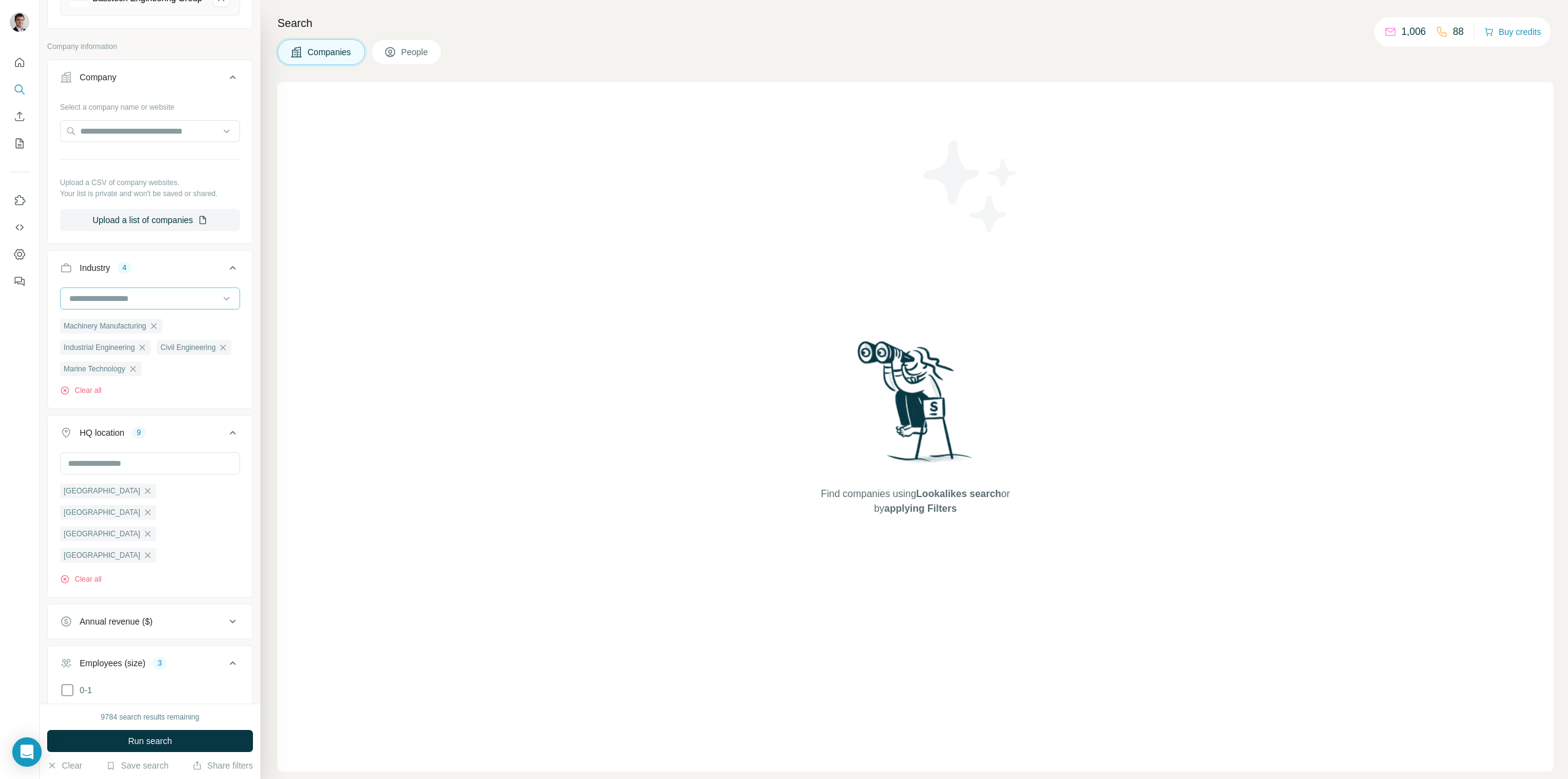
click at [133, 306] on input at bounding box center [143, 298] width 151 height 13
type input "*****"
click at [123, 352] on p "Mechanical Engineering" at bounding box center [116, 356] width 91 height 13
click at [154, 302] on input at bounding box center [143, 298] width 151 height 13
type input "*******"
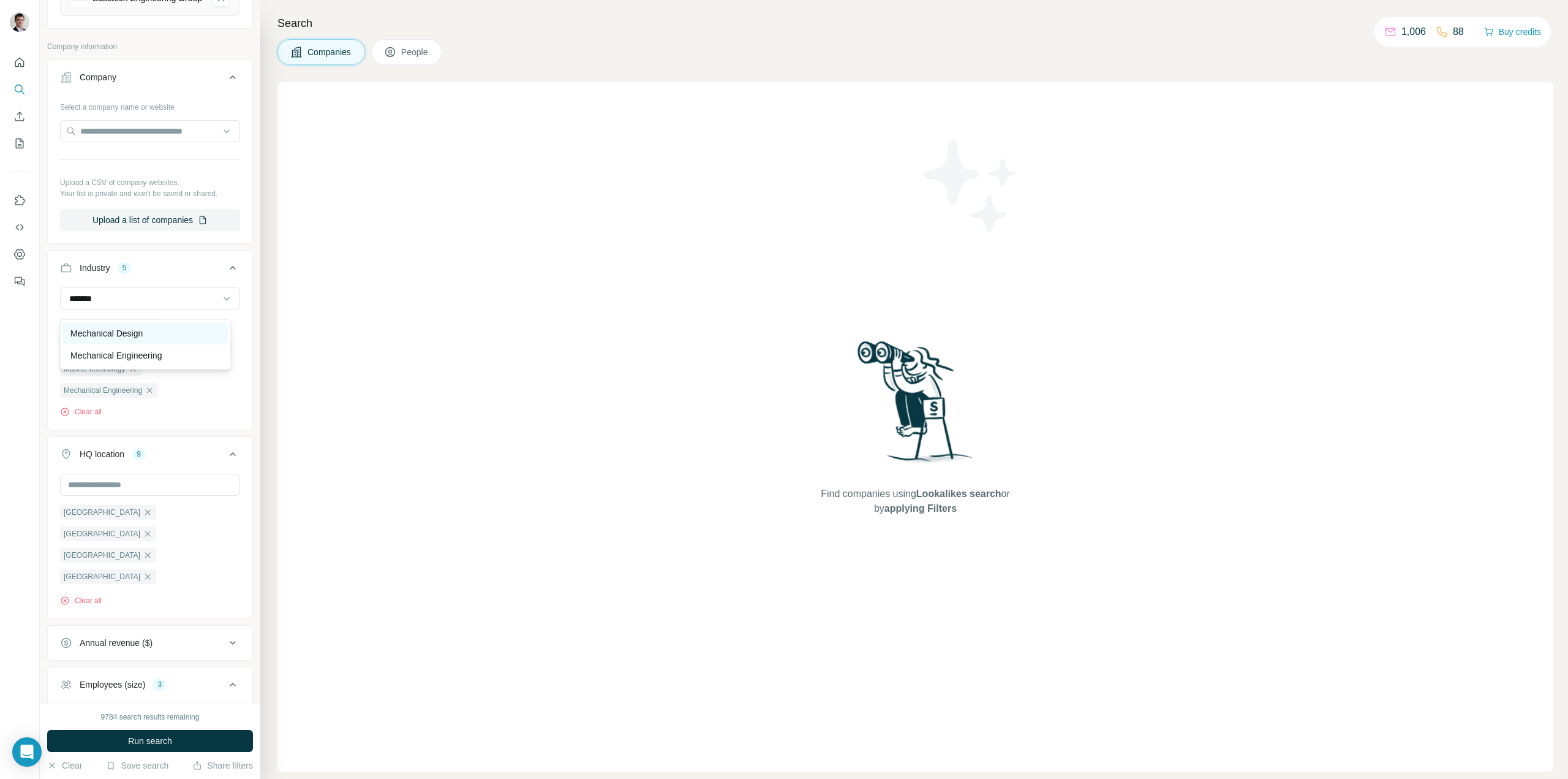
click at [124, 328] on p "Mechanical Design" at bounding box center [106, 333] width 72 height 13
click at [113, 741] on button "Run search" at bounding box center [150, 741] width 206 height 22
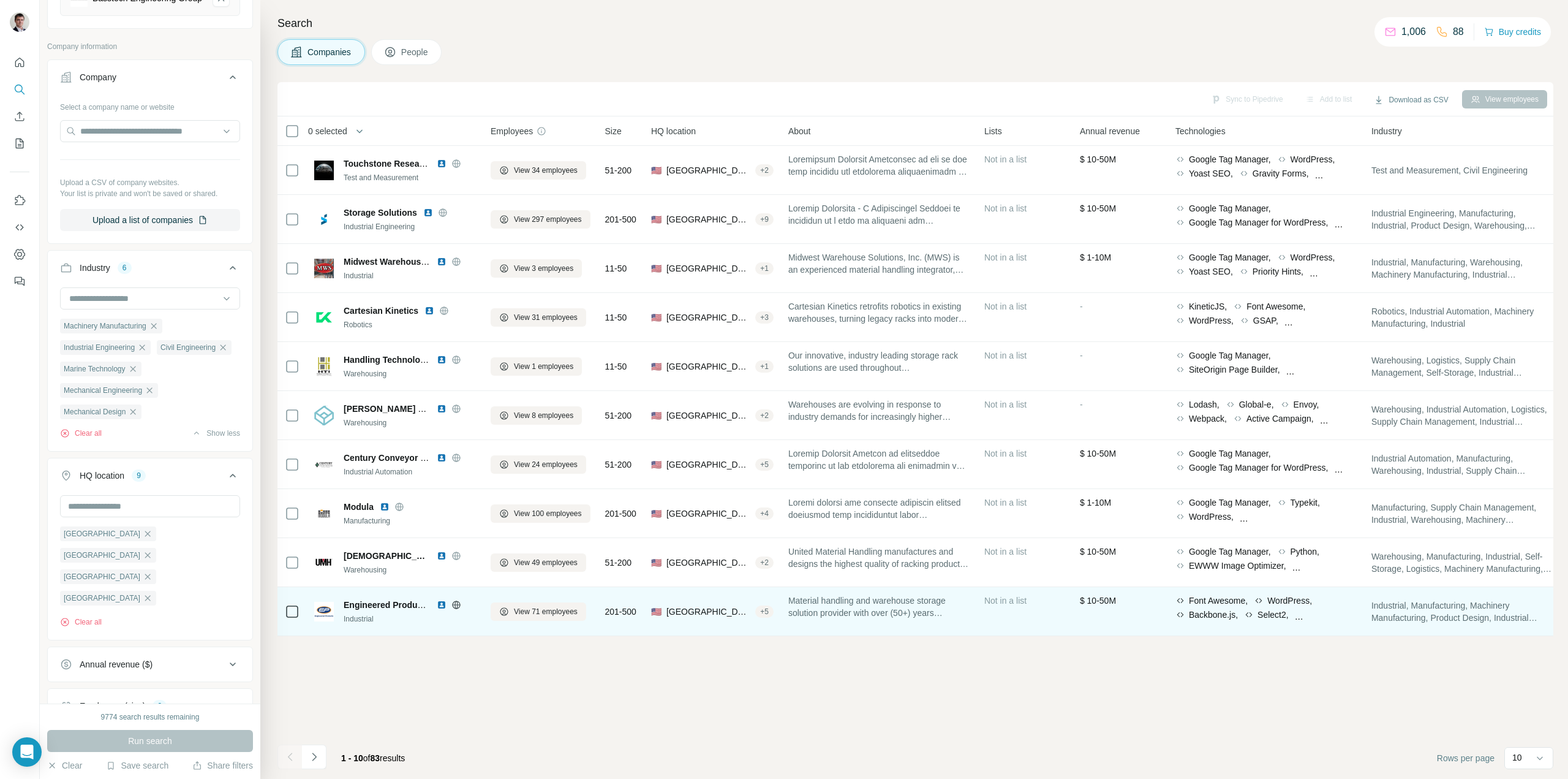
click at [457, 604] on icon at bounding box center [455, 604] width 3 height 8
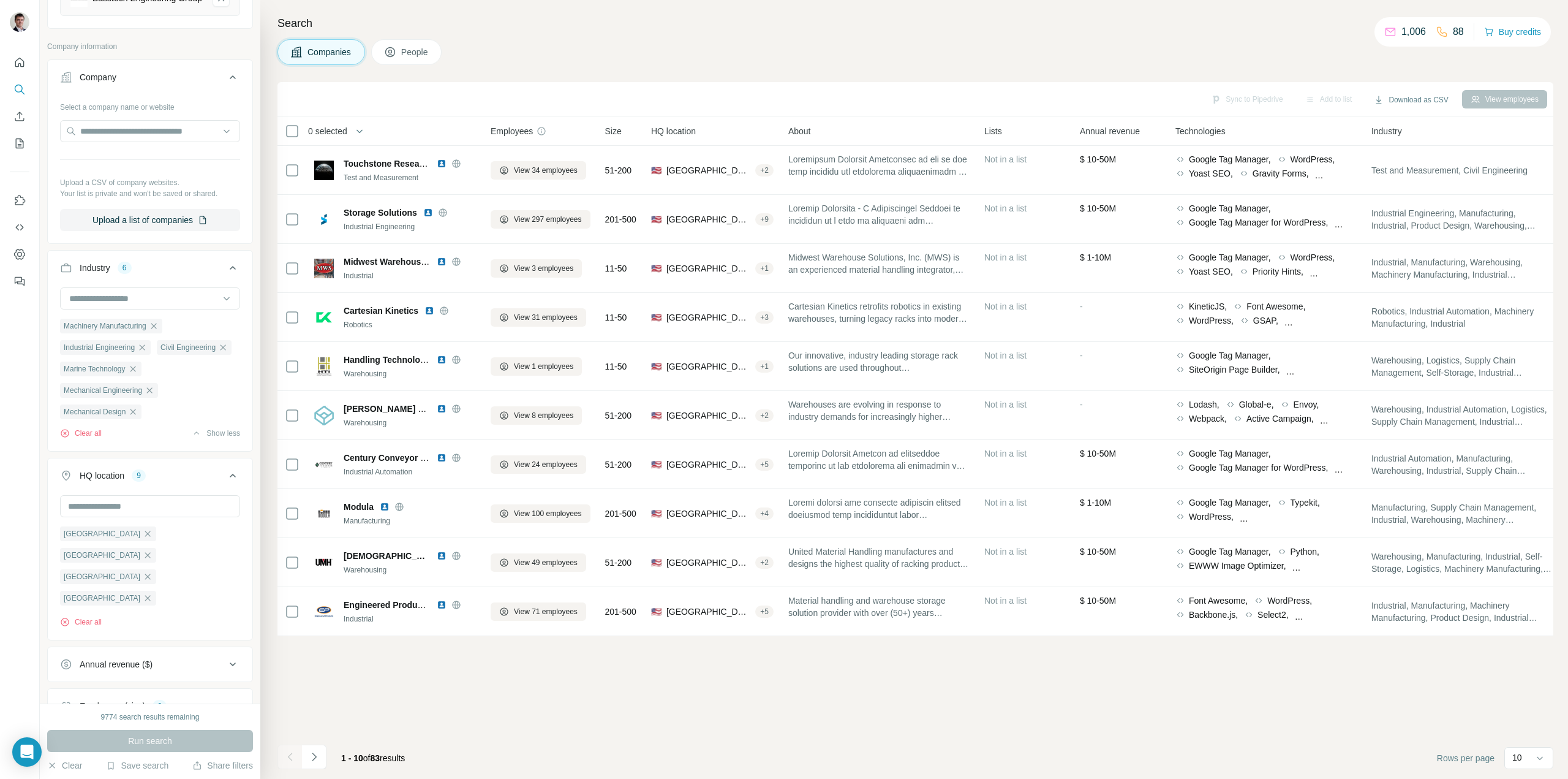
click at [143, 636] on icon "button" at bounding box center [147, 641] width 10 height 10
click at [115, 733] on button "Run search" at bounding box center [150, 741] width 206 height 22
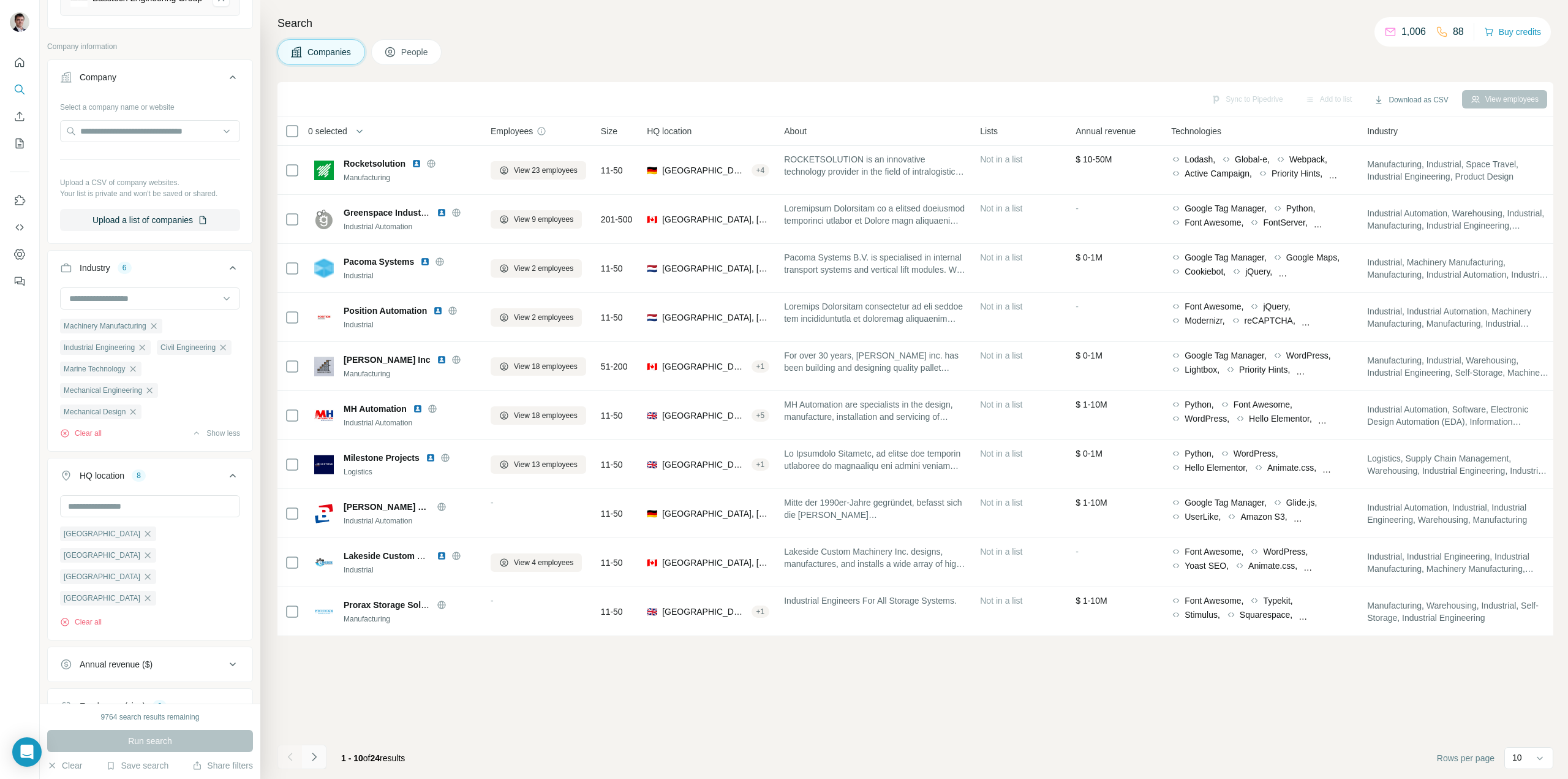
click at [321, 759] on button "Navigate to next page" at bounding box center [313, 757] width 24 height 24
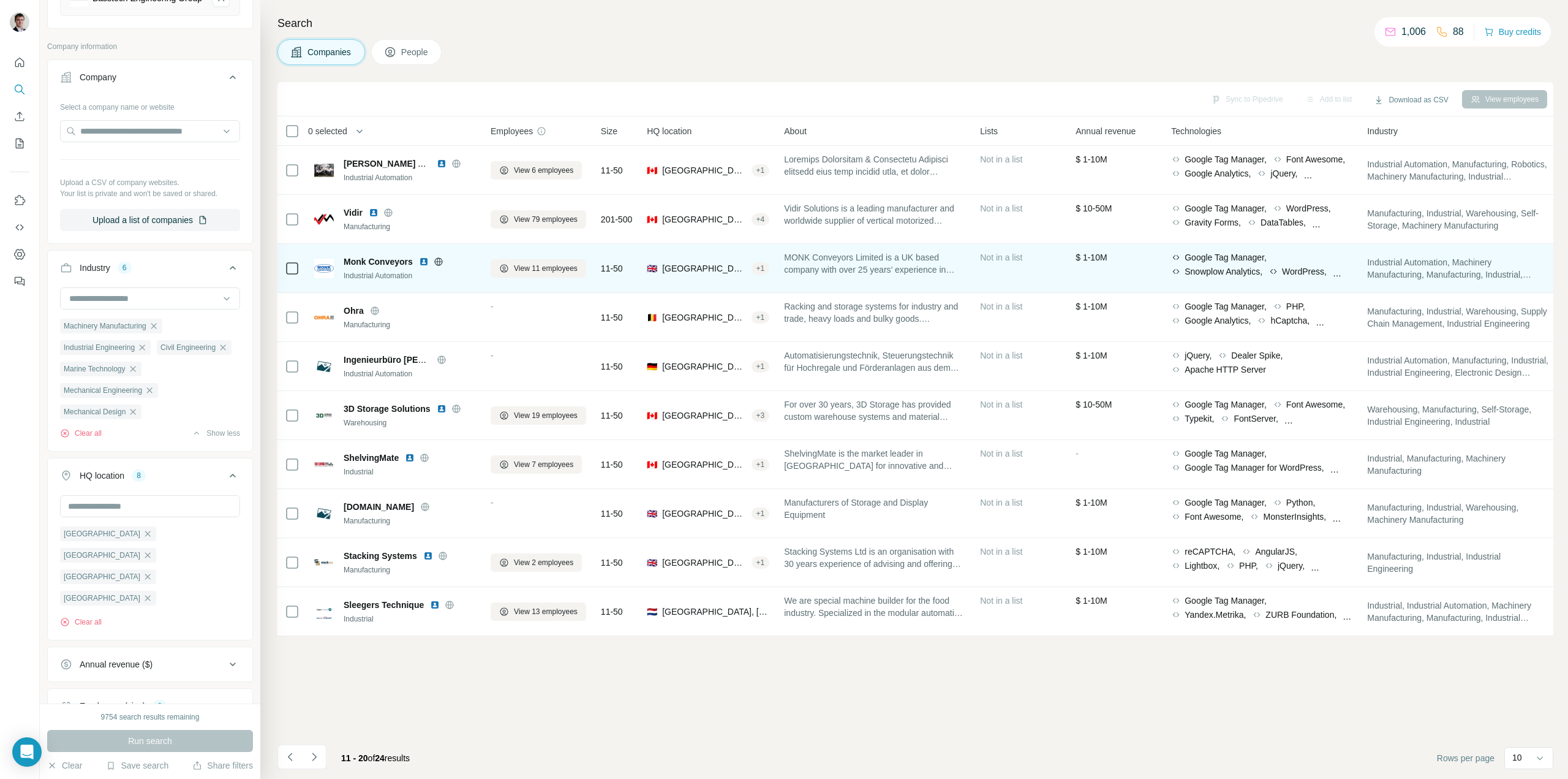
click at [441, 261] on icon at bounding box center [438, 261] width 10 height 10
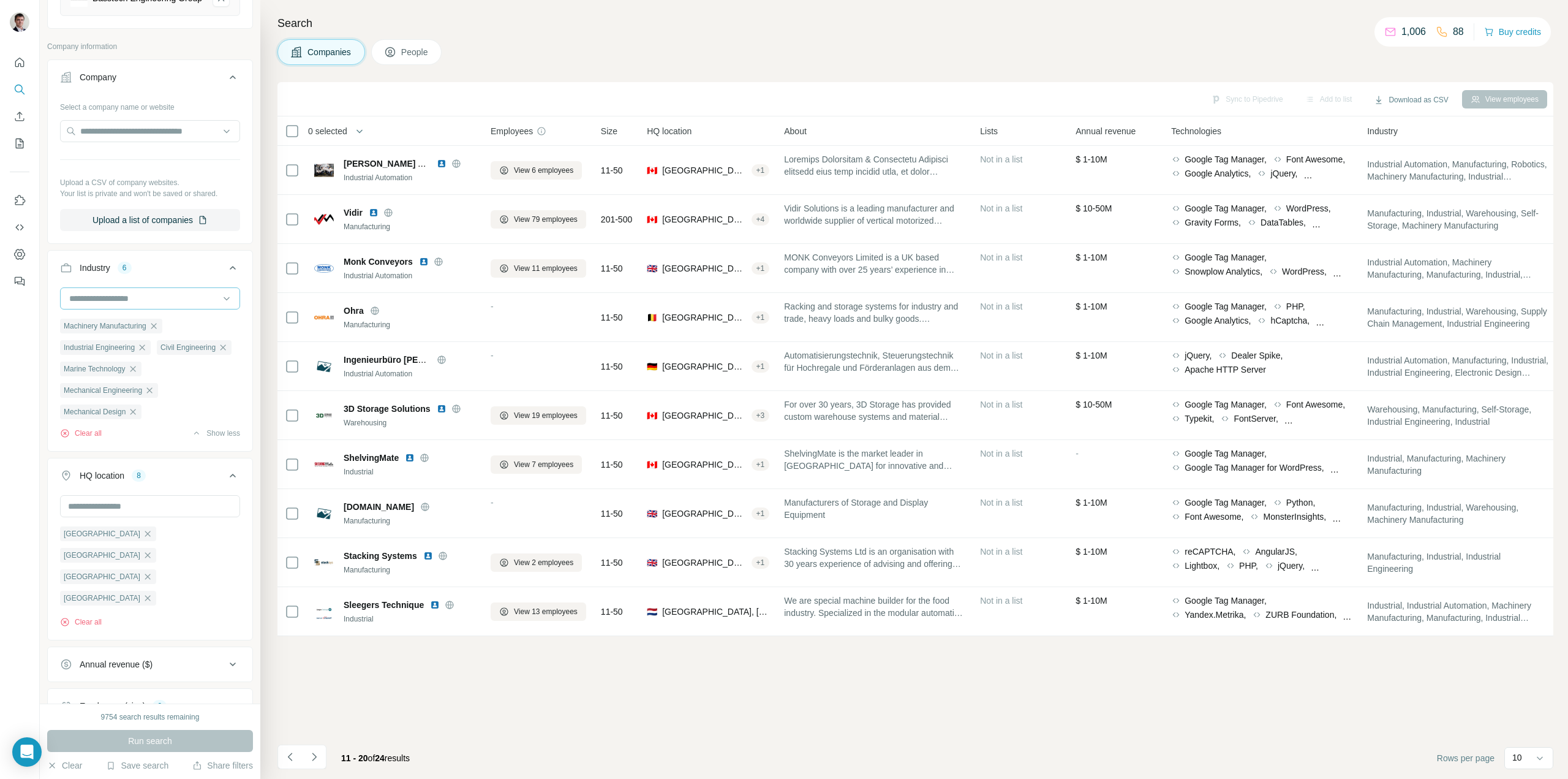
click at [138, 306] on input at bounding box center [143, 298] width 151 height 13
click at [141, 306] on input at bounding box center [143, 298] width 151 height 13
click at [148, 302] on input at bounding box center [143, 298] width 151 height 13
click at [149, 302] on input at bounding box center [143, 298] width 151 height 13
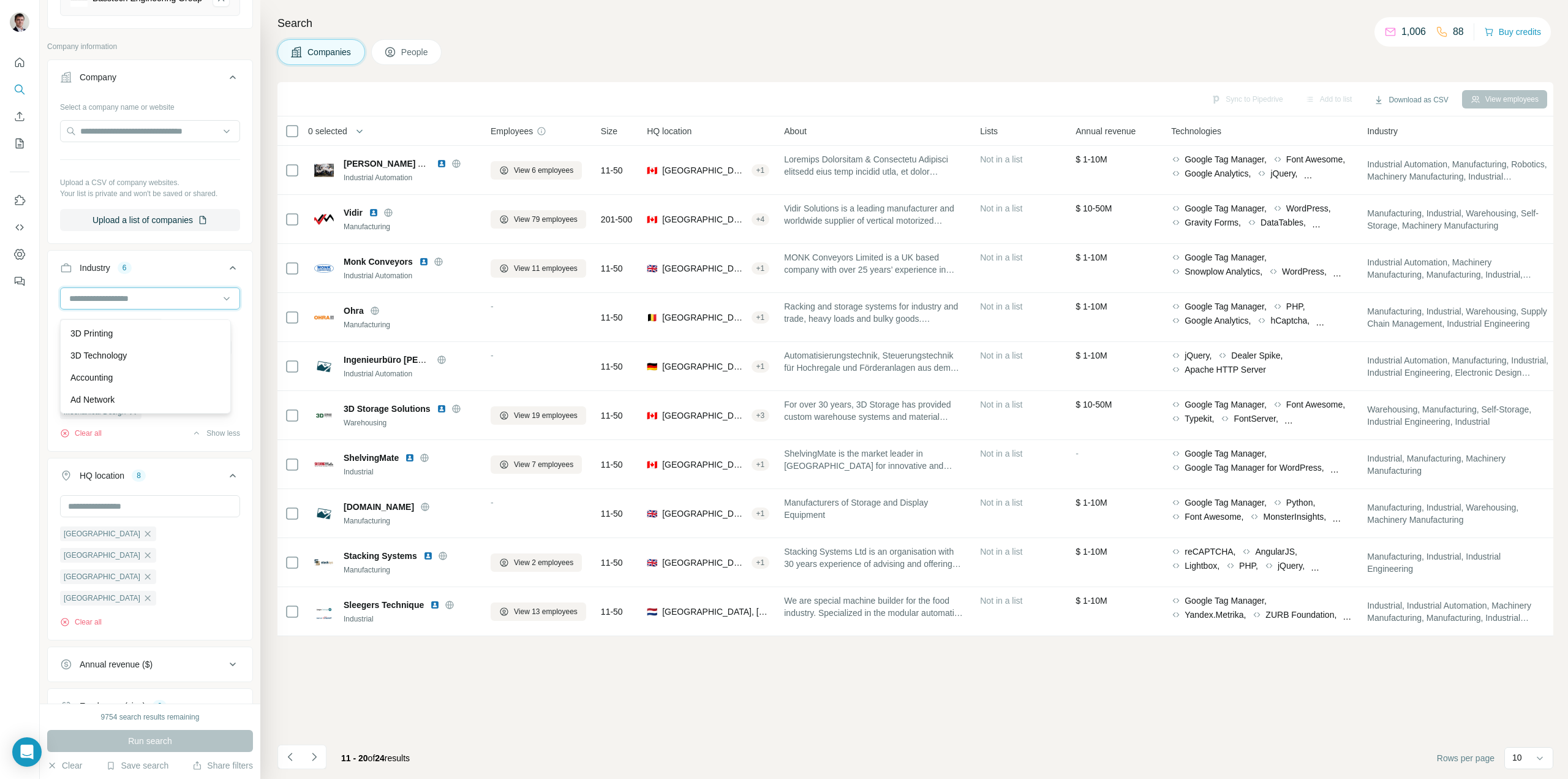
click at [151, 303] on input at bounding box center [143, 298] width 151 height 13
click at [150, 304] on input at bounding box center [143, 298] width 151 height 13
type input "***"
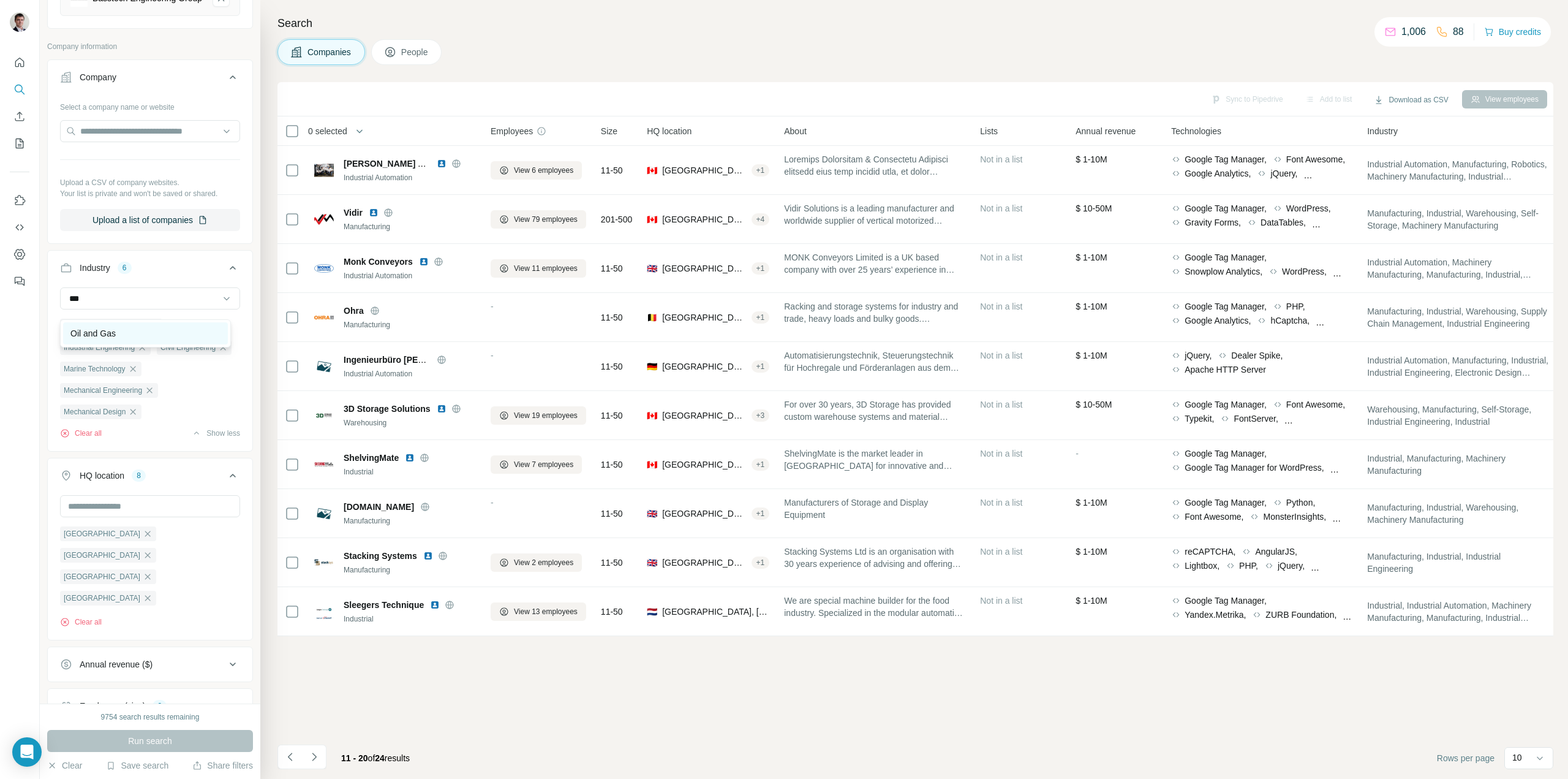
click at [129, 323] on div "Oil and Gas" at bounding box center [146, 333] width 165 height 22
click at [122, 738] on button "Run search" at bounding box center [150, 741] width 206 height 22
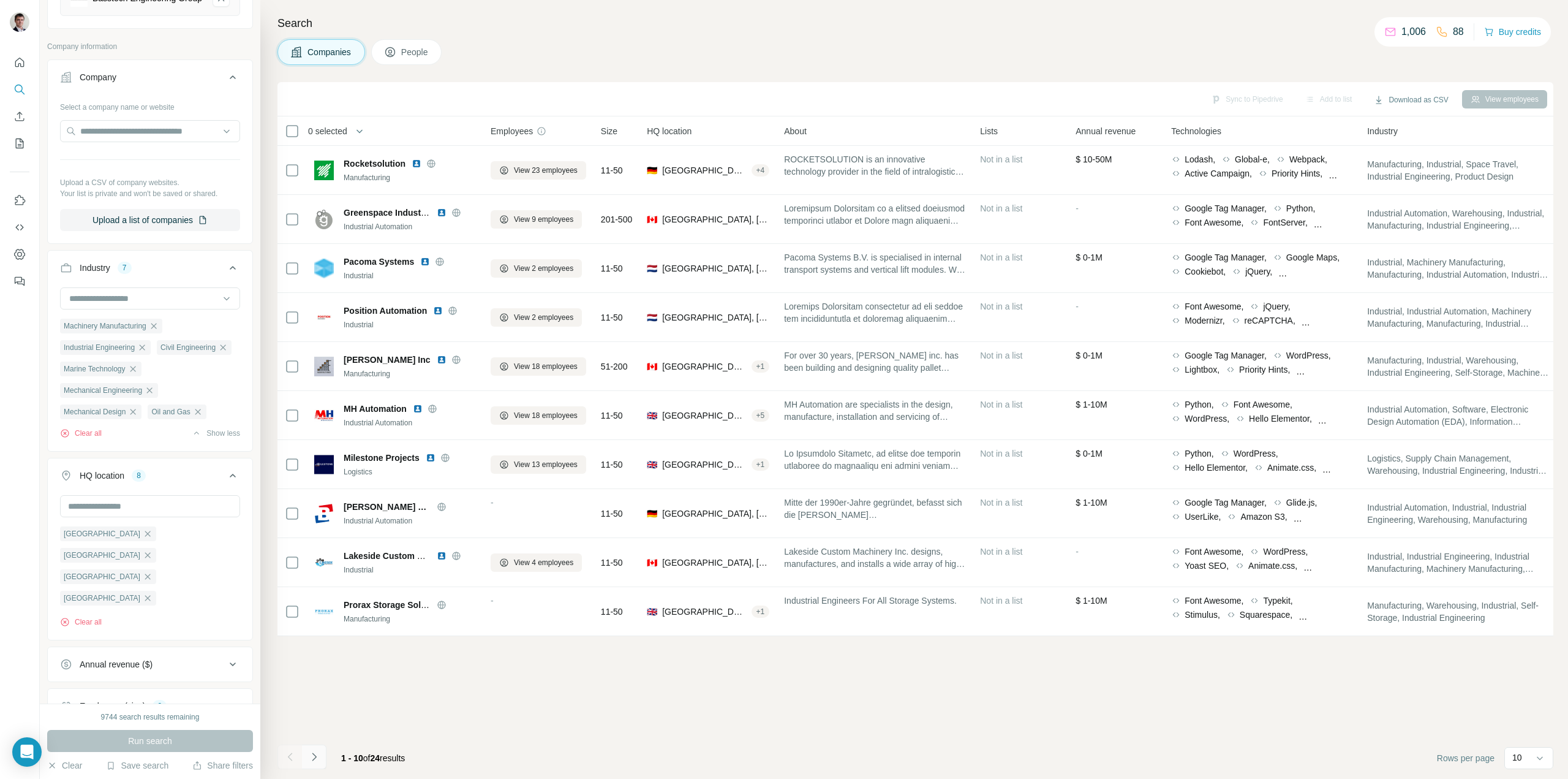
click at [317, 759] on icon "Navigate to next page" at bounding box center [314, 757] width 13 height 13
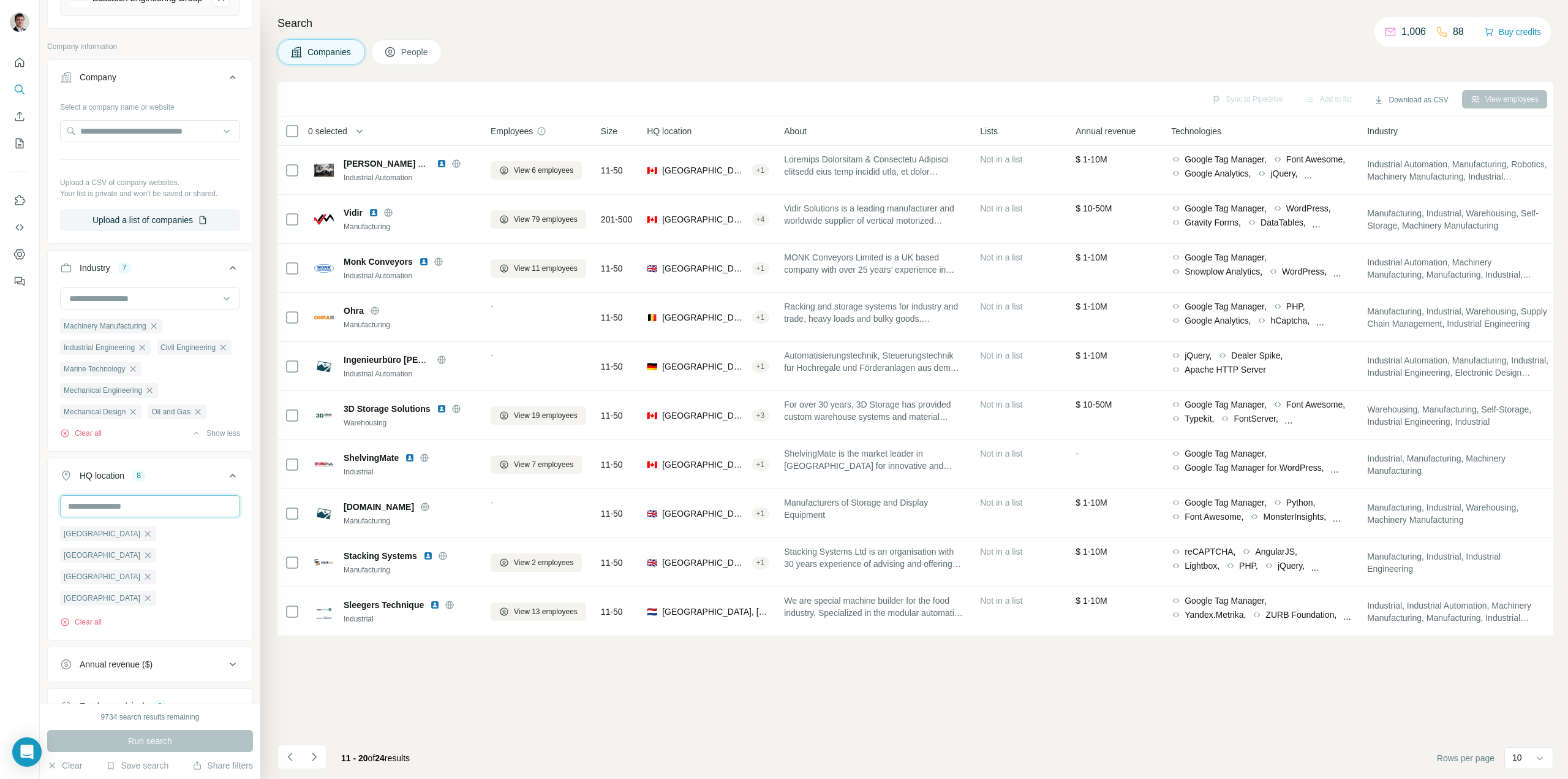
click at [153, 517] on input "text" at bounding box center [150, 506] width 180 height 22
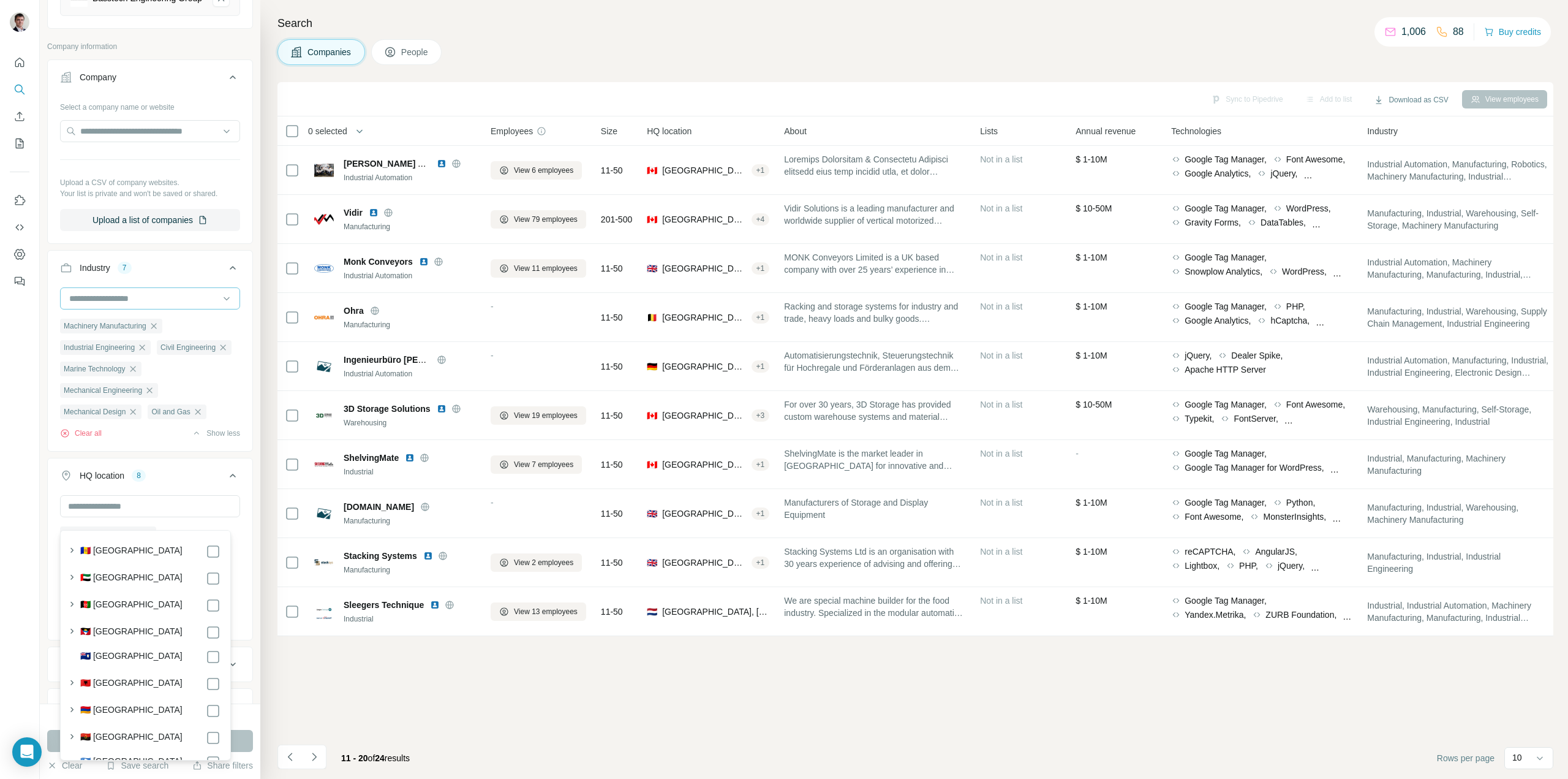
click at [136, 300] on input at bounding box center [143, 298] width 151 height 13
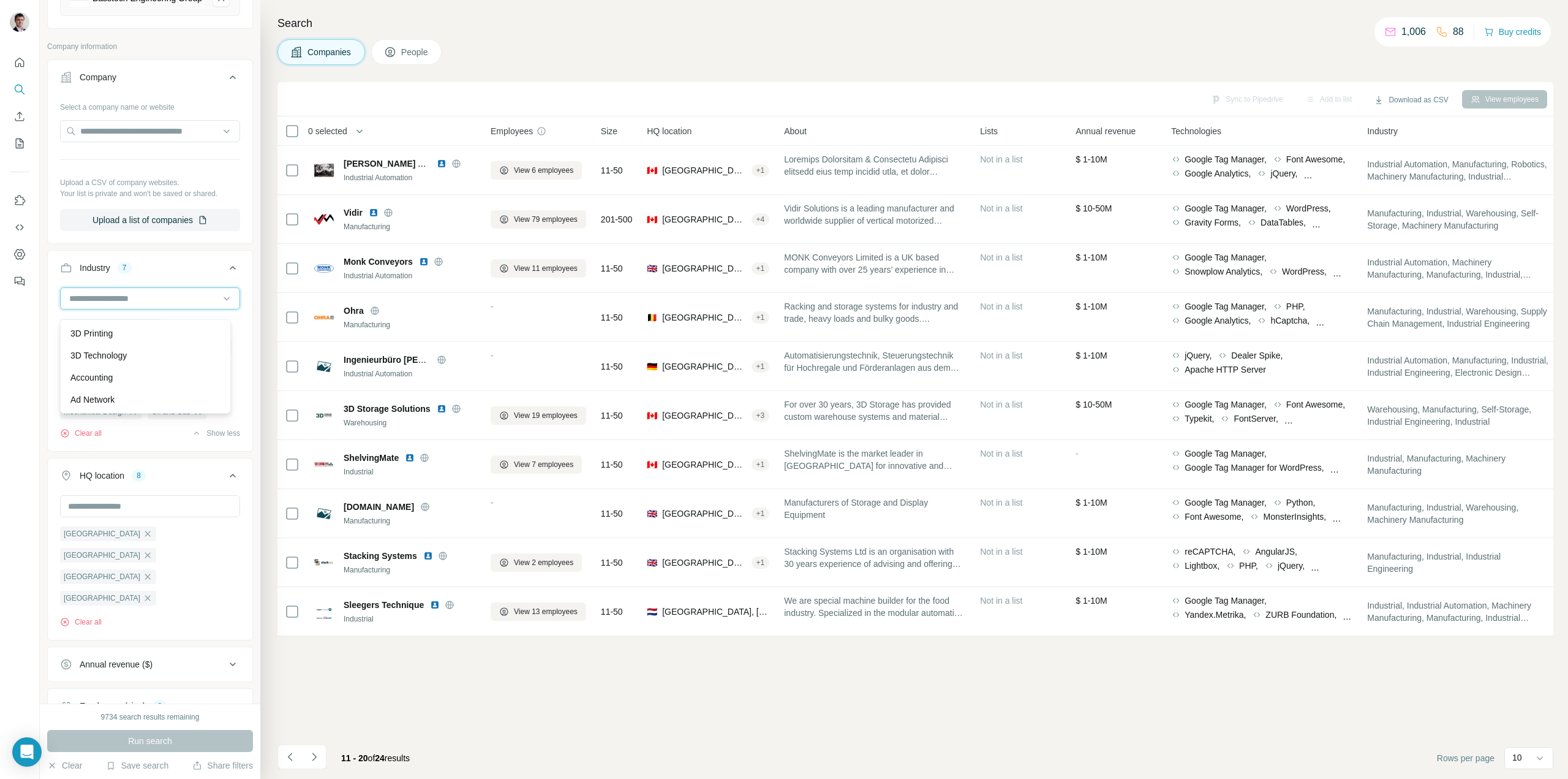
click at [116, 301] on input at bounding box center [143, 298] width 151 height 13
click at [119, 302] on input at bounding box center [143, 298] width 151 height 13
type input "******"
click at [134, 375] on p "Renewable Energy" at bounding box center [106, 378] width 72 height 13
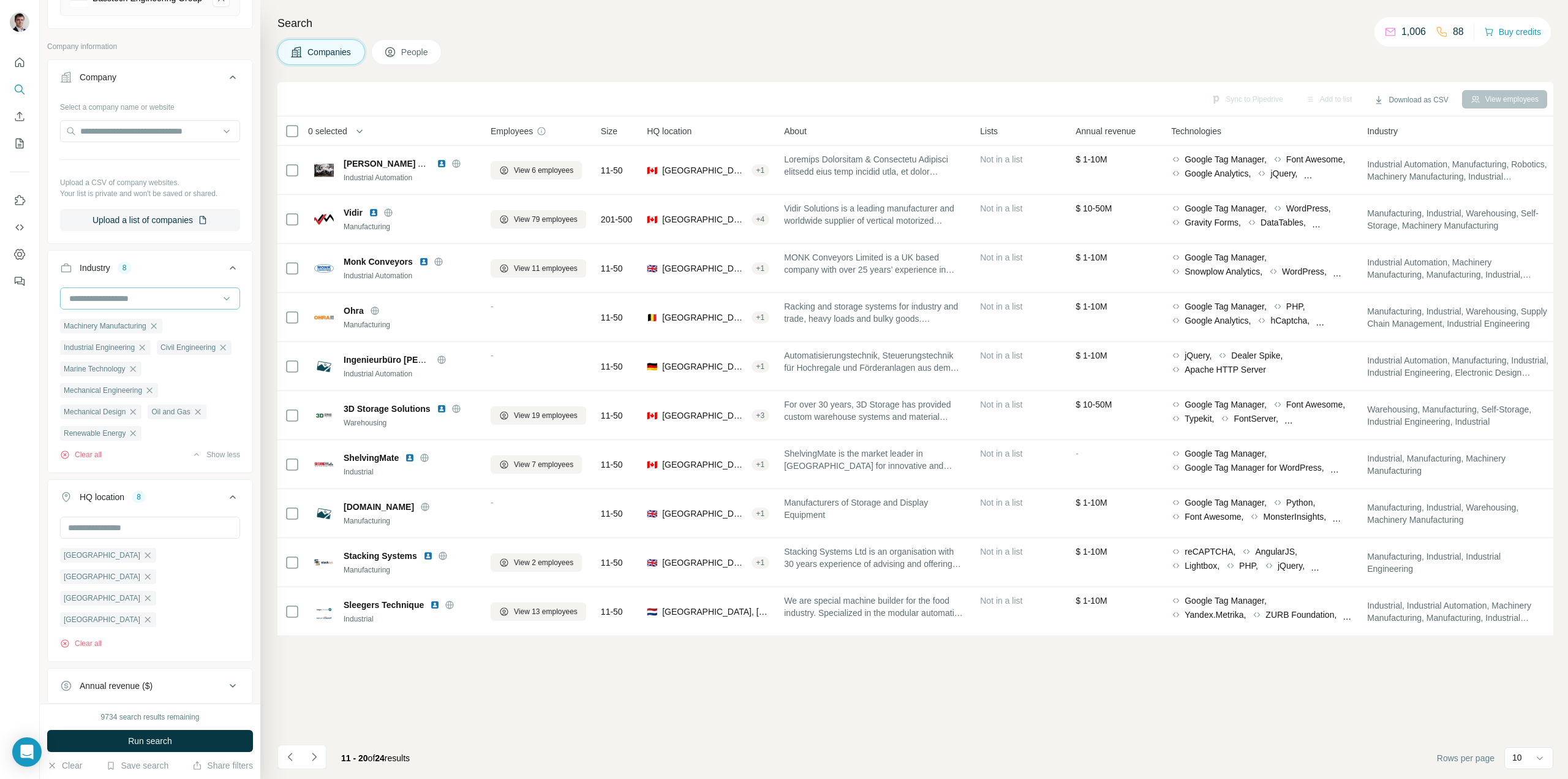
click at [124, 306] on input at bounding box center [143, 298] width 151 height 13
click at [113, 295] on div at bounding box center [150, 298] width 180 height 22
click at [110, 306] on input at bounding box center [143, 298] width 151 height 13
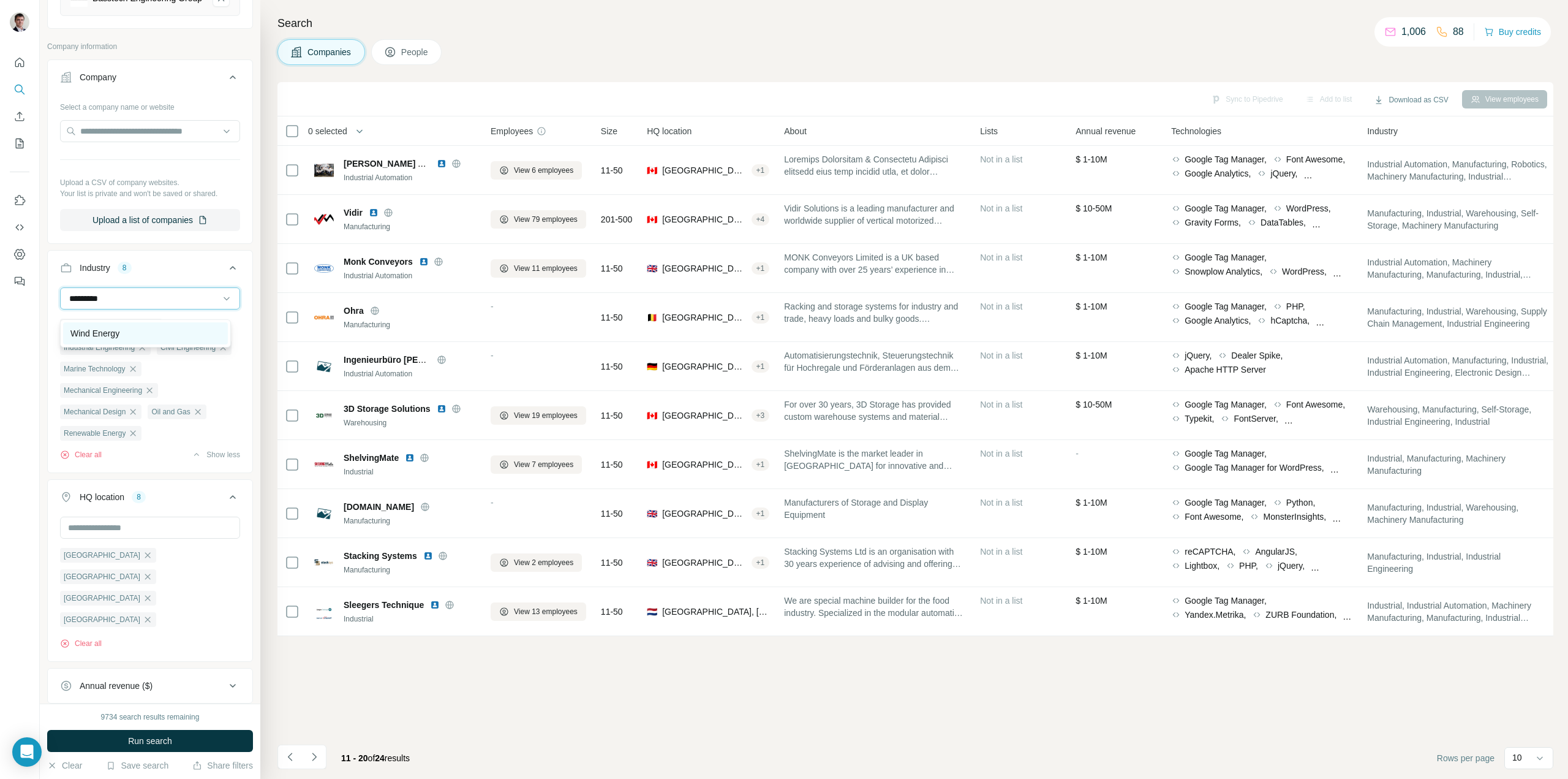
type input "*********"
click at [122, 339] on div "Wind Energy" at bounding box center [146, 333] width 150 height 13
click at [159, 742] on span "Run search" at bounding box center [149, 741] width 44 height 13
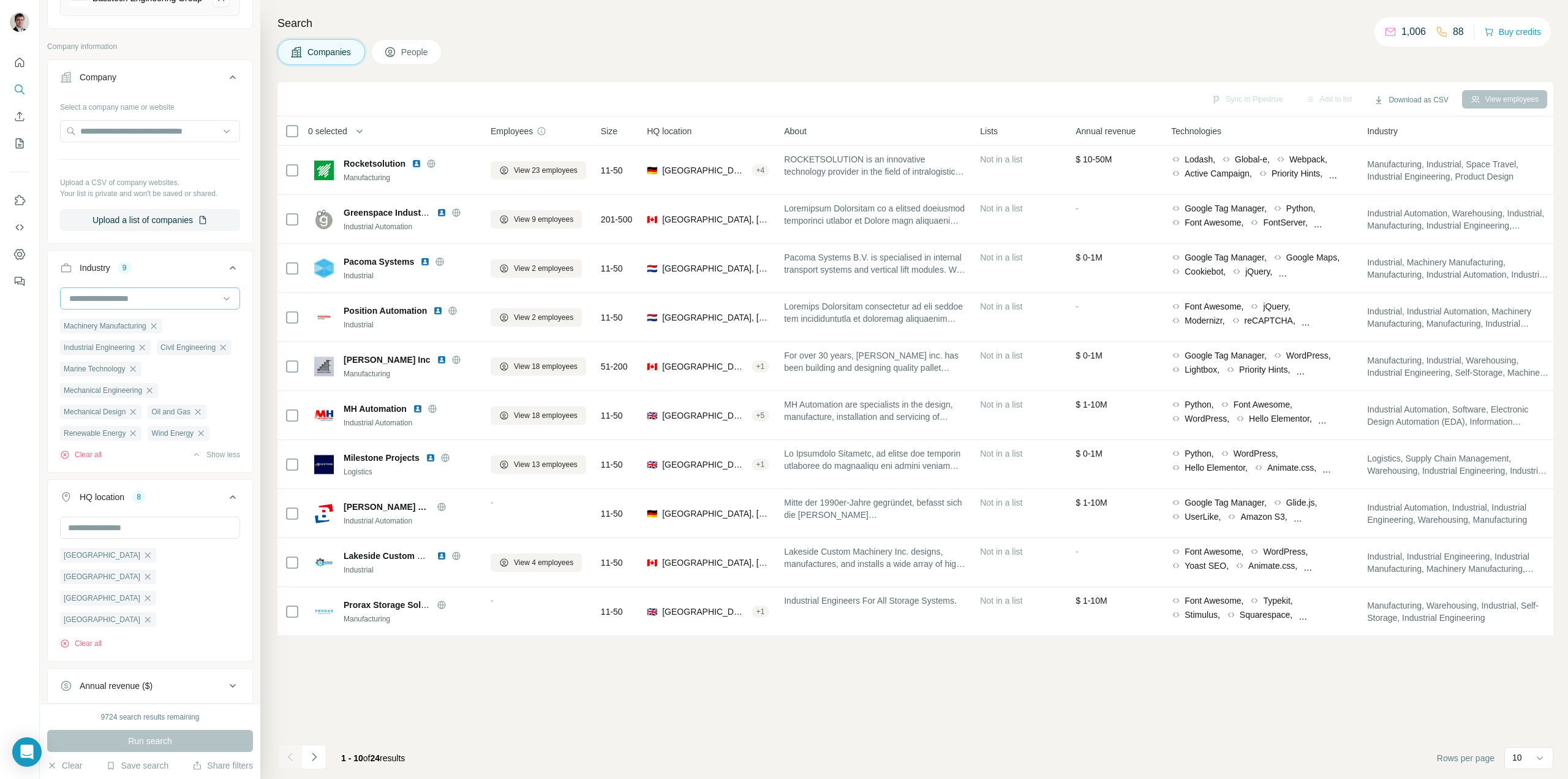
click at [147, 306] on input at bounding box center [143, 298] width 151 height 13
click at [136, 305] on input at bounding box center [143, 298] width 151 height 13
click at [91, 304] on input at bounding box center [143, 298] width 151 height 13
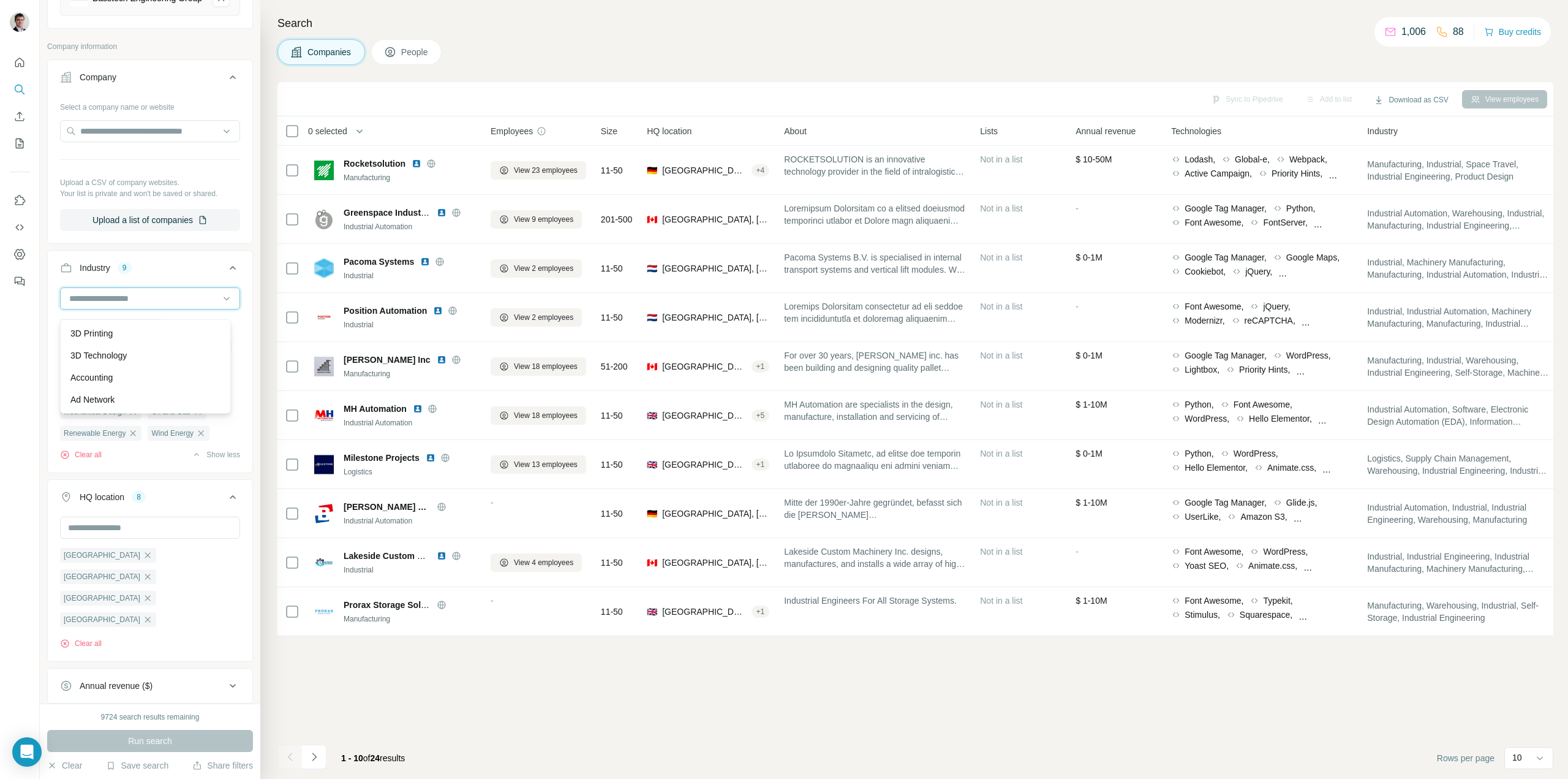
click at [92, 306] on input at bounding box center [143, 298] width 151 height 13
drag, startPoint x: 103, startPoint y: 304, endPoint x: 19, endPoint y: 292, distance: 84.9
click at [19, 292] on div "New search Hide Company lookalikes 1 Find companies similar to one you've succe…" at bounding box center [784, 390] width 1568 height 779
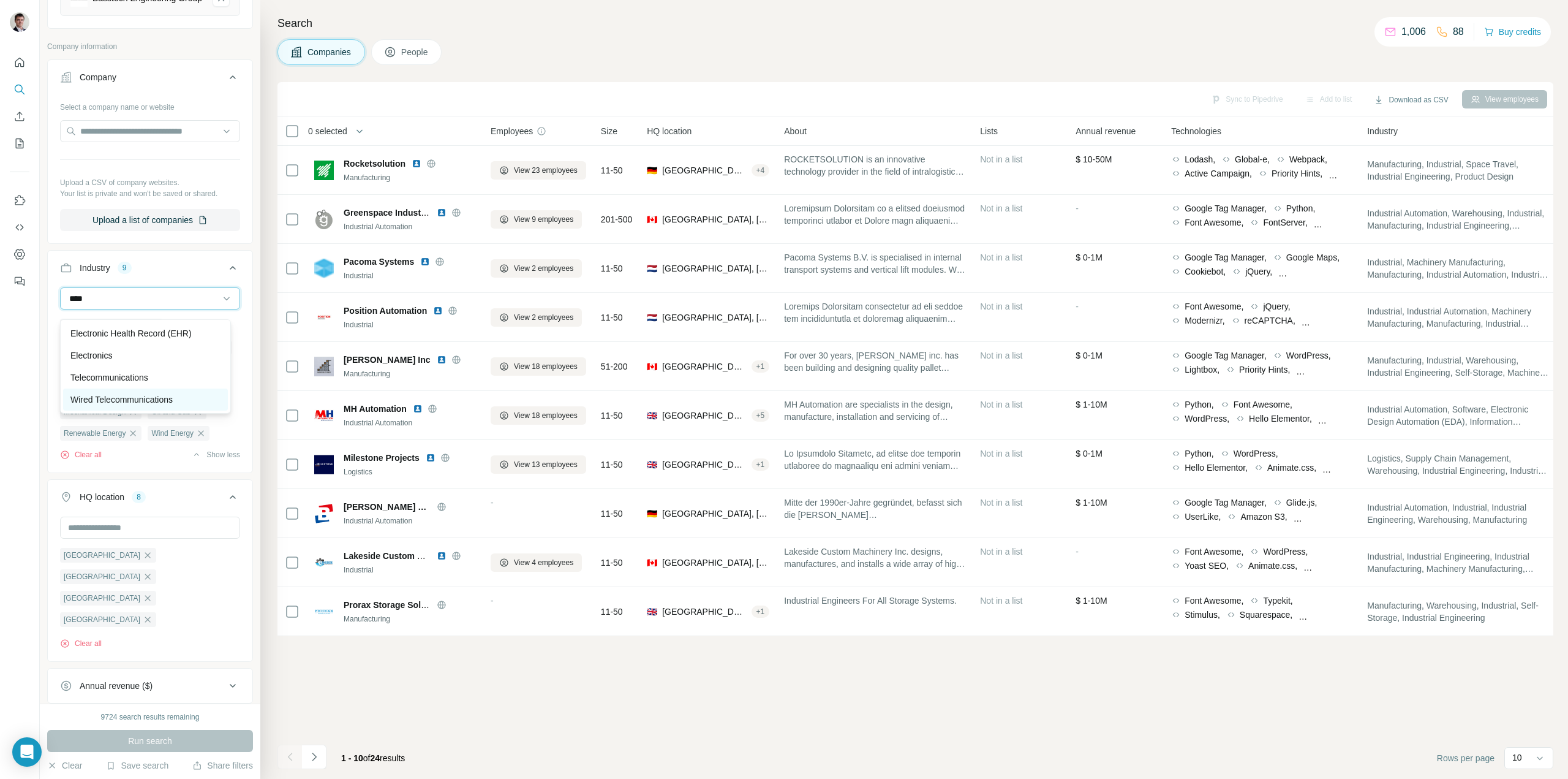
type input "****"
click at [151, 397] on p "Wired Telecommunications" at bounding box center [121, 399] width 103 height 13
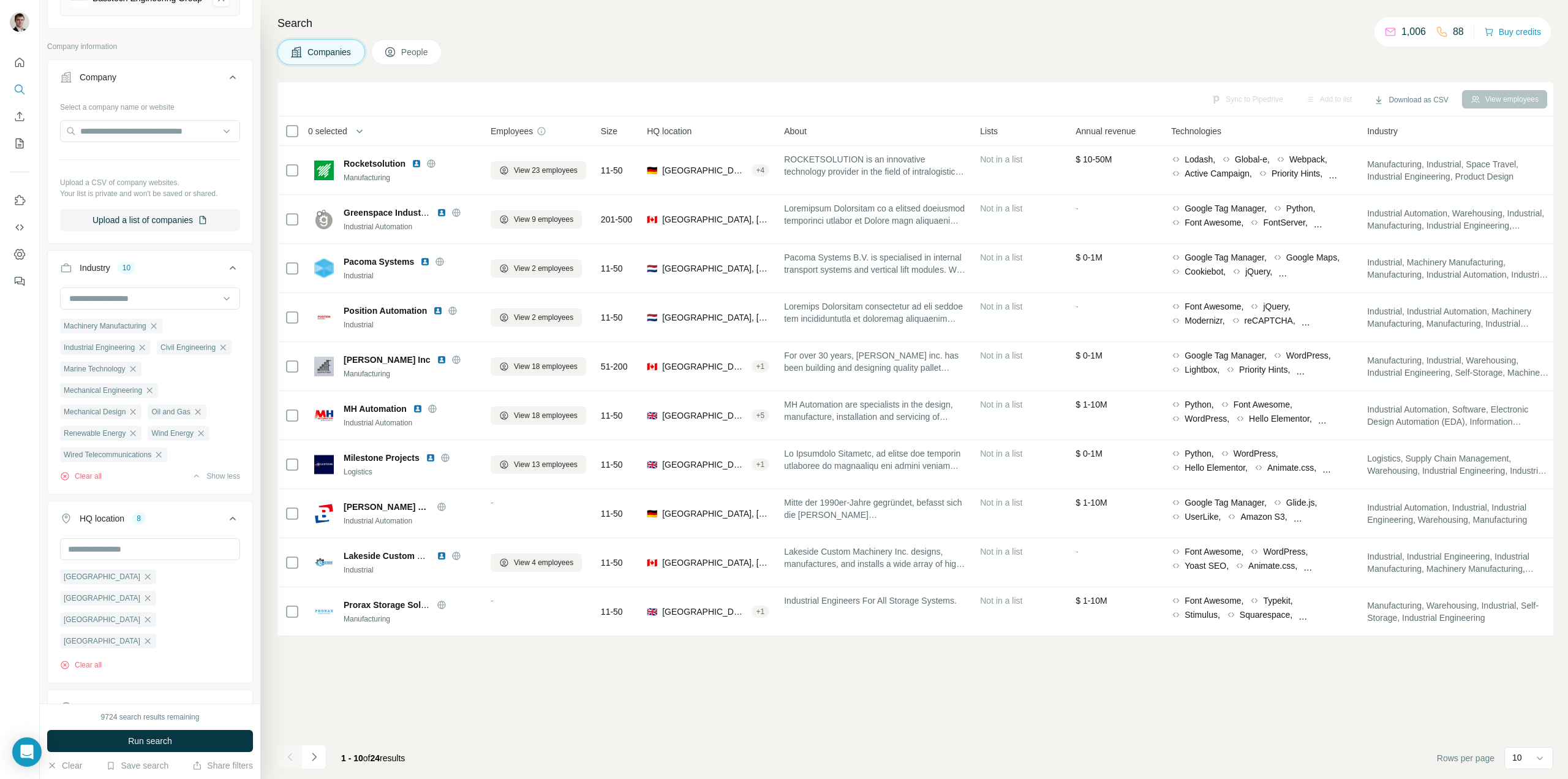
click at [188, 740] on button "Run search" at bounding box center [150, 741] width 206 height 22
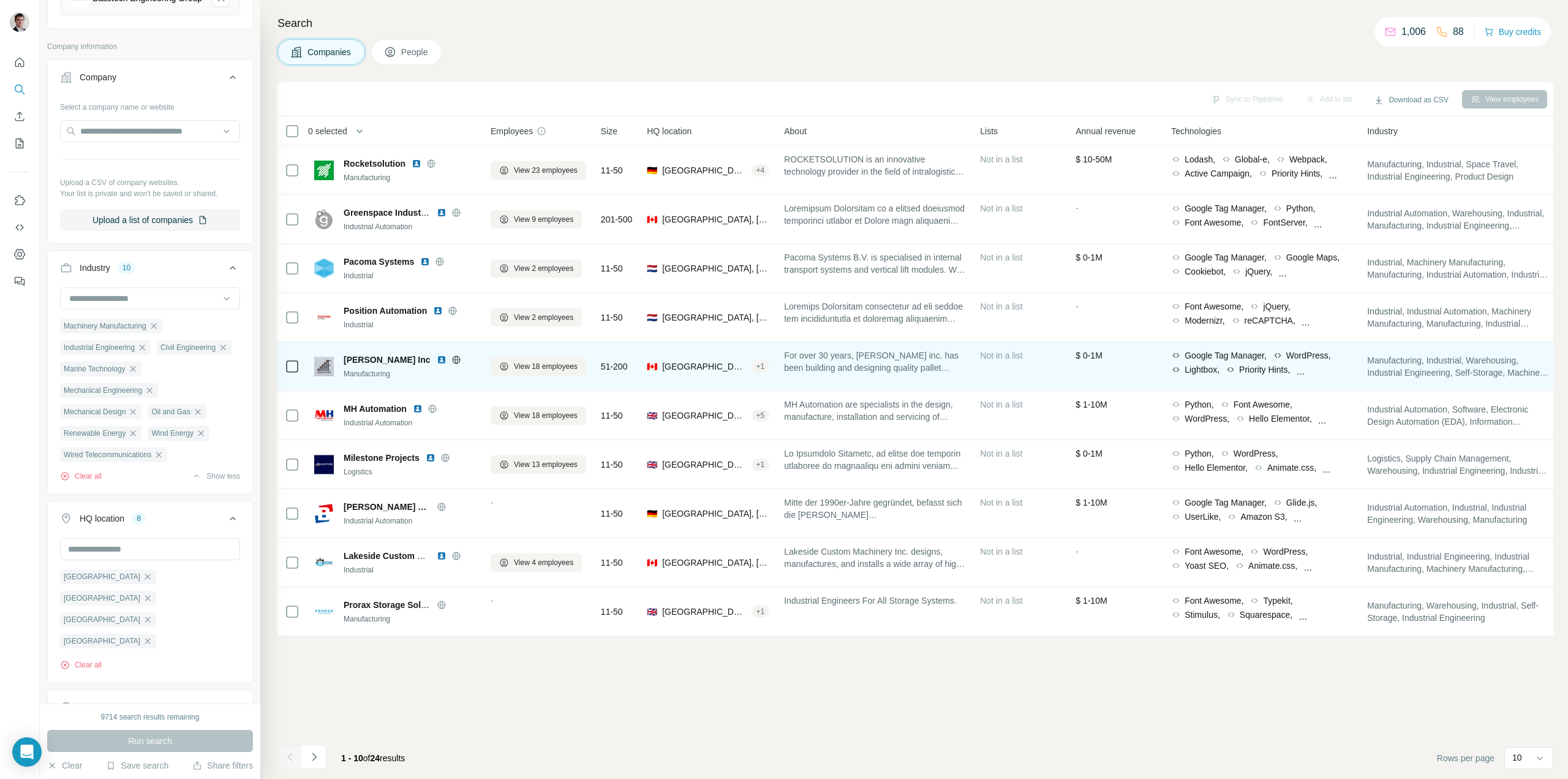
click at [452, 361] on icon at bounding box center [456, 359] width 10 height 10
